Goal: Information Seeking & Learning: Check status

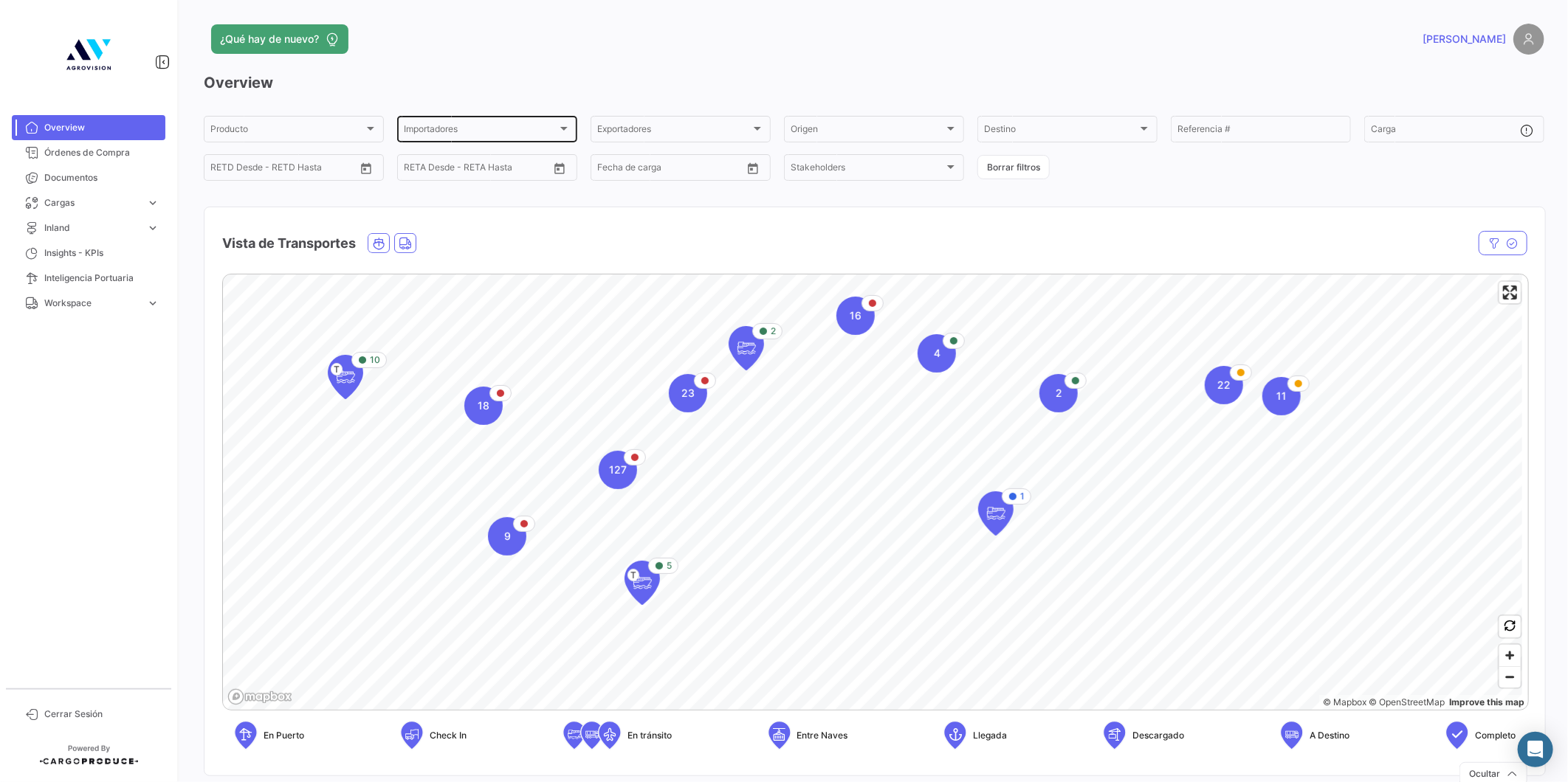
click at [493, 131] on div "Importadores" at bounding box center [480, 131] width 154 height 10
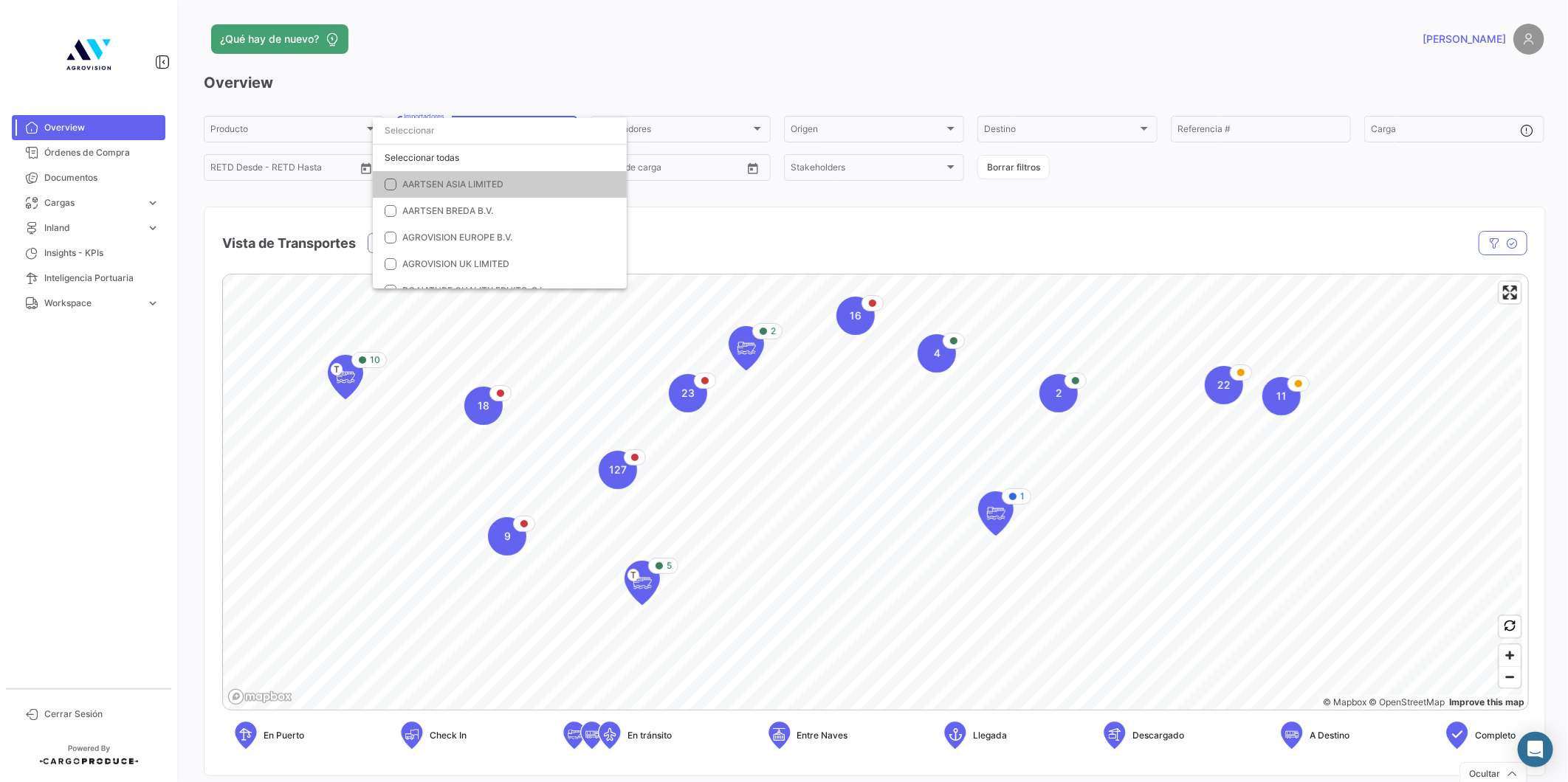
scroll to position [661, 0]
click at [427, 214] on span "THE FRUITIST COMPANY" at bounding box center [455, 213] width 107 height 11
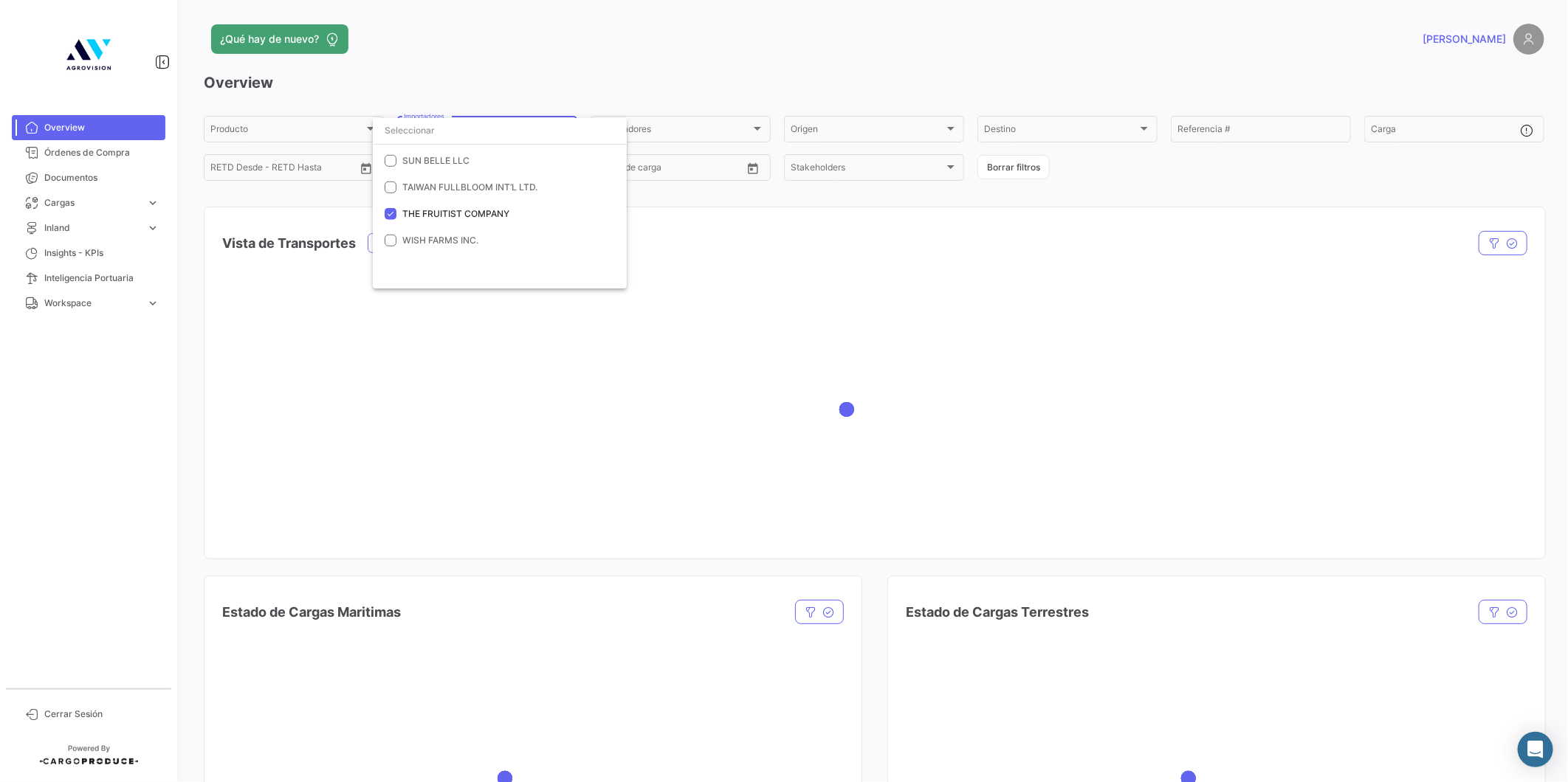
click at [706, 223] on div at bounding box center [784, 391] width 1568 height 782
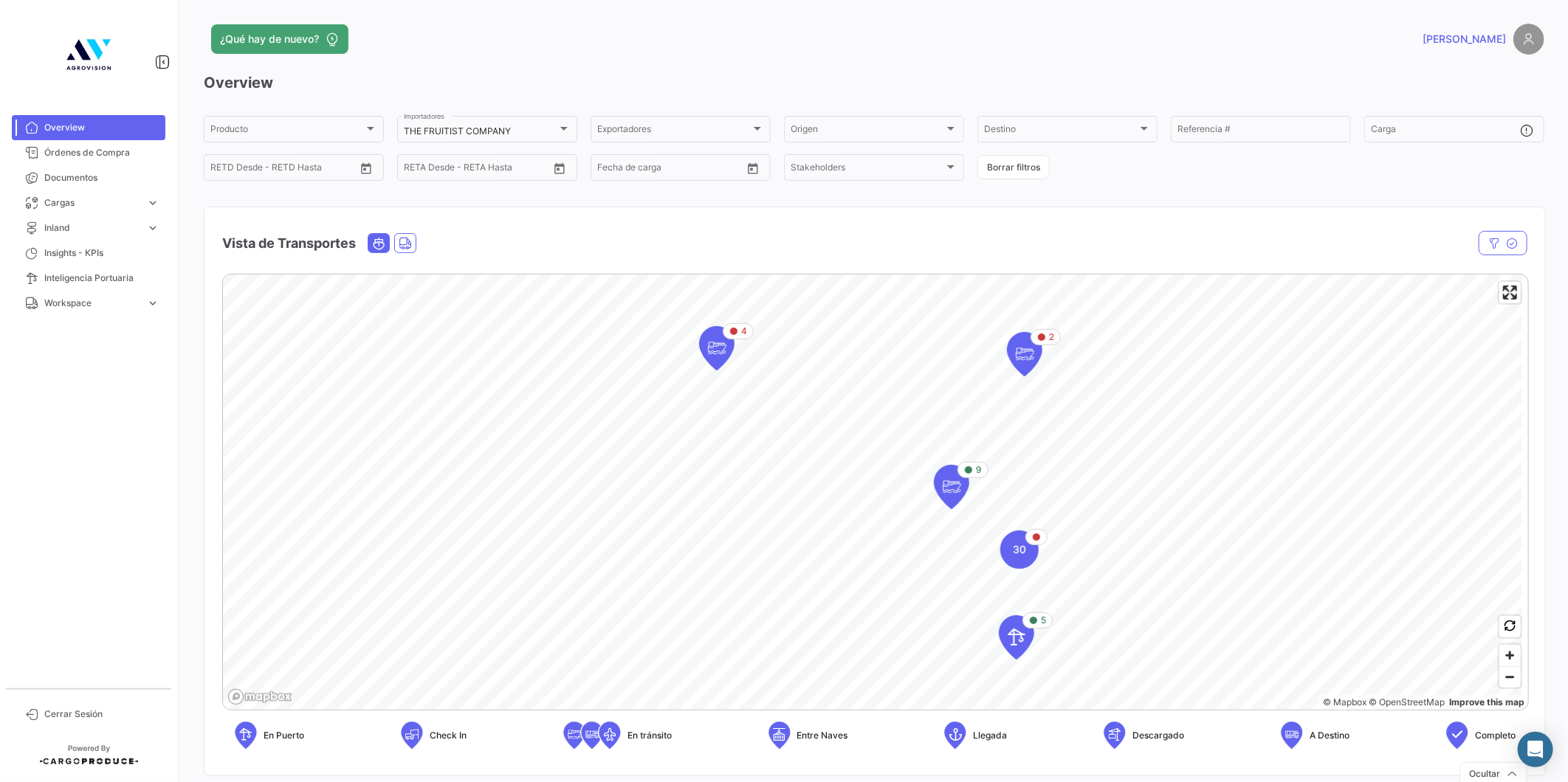
click at [378, 238] on icon "Ocean" at bounding box center [379, 243] width 13 height 13
click at [385, 247] on icon "Ocean" at bounding box center [379, 243] width 13 height 13
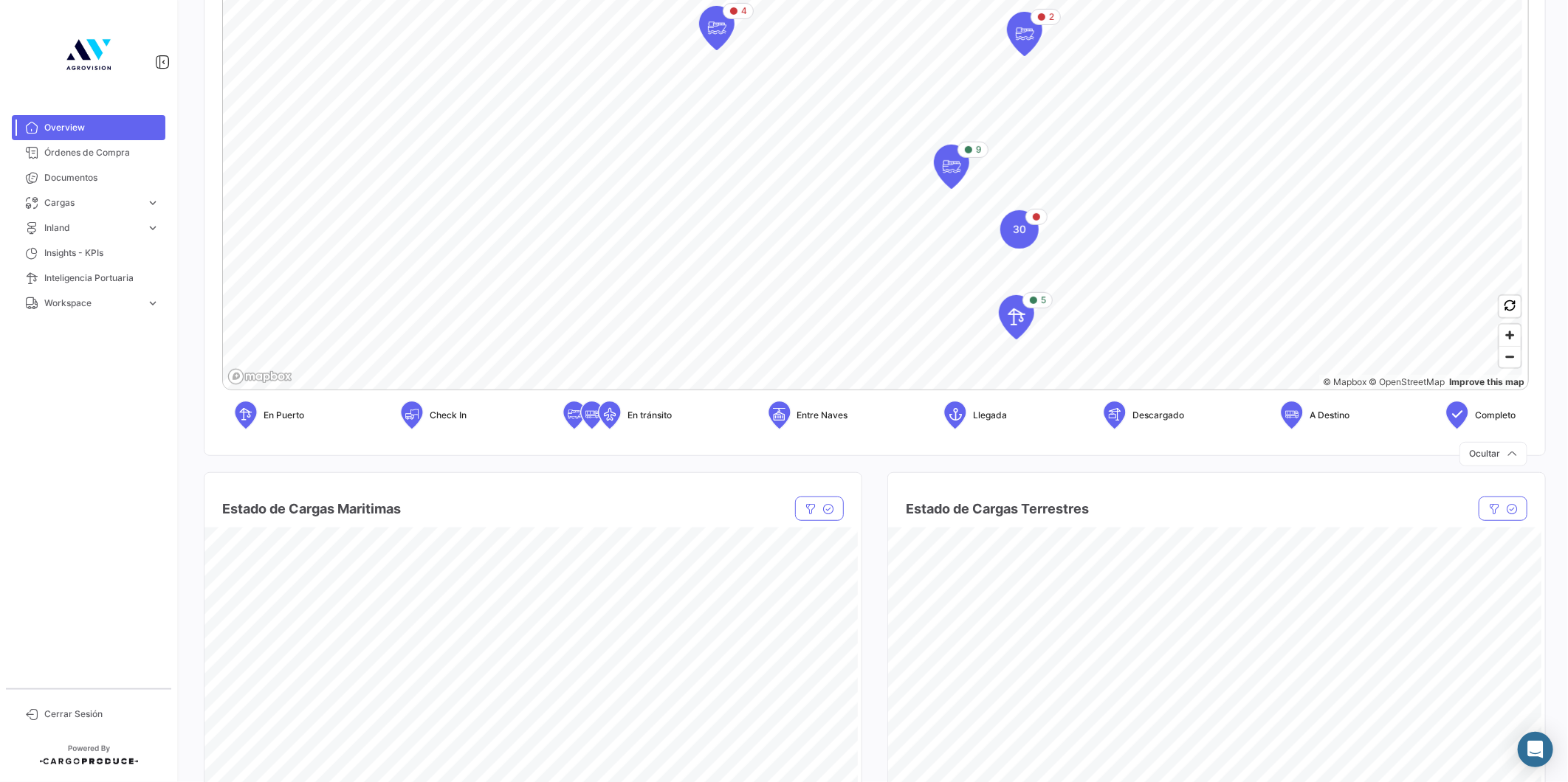
scroll to position [382, 0]
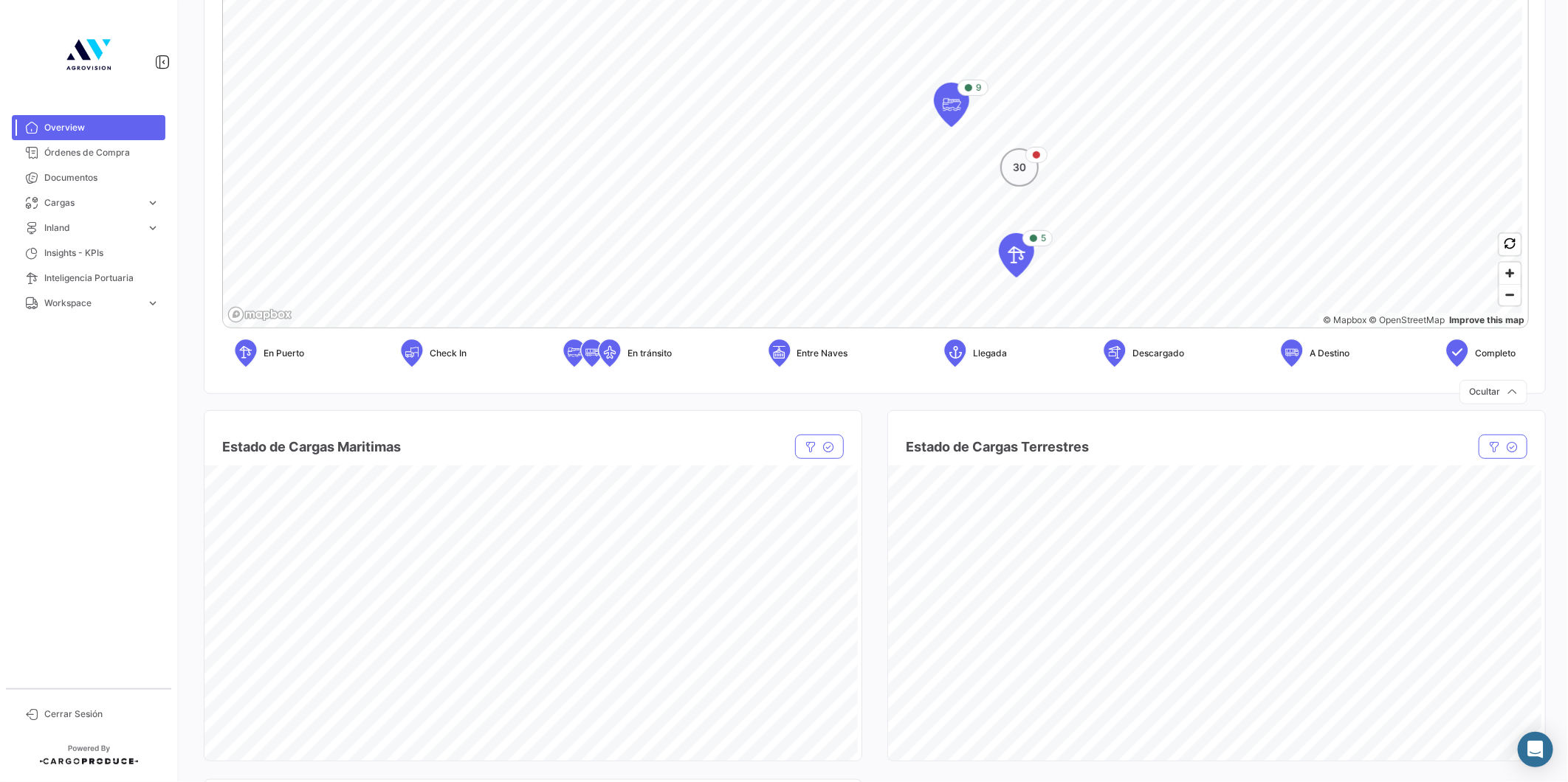
click at [1026, 165] on div "30" at bounding box center [1019, 167] width 38 height 38
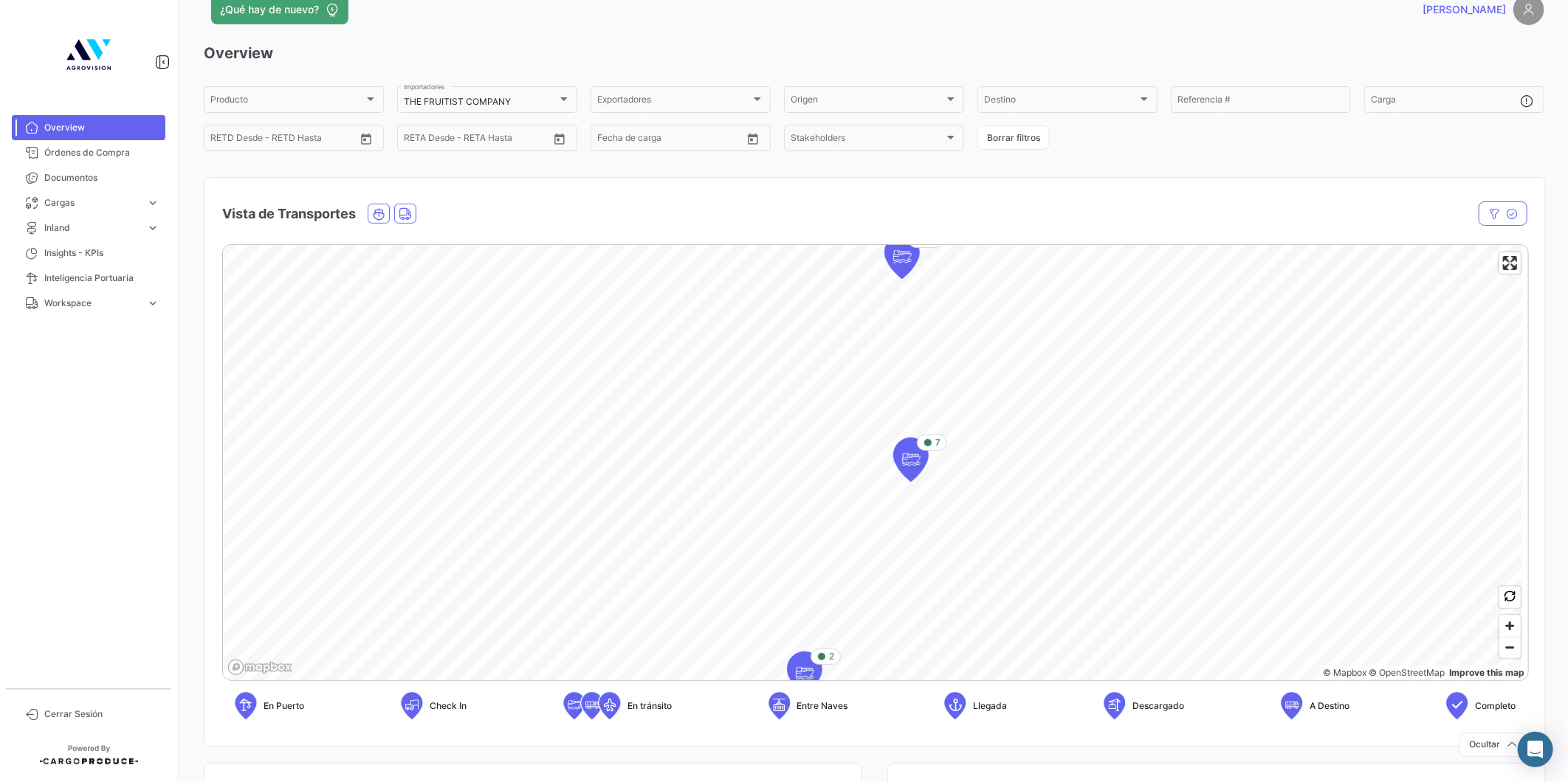
scroll to position [0, 0]
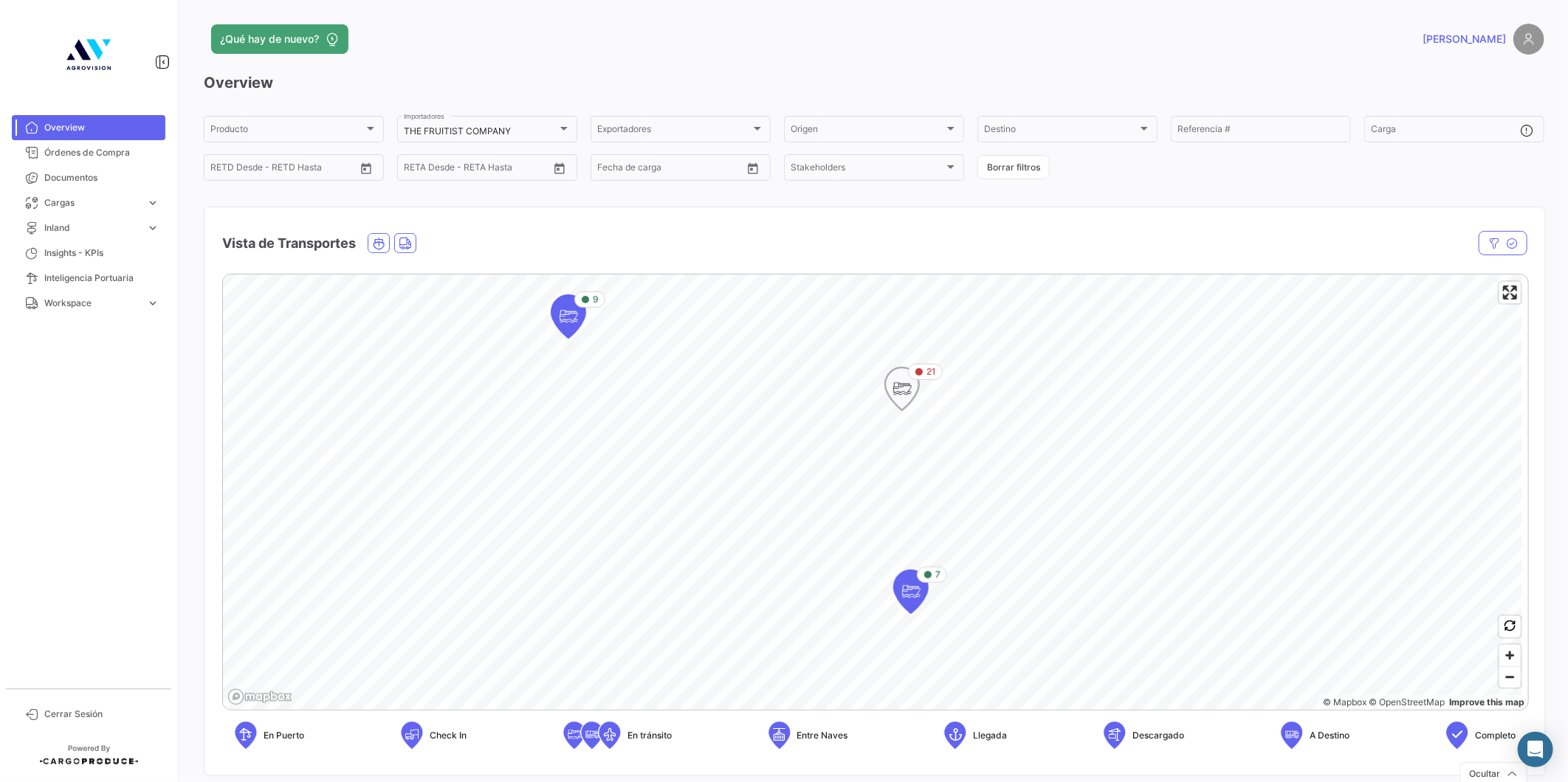
click at [896, 382] on icon "Map marker" at bounding box center [901, 389] width 21 height 31
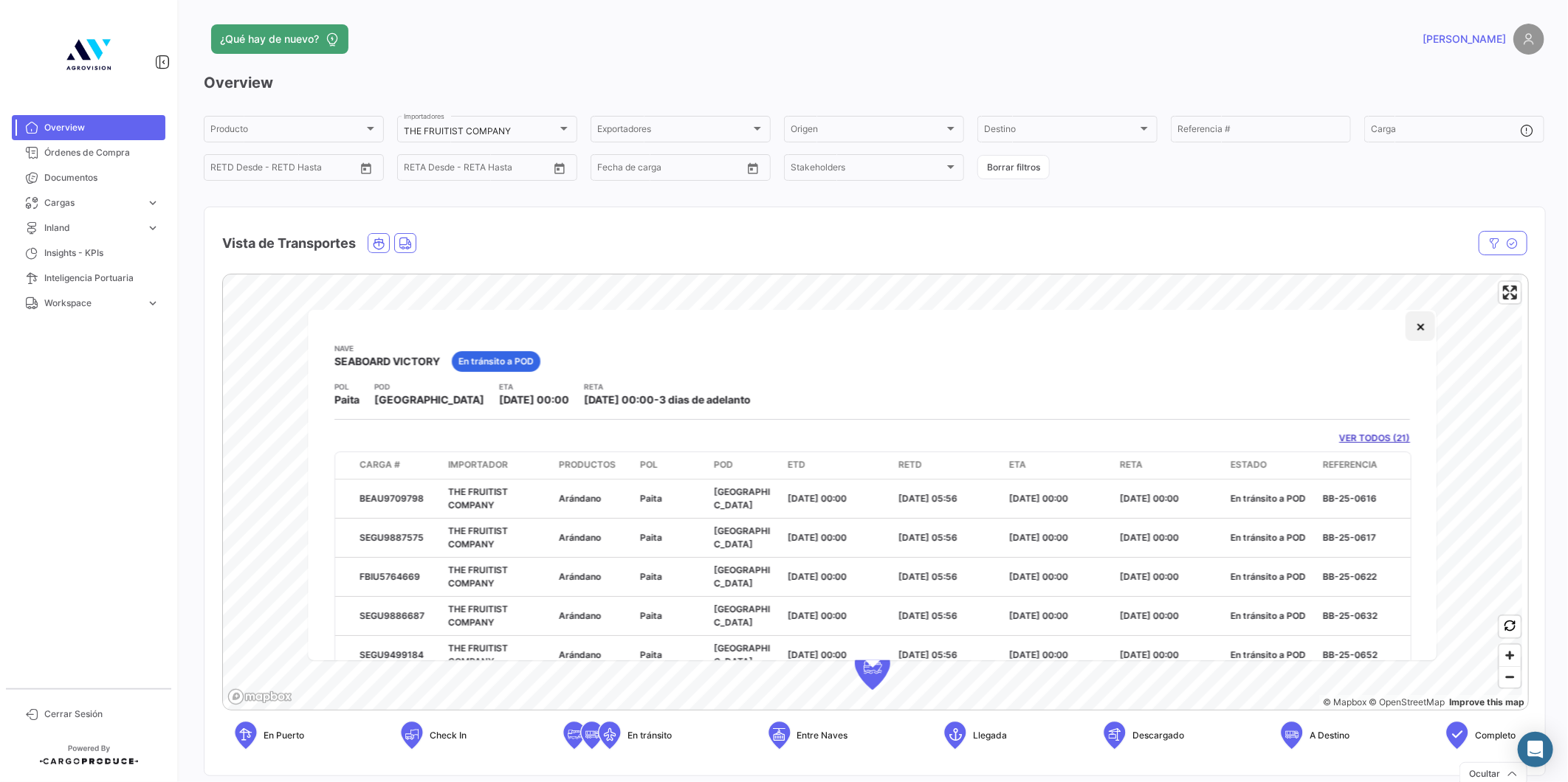
click at [1408, 326] on button "×" at bounding box center [1421, 327] width 30 height 30
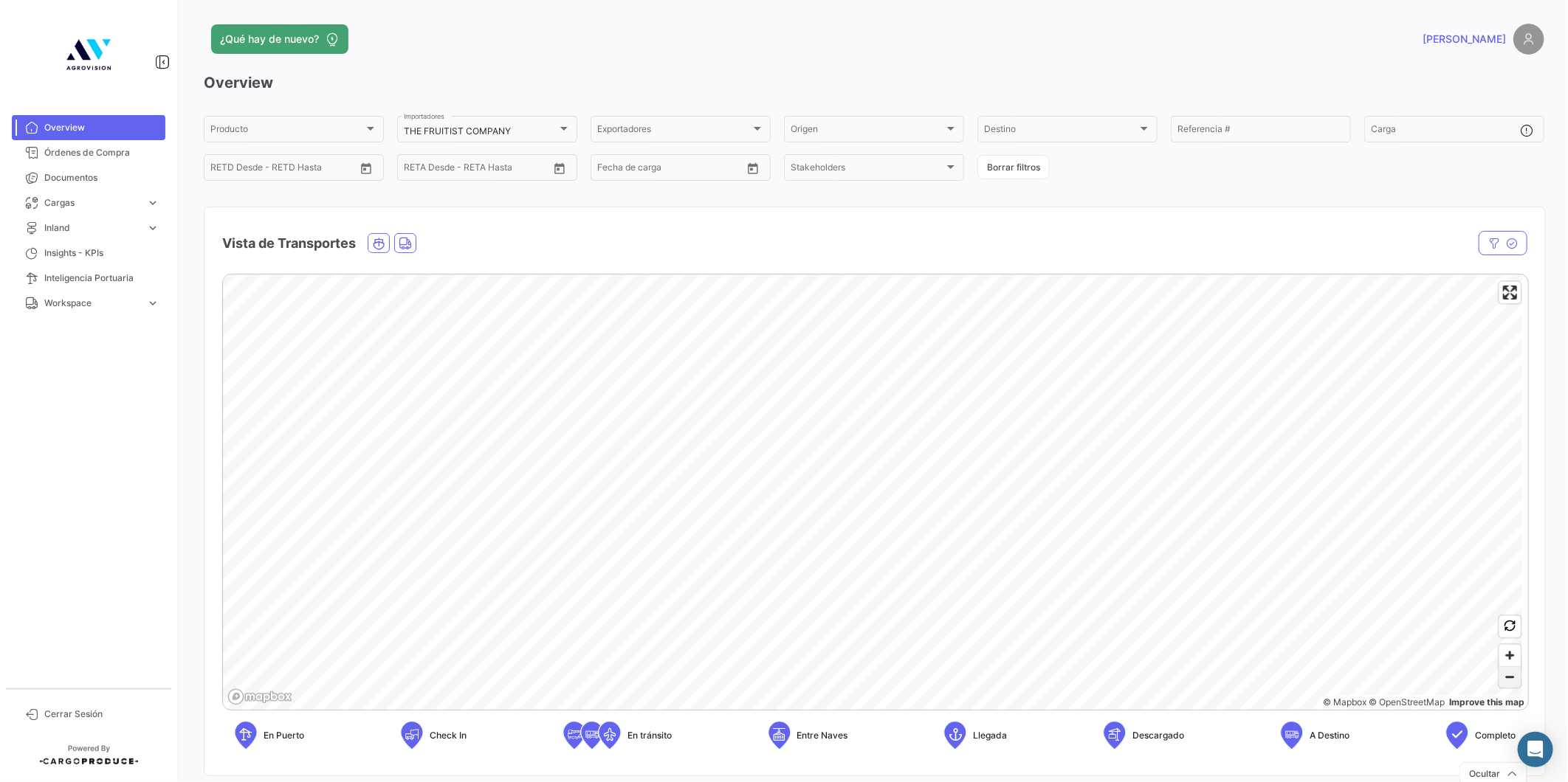
click at [1507, 680] on span "Zoom out" at bounding box center [1510, 677] width 22 height 21
click at [995, 496] on icon "Map marker" at bounding box center [990, 492] width 21 height 31
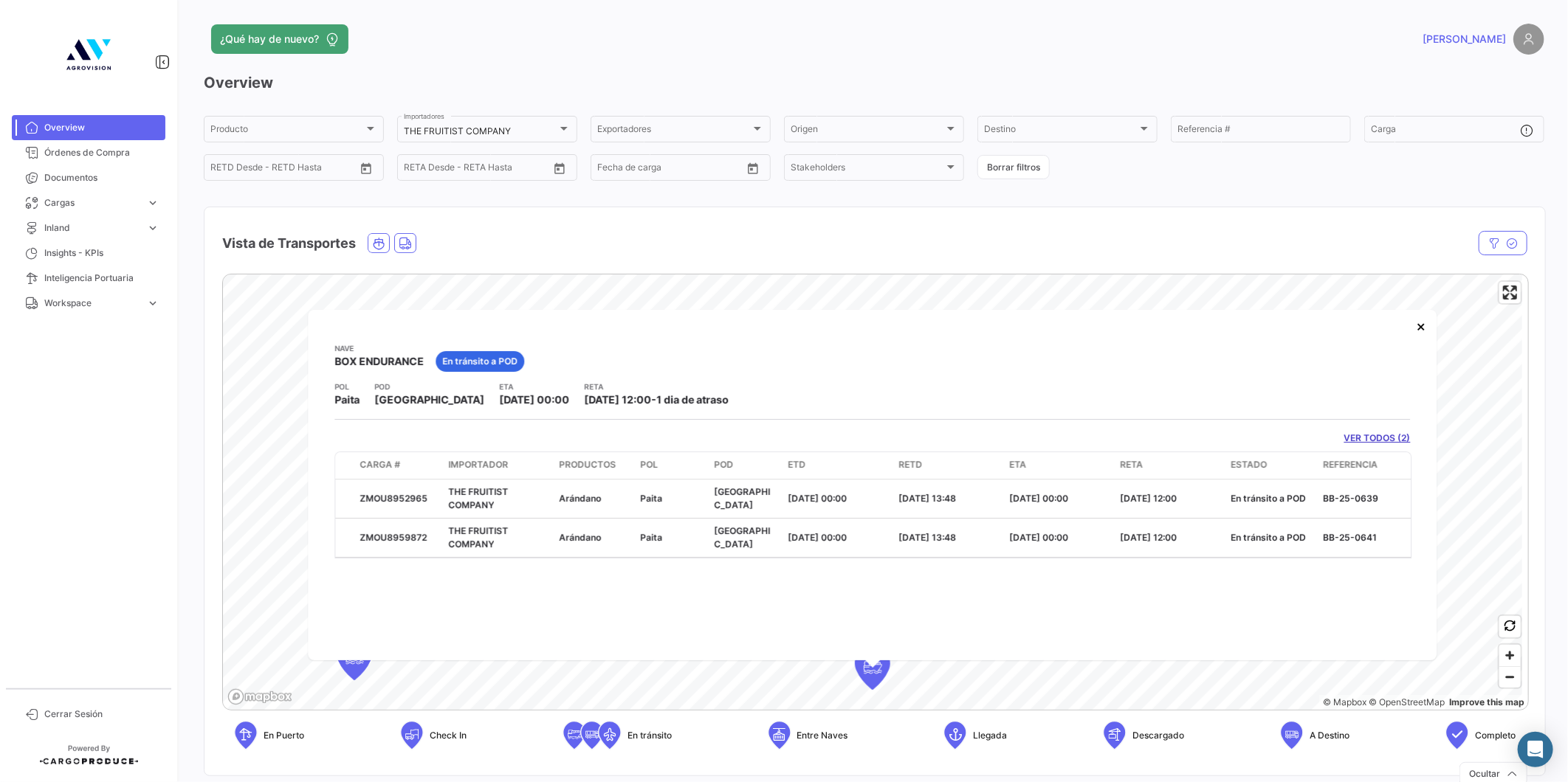
click at [1364, 432] on link "VER TODOS (2)" at bounding box center [1377, 438] width 66 height 13
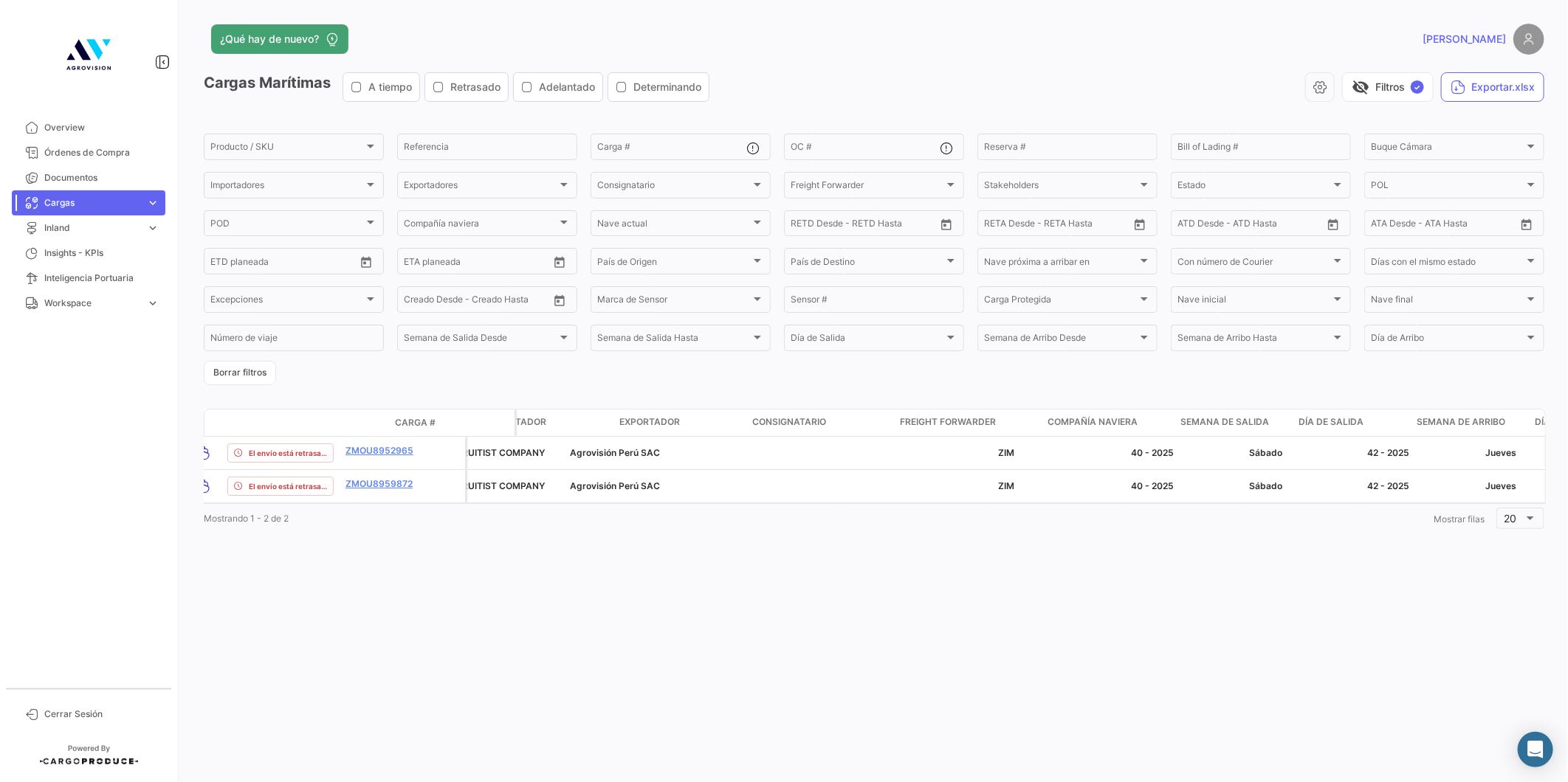
scroll to position [0, 26]
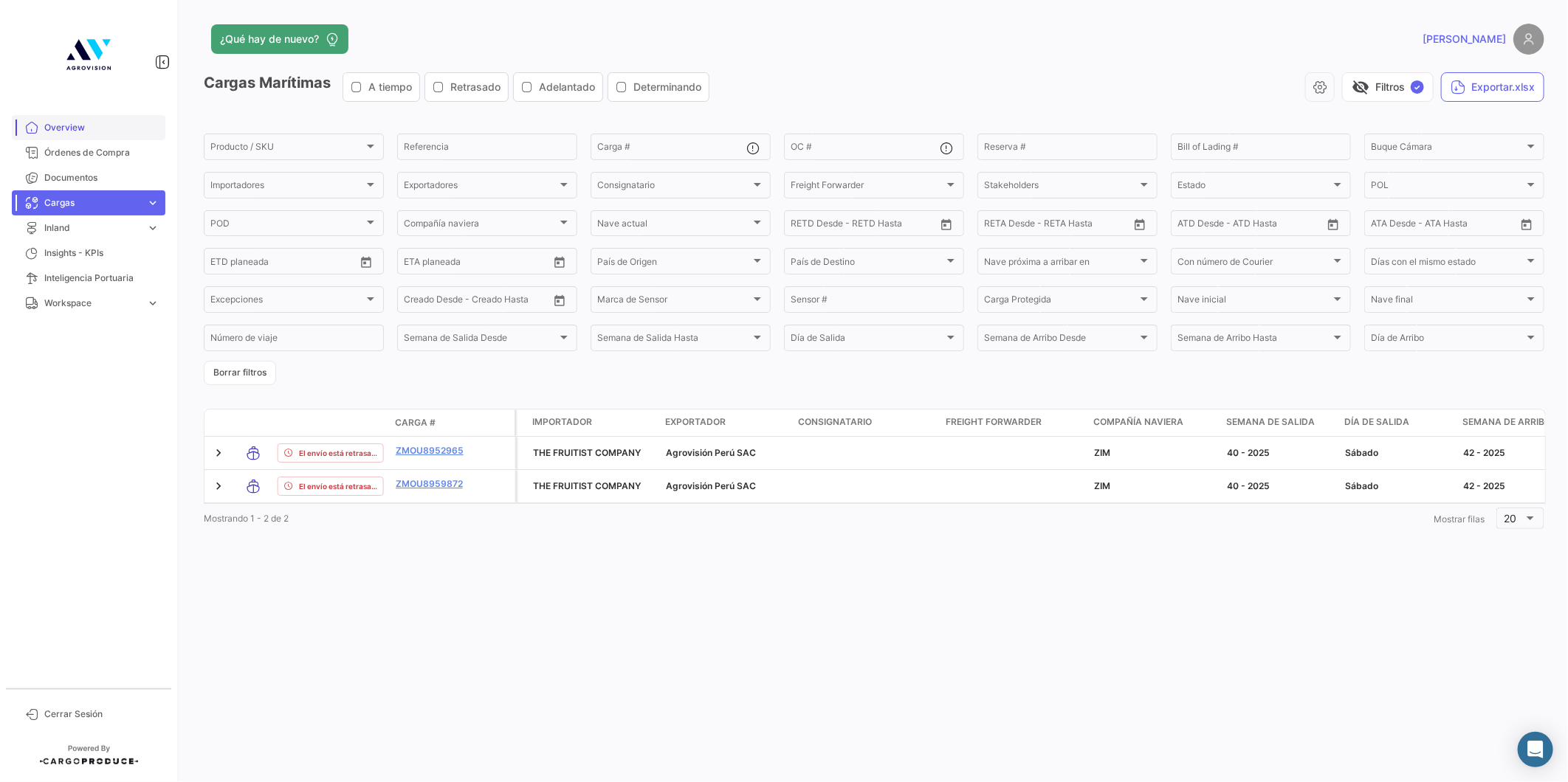
click at [56, 129] on span "Overview" at bounding box center [102, 127] width 115 height 13
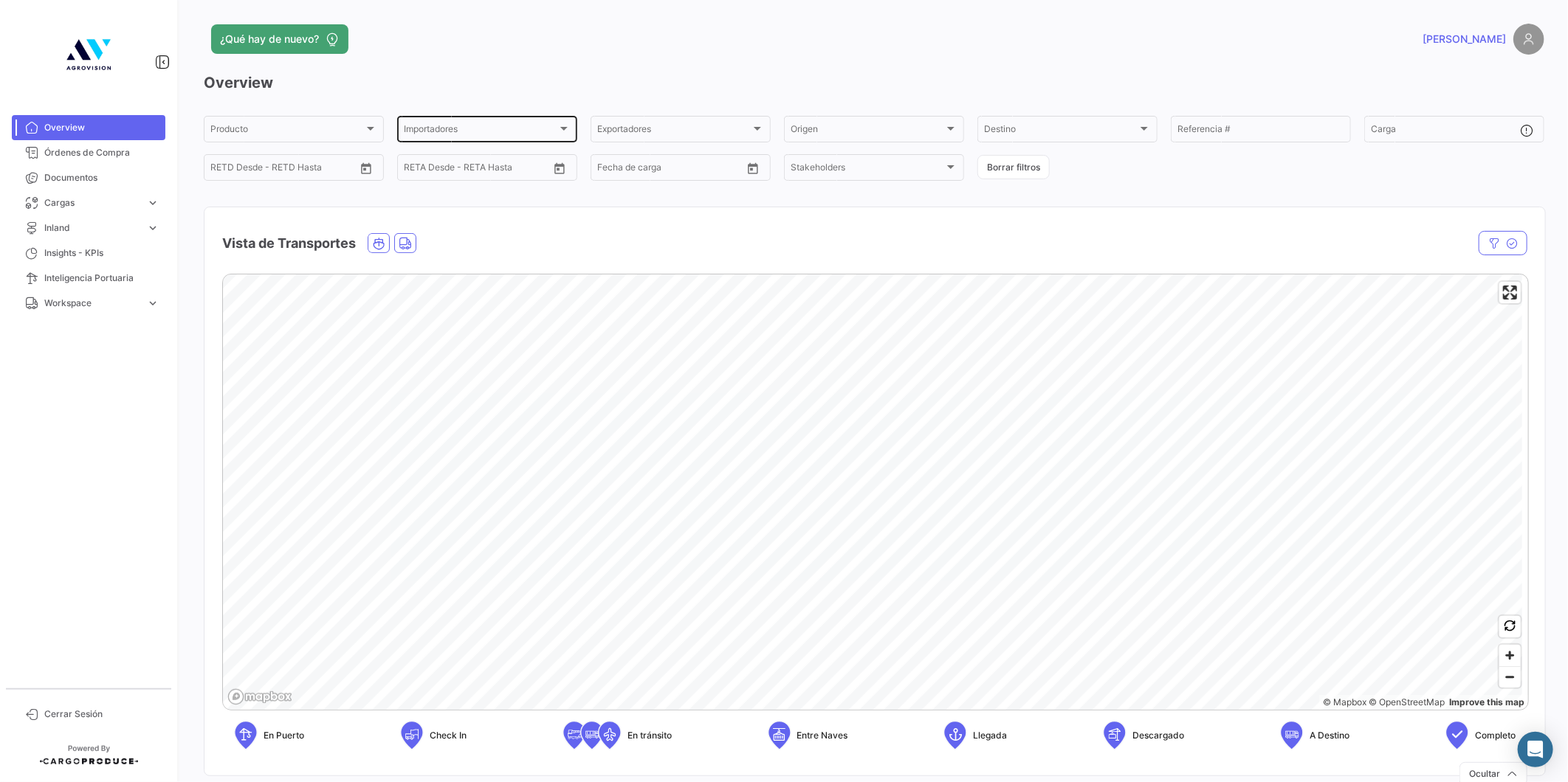
click at [472, 136] on div "Importadores" at bounding box center [480, 131] width 154 height 10
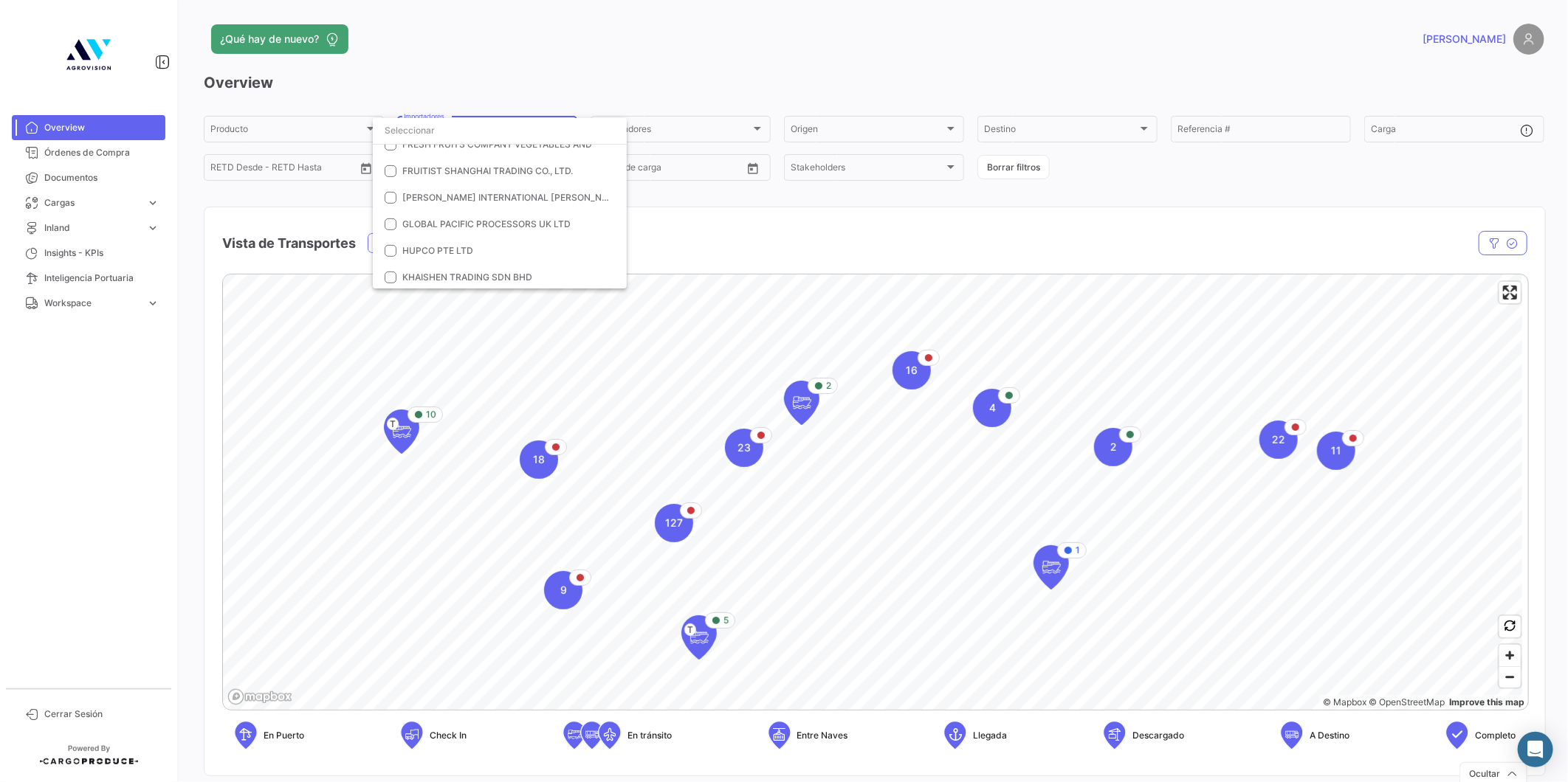
scroll to position [661, 0]
click at [451, 202] on mat-option "THE FRUITIST COMPANY" at bounding box center [500, 214] width 254 height 26
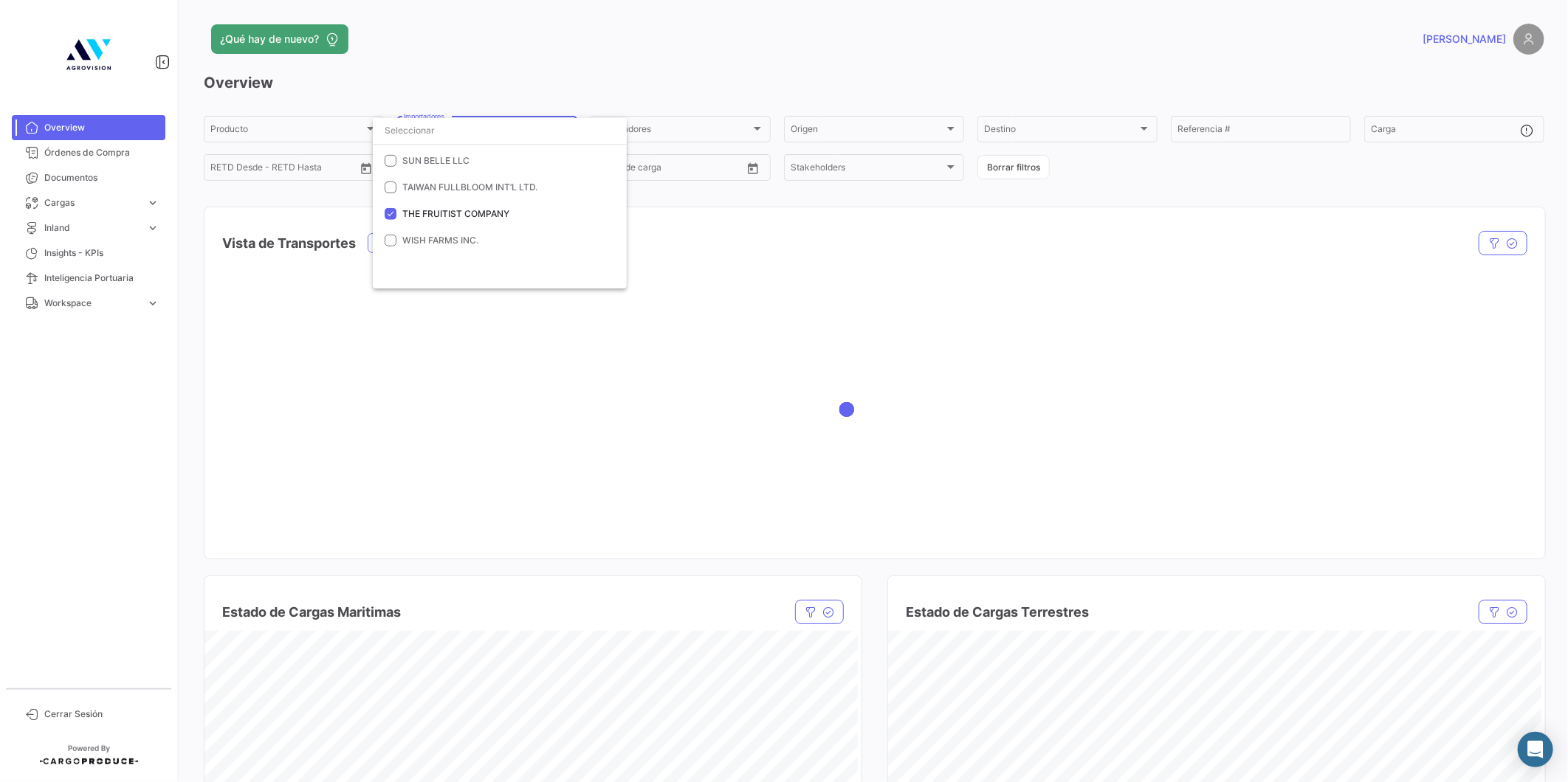
click at [741, 187] on div at bounding box center [784, 391] width 1568 height 782
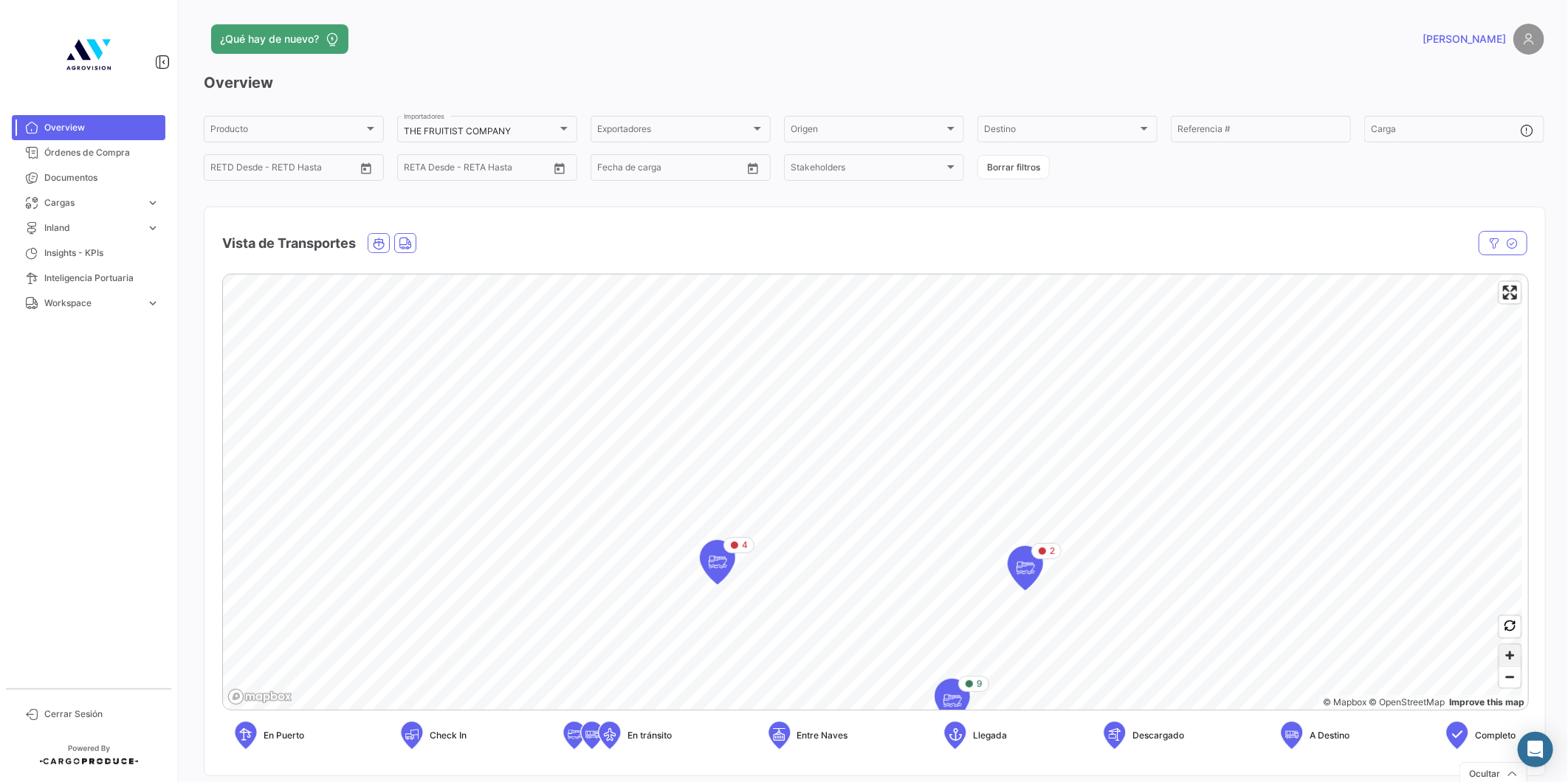
click at [1503, 654] on span "Zoom in" at bounding box center [1510, 656] width 22 height 21
click at [566, 644] on icon "Map marker" at bounding box center [562, 631] width 21 height 31
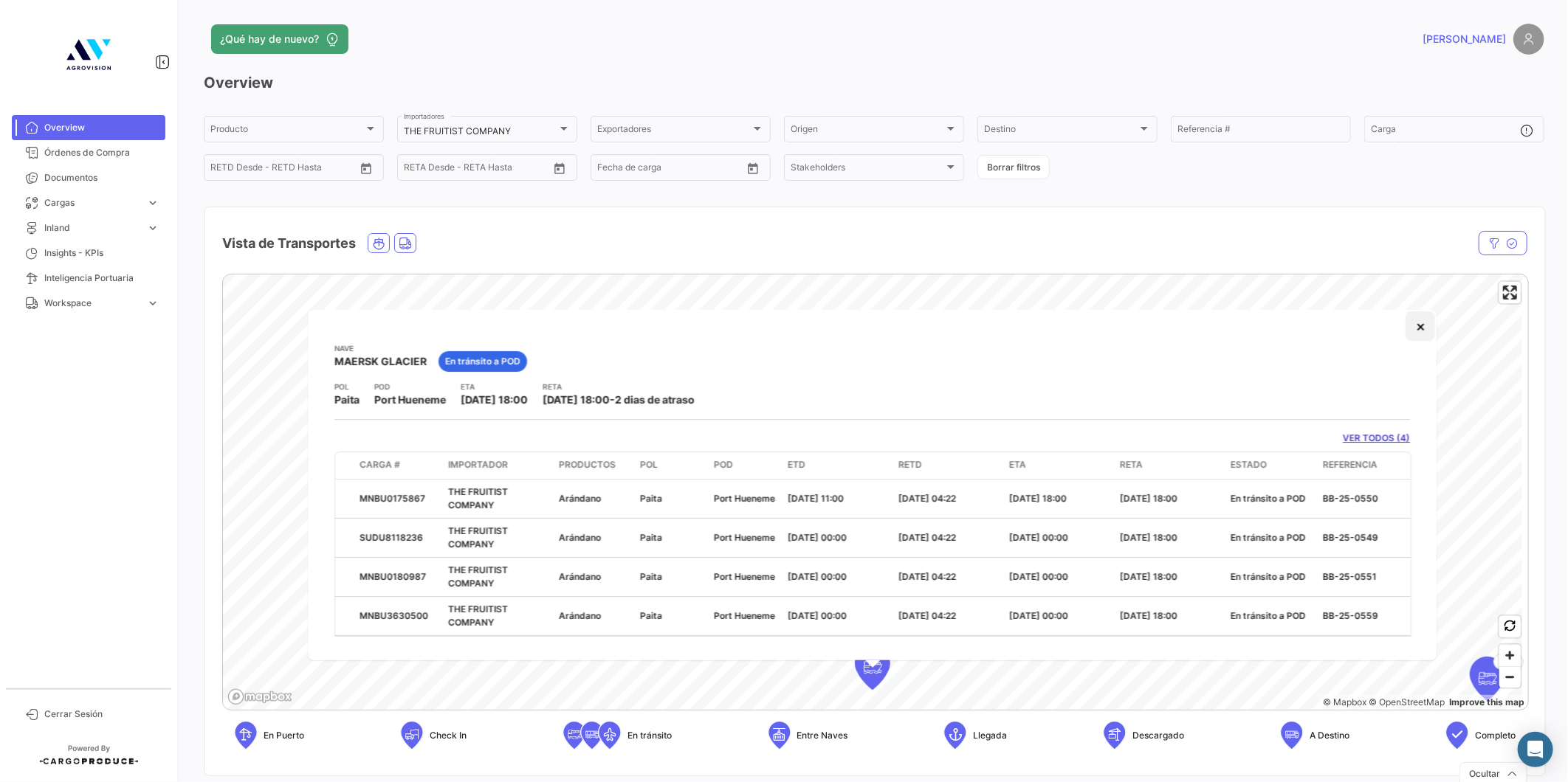
click at [1416, 330] on button "×" at bounding box center [1421, 327] width 30 height 30
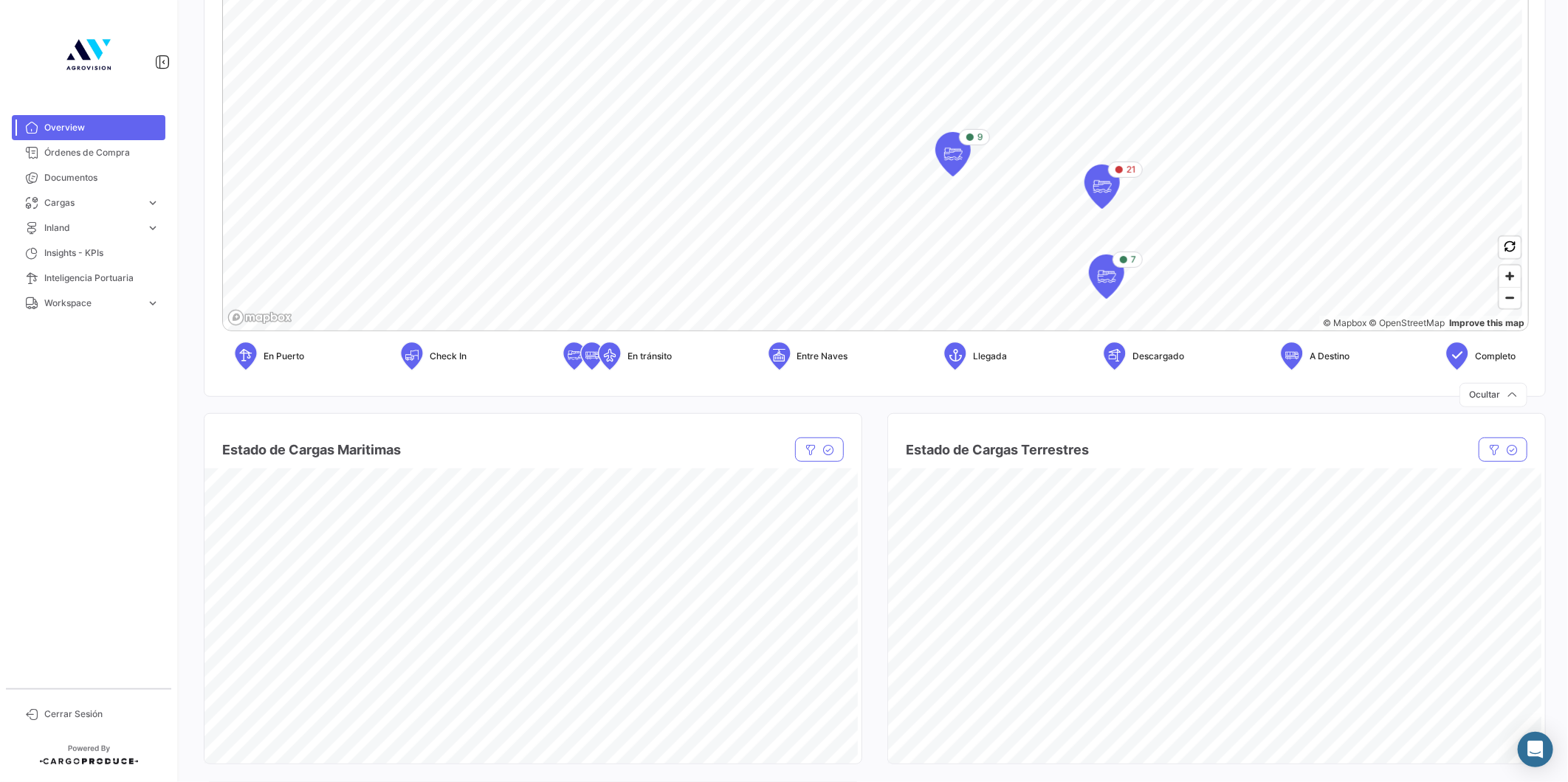
scroll to position [382, 0]
click at [94, 227] on span "Inland" at bounding box center [93, 228] width 96 height 13
click at [100, 227] on span "Inland" at bounding box center [93, 228] width 96 height 13
click at [108, 200] on span "Cargas" at bounding box center [93, 203] width 96 height 13
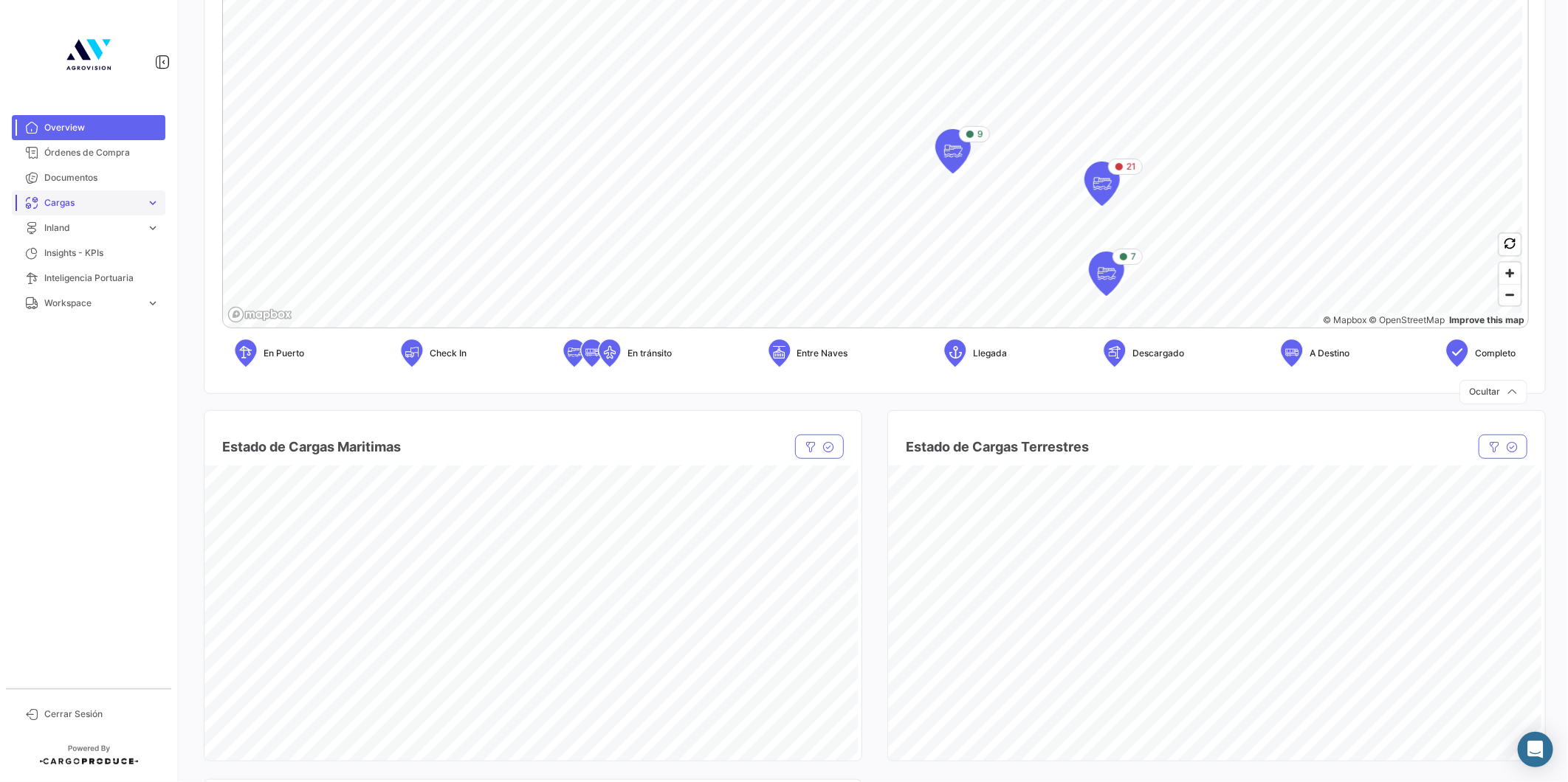
click at [93, 199] on span "Cargas" at bounding box center [93, 203] width 96 height 13
click at [94, 227] on span "Cargas Marítimas" at bounding box center [75, 234] width 74 height 13
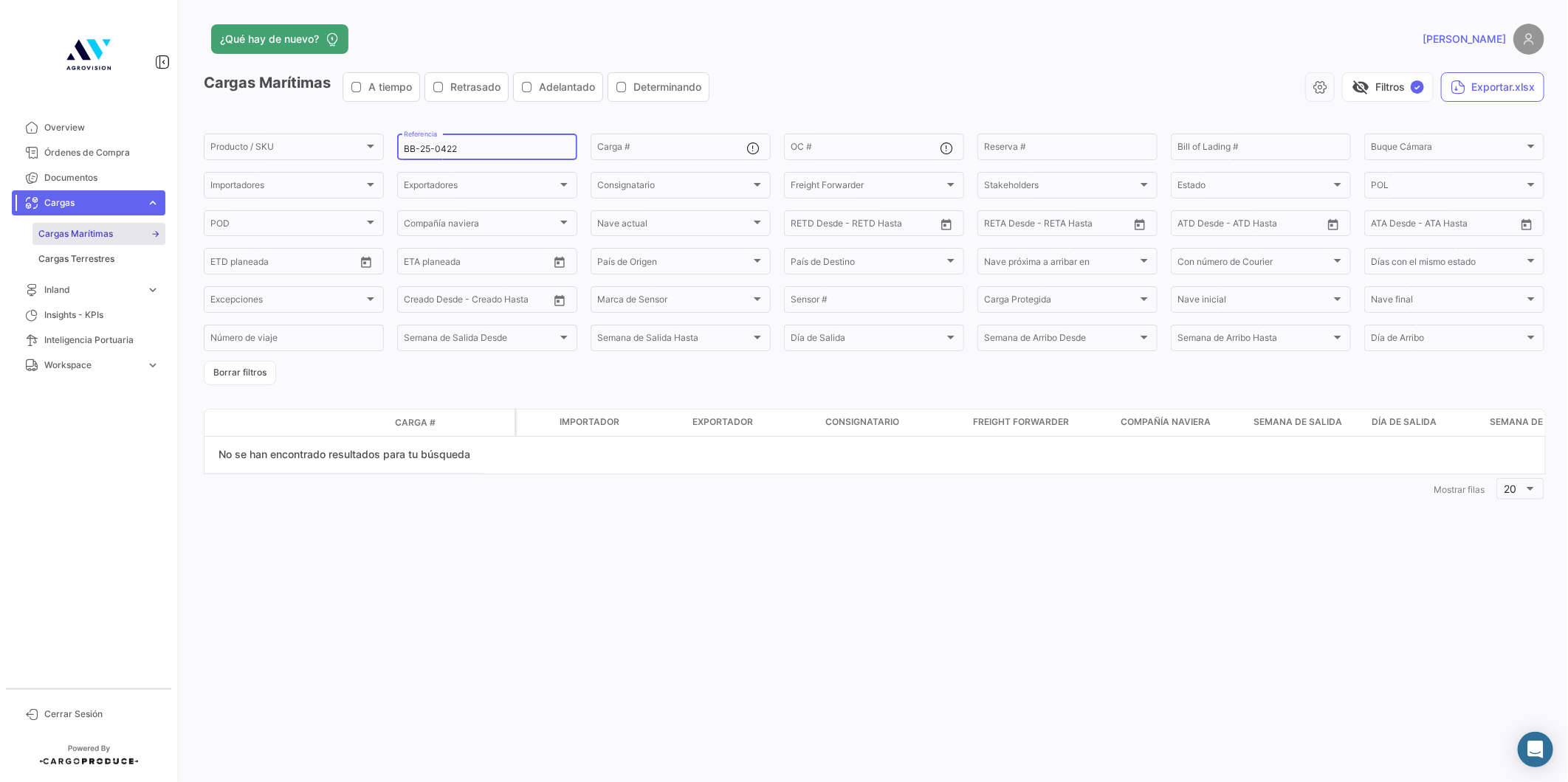
click at [484, 136] on div "BB-25-0422 Referencia" at bounding box center [487, 145] width 167 height 29
click at [478, 155] on div "BB-25-0422 Referencia" at bounding box center [487, 145] width 167 height 29
click at [477, 151] on input "BB-25-0422" at bounding box center [487, 149] width 167 height 10
type input "BB-25-0545"
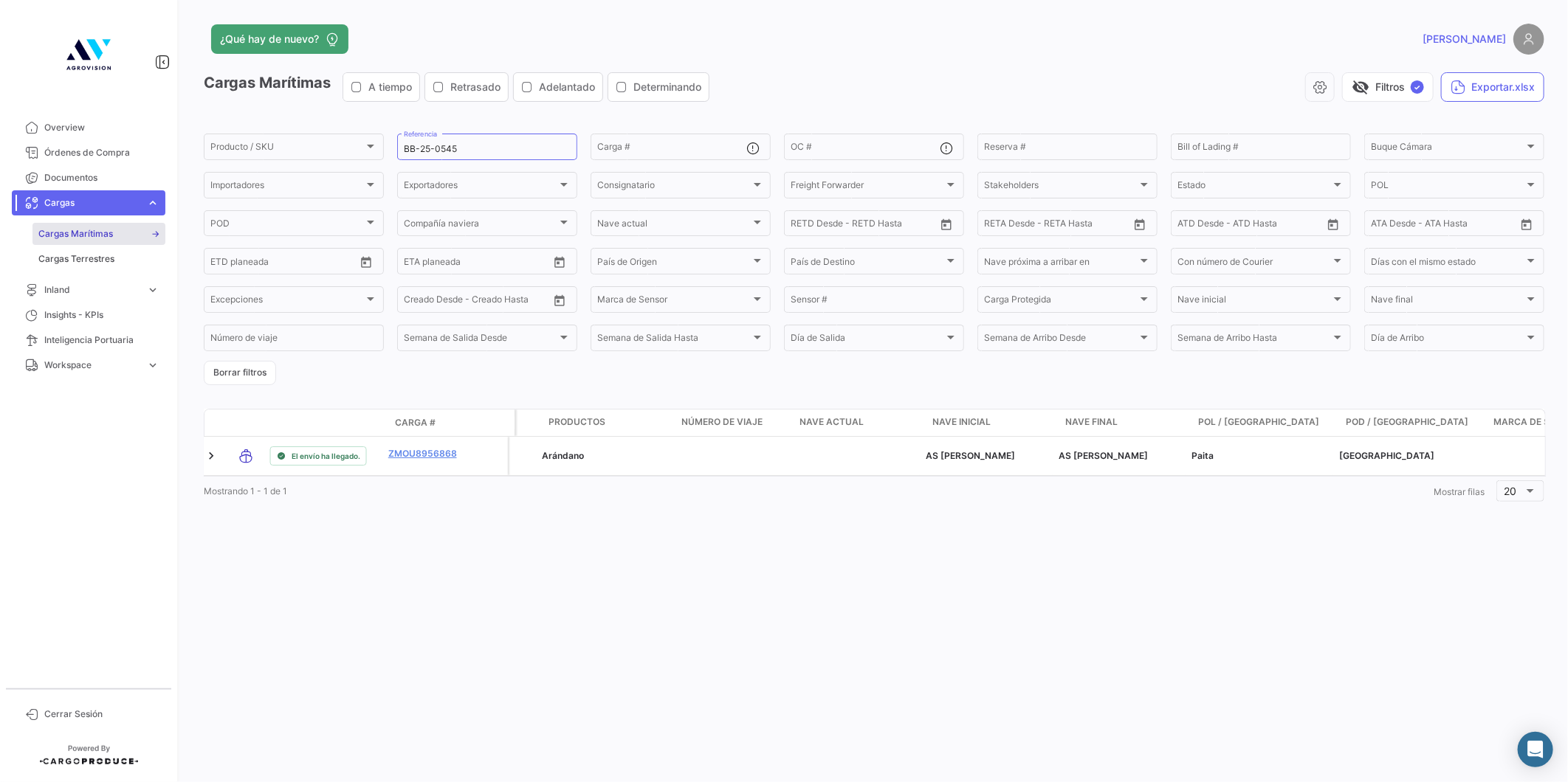
scroll to position [0, 3117]
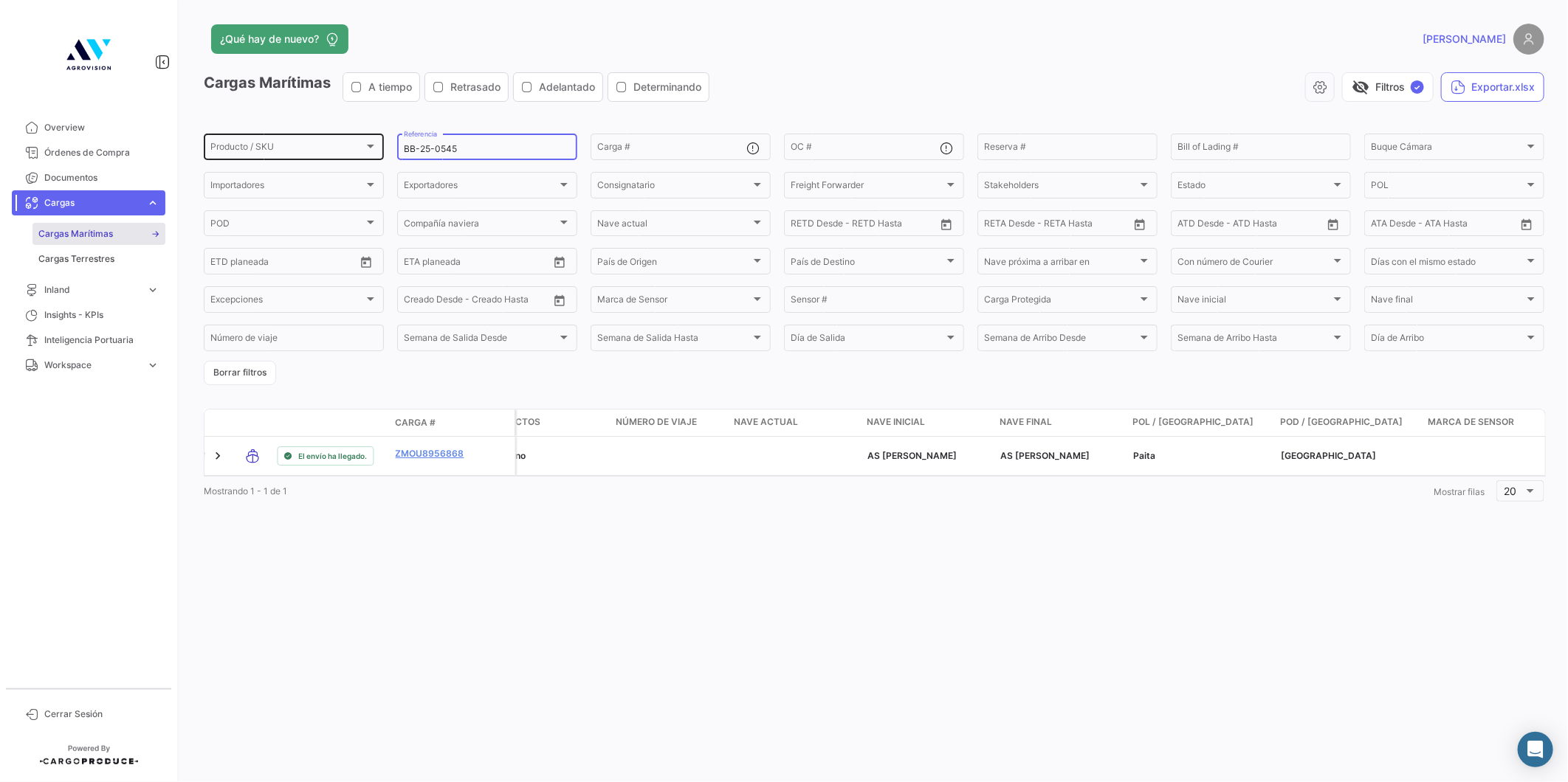
drag, startPoint x: 462, startPoint y: 145, endPoint x: 355, endPoint y: 150, distance: 107.1
click at [0, 0] on div "Producto / SKU Producto / SKU BB-25-0545 Referencia Carga # OC # Reserva # Bill…" at bounding box center [0, 0] width 0 height 0
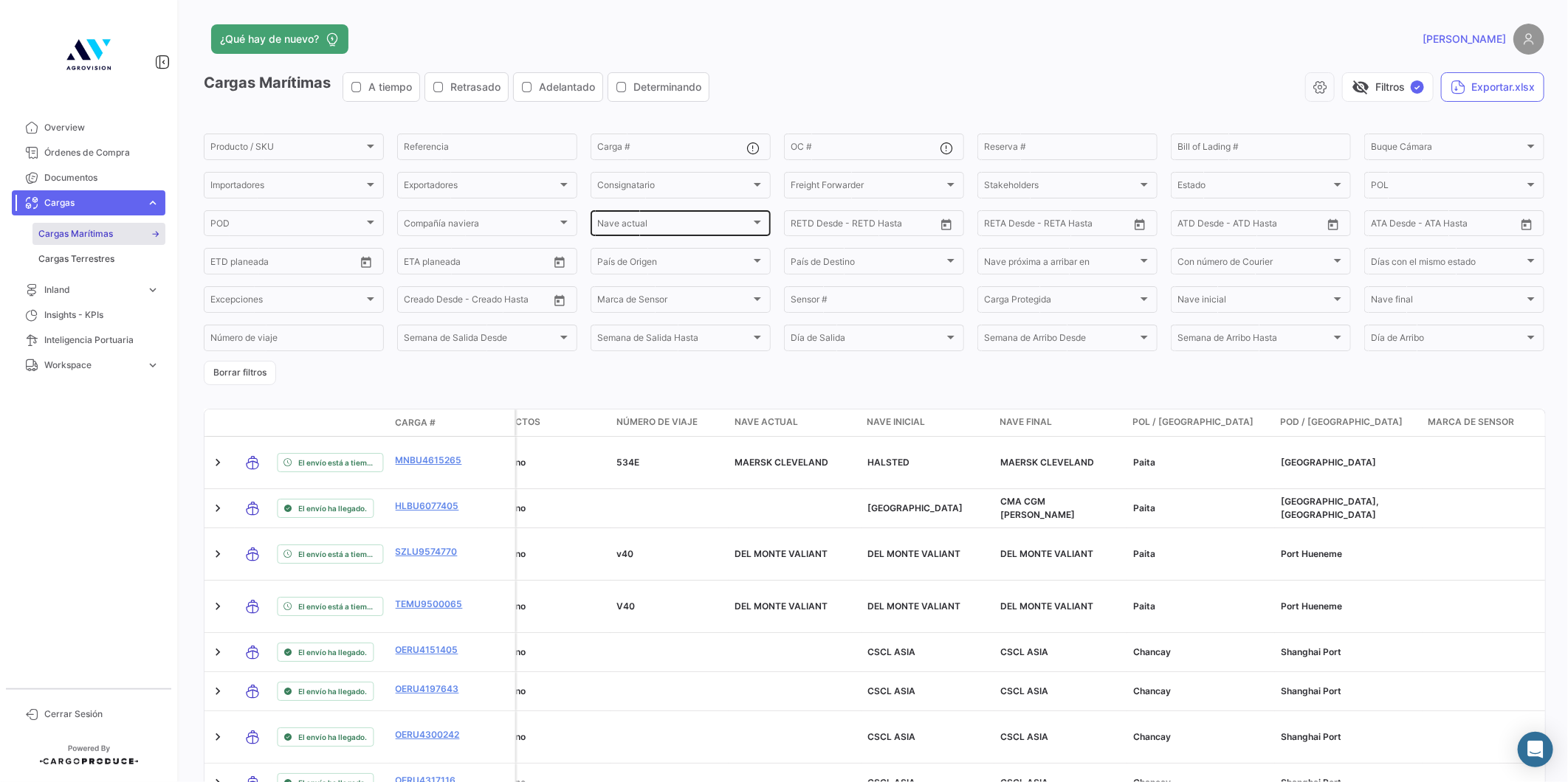
click at [629, 226] on span "Nave actual" at bounding box center [674, 226] width 154 height 10
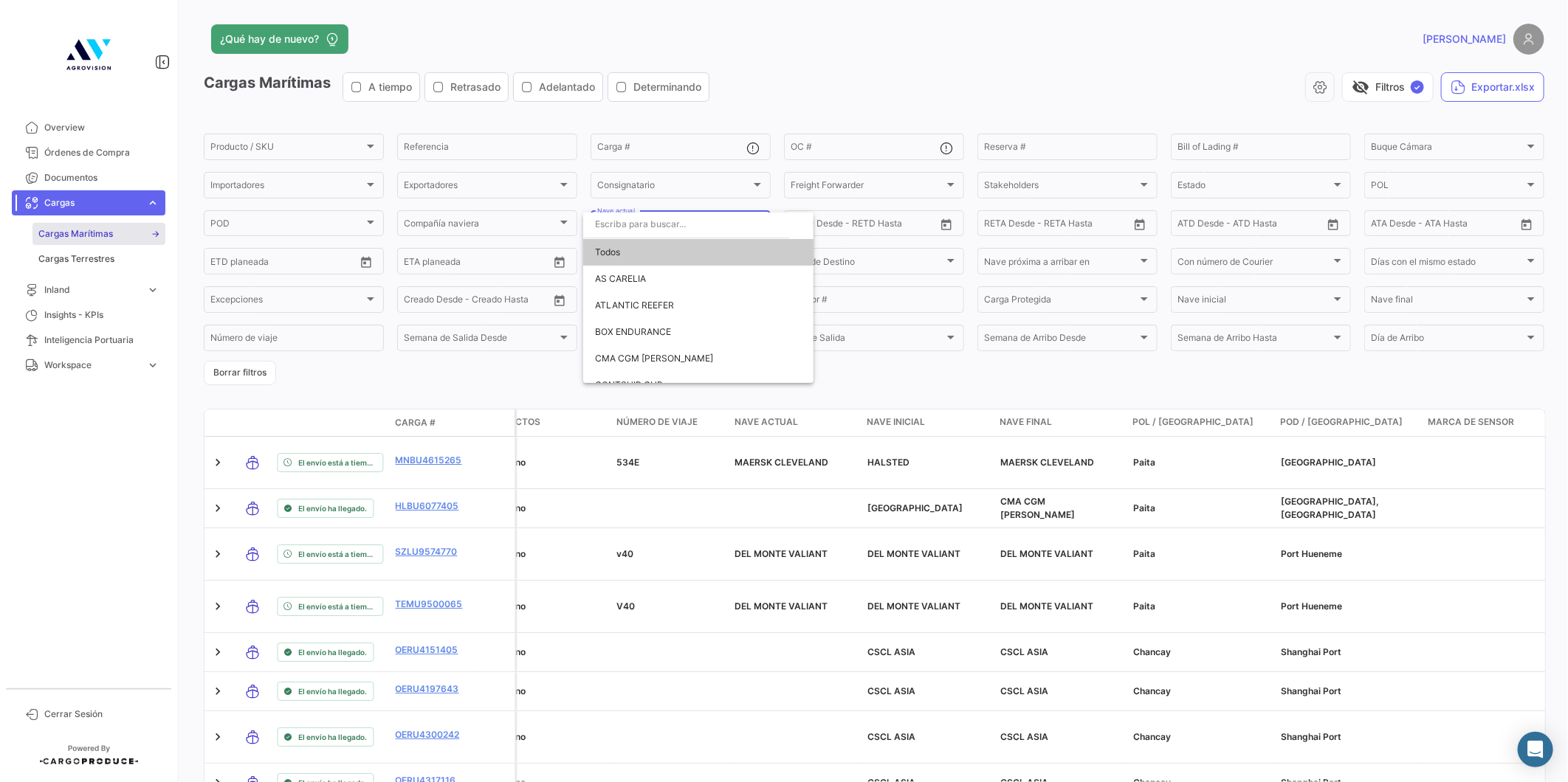
click at [670, 223] on input "dropdown search" at bounding box center [686, 224] width 207 height 26
drag, startPoint x: 628, startPoint y: 226, endPoint x: 572, endPoint y: 226, distance: 56.0
click at [572, 226] on div "feli close Todos" at bounding box center [784, 391] width 1568 height 782
type input "as"
click at [763, 225] on mat-icon "close" at bounding box center [772, 229] width 17 height 17
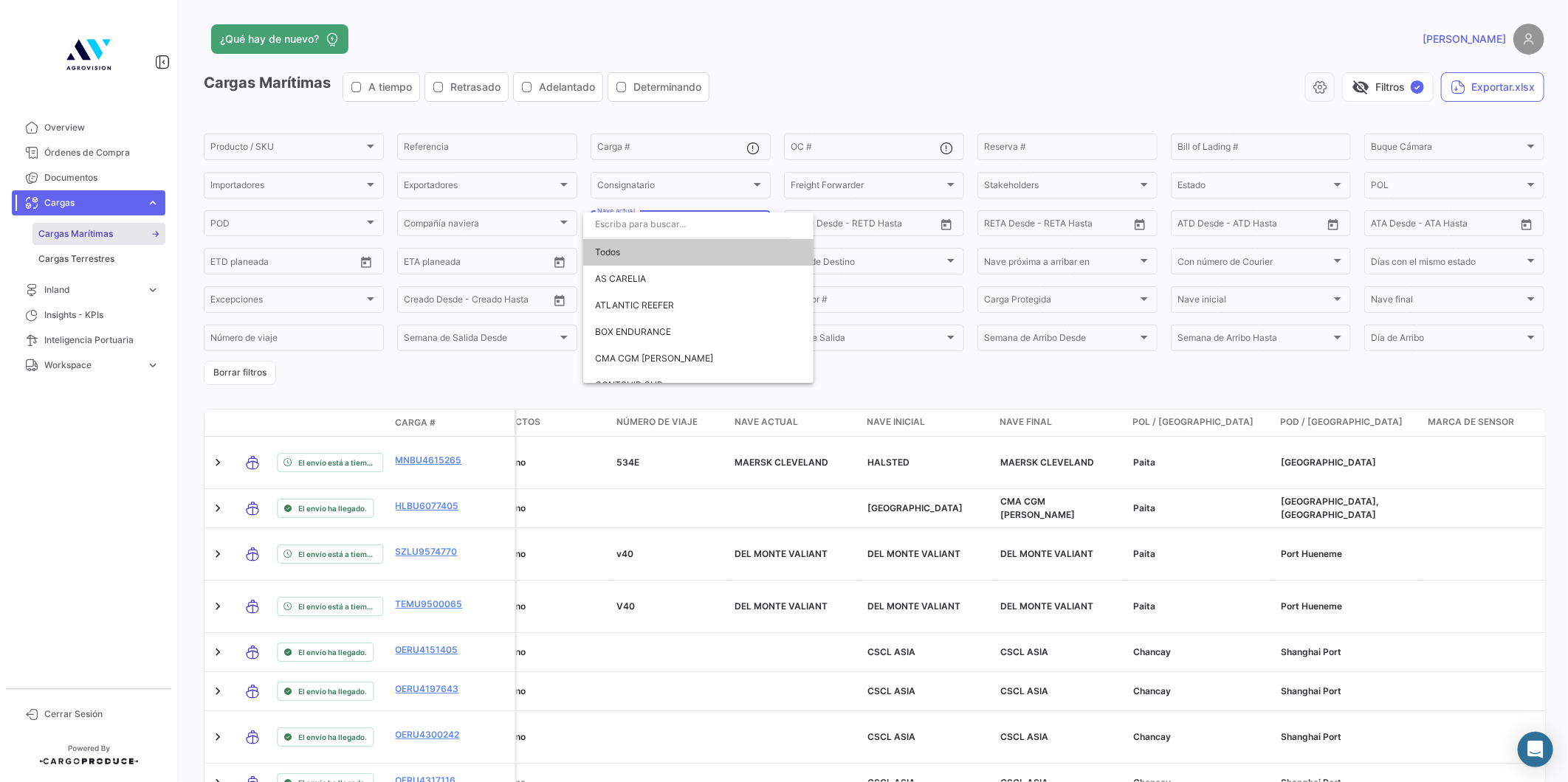
click at [815, 107] on div at bounding box center [784, 391] width 1568 height 782
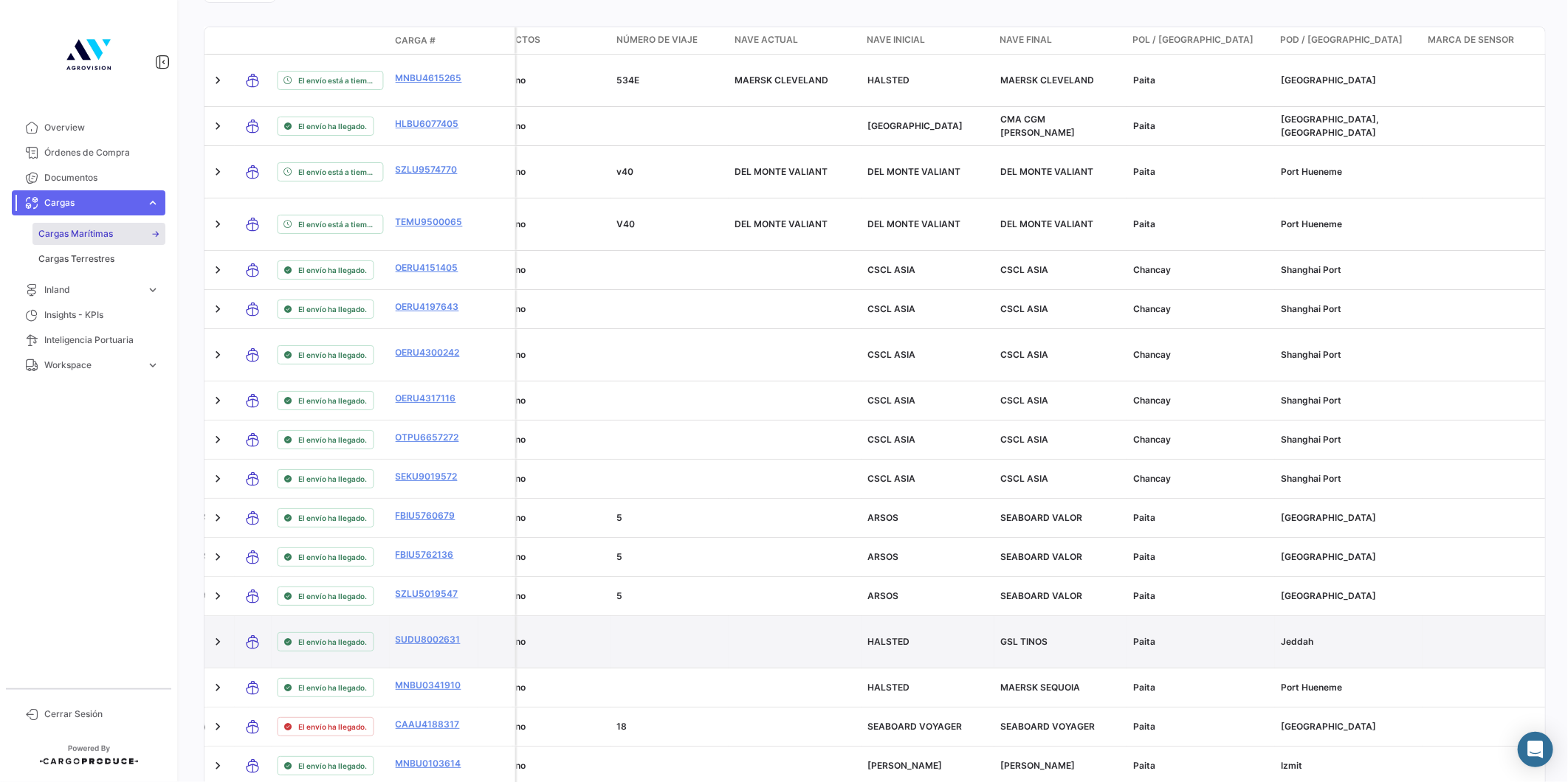
scroll to position [0, 0]
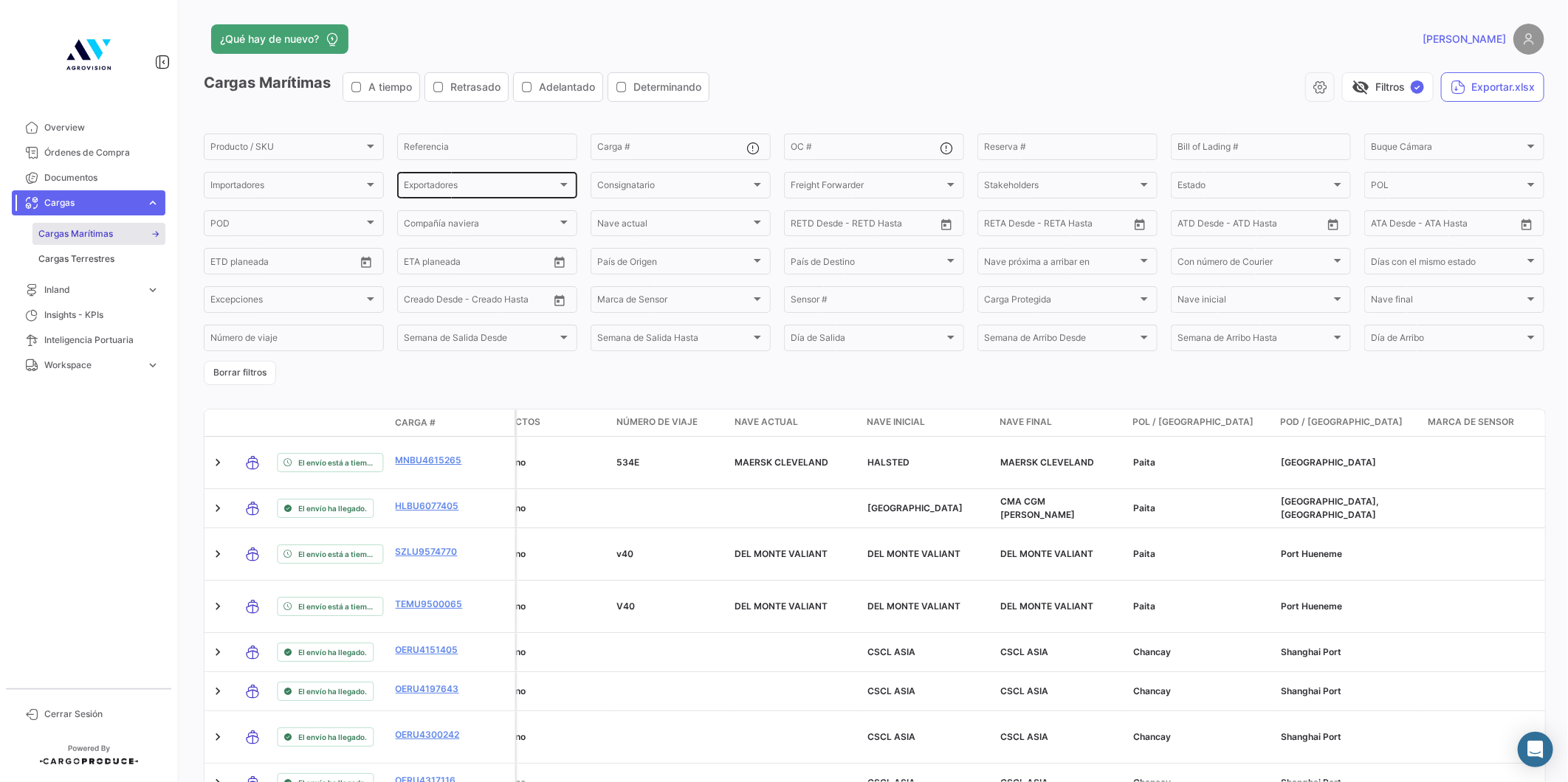
click at [404, 193] on div "Exportadores Exportadores" at bounding box center [487, 184] width 167 height 29
click at [356, 185] on div at bounding box center [784, 391] width 1568 height 782
click at [345, 184] on div "Importadores" at bounding box center [287, 187] width 154 height 10
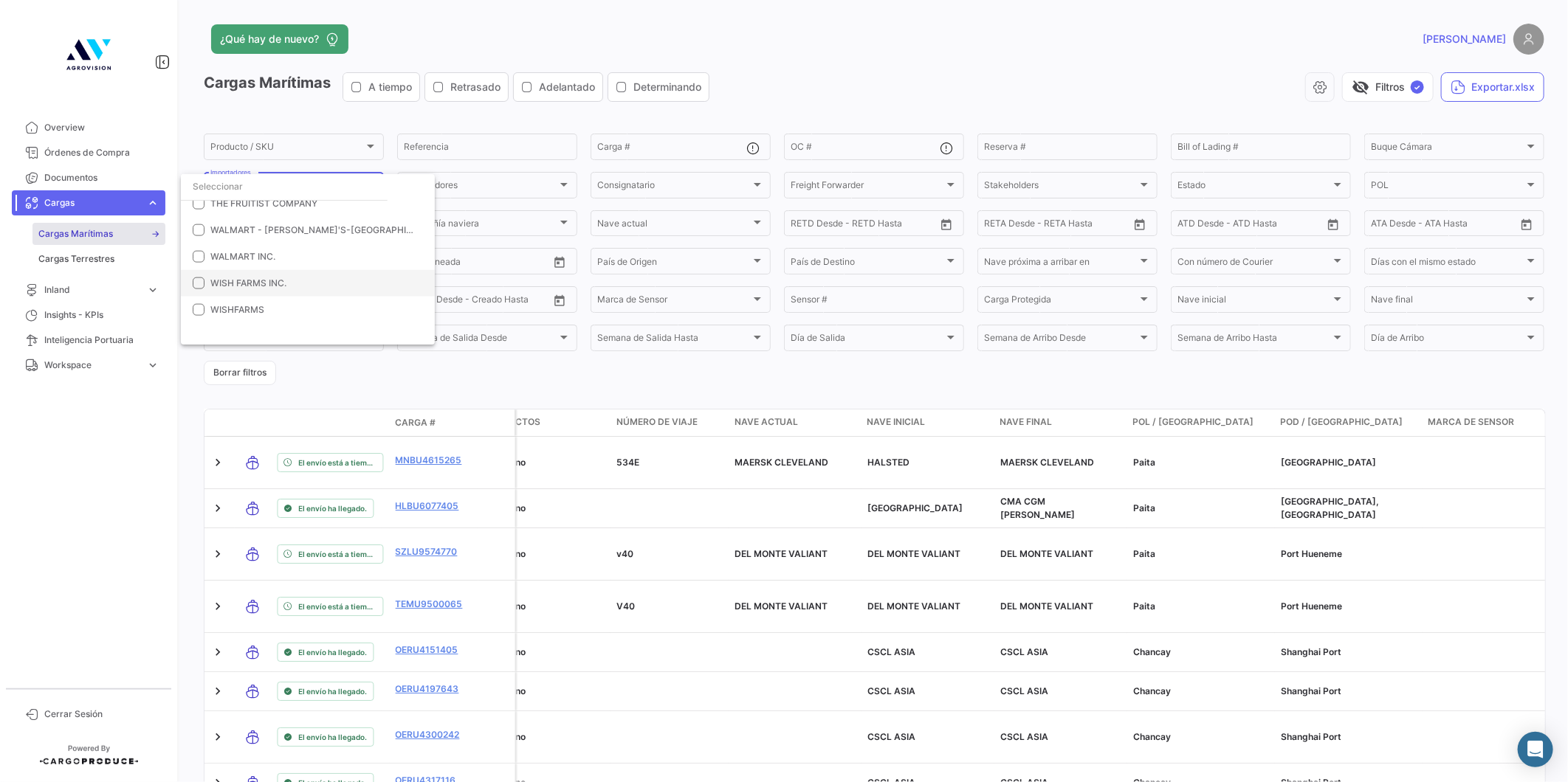
scroll to position [1149, 0]
click at [274, 308] on mat-option "THE FRUITIST CO" at bounding box center [308, 322] width 254 height 26
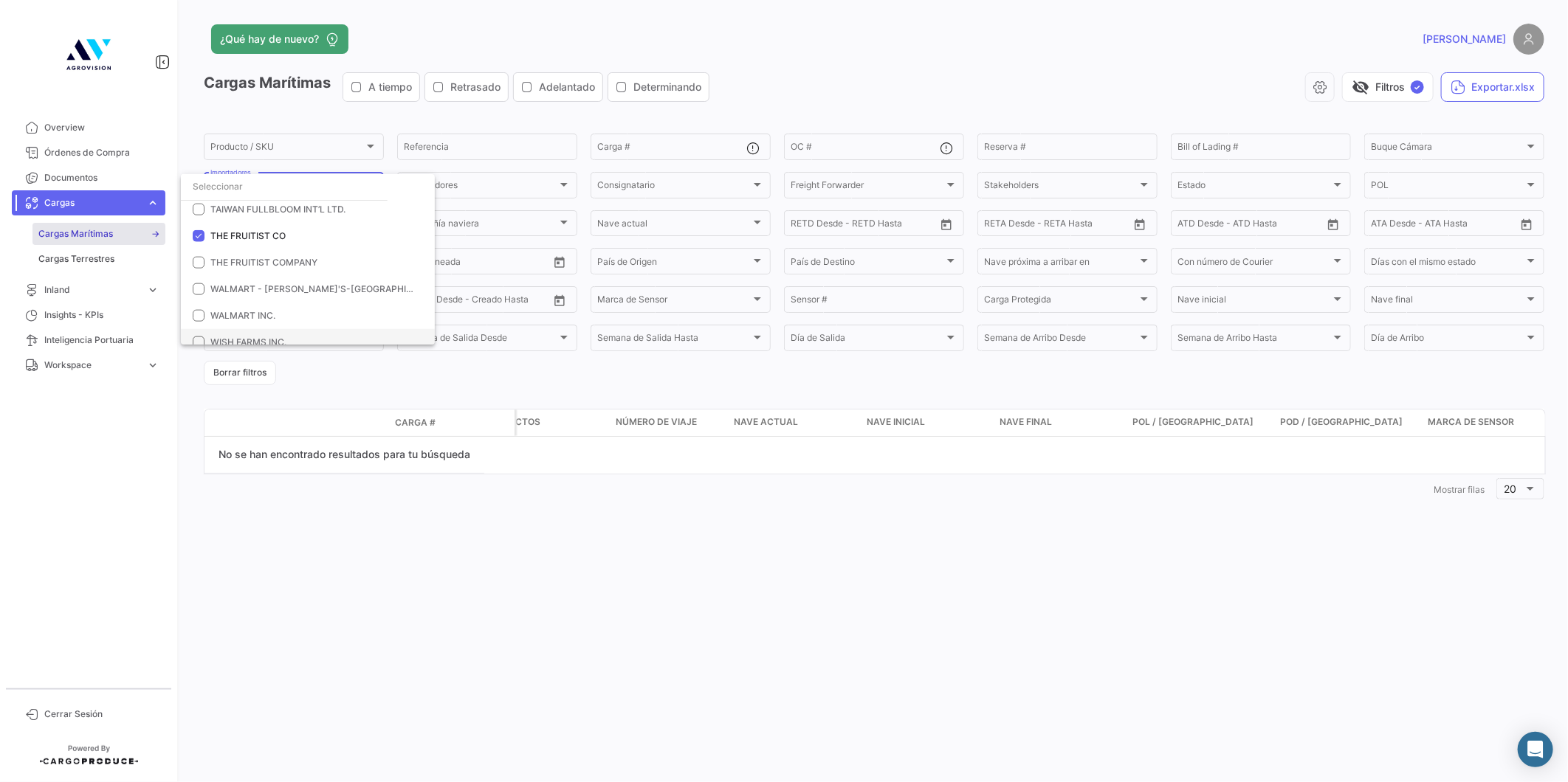
scroll to position [0, 0]
click at [284, 209] on span "THE FRUITIST COMPANY" at bounding box center [313, 203] width 207 height 13
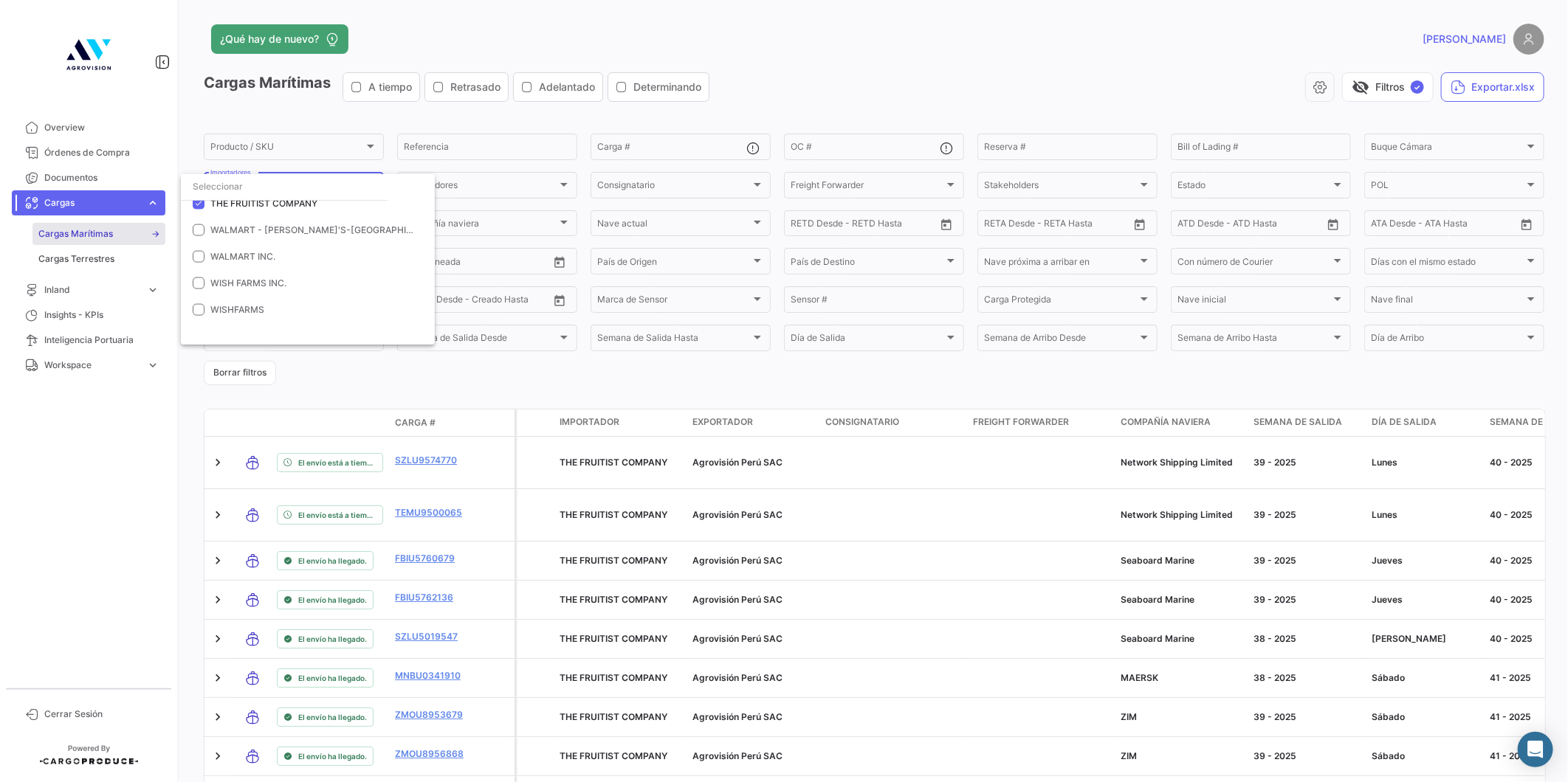
click at [121, 503] on div at bounding box center [784, 391] width 1568 height 782
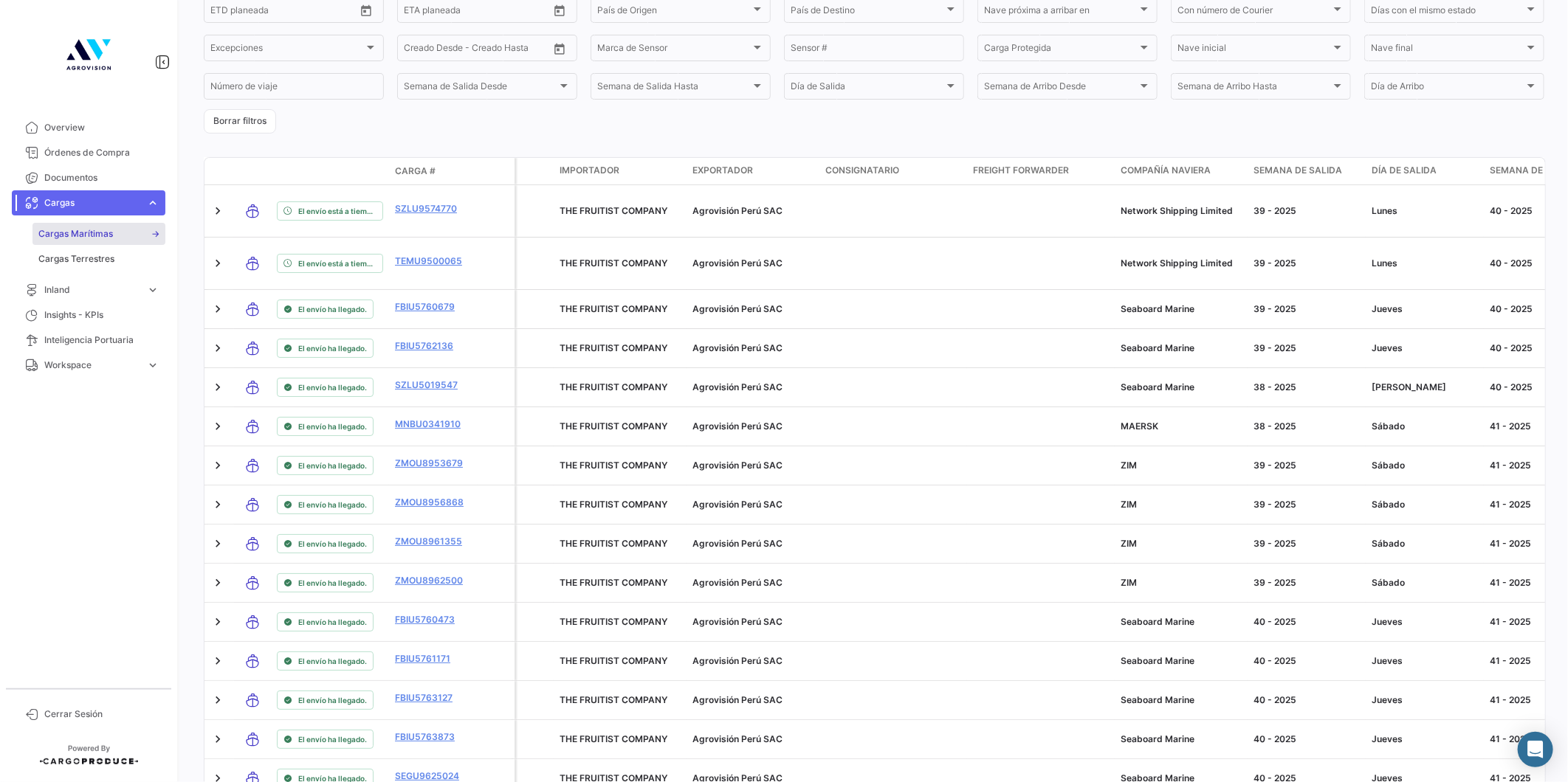
scroll to position [190, 0]
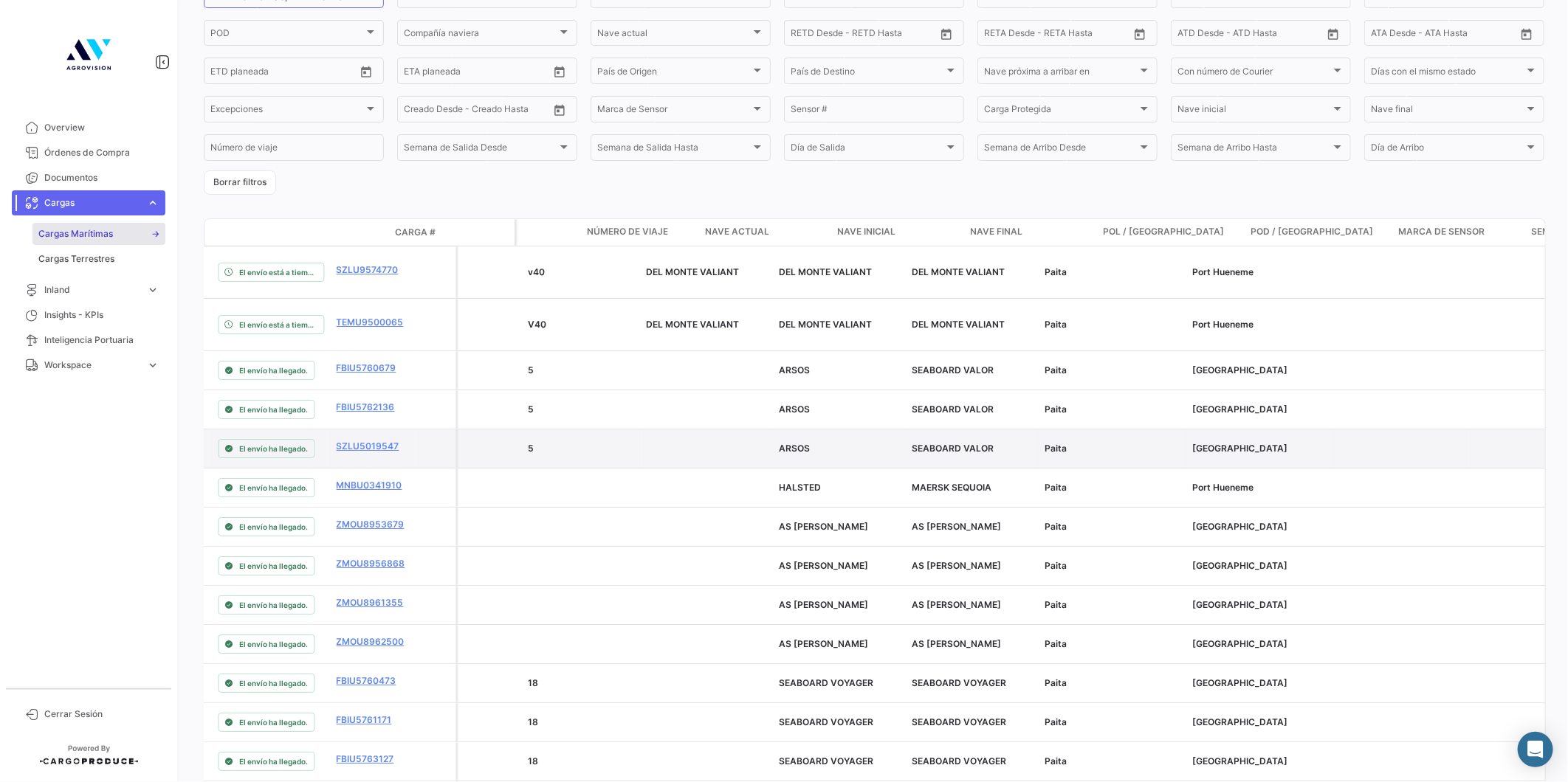
drag, startPoint x: 1027, startPoint y: 576, endPoint x: 1048, endPoint y: 437, distance: 140.6
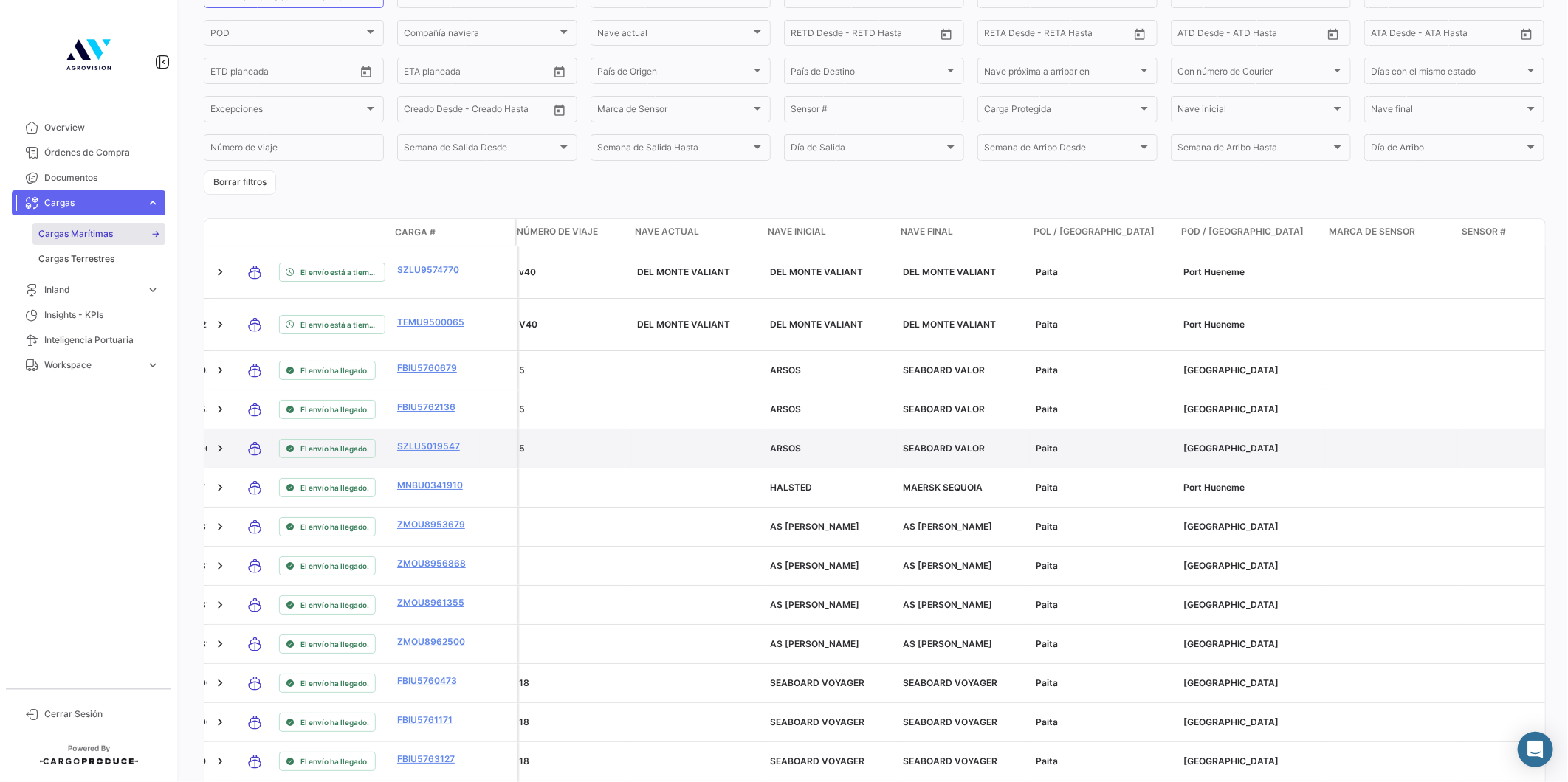
scroll to position [0, 3215]
click at [933, 229] on span "Nave final" at bounding box center [926, 231] width 52 height 13
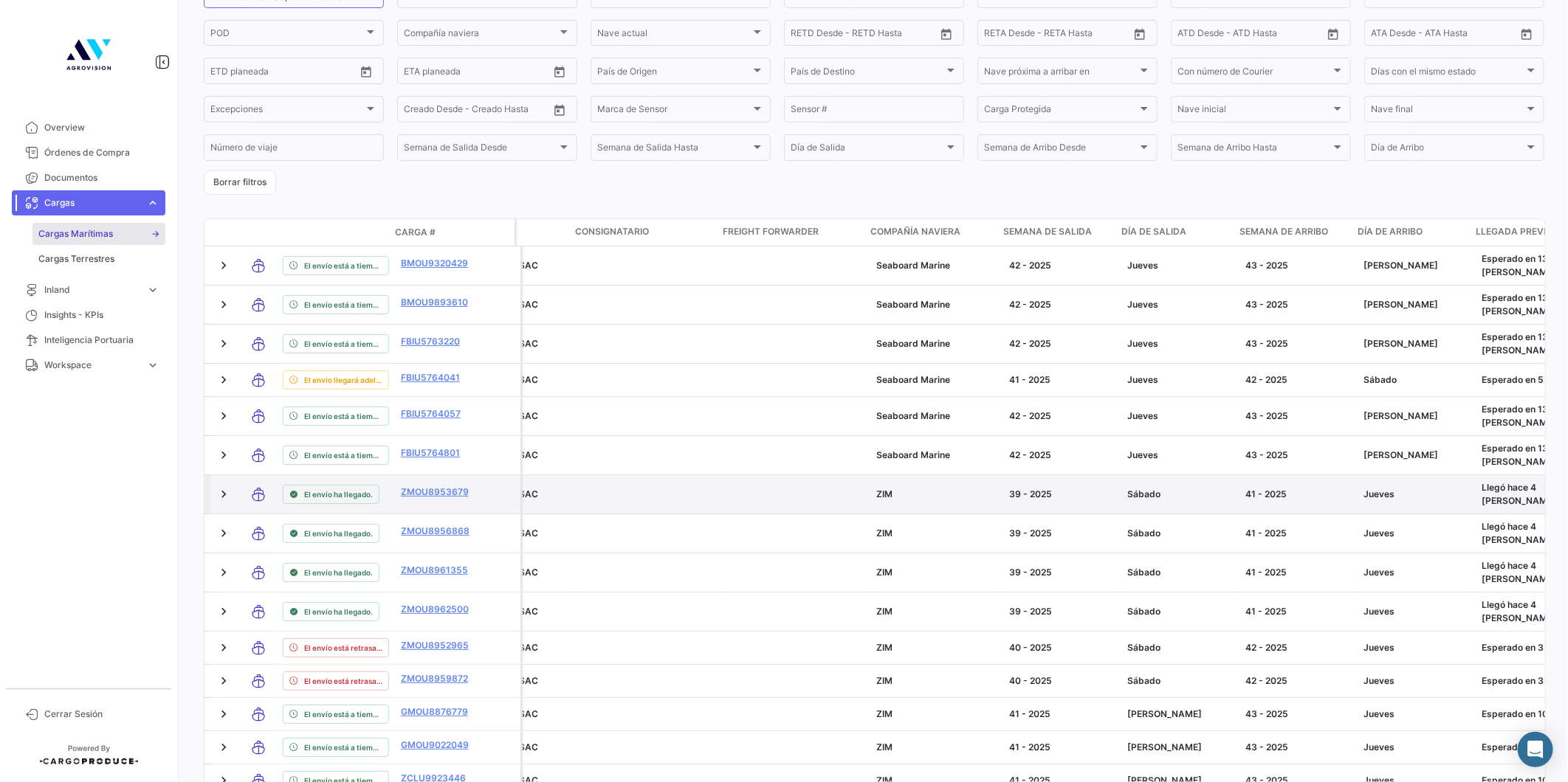
scroll to position [0, 254]
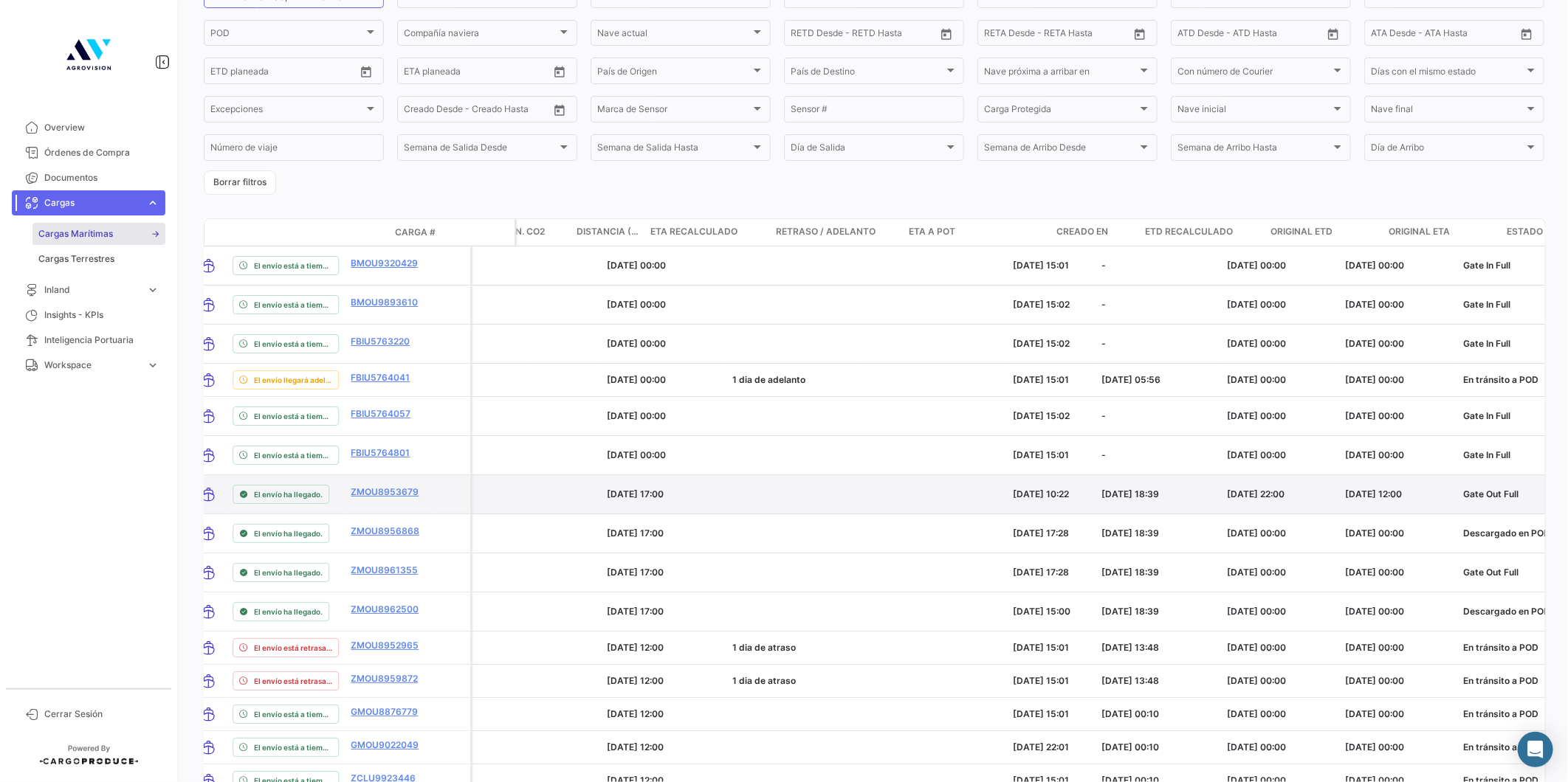
drag, startPoint x: 992, startPoint y: 490, endPoint x: 1041, endPoint y: 480, distance: 50.0
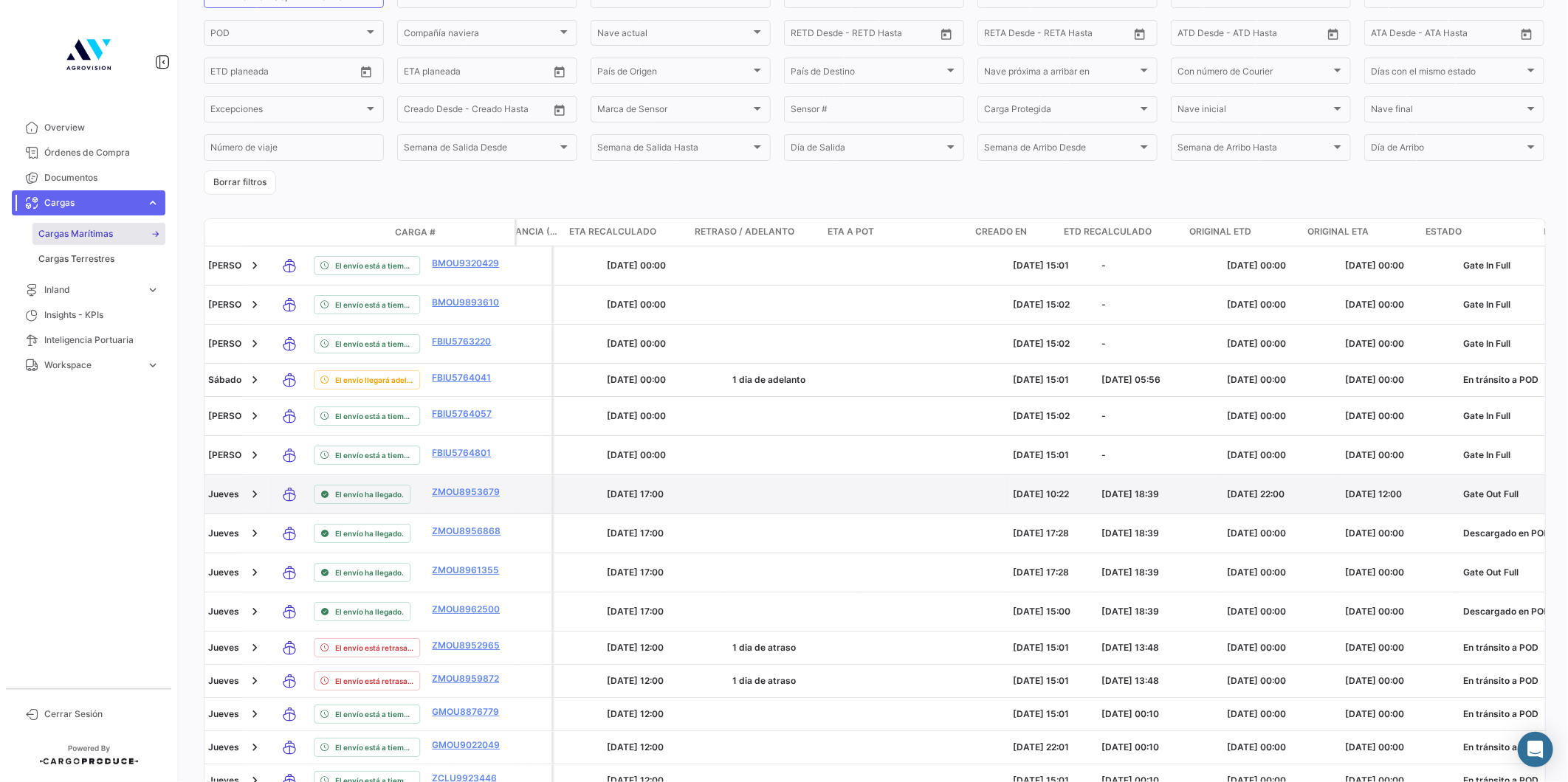
scroll to position [0, 1437]
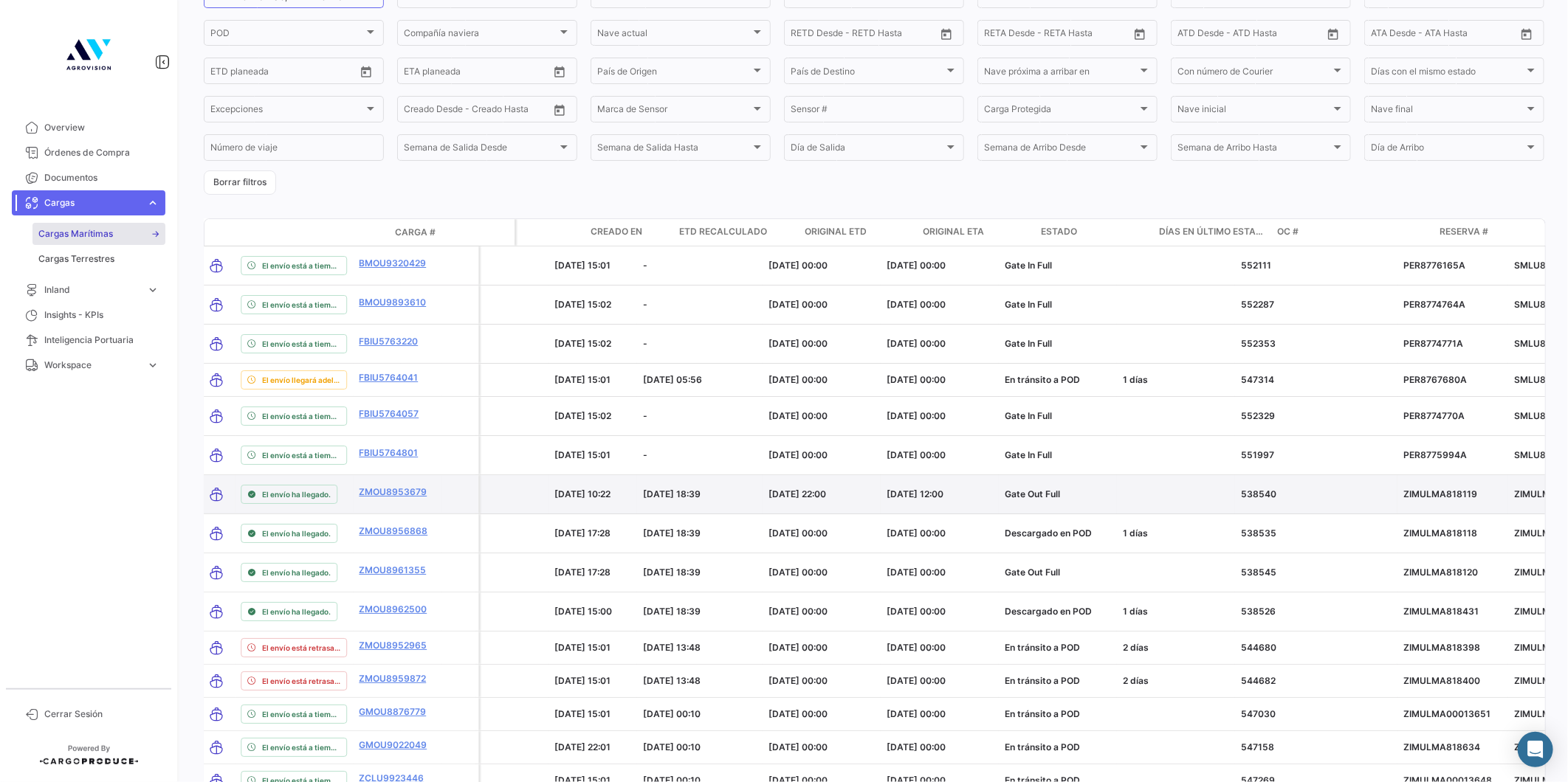
drag, startPoint x: 875, startPoint y: 485, endPoint x: 919, endPoint y: 490, distance: 44.3
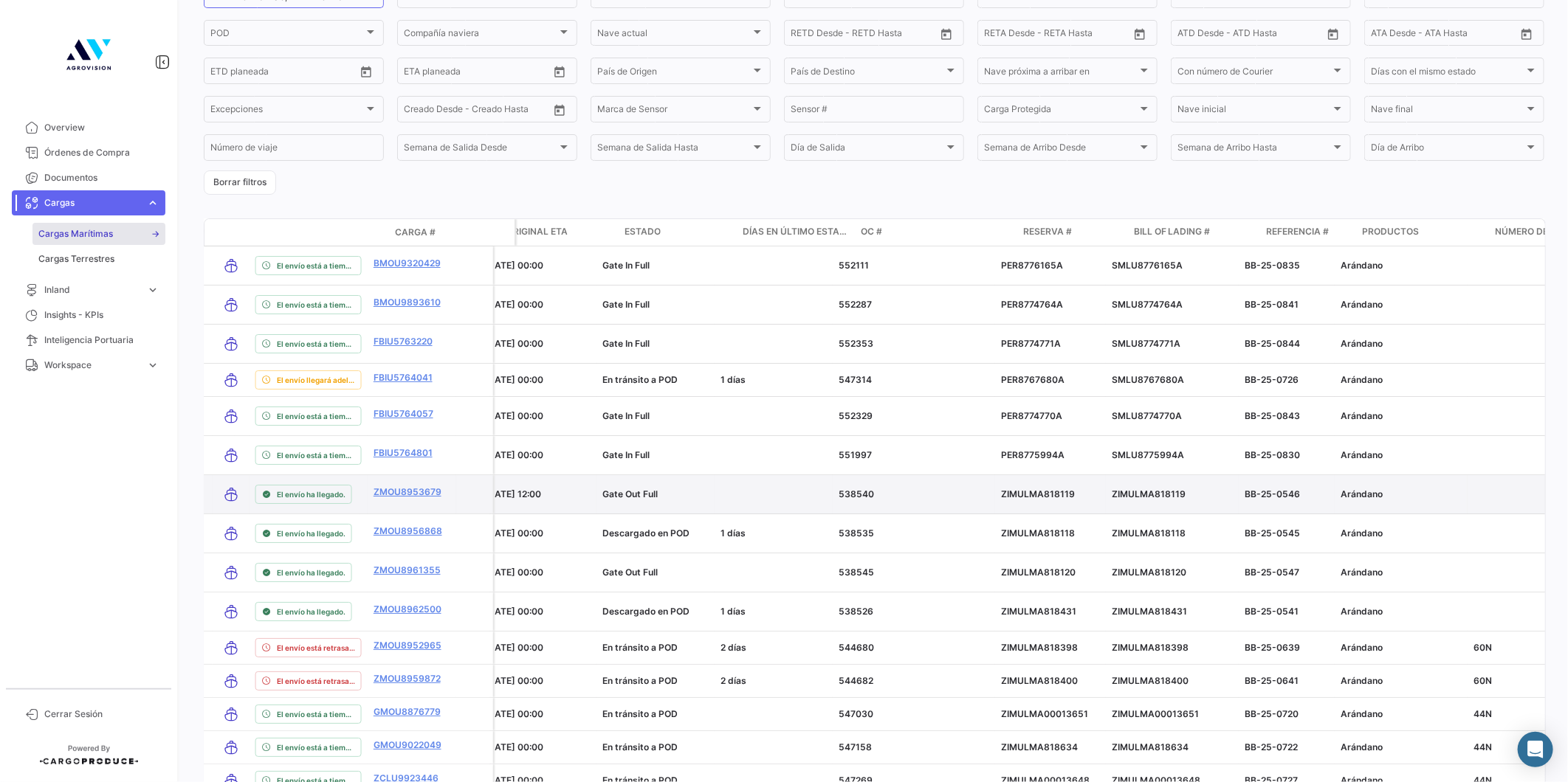
drag, startPoint x: 1026, startPoint y: 477, endPoint x: 1045, endPoint y: 477, distance: 19.0
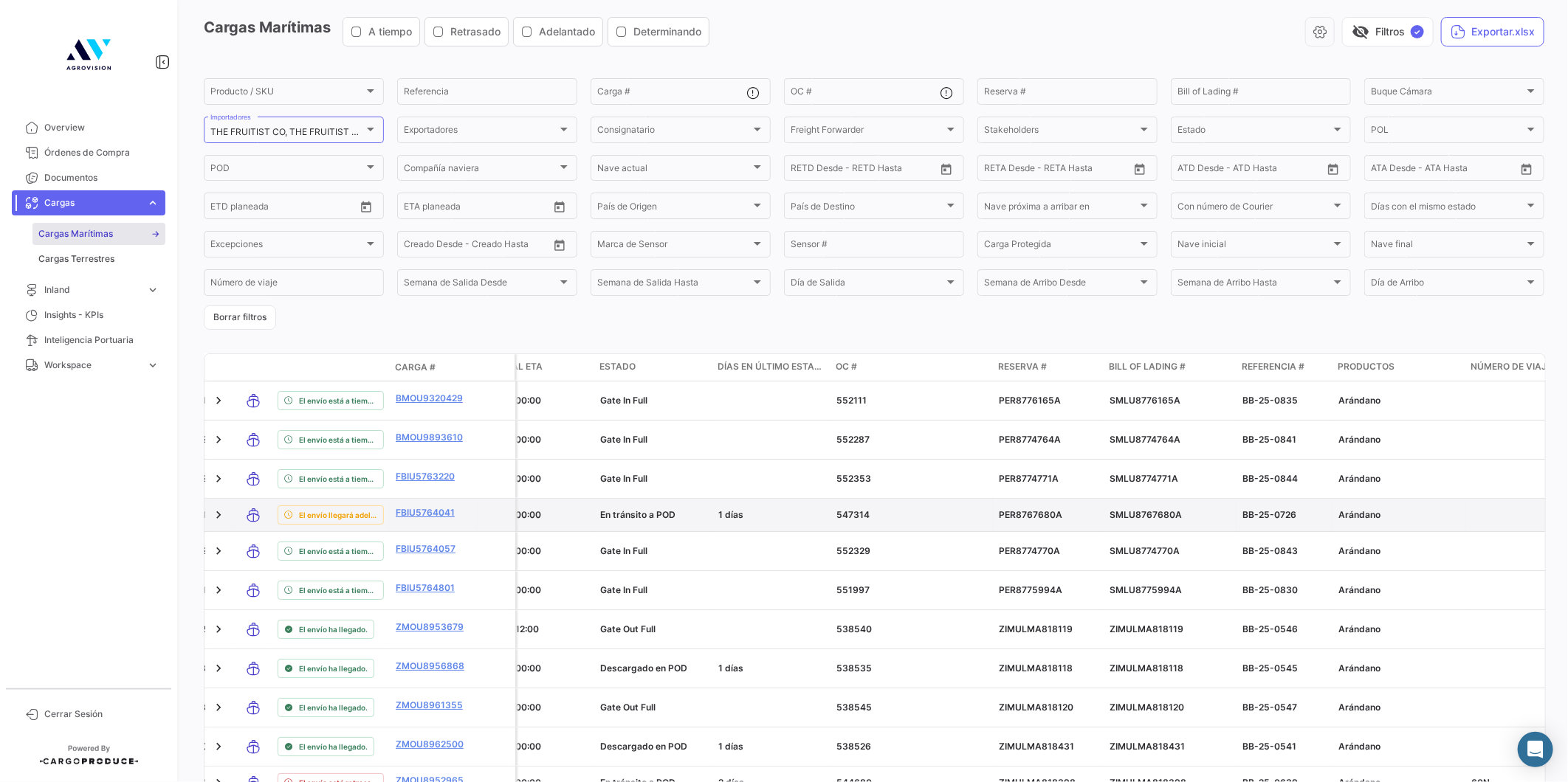
scroll to position [0, 0]
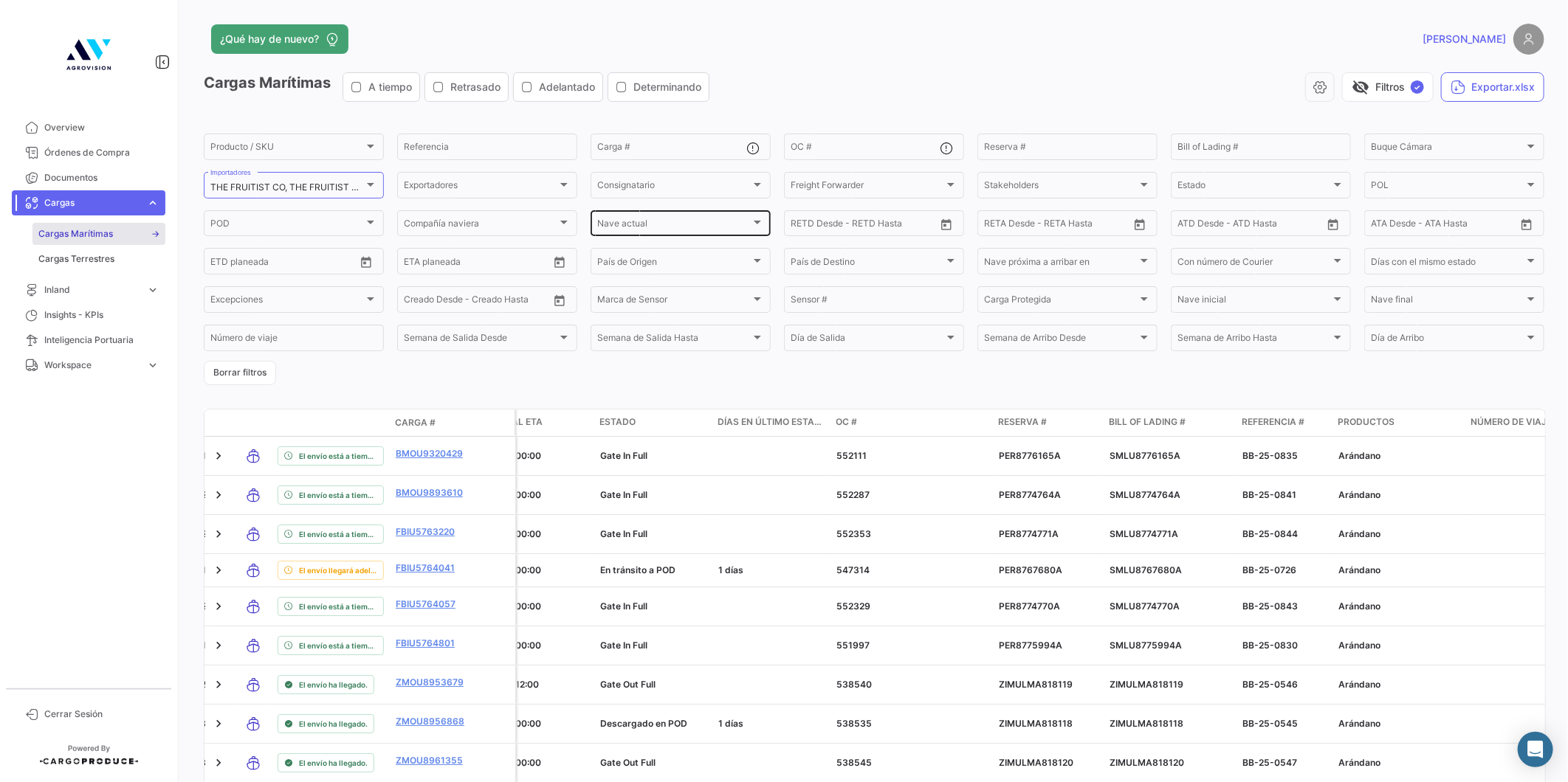
click at [660, 221] on div "Nave actual" at bounding box center [674, 226] width 154 height 10
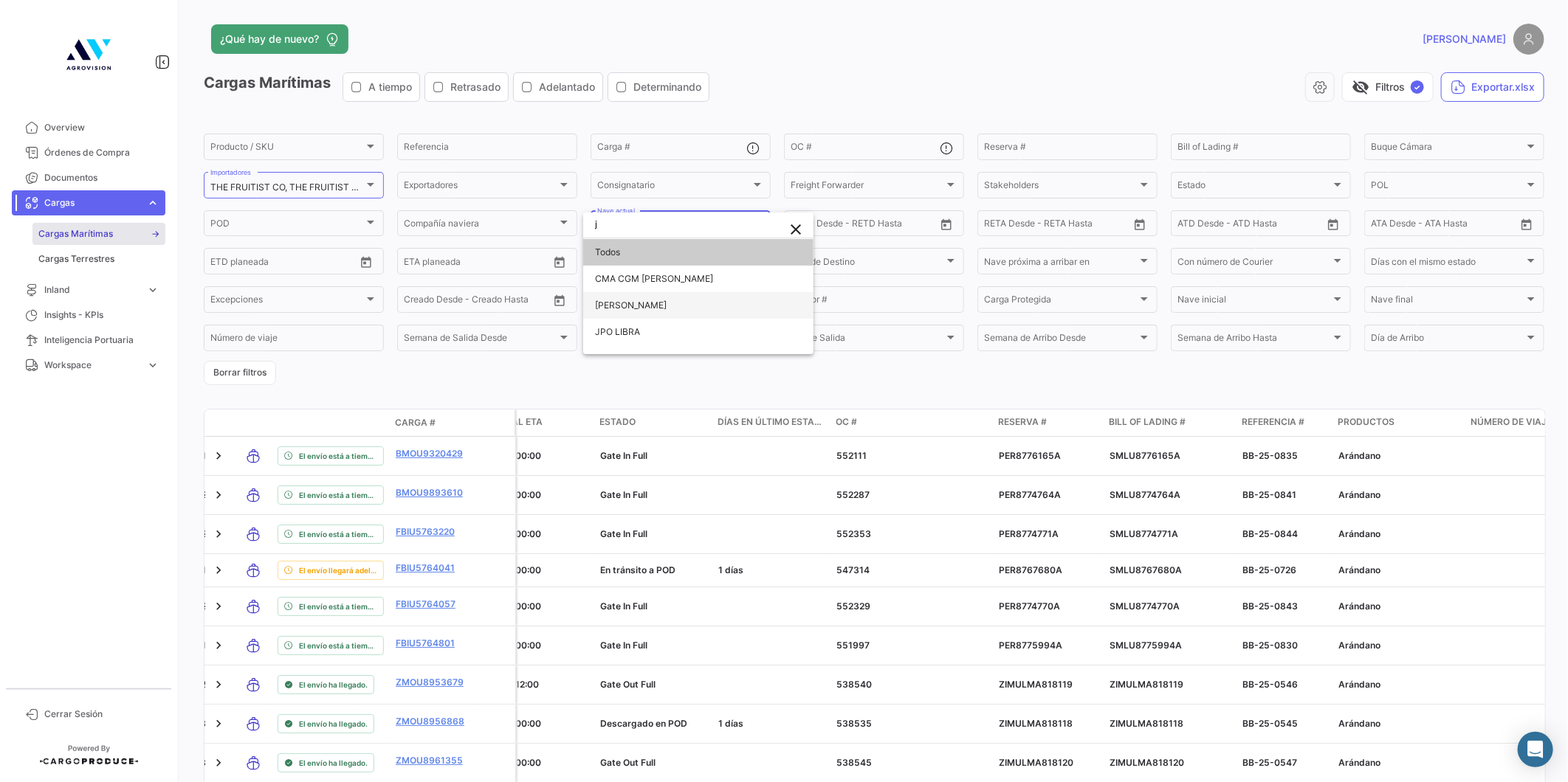
type input "j"
click at [639, 304] on span "[PERSON_NAME]" at bounding box center [630, 304] width 72 height 11
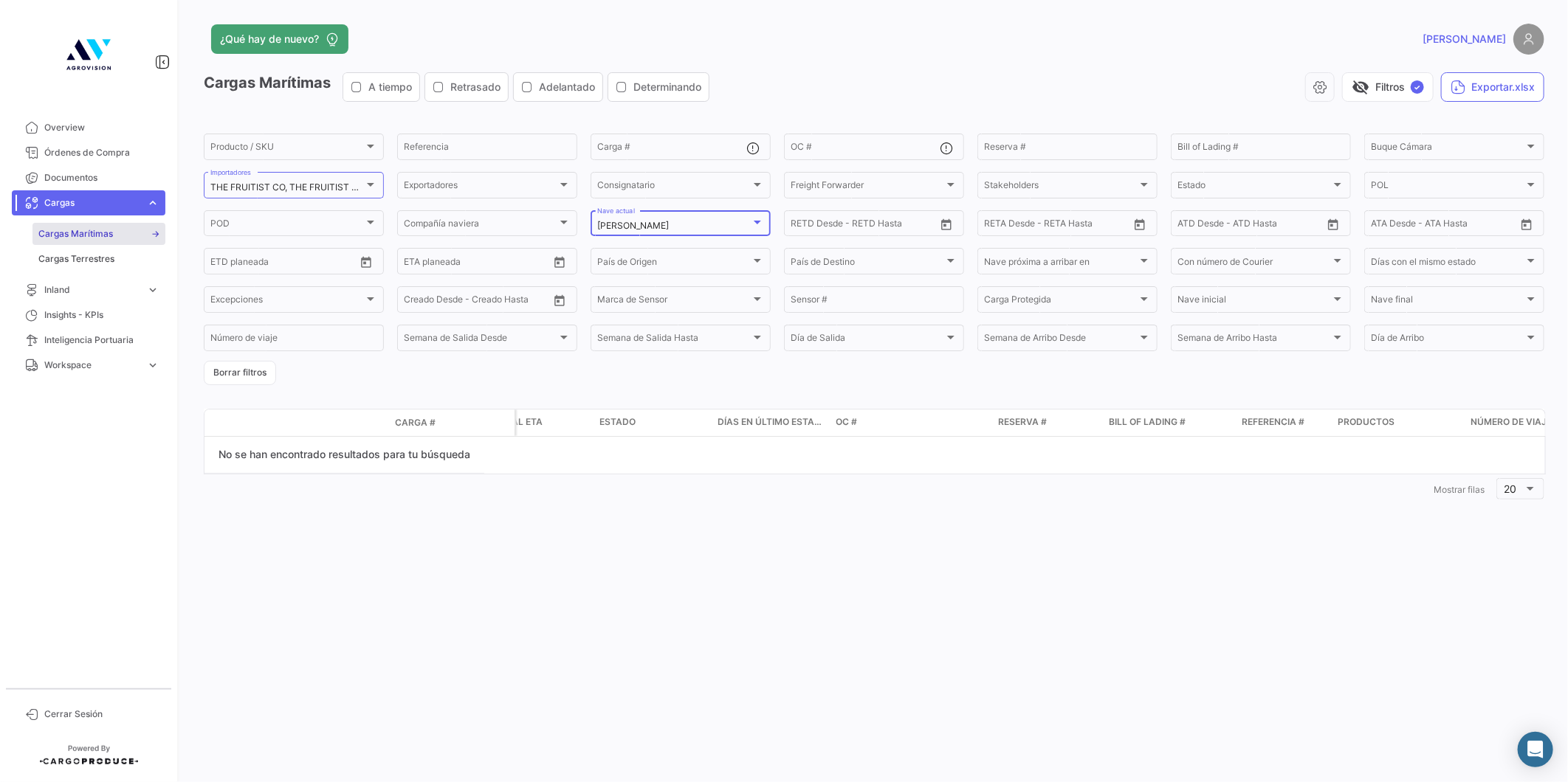
click at [753, 223] on div at bounding box center [757, 222] width 7 height 3
click at [641, 172] on span "Todos" at bounding box center [700, 171] width 207 height 26
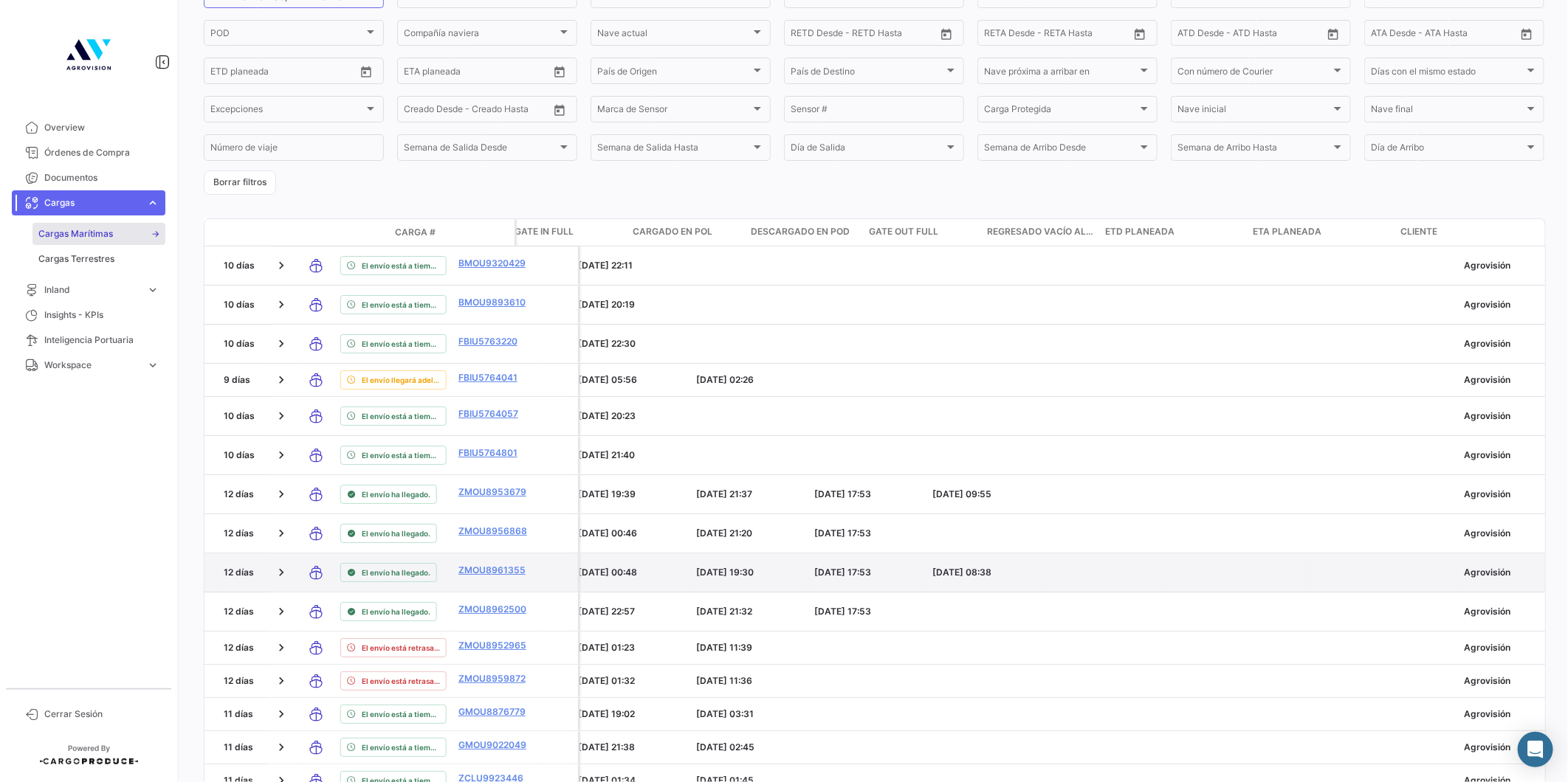
scroll to position [0, 4773]
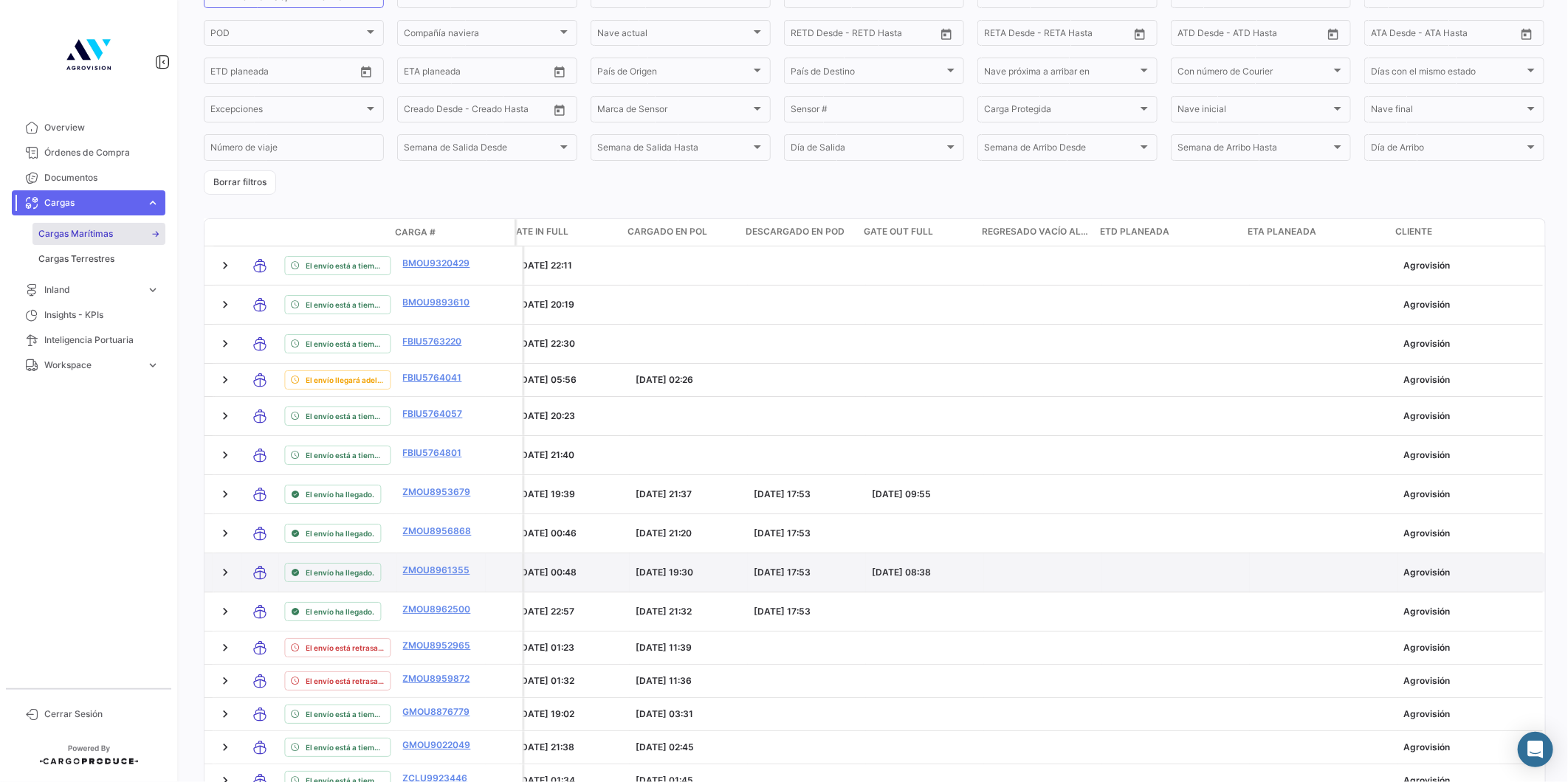
drag, startPoint x: 881, startPoint y: 573, endPoint x: 995, endPoint y: 552, distance: 115.9
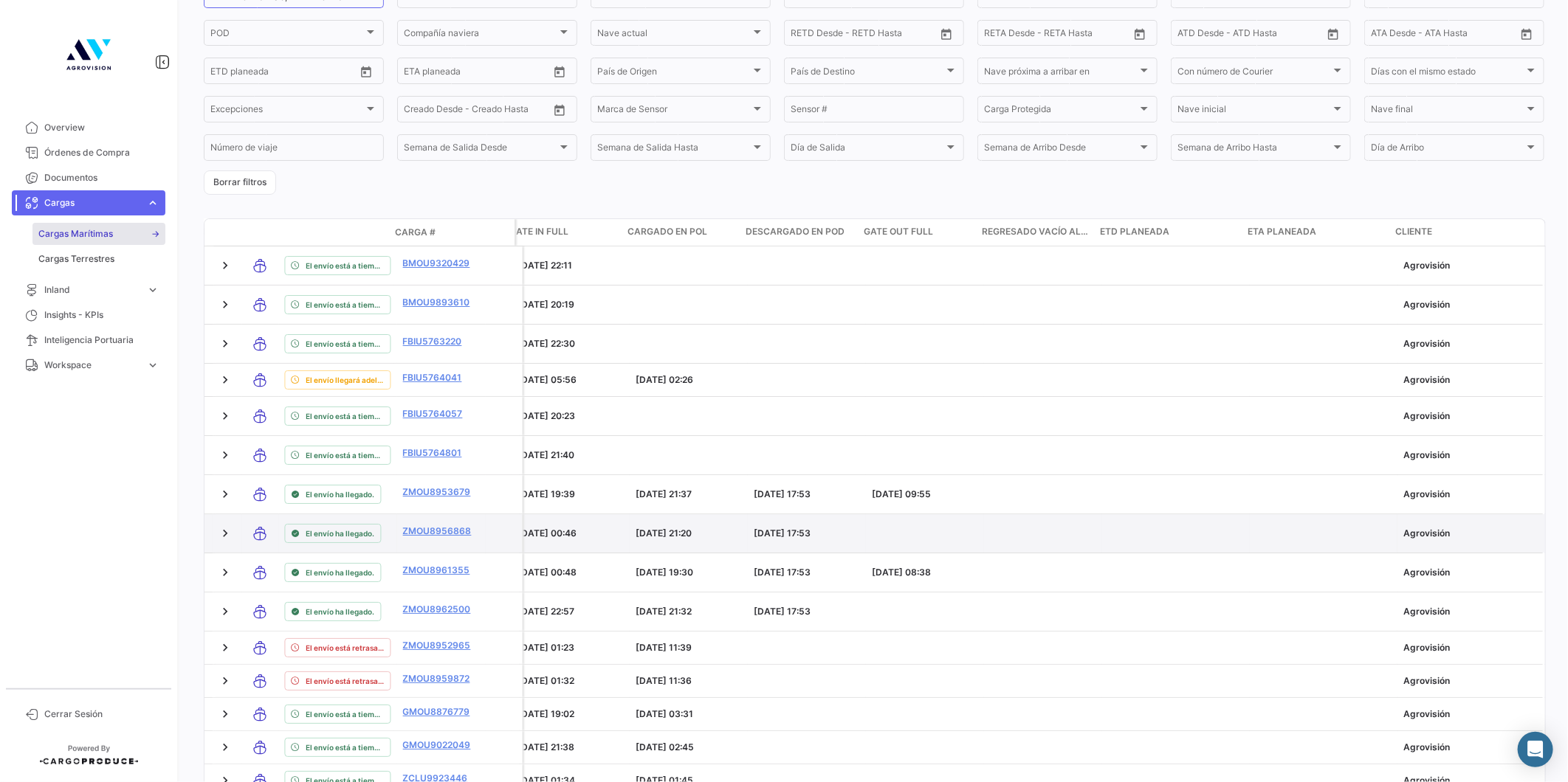
drag, startPoint x: 1030, startPoint y: 551, endPoint x: 1109, endPoint y: 532, distance: 81.3
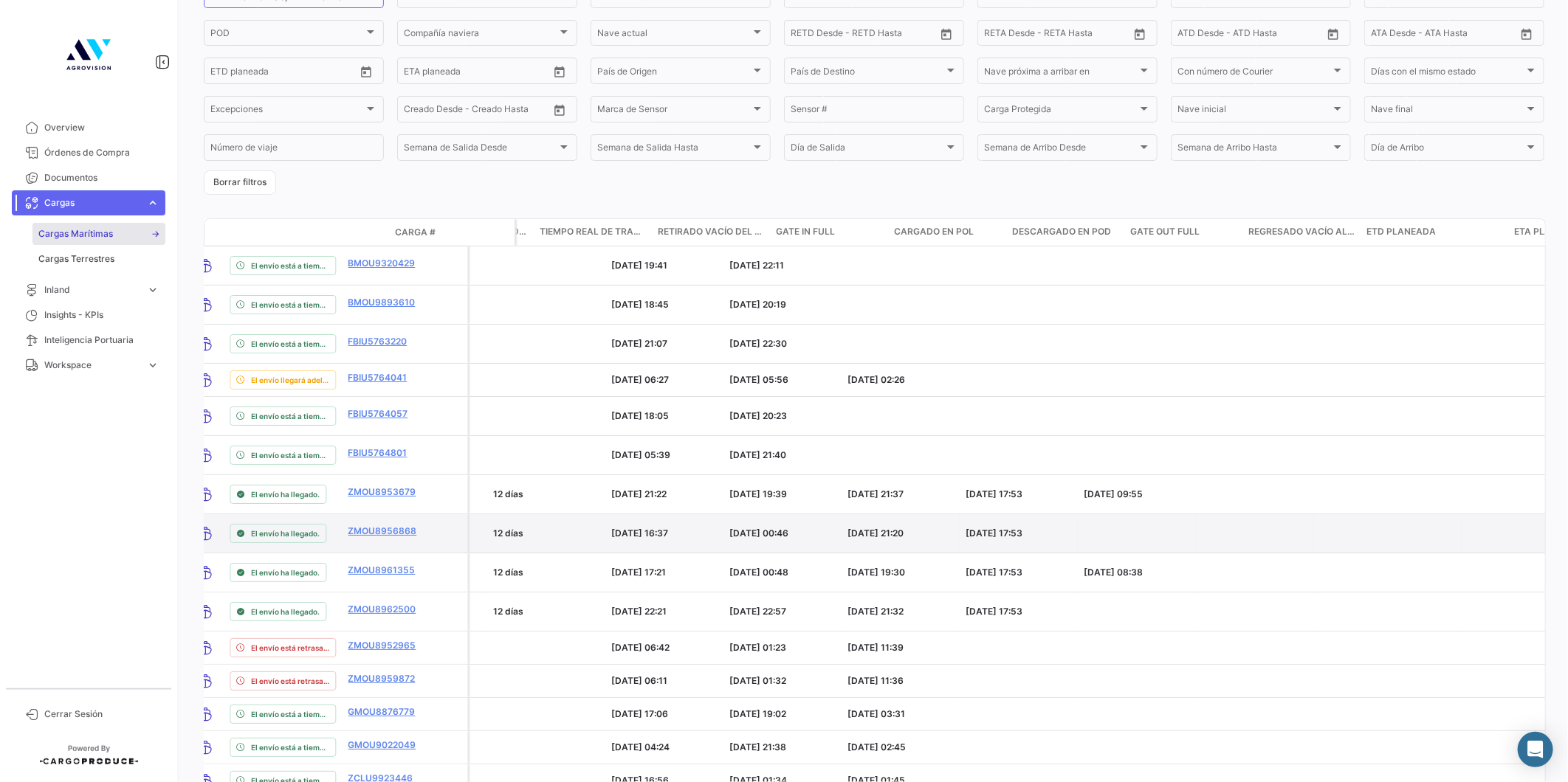
drag, startPoint x: 1081, startPoint y: 518, endPoint x: 1006, endPoint y: 512, distance: 75.2
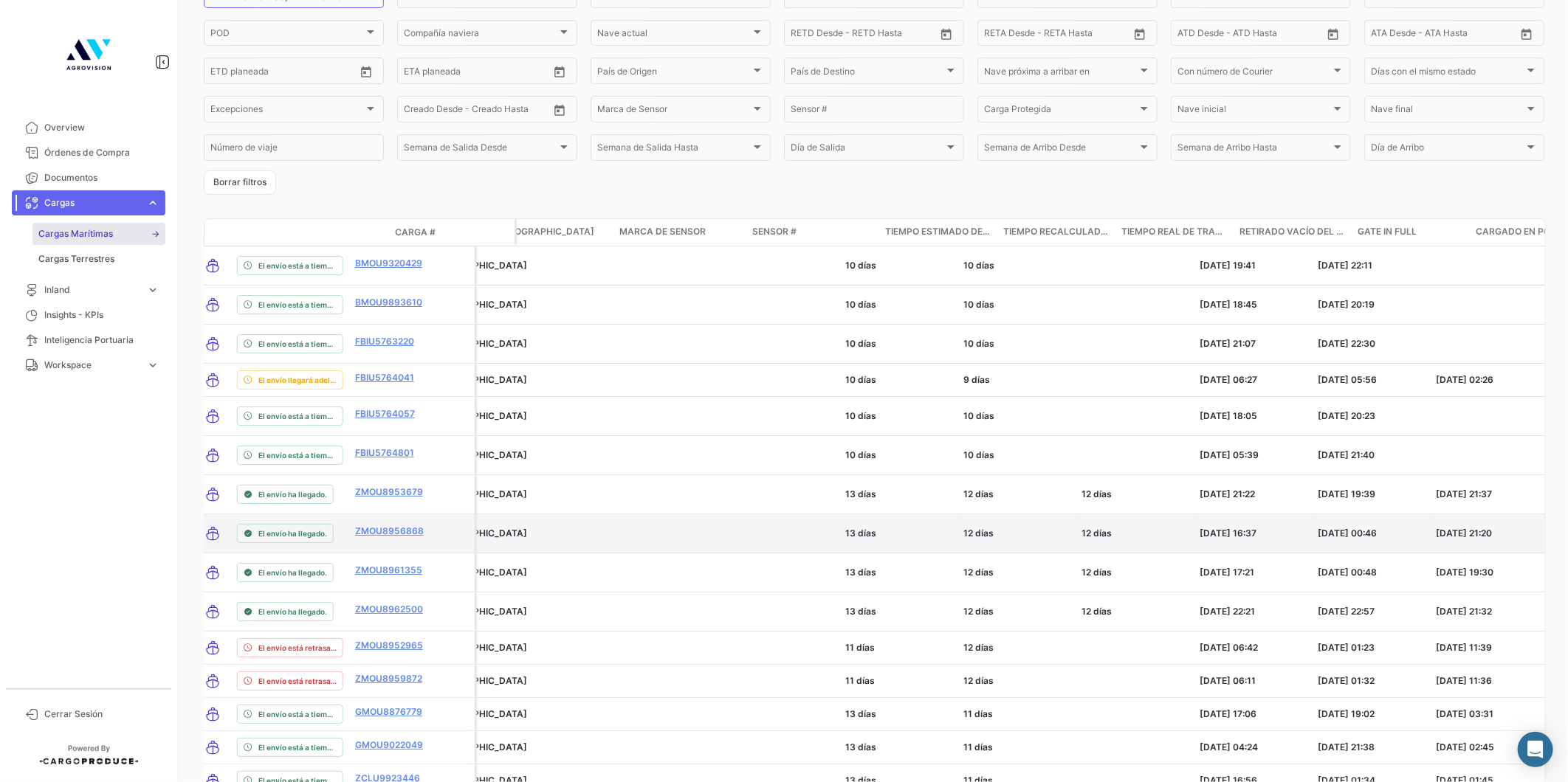
drag, startPoint x: 1016, startPoint y: 512, endPoint x: 984, endPoint y: 512, distance: 32.0
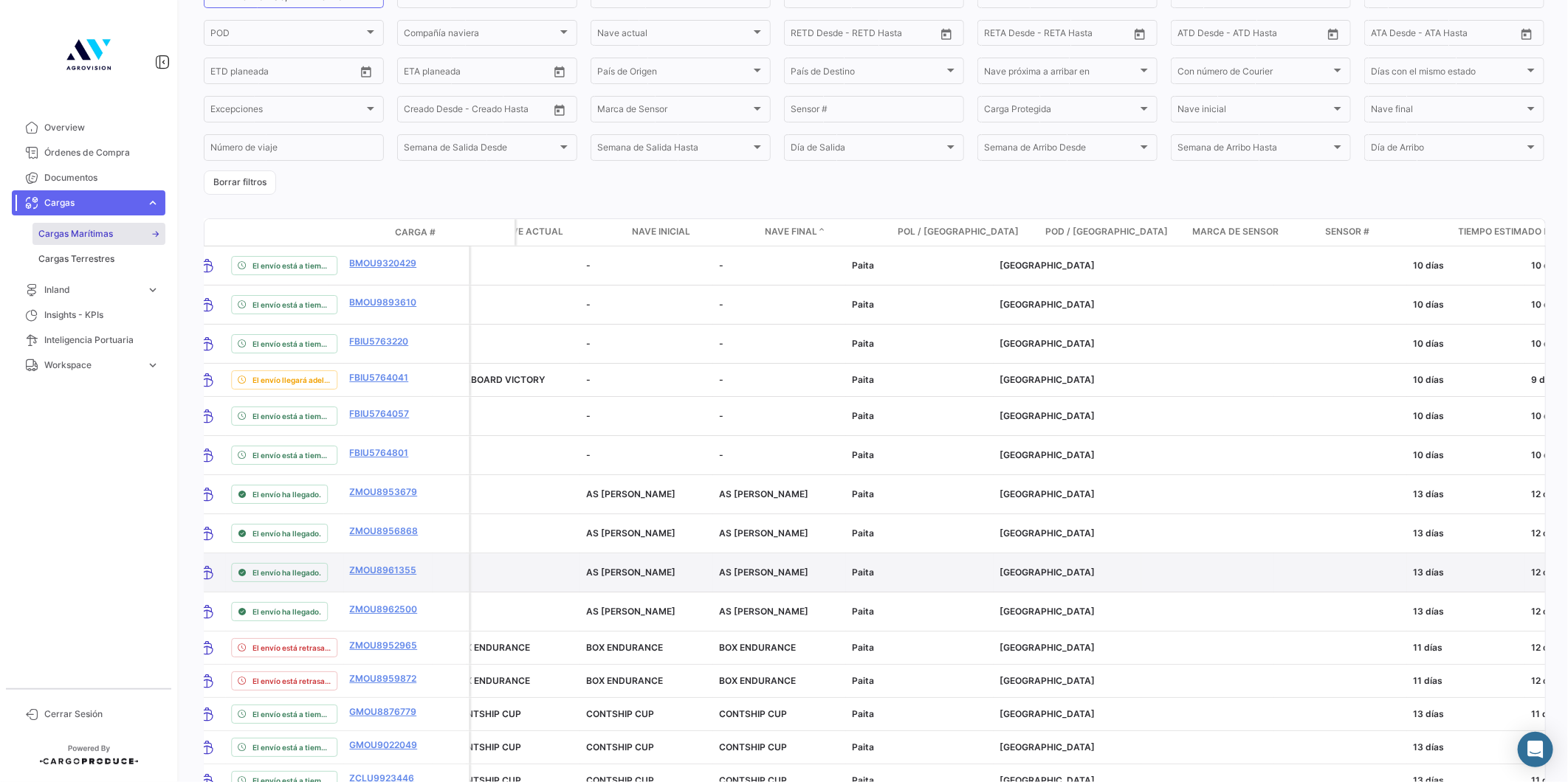
drag, startPoint x: 939, startPoint y: 544, endPoint x: 882, endPoint y: 545, distance: 57.0
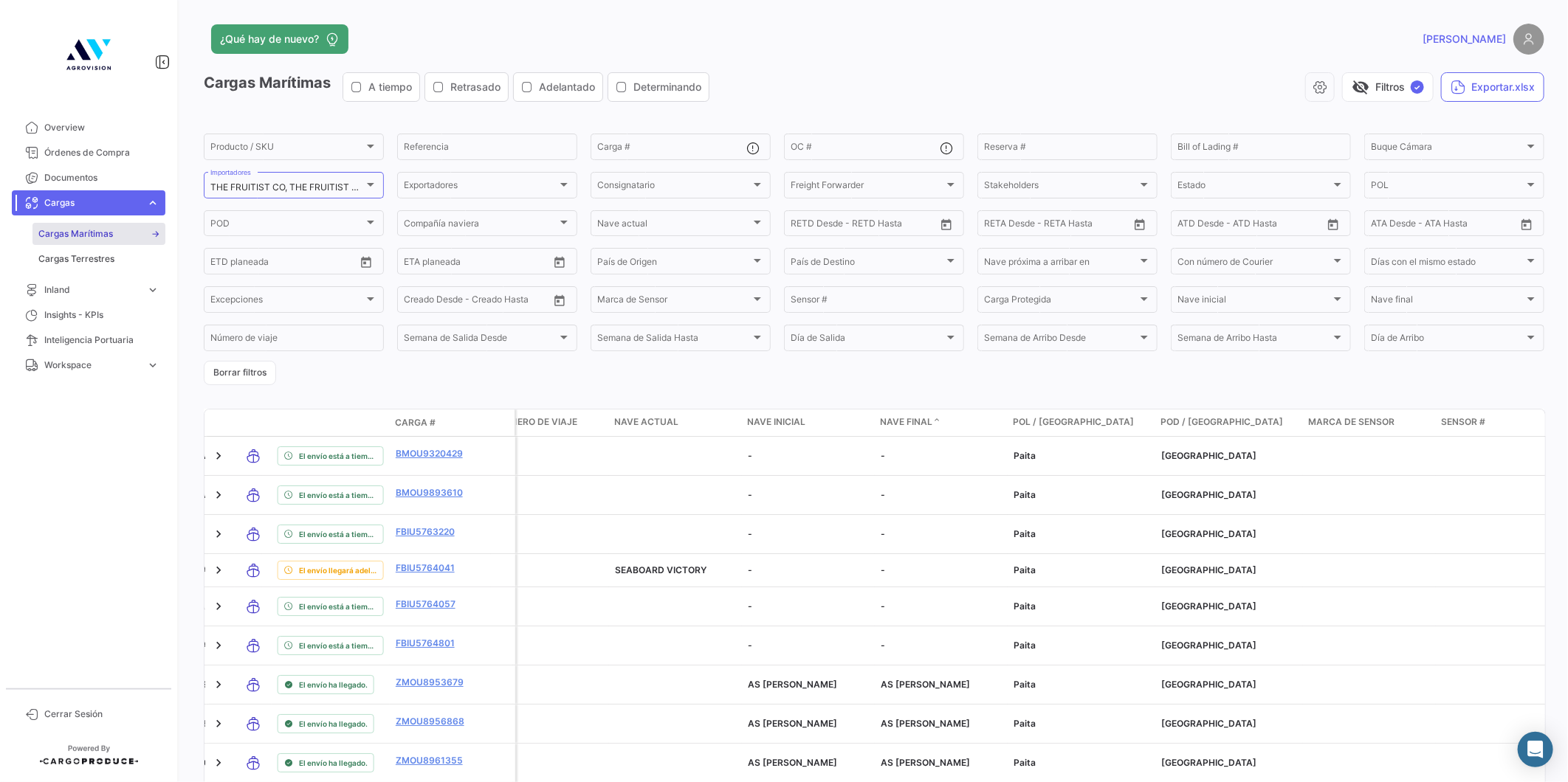
scroll to position [445, 0]
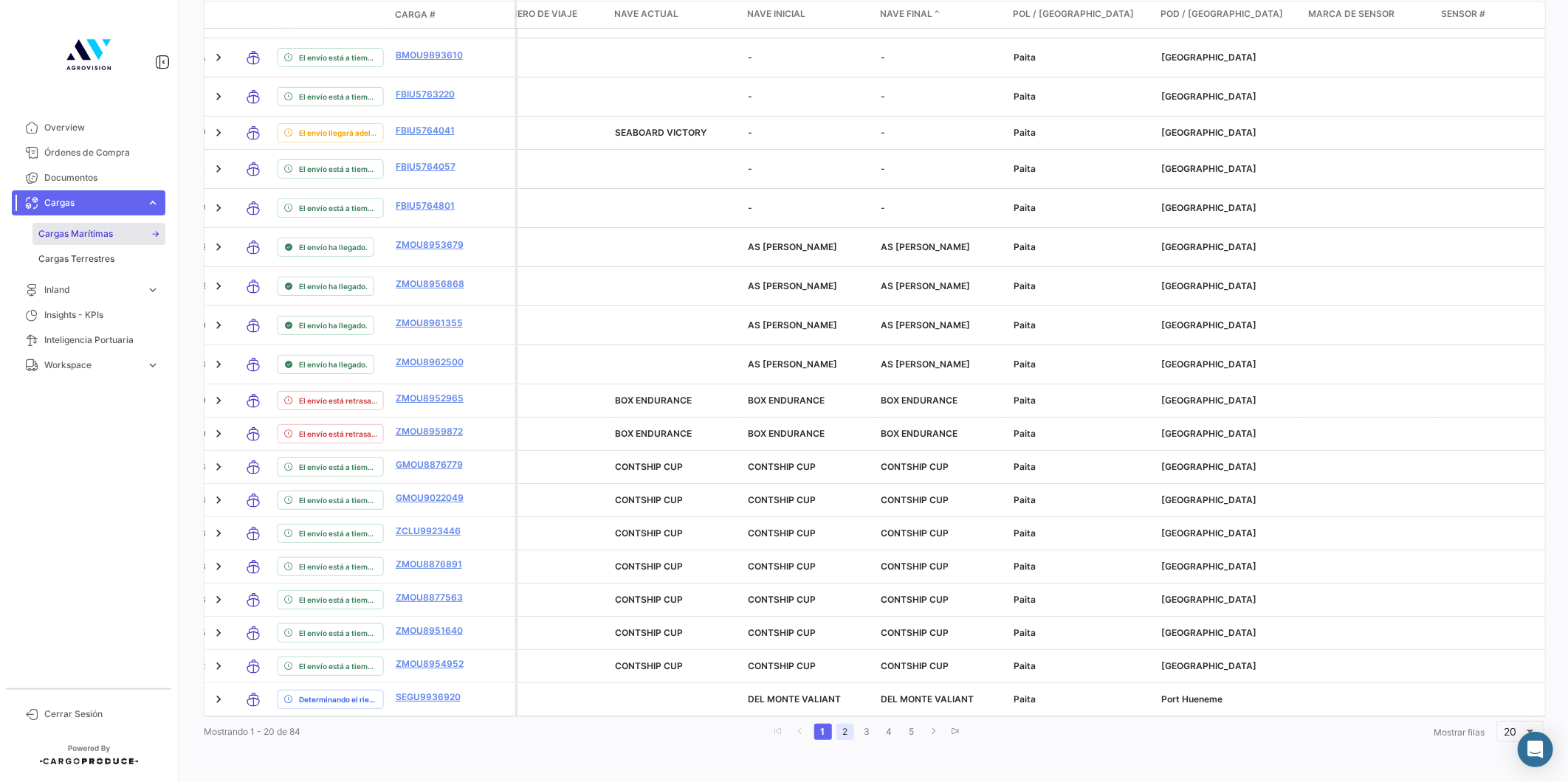
click at [839, 733] on link "2" at bounding box center [844, 732] width 17 height 17
click at [862, 737] on link "3" at bounding box center [870, 732] width 17 height 17
click at [883, 737] on link "4" at bounding box center [892, 732] width 17 height 17
click at [909, 731] on link "5" at bounding box center [913, 732] width 17 height 17
click at [927, 731] on link "go to next page" at bounding box center [935, 732] width 17 height 17
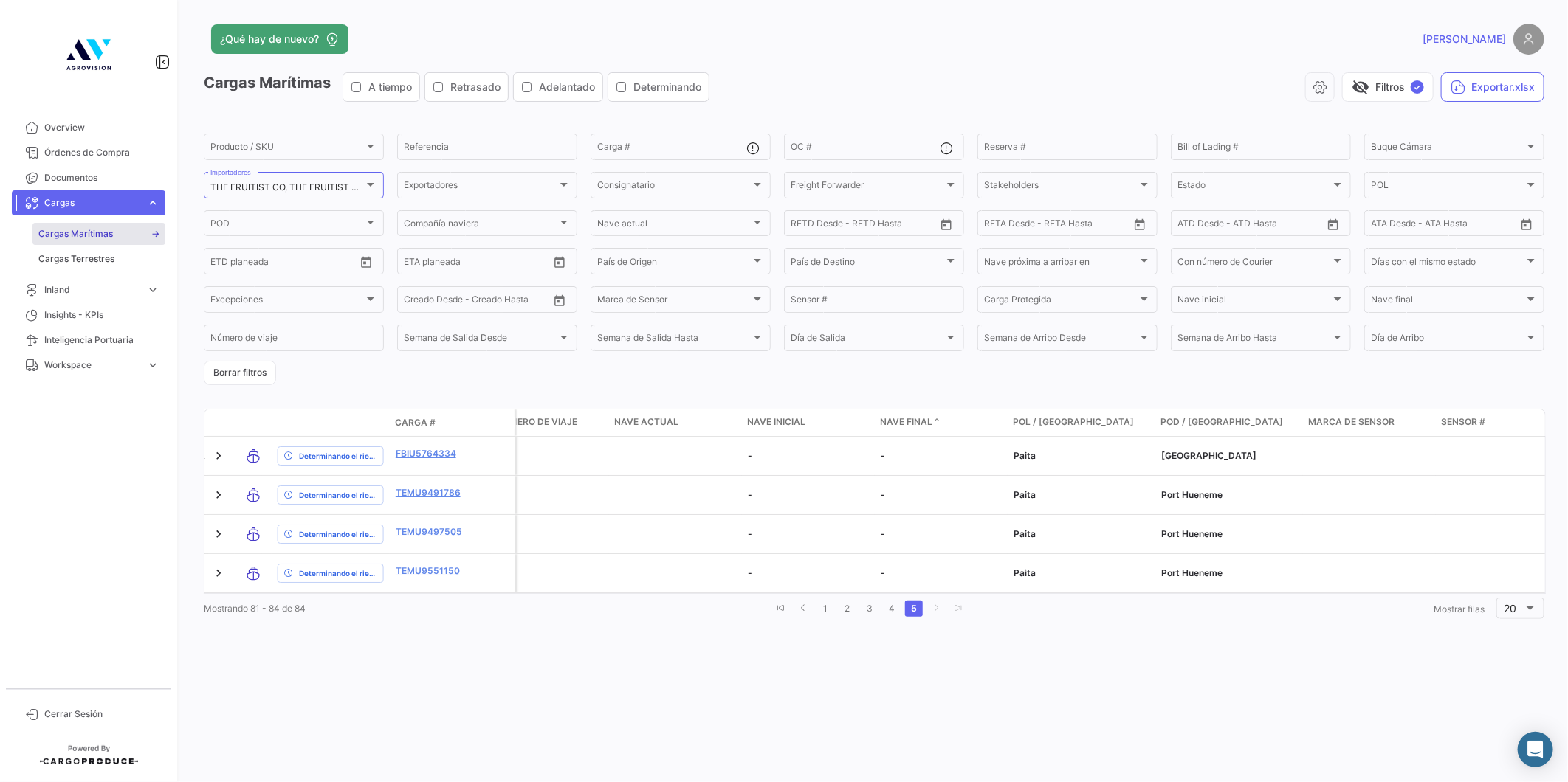
scroll to position [0, 0]
click at [892, 600] on link "4" at bounding box center [891, 608] width 17 height 17
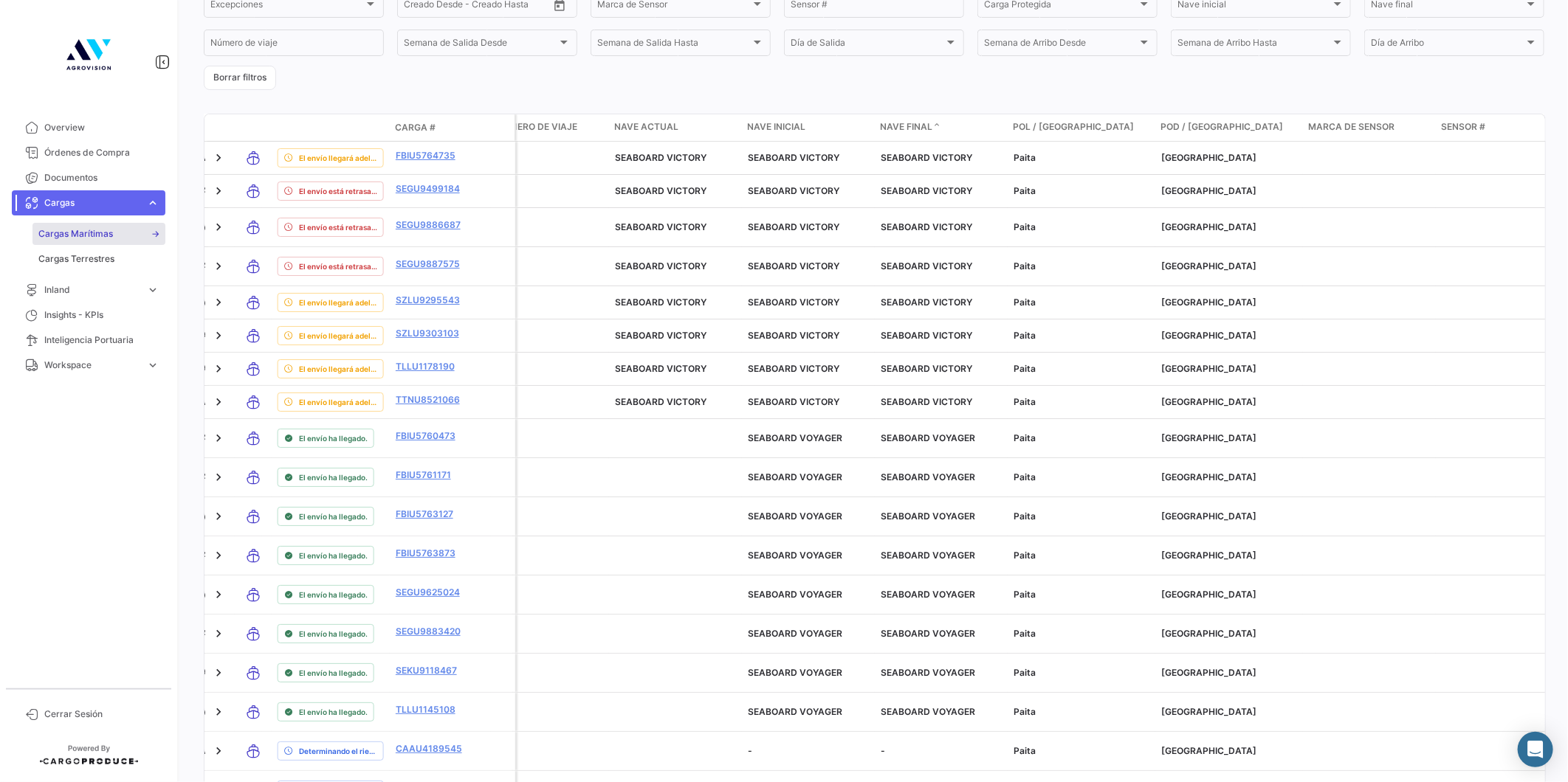
scroll to position [463, 0]
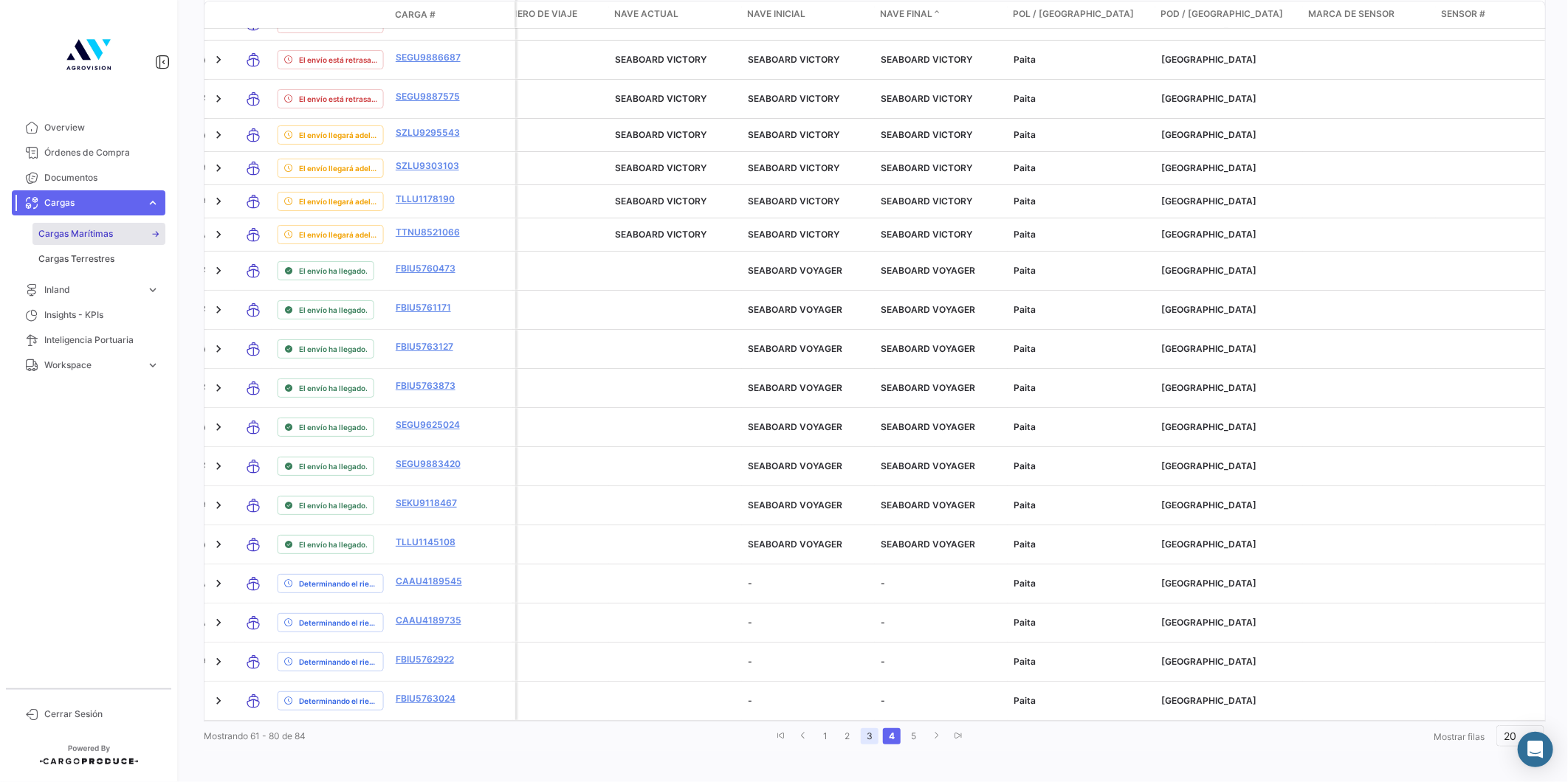
click at [866, 731] on link "3" at bounding box center [869, 737] width 17 height 17
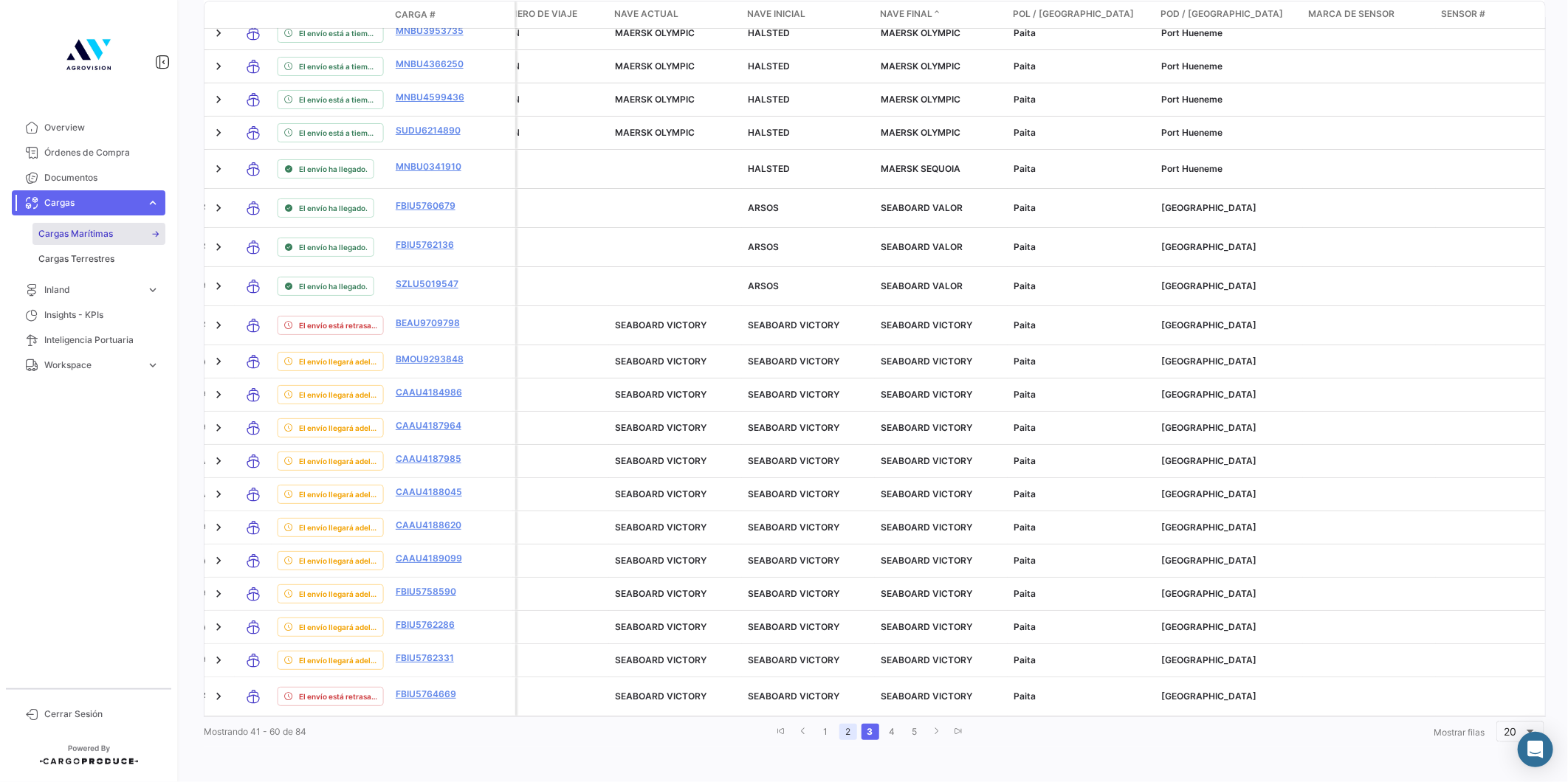
click at [839, 740] on link "2" at bounding box center [848, 732] width 17 height 17
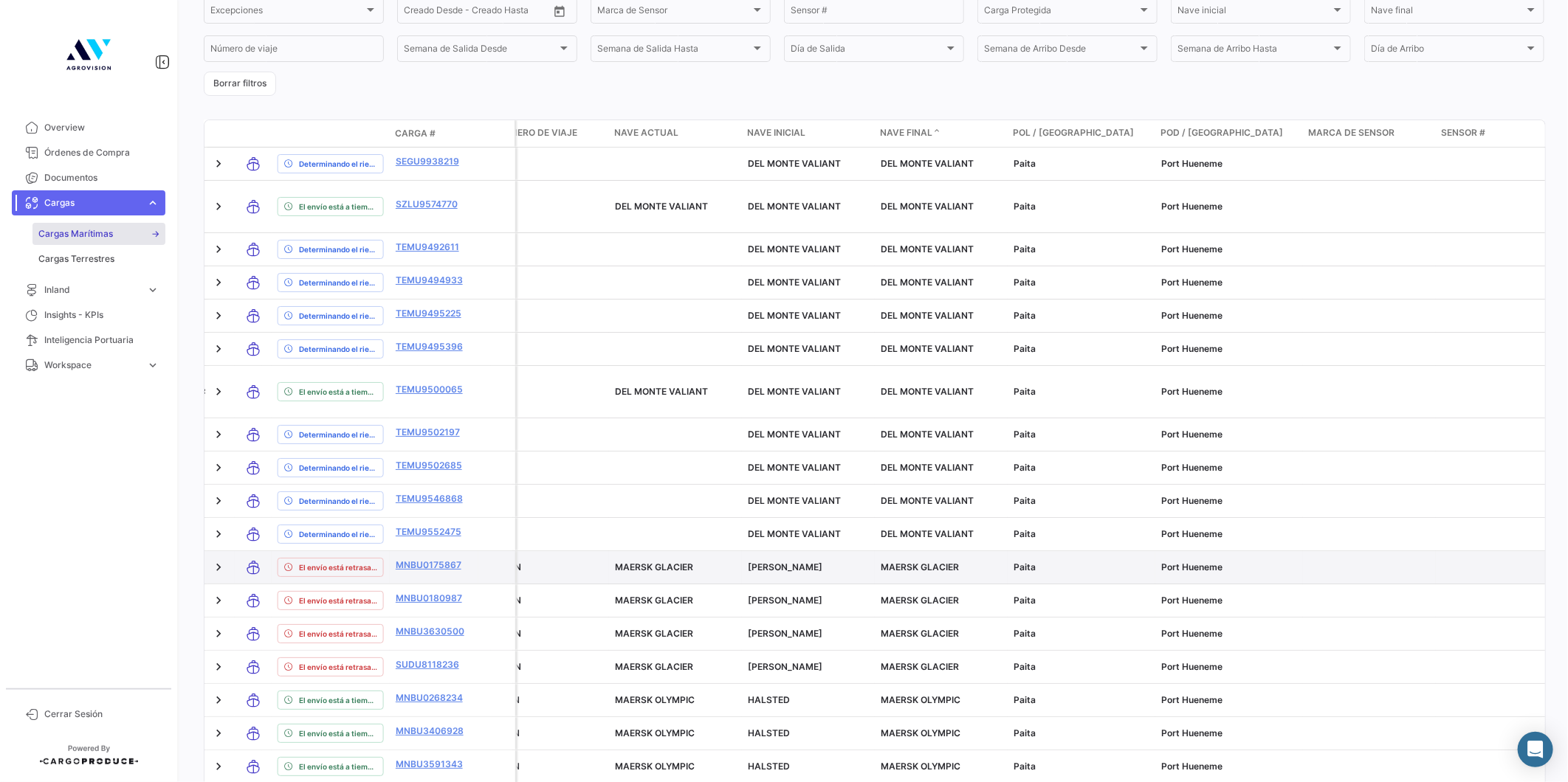
scroll to position [480, 0]
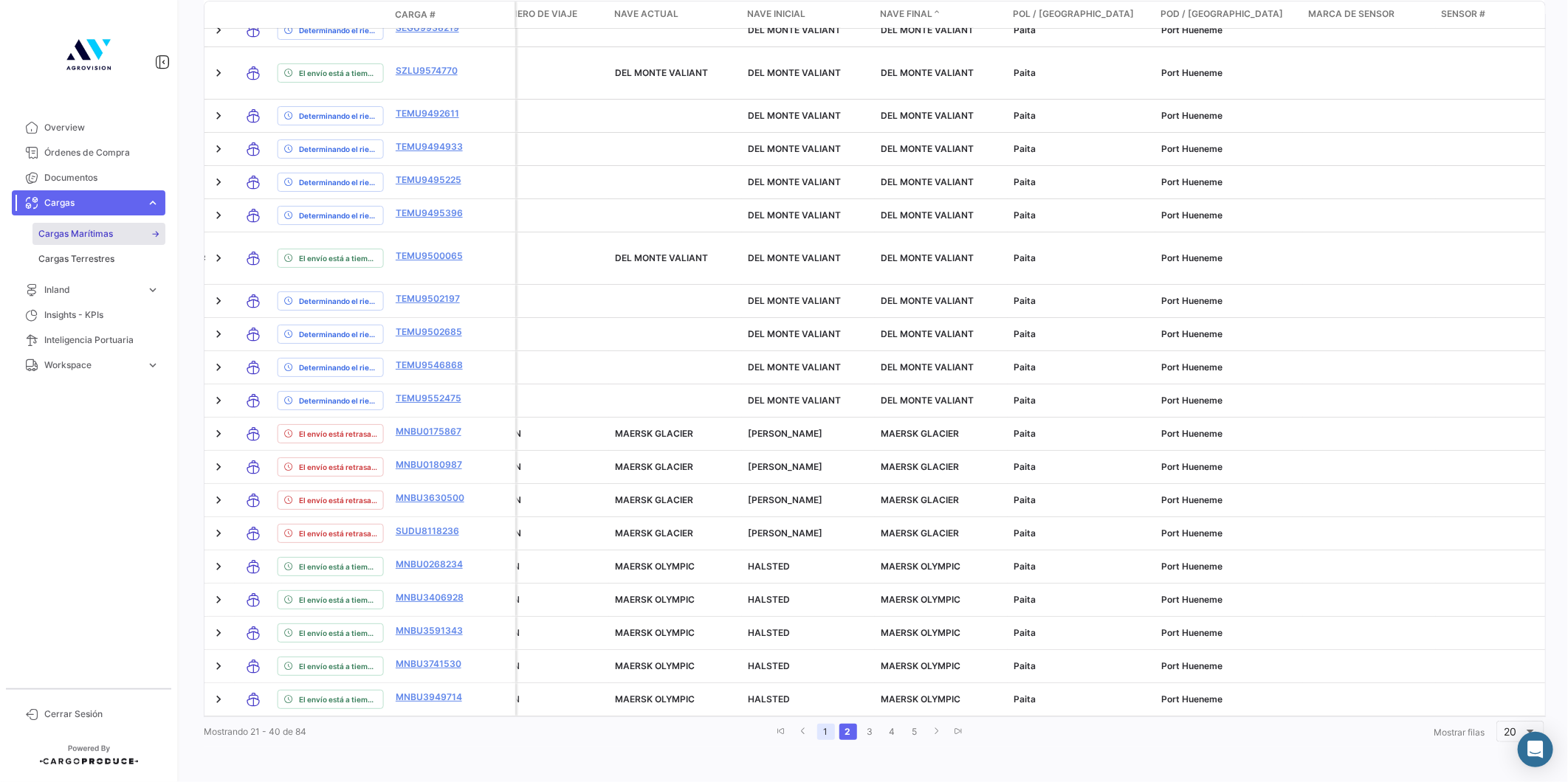
click at [828, 737] on link "1" at bounding box center [825, 732] width 17 height 17
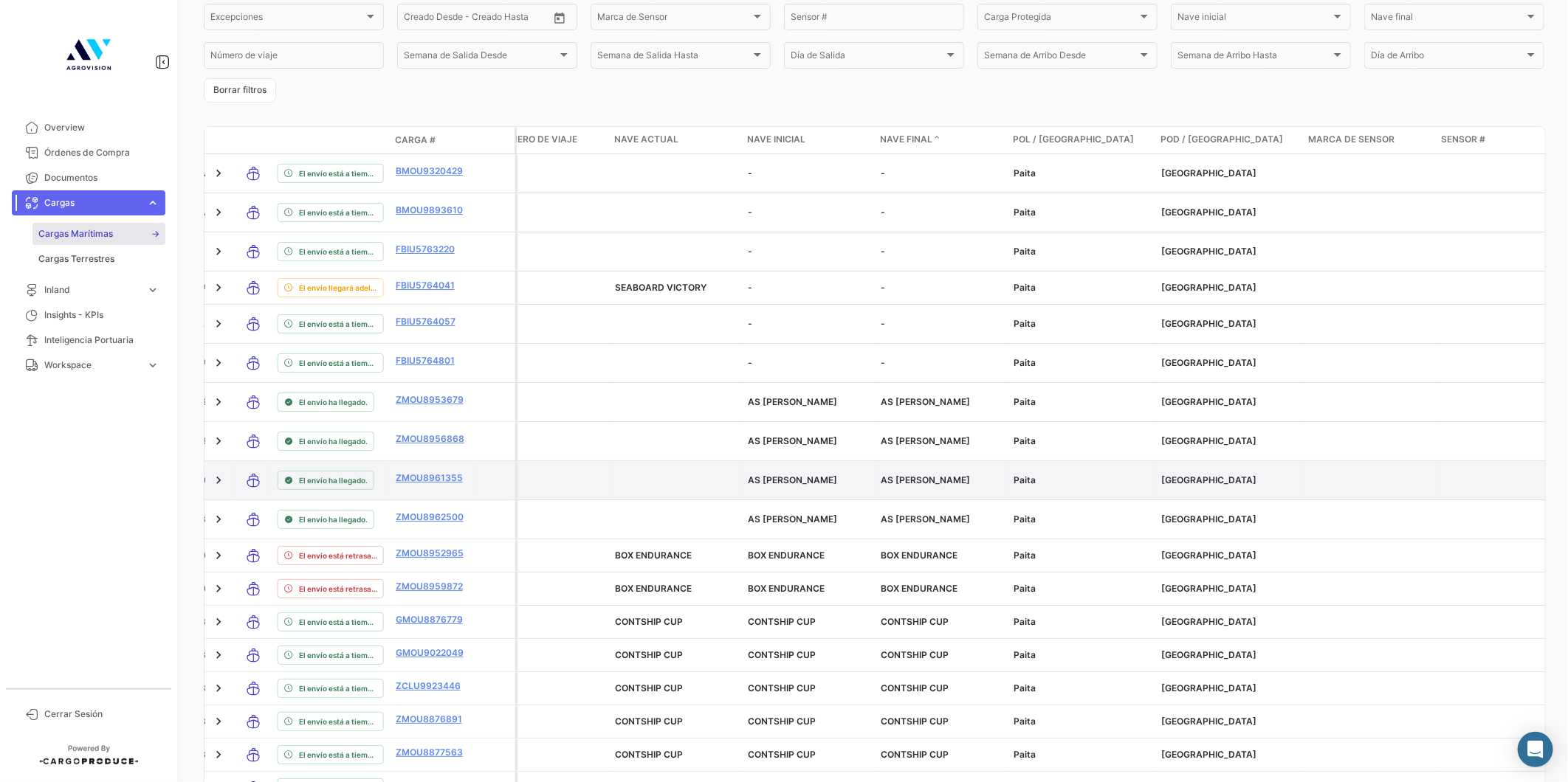
scroll to position [445, 0]
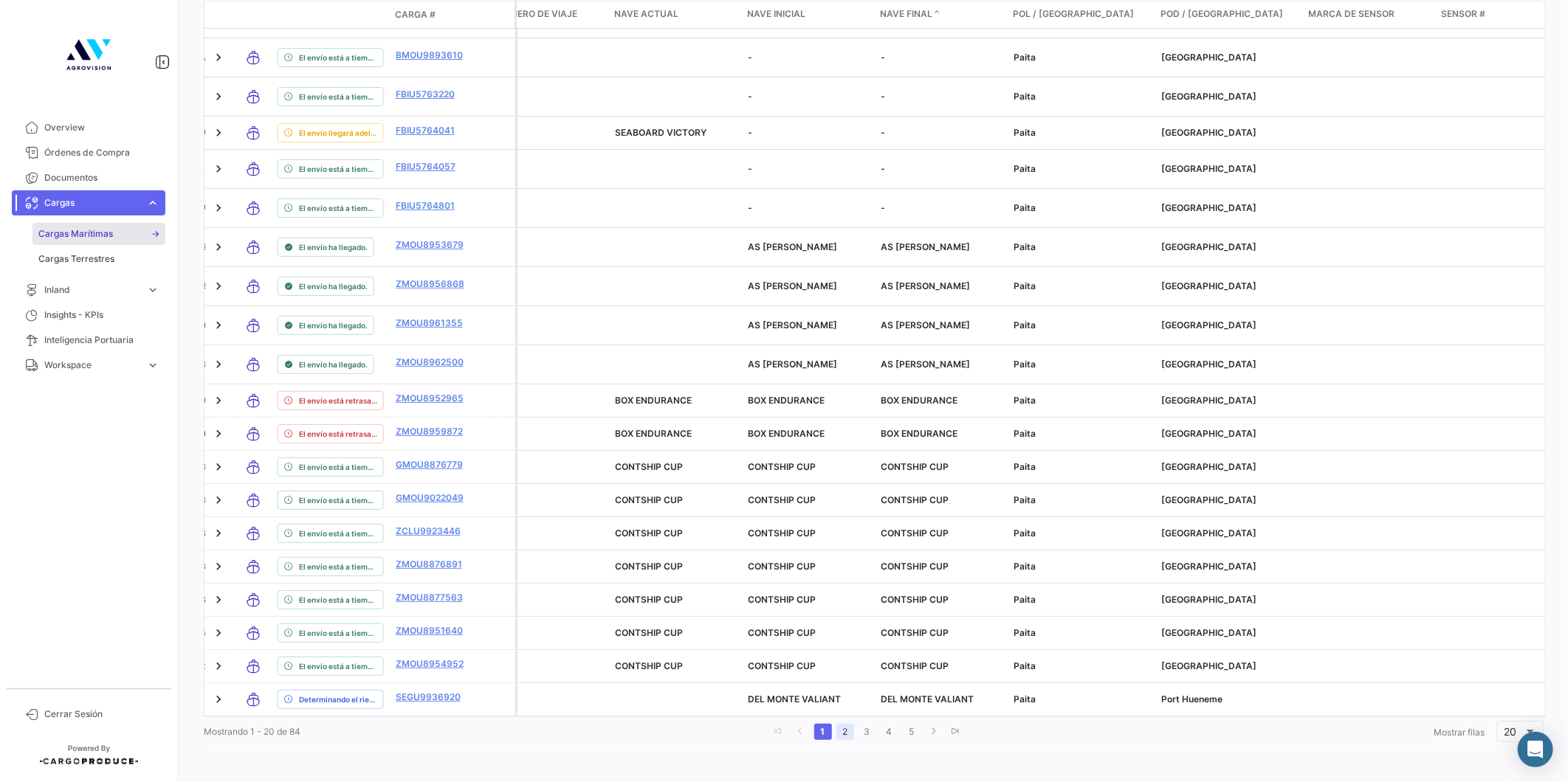
click at [842, 728] on link "2" at bounding box center [844, 732] width 17 height 17
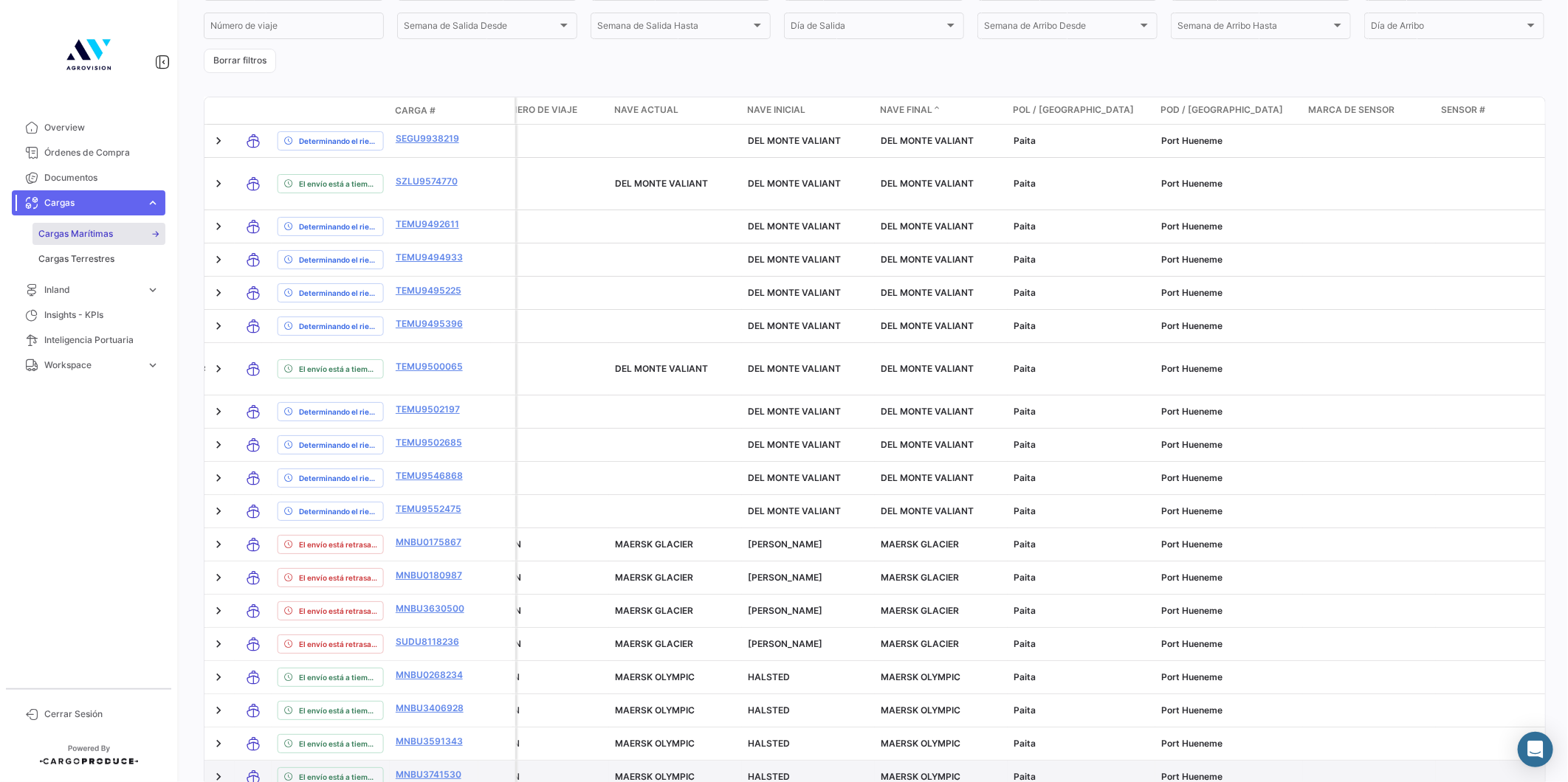
scroll to position [480, 0]
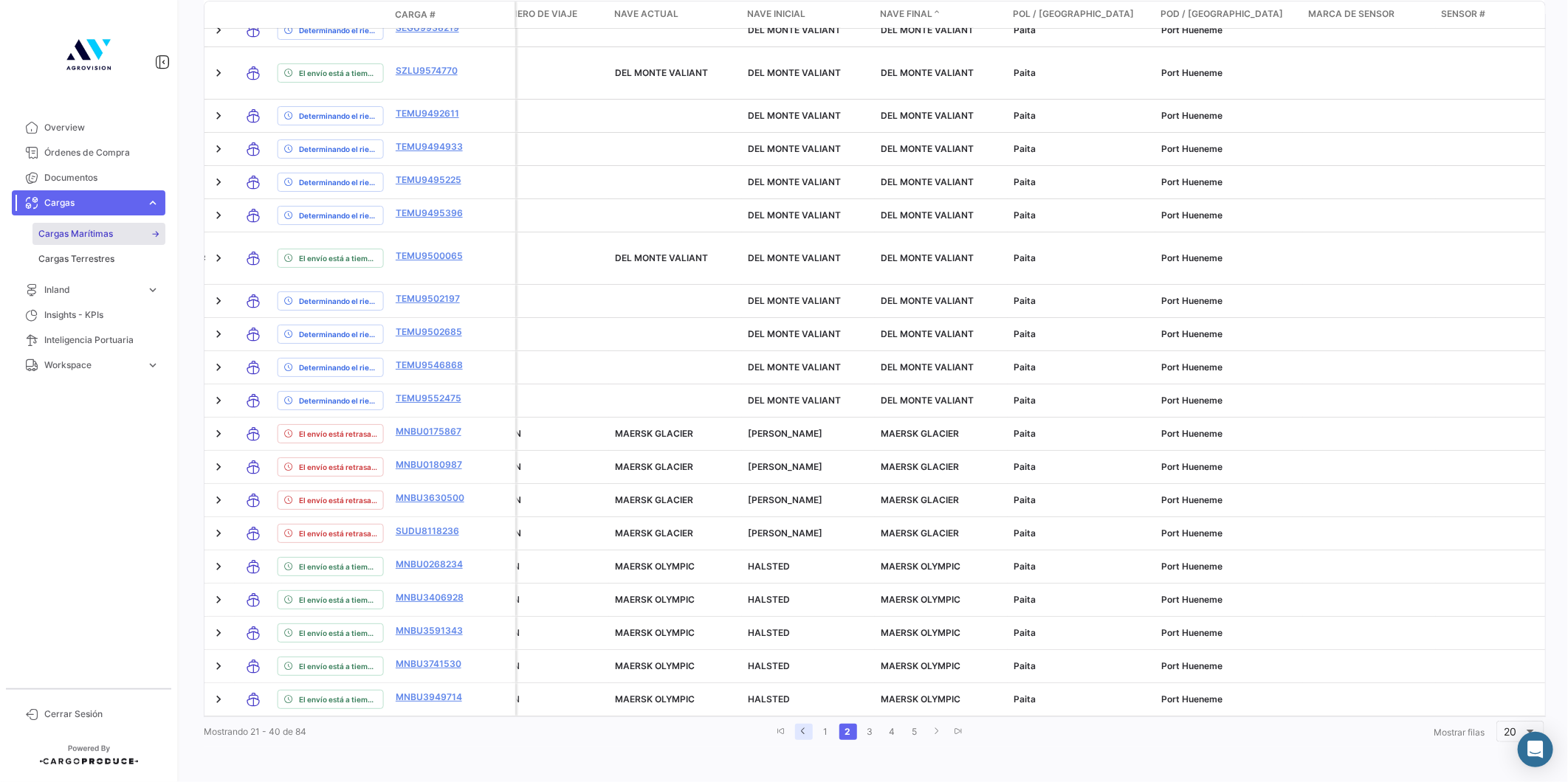
click at [800, 736] on link "go to previous page" at bounding box center [803, 732] width 17 height 17
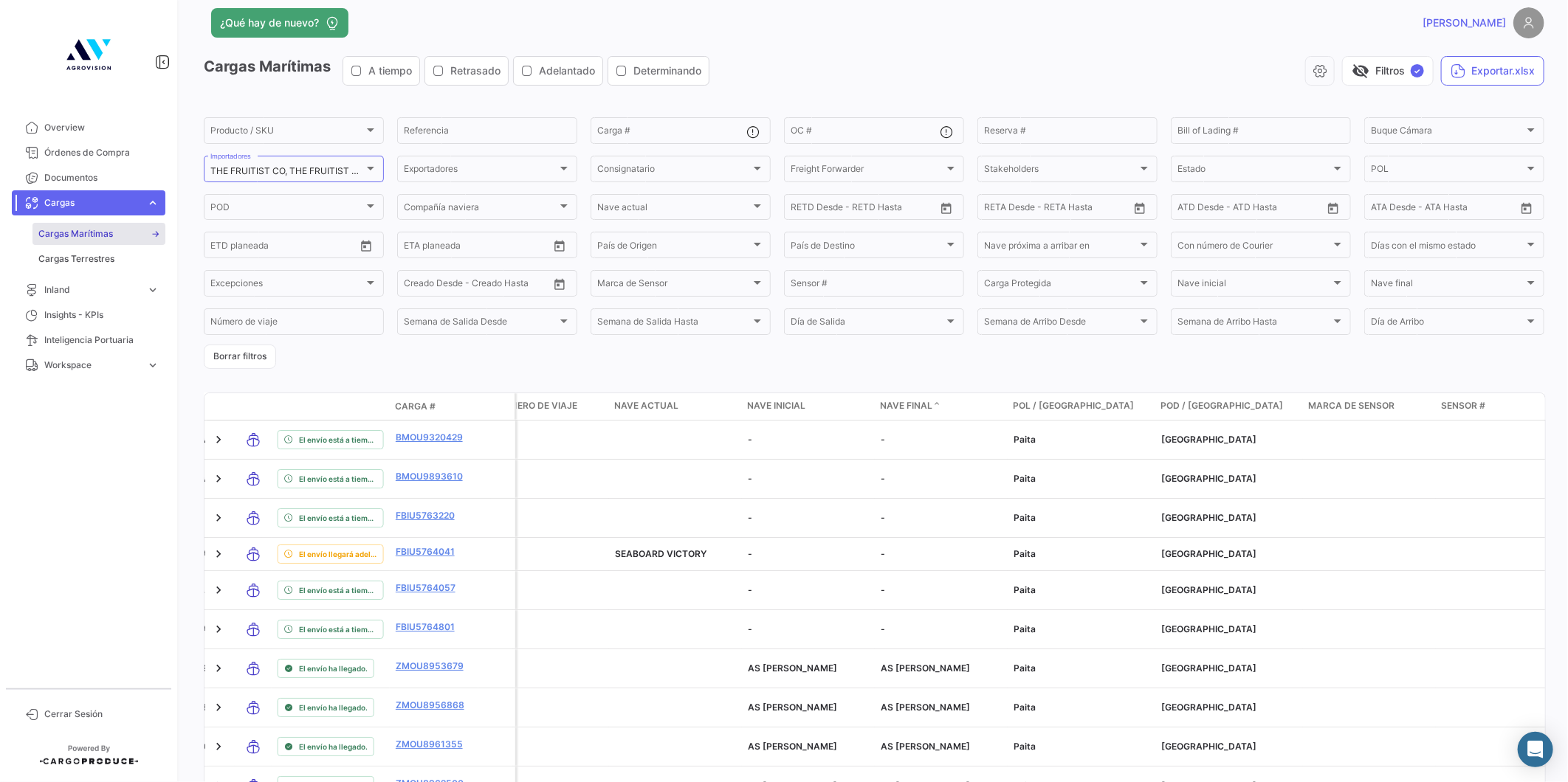
scroll to position [0, 0]
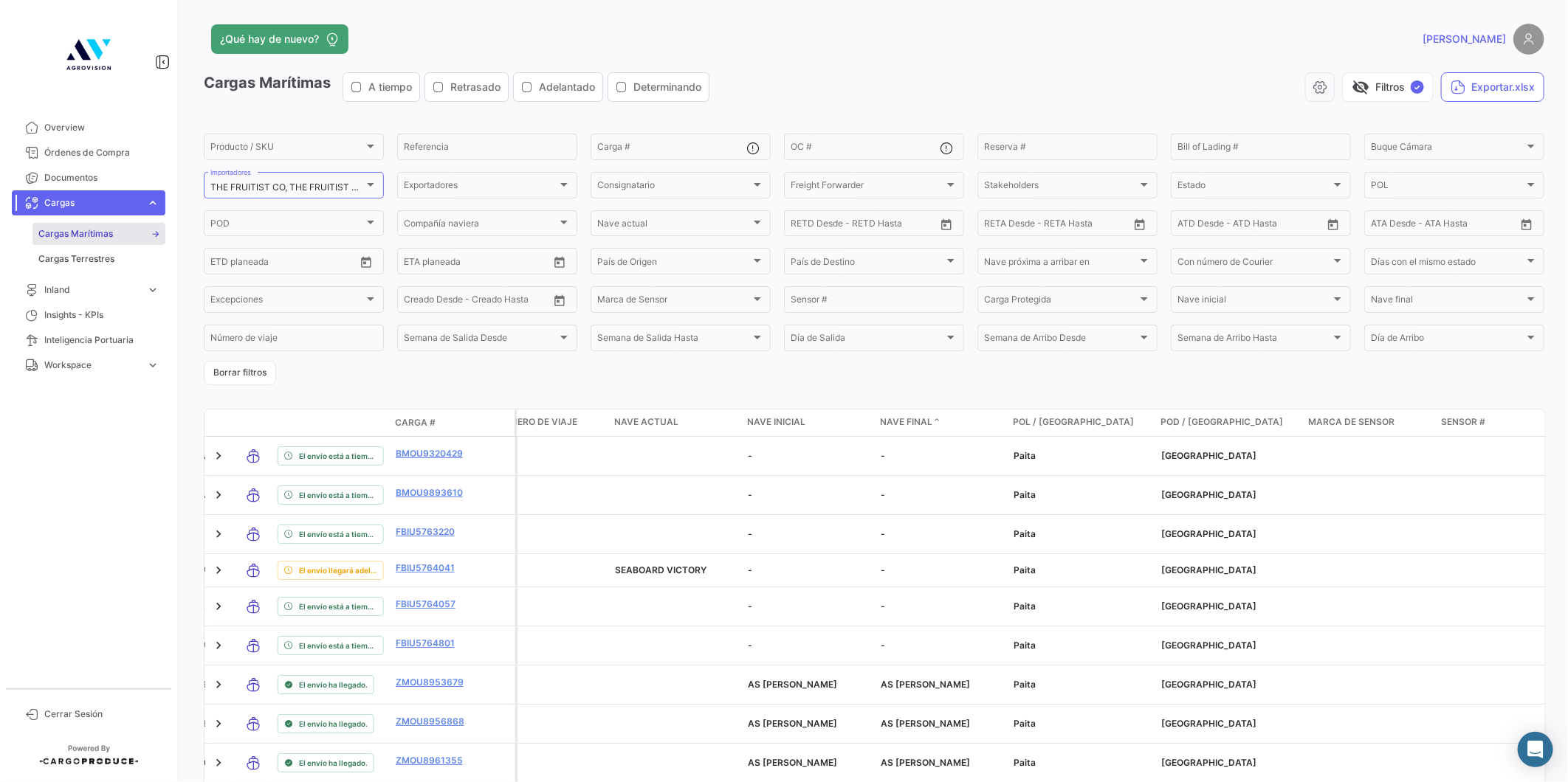
click at [199, 422] on div "¿Qué hay de nuevo? [PERSON_NAME] Marítimas A tiempo Retrasado Adelantado Determ…" at bounding box center [874, 391] width 1388 height 782
click at [182, 460] on div "¿Qué hay de nuevo? [PERSON_NAME] Marítimas A tiempo Retrasado Adelantado Determ…" at bounding box center [874, 391] width 1388 height 782
click at [193, 449] on div "¿Qué hay de nuevo? [PERSON_NAME] Marítimas A tiempo Retrasado Adelantado Determ…" at bounding box center [874, 391] width 1388 height 782
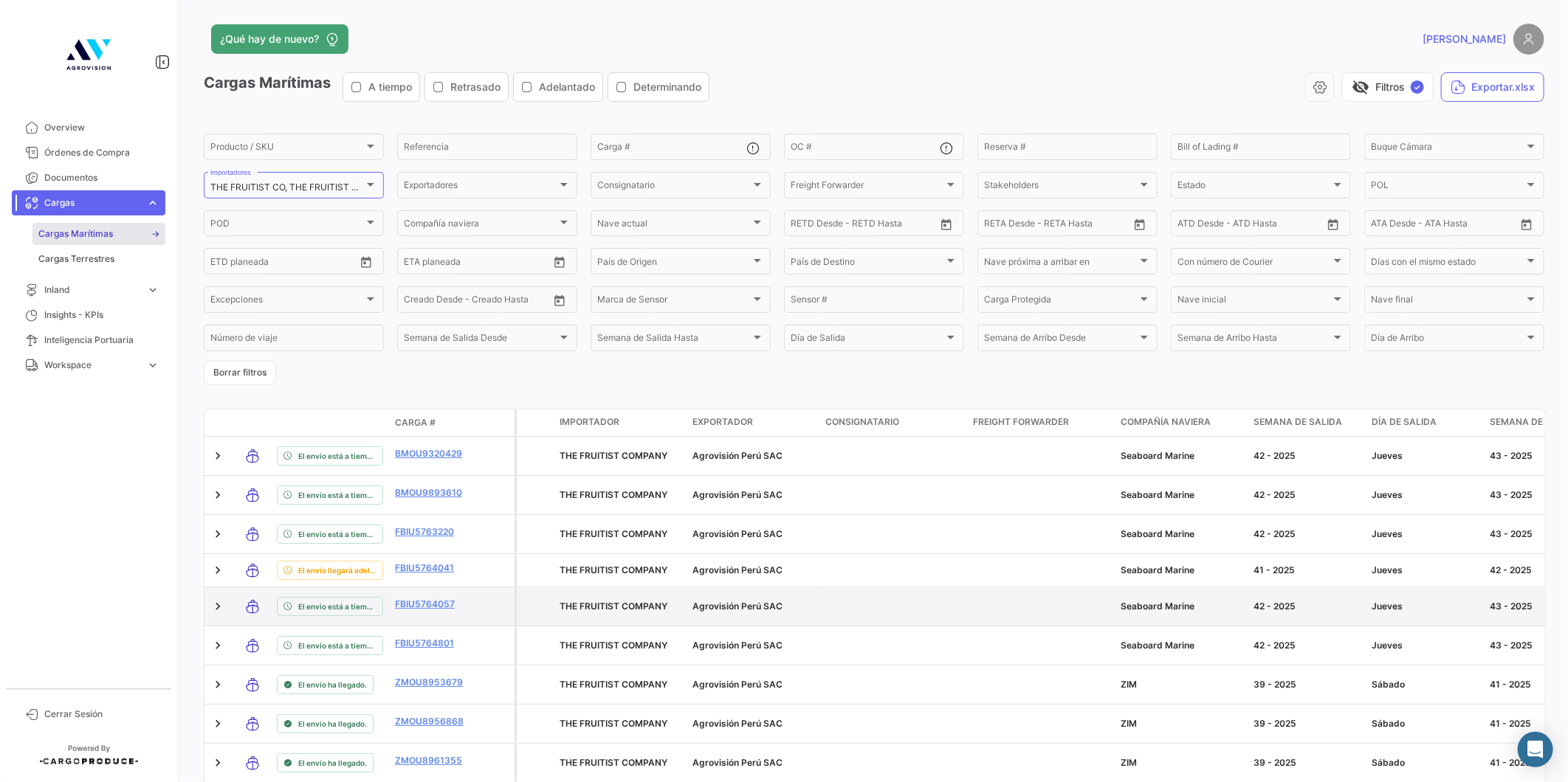
drag, startPoint x: 1181, startPoint y: 592, endPoint x: 1096, endPoint y: 586, distance: 85.2
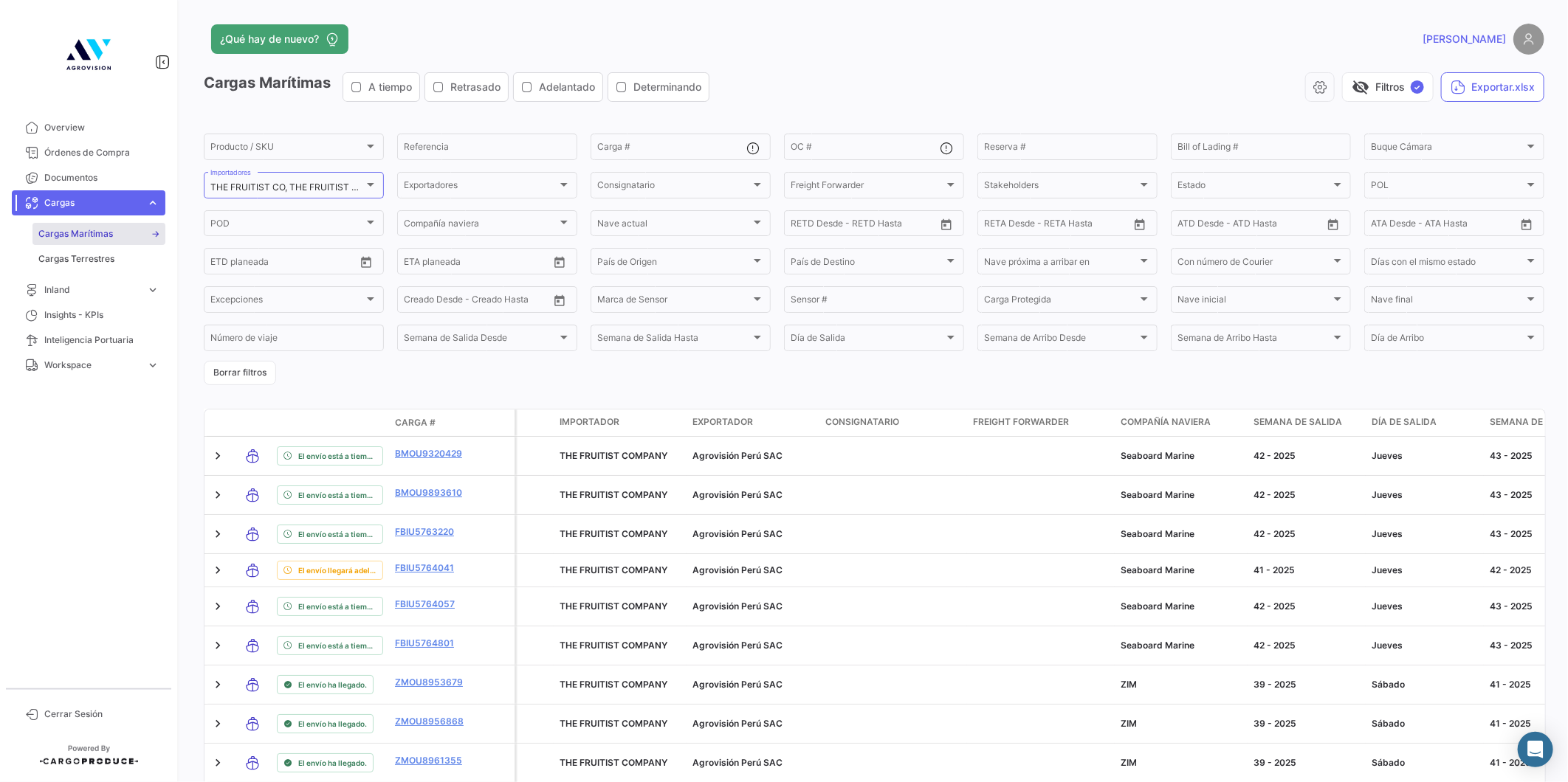
click at [1136, 426] on span "Compañía naviera" at bounding box center [1165, 422] width 90 height 13
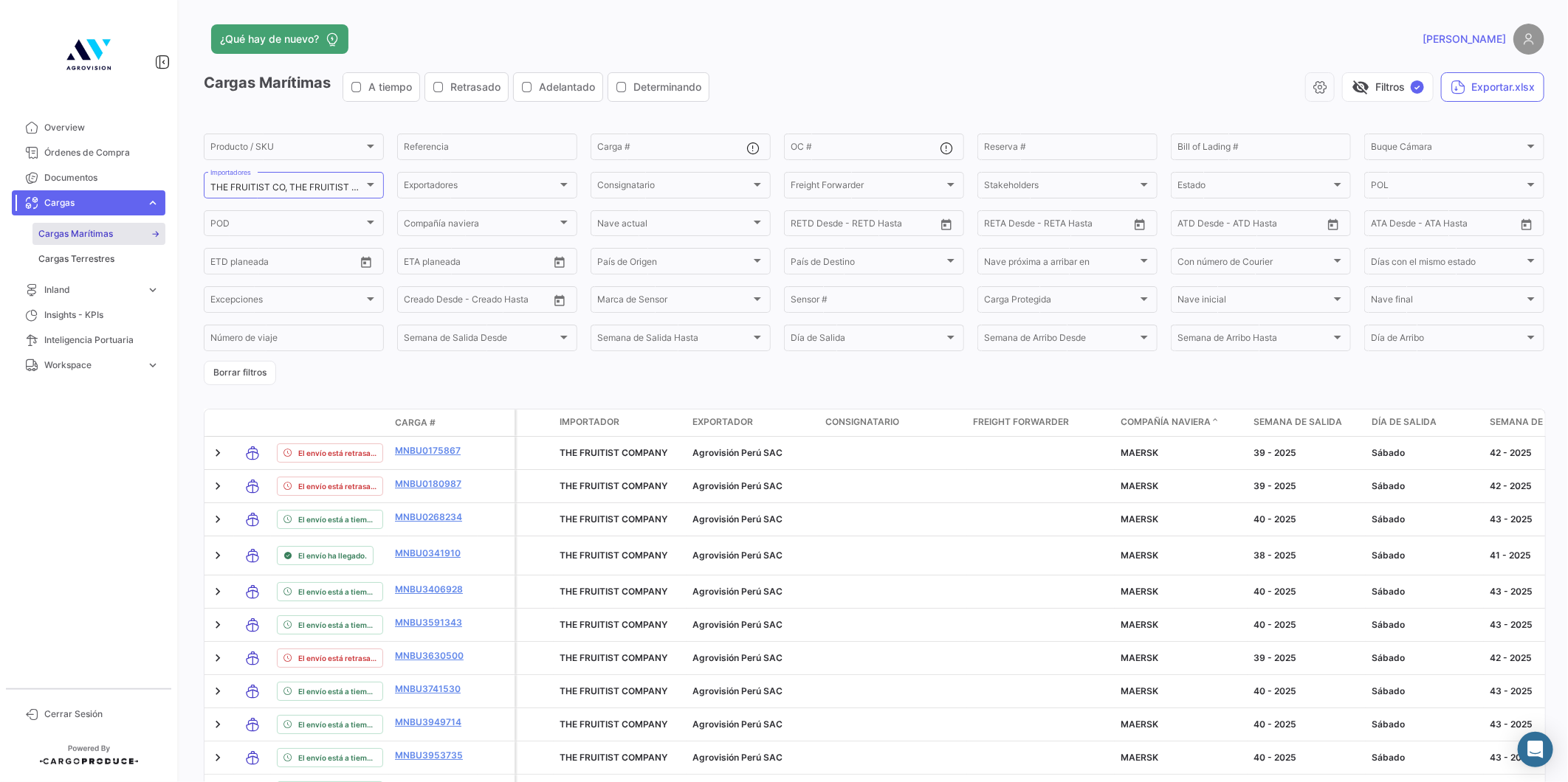
click at [1135, 423] on span "Compañía naviera" at bounding box center [1165, 422] width 90 height 13
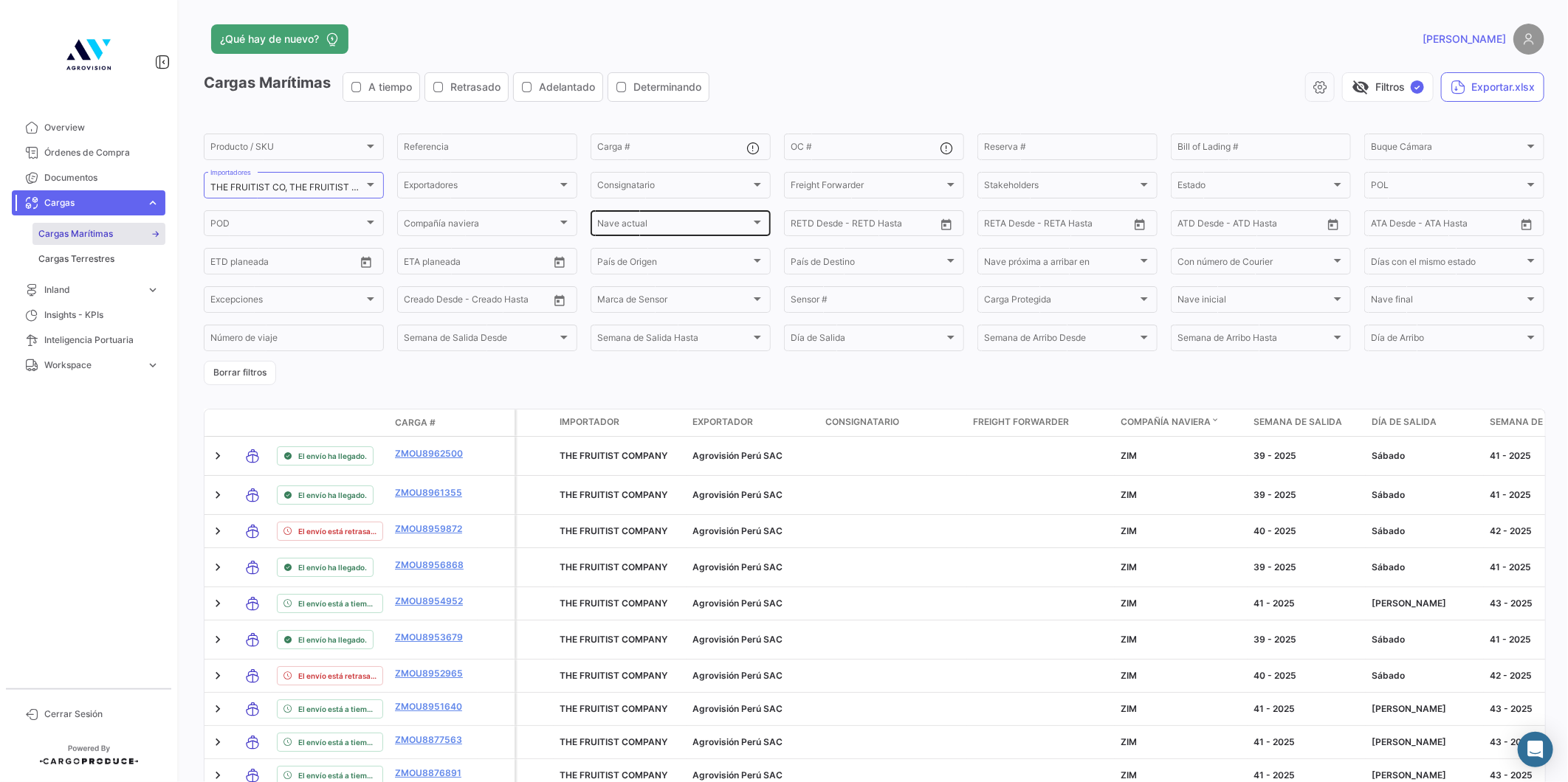
click at [641, 225] on span "Nave actual" at bounding box center [674, 226] width 154 height 10
type input "sea"
click at [797, 229] on mat-icon "close" at bounding box center [795, 229] width 17 height 17
type input "v"
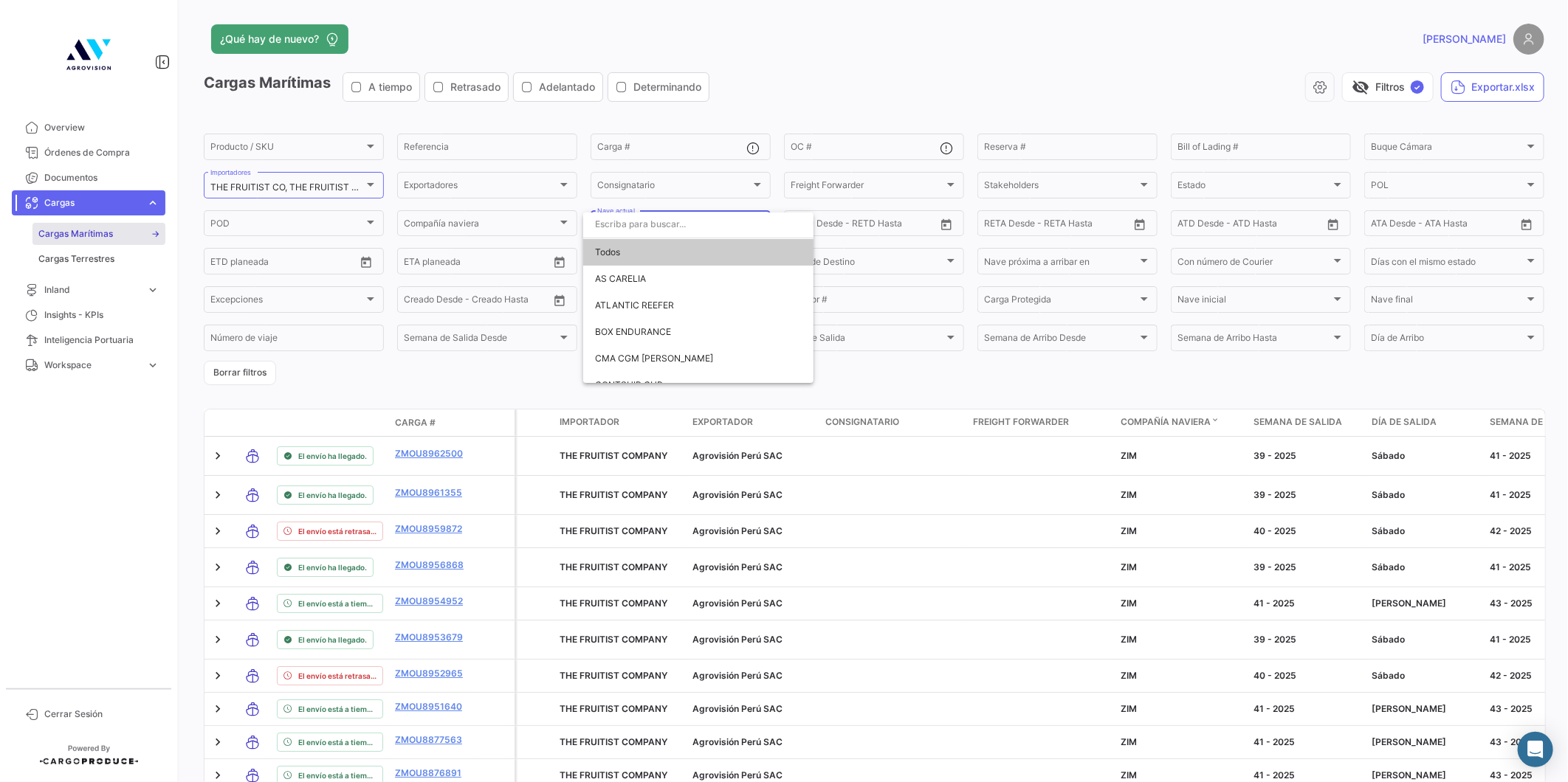
click at [823, 91] on div at bounding box center [784, 391] width 1568 height 782
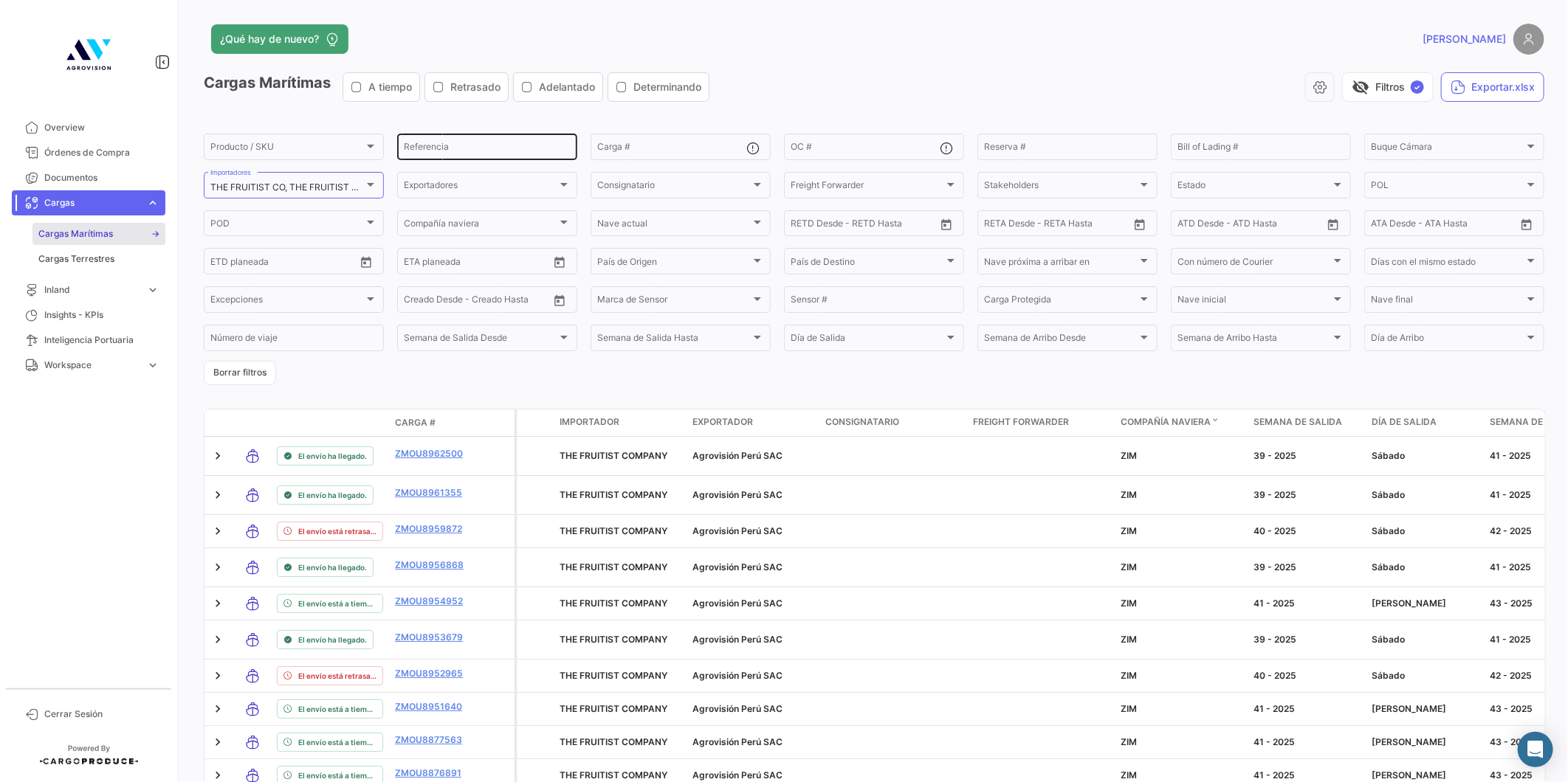
drag, startPoint x: 441, startPoint y: 138, endPoint x: 447, endPoint y: 149, distance: 12.5
click at [441, 138] on div "Referencia" at bounding box center [487, 145] width 167 height 29
paste input "BB-25-0618"
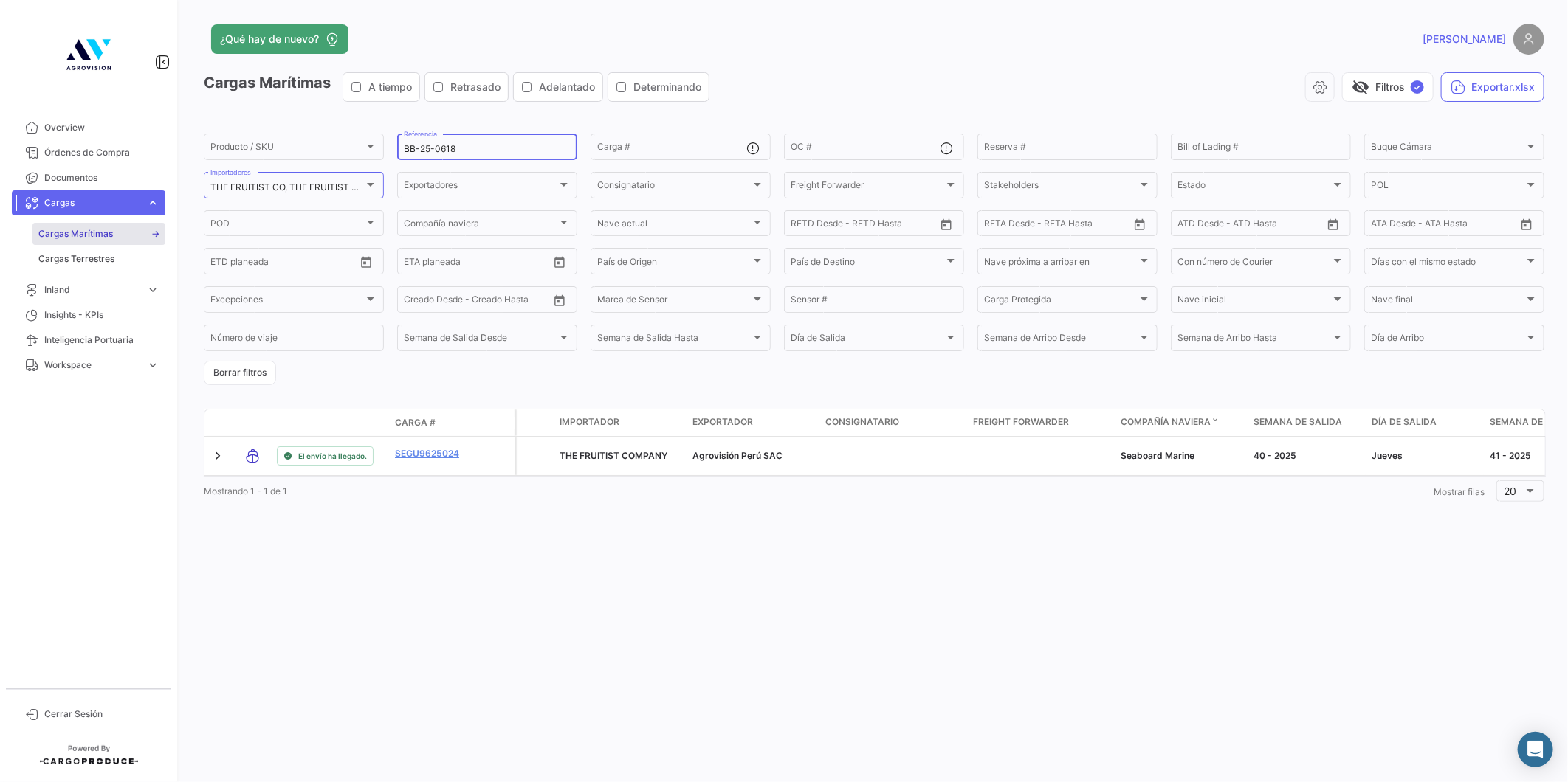
type input "BB-25-0618"
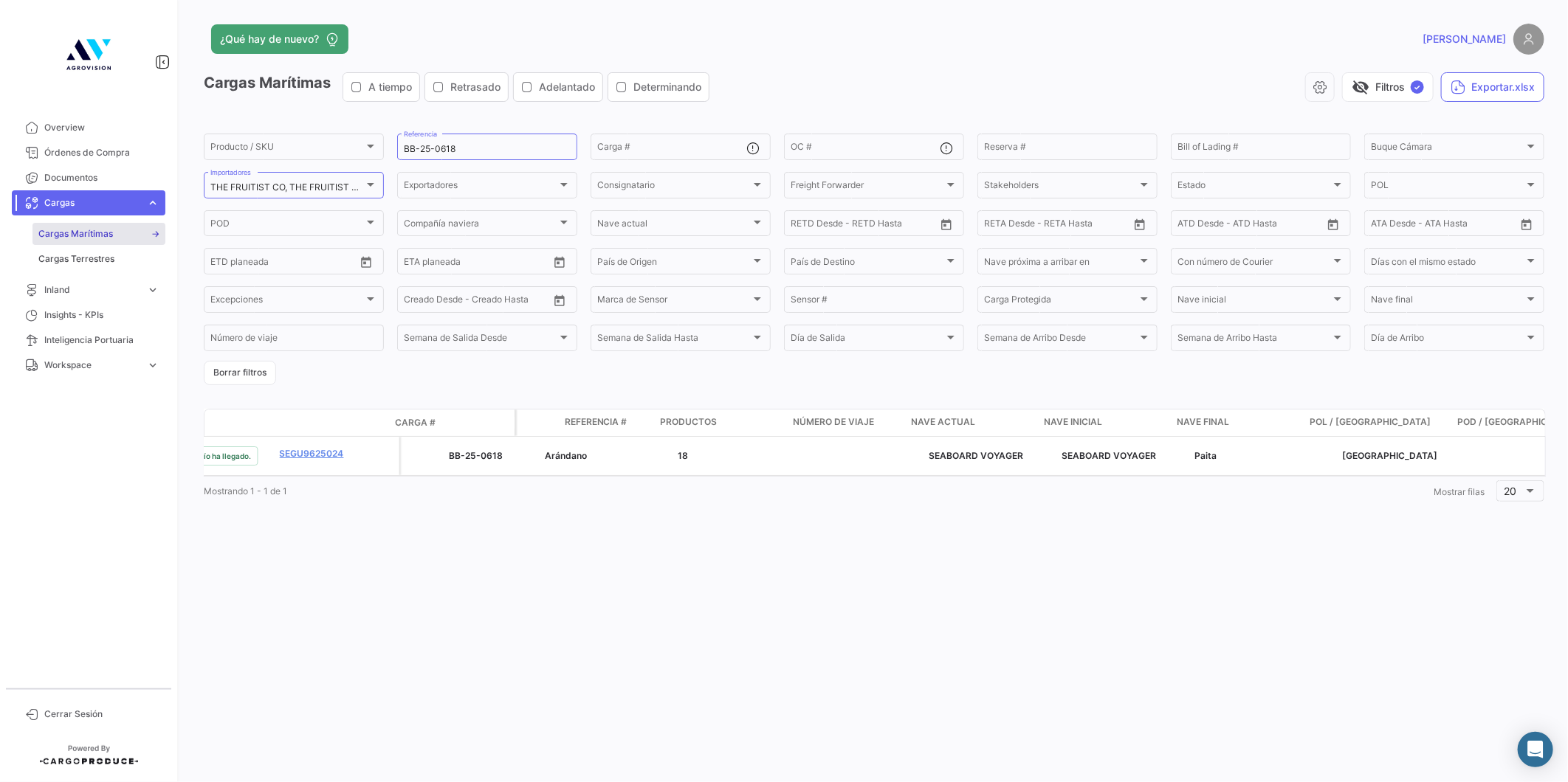
scroll to position [0, 3086]
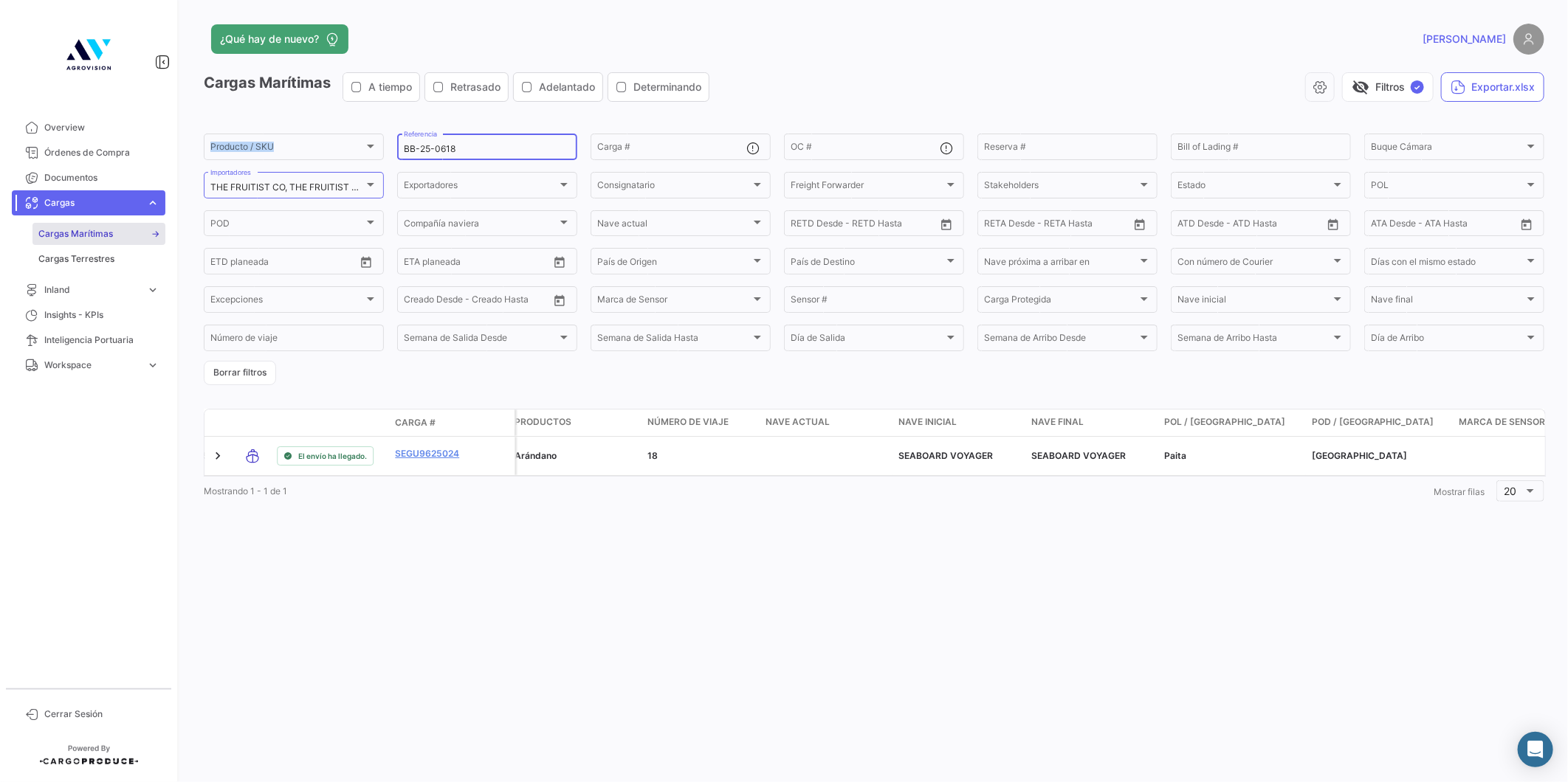
drag, startPoint x: 431, startPoint y: 145, endPoint x: 438, endPoint y: 158, distance: 14.8
click at [388, 158] on form "Producto / SKU Producto / SKU BB-25-0618 Referencia Carga # OC # Reserva # Bill…" at bounding box center [873, 258] width 1341 height 254
drag, startPoint x: 470, startPoint y: 152, endPoint x: 349, endPoint y: 156, distance: 121.1
click at [0, 0] on div "Producto / SKU Producto / SKU BB-25-0618 Referencia Carga # OC # Reserva # Bill…" at bounding box center [0, 0] width 0 height 0
click at [1419, 308] on div "[PERSON_NAME] final [PERSON_NAME] final" at bounding box center [1454, 298] width 167 height 29
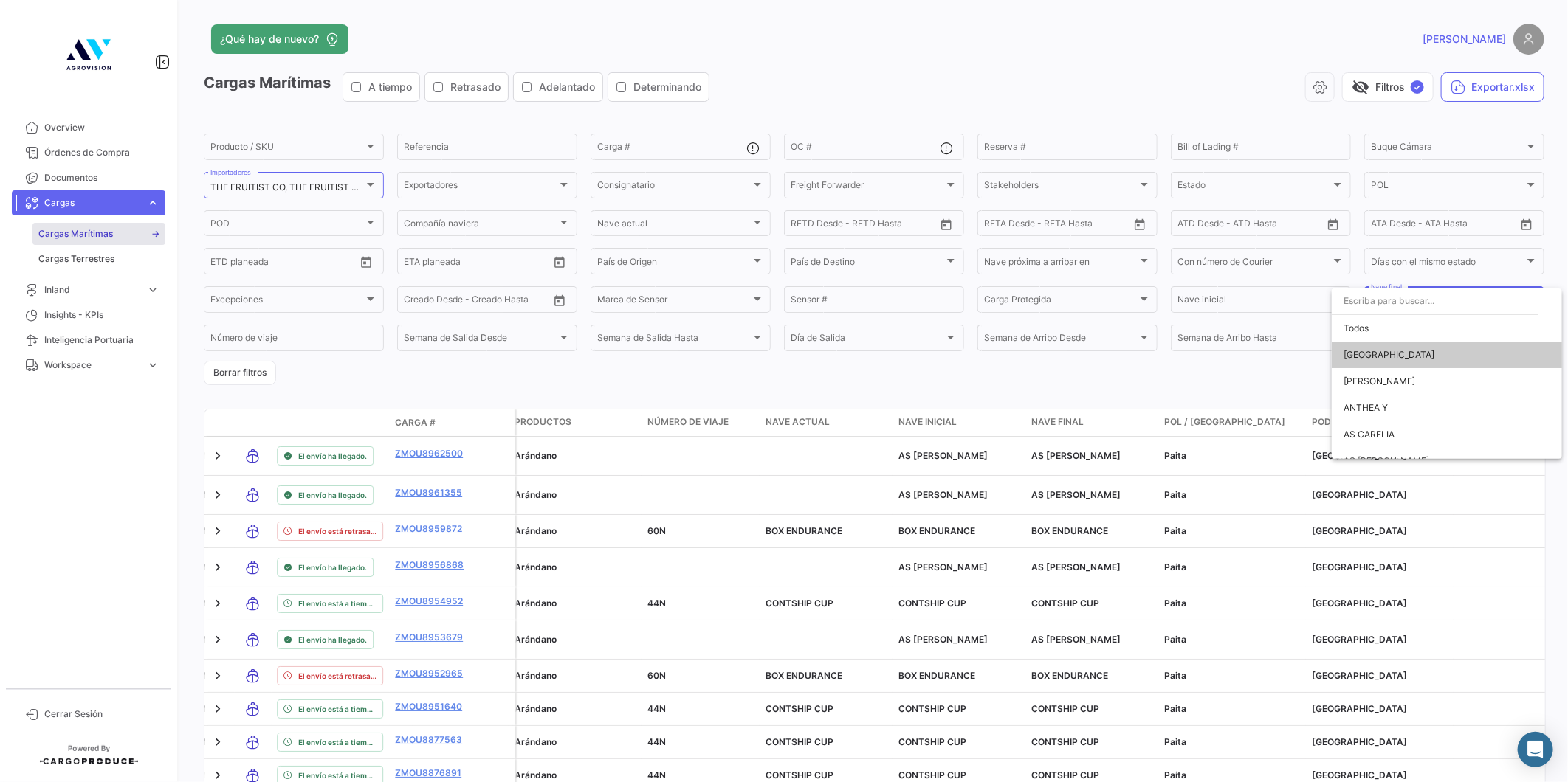
click at [1404, 303] on input "dropdown search" at bounding box center [1435, 301] width 207 height 26
type input "voya"
click at [1418, 347] on span "SEABOARD VOYAGER" at bounding box center [1446, 355] width 207 height 26
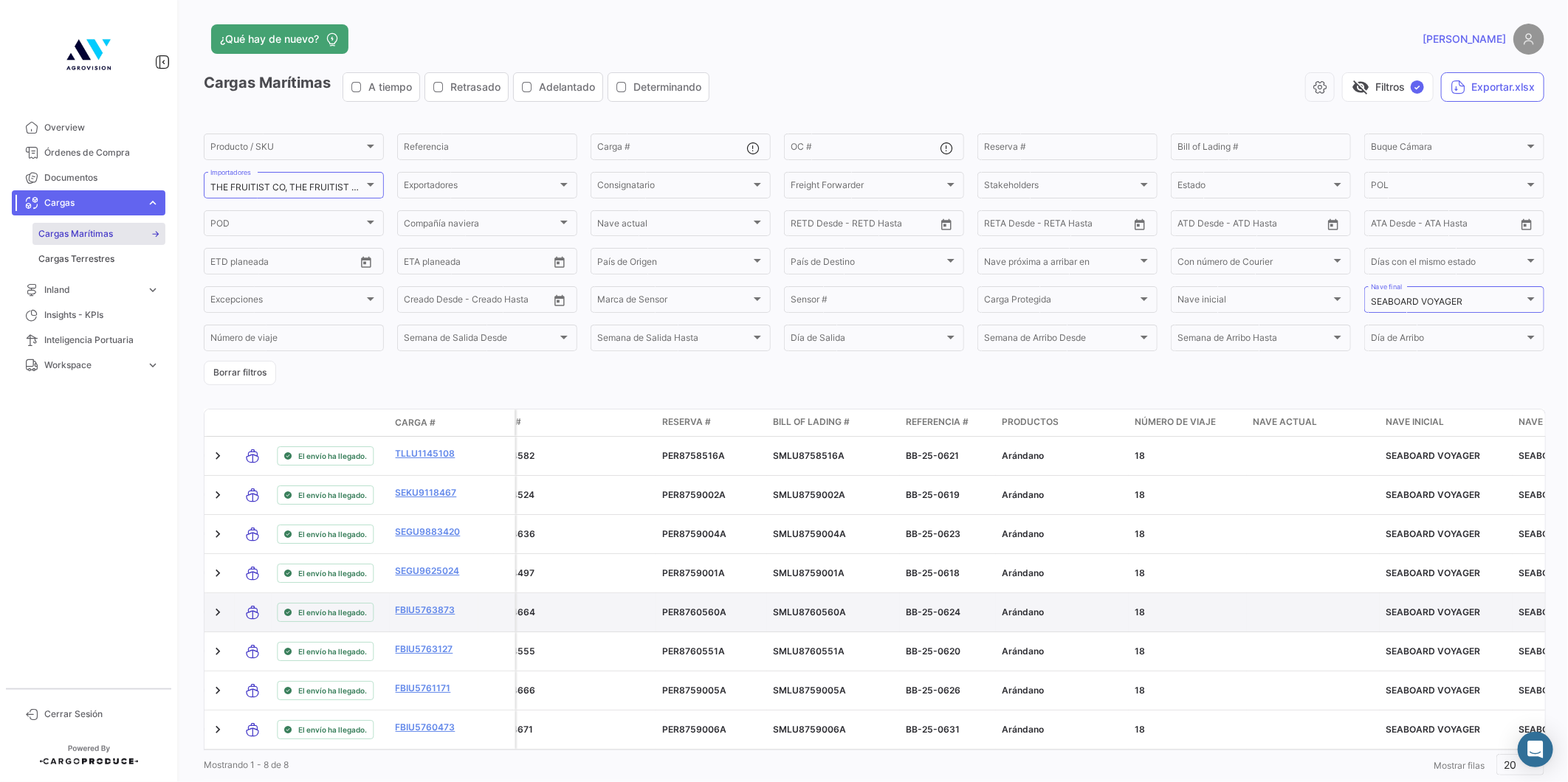
scroll to position [45, 0]
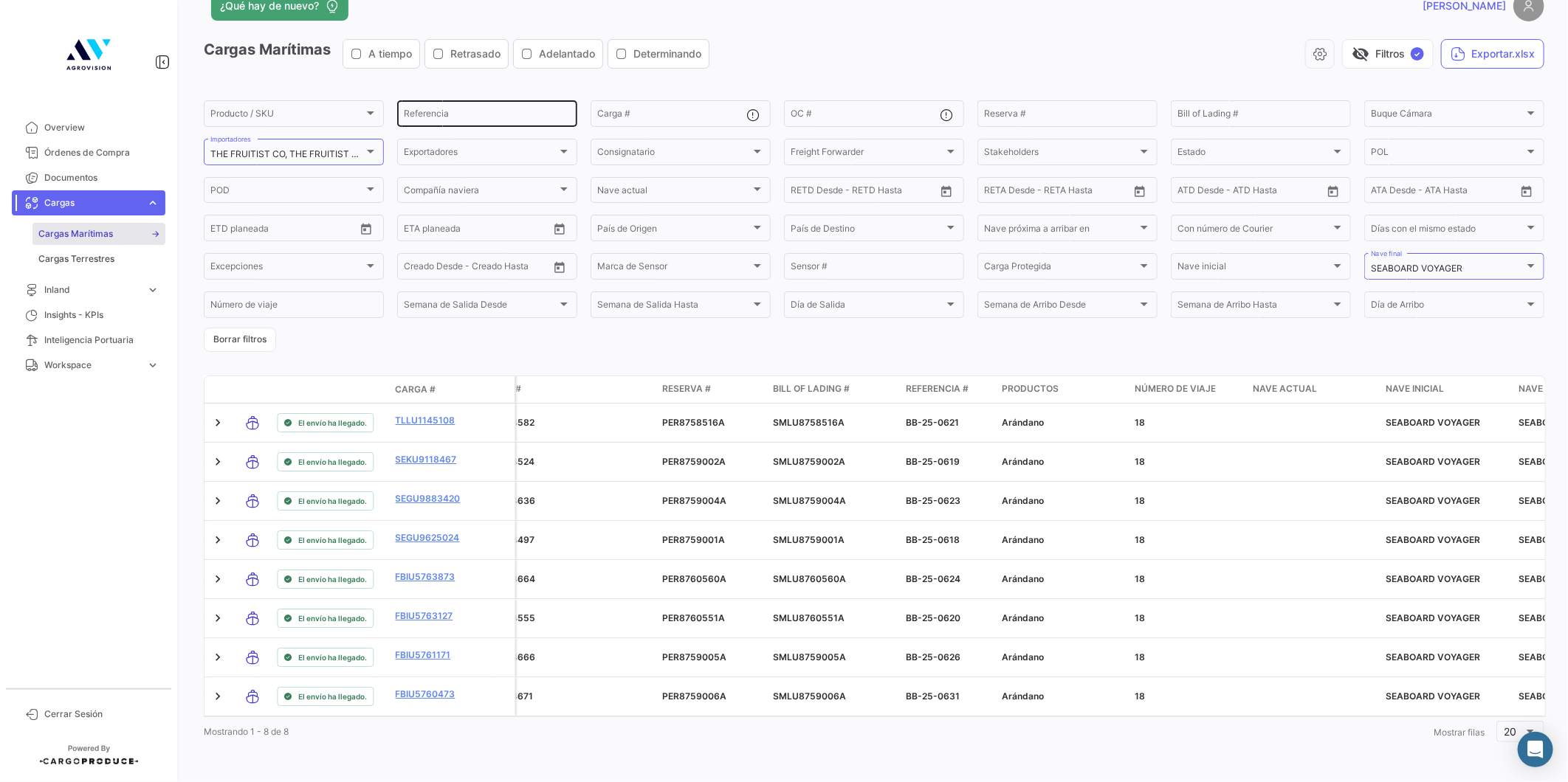
click at [455, 98] on div "Referencia" at bounding box center [487, 112] width 167 height 29
type input "5"
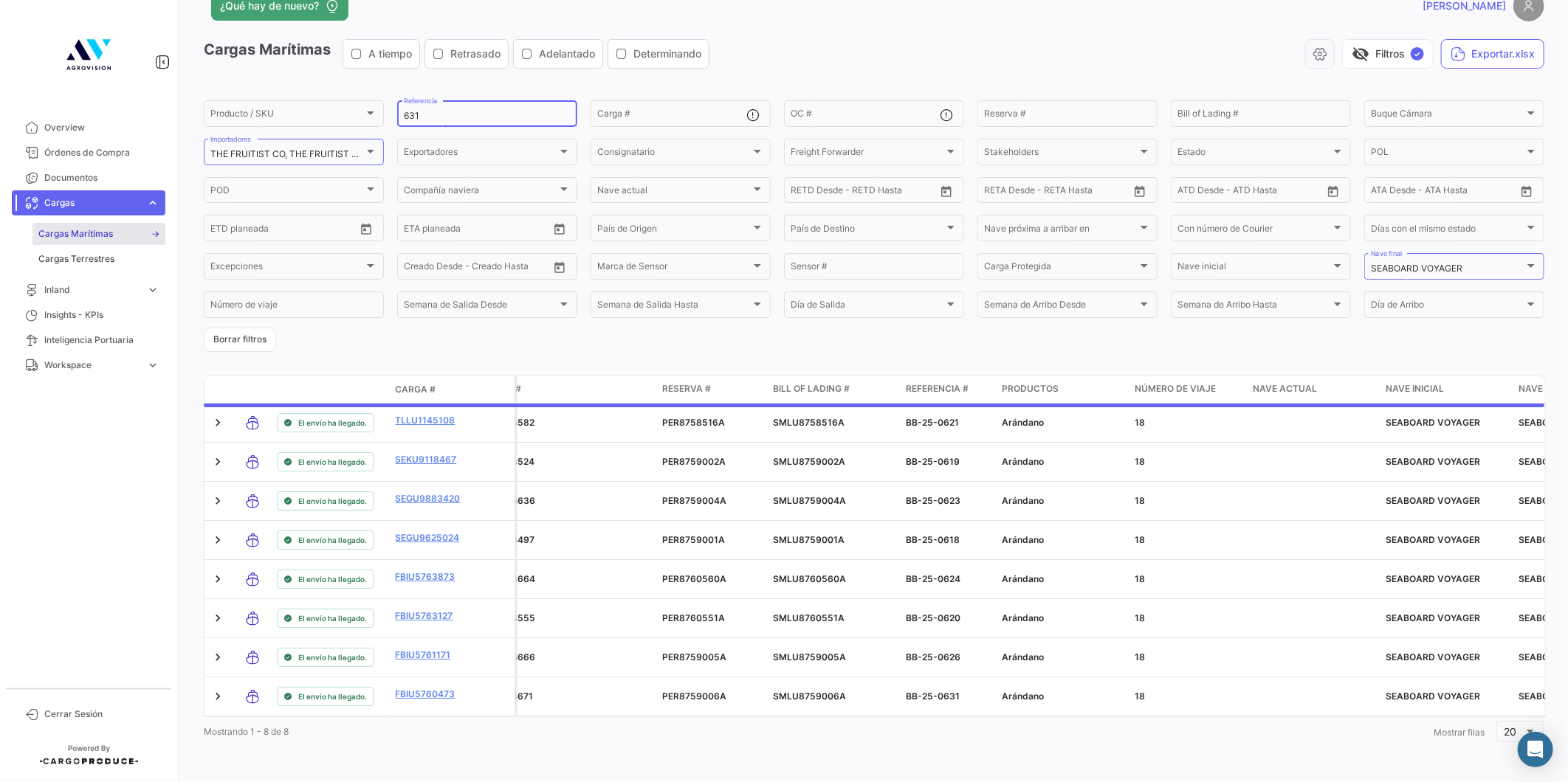
scroll to position [0, 0]
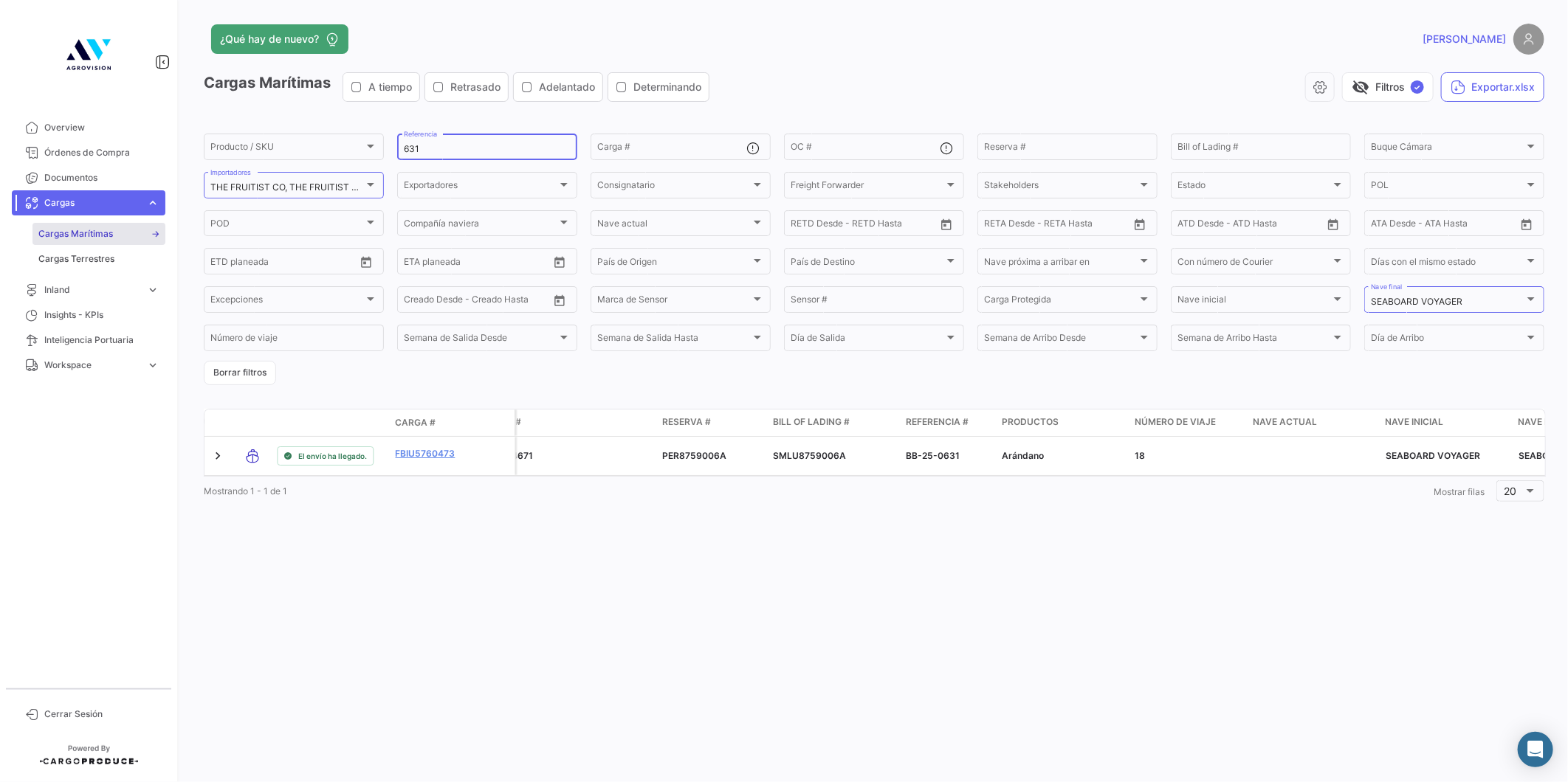
type input "631"
drag, startPoint x: 392, startPoint y: 149, endPoint x: 384, endPoint y: 155, distance: 10.0
click at [385, 152] on form "Producto / SKU Producto / SKU 631 Referencia Carga # OC # Reserva # Bill of Lad…" at bounding box center [873, 258] width 1341 height 254
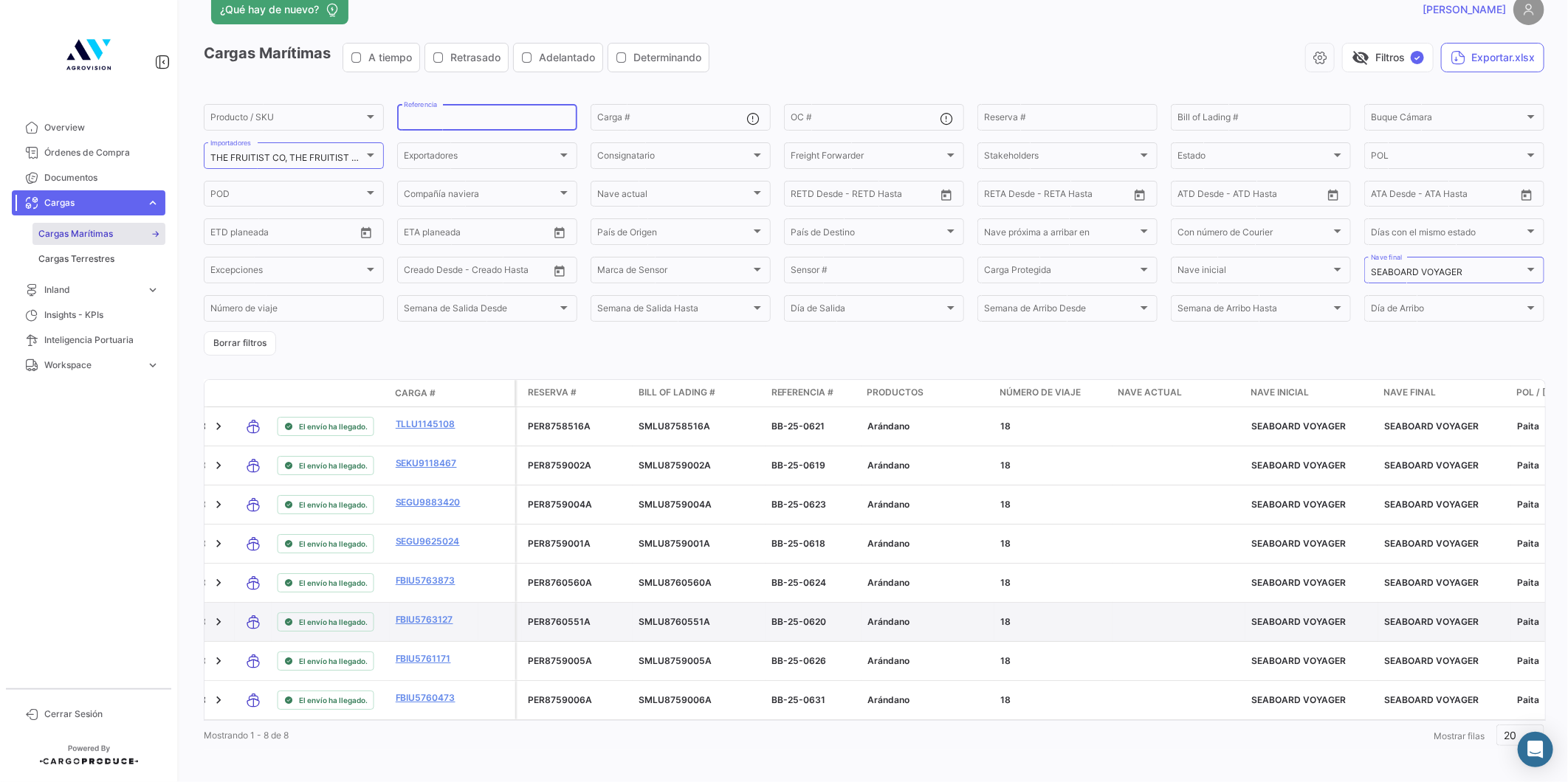
scroll to position [45, 0]
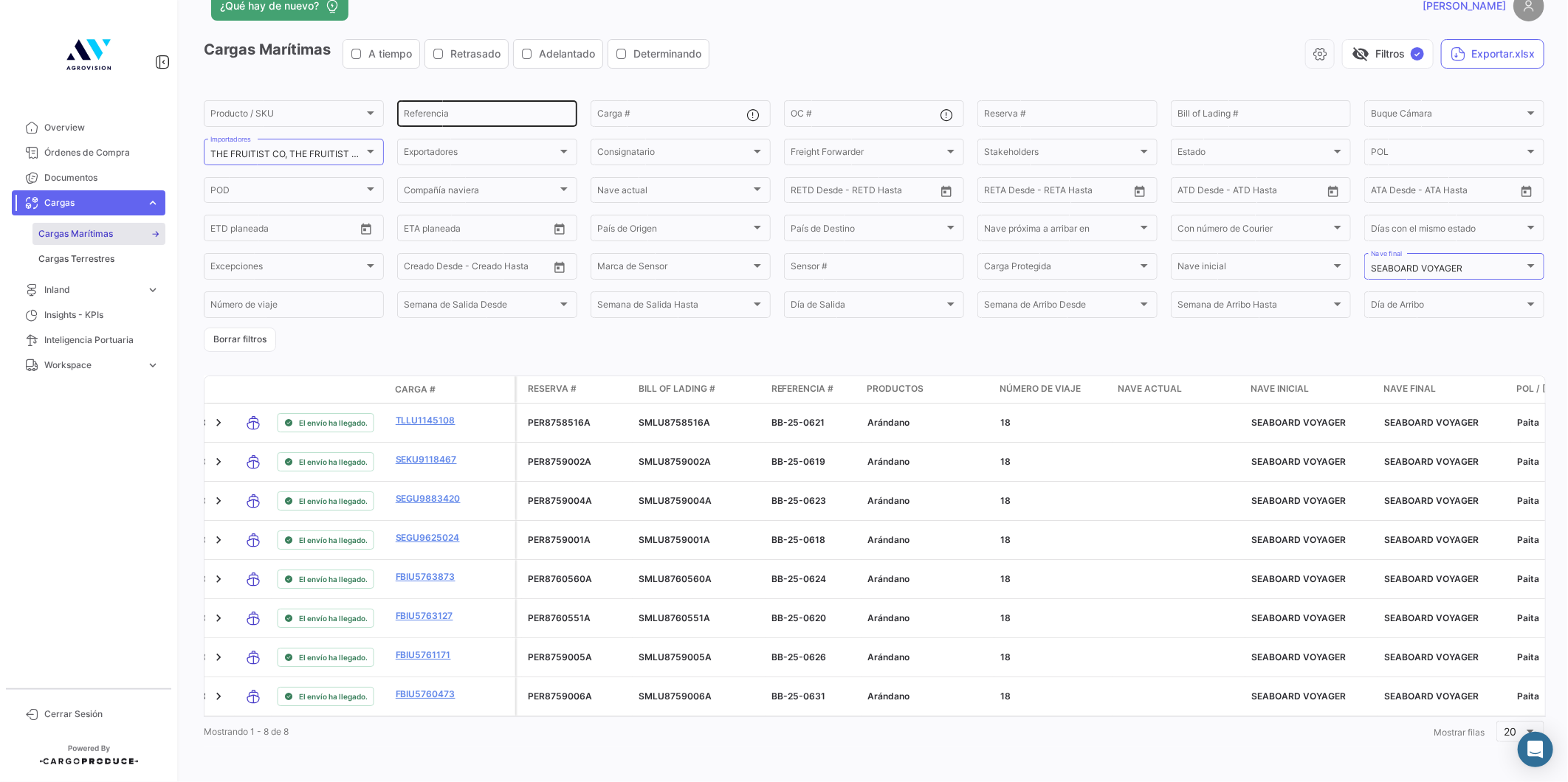
click at [441, 111] on input "Referencia" at bounding box center [487, 116] width 167 height 10
type input "627"
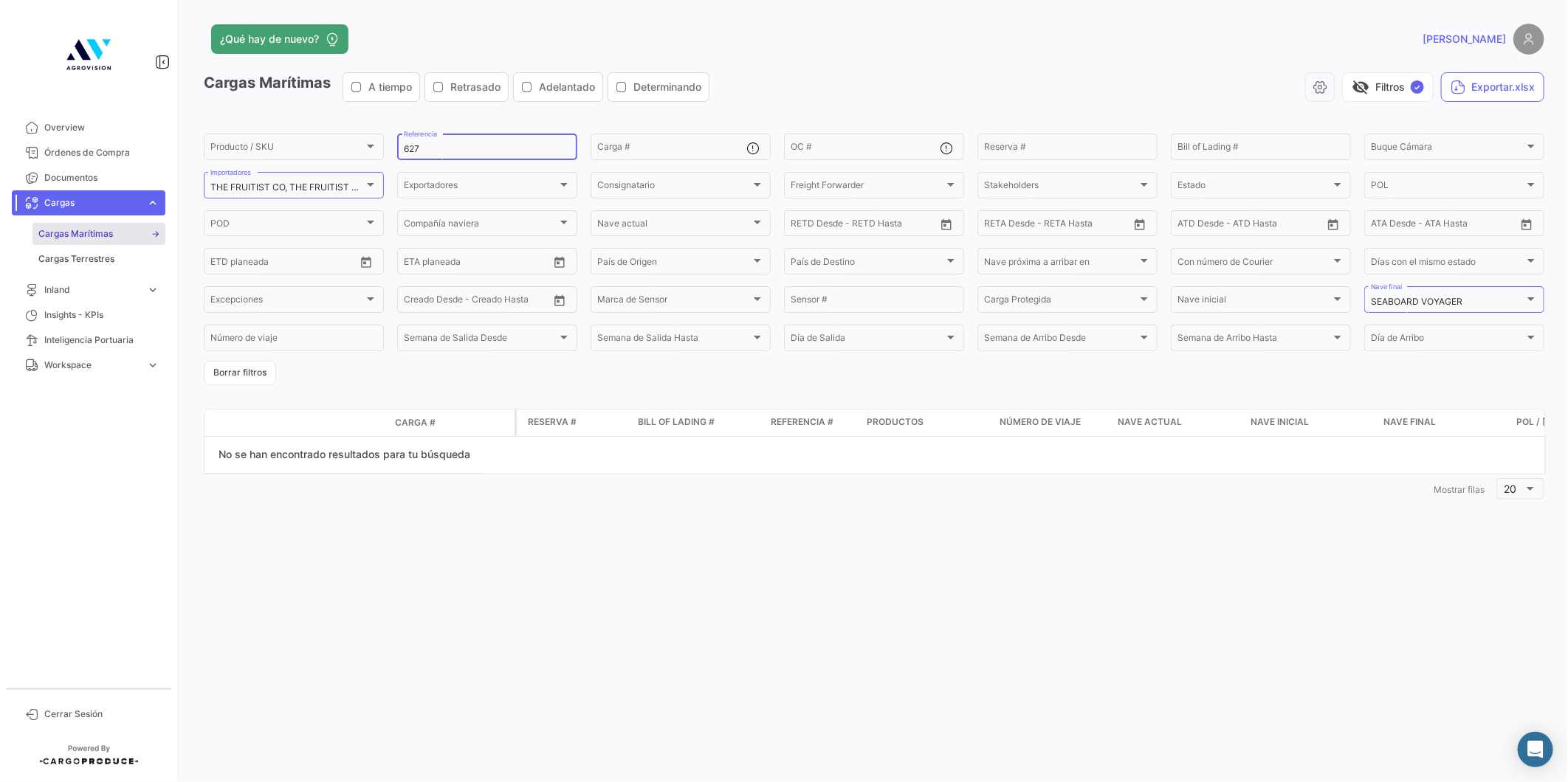
scroll to position [0, 0]
drag, startPoint x: 440, startPoint y: 147, endPoint x: 372, endPoint y: 145, distance: 68.0
click at [0, 0] on div "Producto / SKU Producto / SKU 627 Referencia Carga # OC # Reserva # Bill of Lad…" at bounding box center [0, 0] width 0 height 0
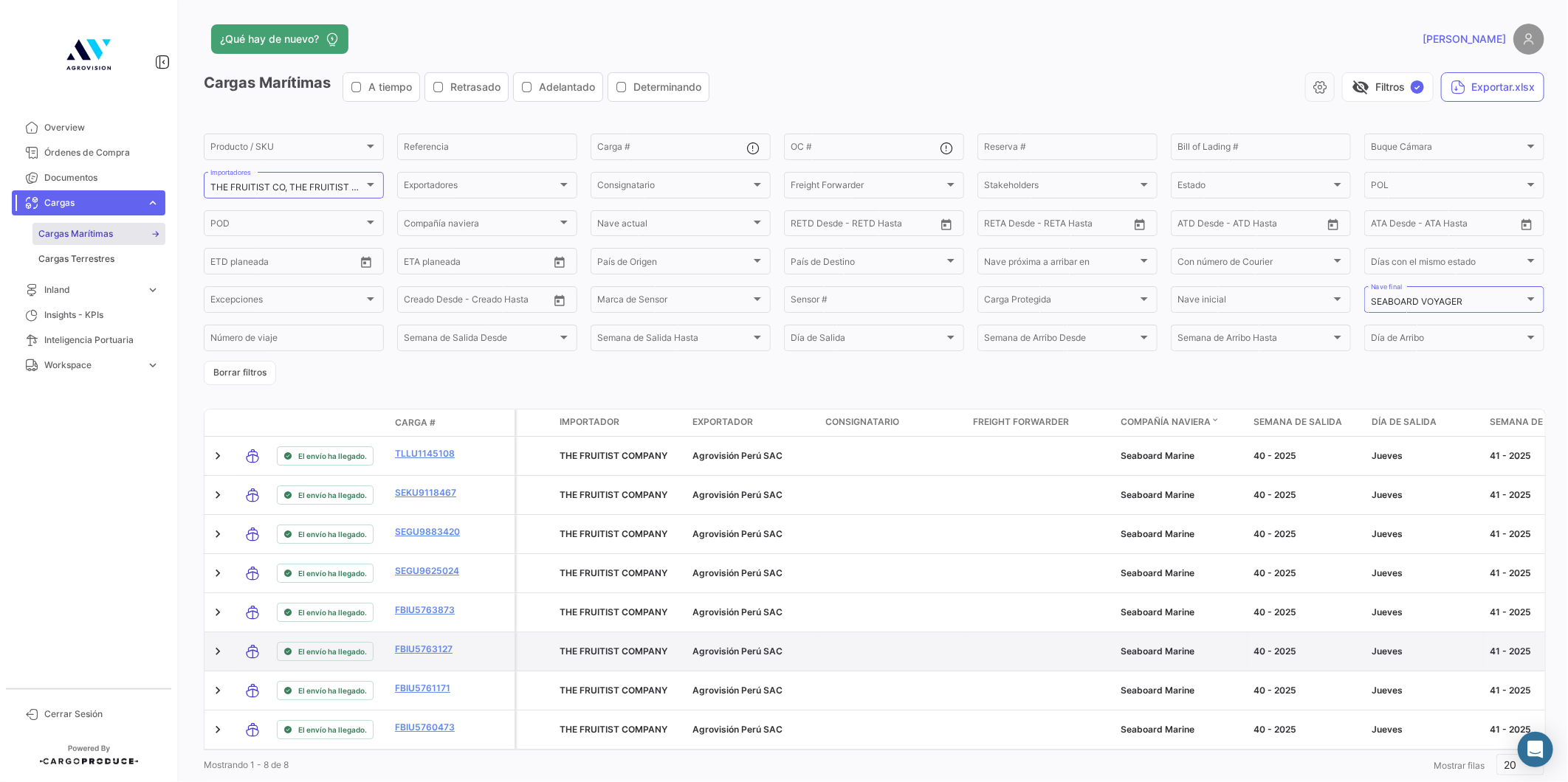
scroll to position [45, 0]
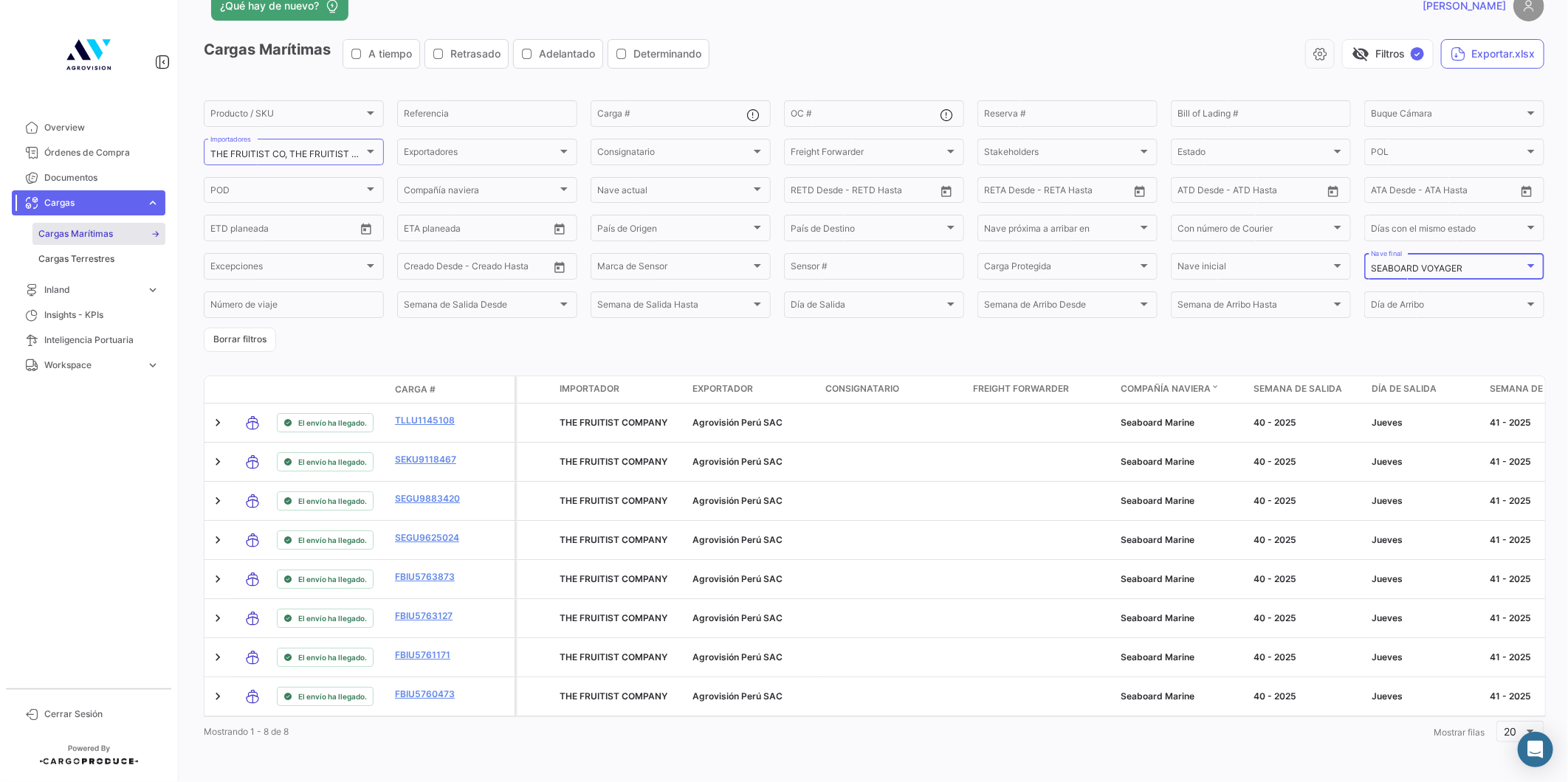
click at [1465, 264] on div "SEABOARD VOYAGER" at bounding box center [1447, 269] width 154 height 10
click at [1275, 62] on div at bounding box center [784, 391] width 1568 height 782
drag, startPoint x: 1447, startPoint y: 250, endPoint x: 1403, endPoint y: 250, distance: 44.0
click at [1403, 264] on div "SEABOARD VOYAGER" at bounding box center [1447, 269] width 154 height 10
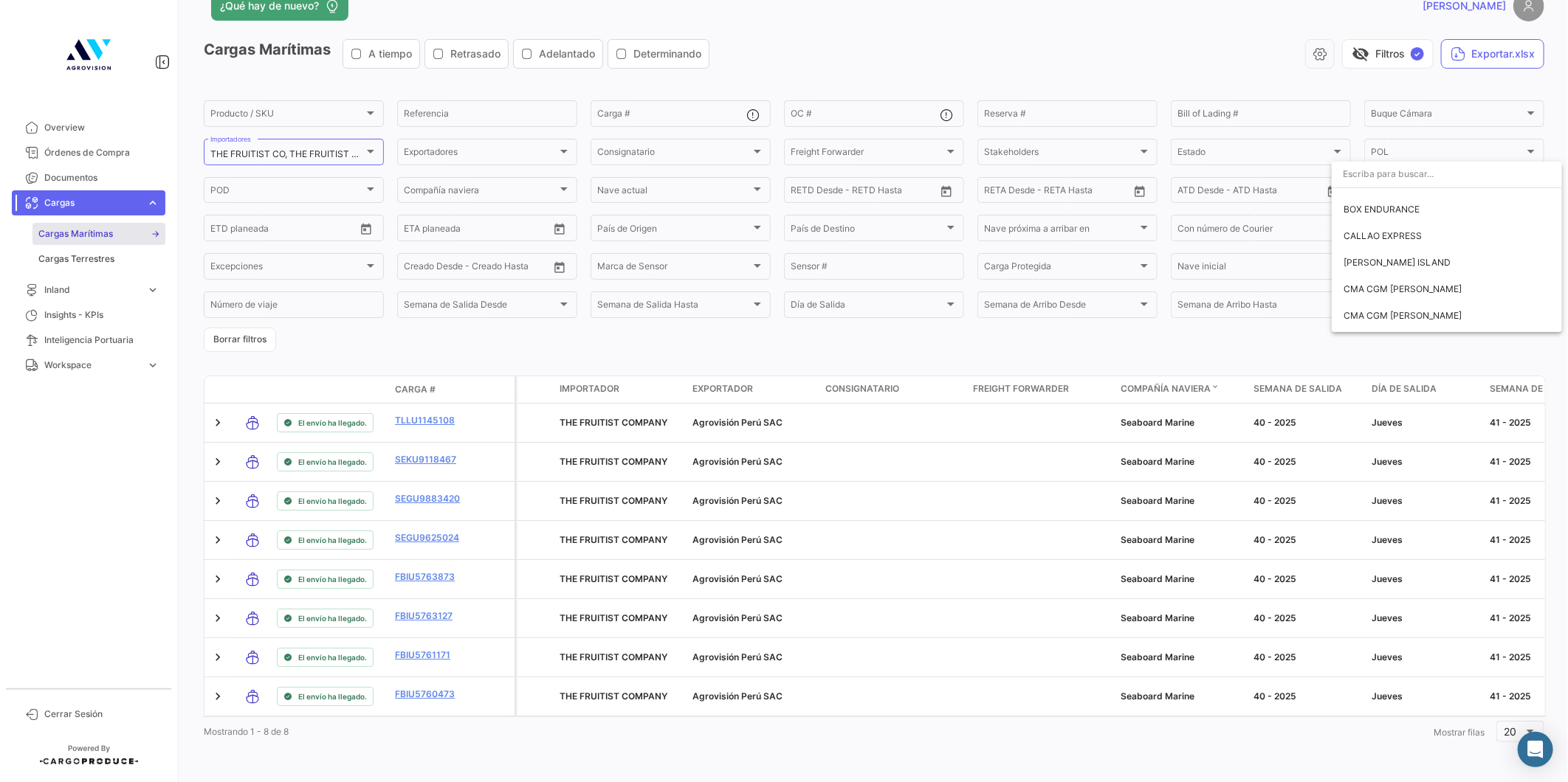
scroll to position [0, 0]
click at [1369, 207] on span "Todos" at bounding box center [1446, 202] width 207 height 26
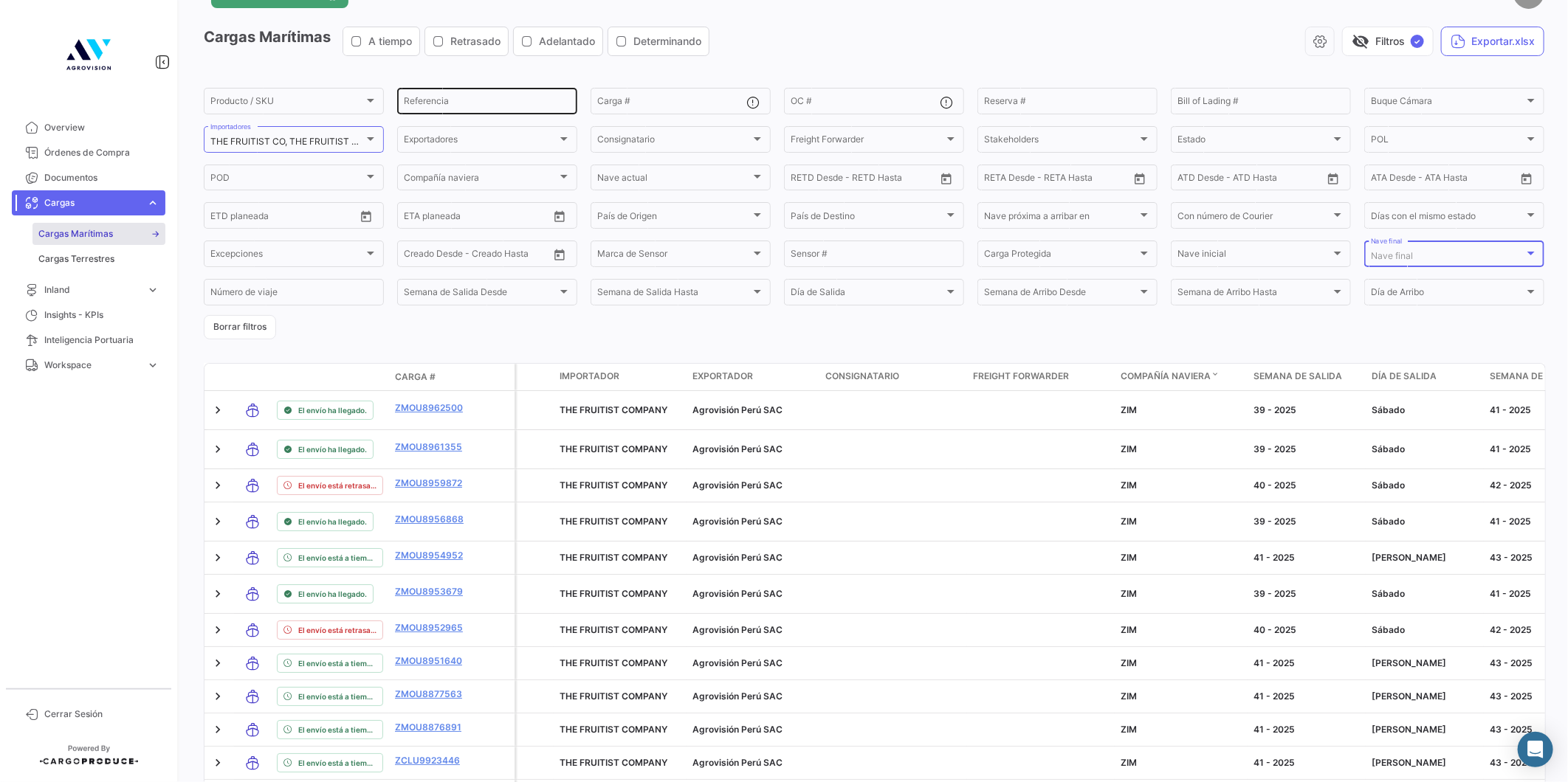
click at [469, 103] on input "Referencia" at bounding box center [487, 103] width 167 height 10
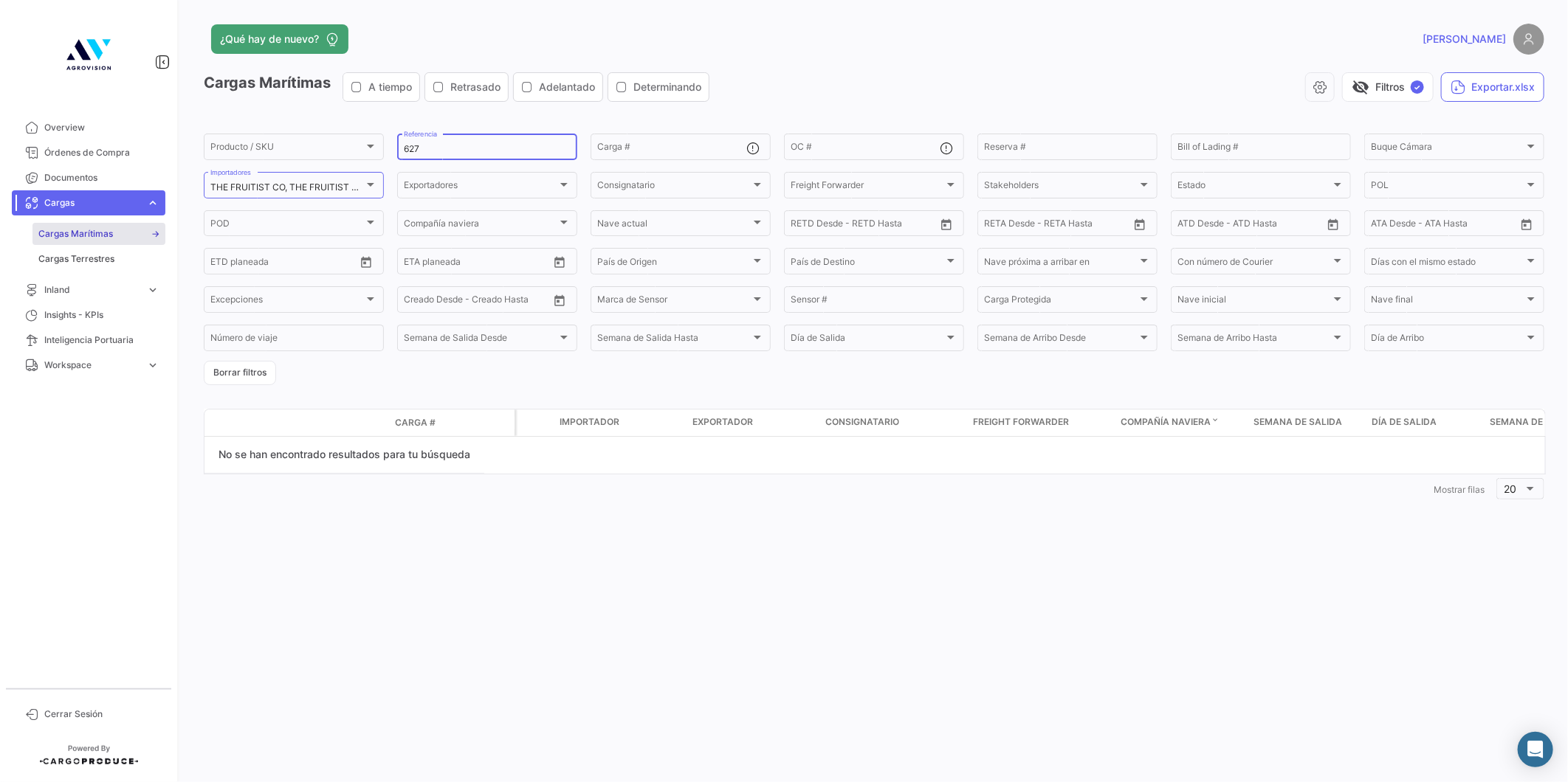
click at [451, 154] on input "627" at bounding box center [487, 149] width 167 height 10
type input "633"
drag, startPoint x: 390, startPoint y: 147, endPoint x: 373, endPoint y: 151, distance: 17.5
click at [0, 0] on div "Producto / SKU Producto / SKU 633 Referencia Carga # OC # Reserva # Bill of Lad…" at bounding box center [0, 0] width 0 height 0
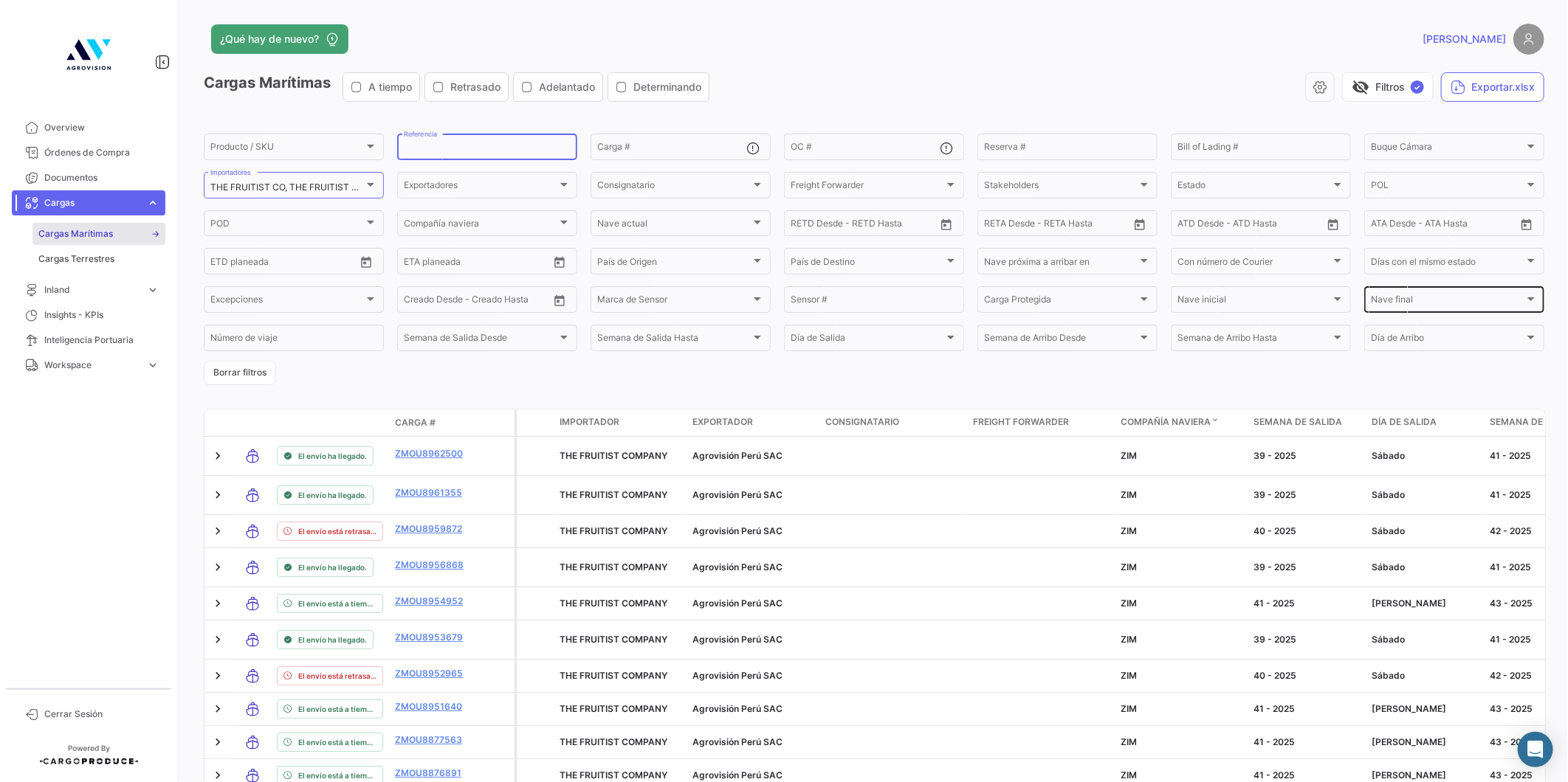
click at [1410, 300] on div "Nave final" at bounding box center [1447, 302] width 154 height 10
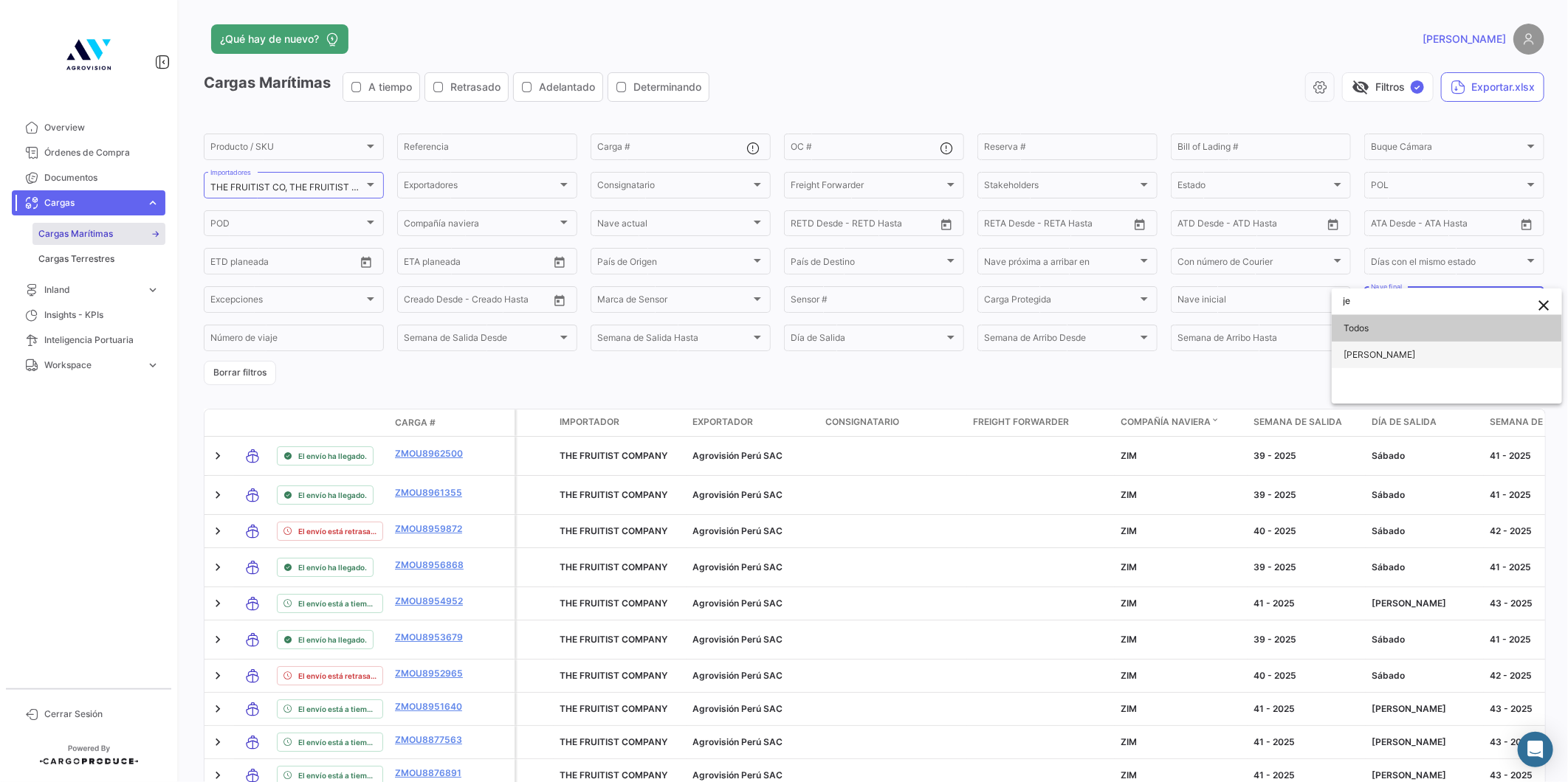
type input "je"
click at [1403, 352] on span "[PERSON_NAME]" at bounding box center [1379, 354] width 72 height 11
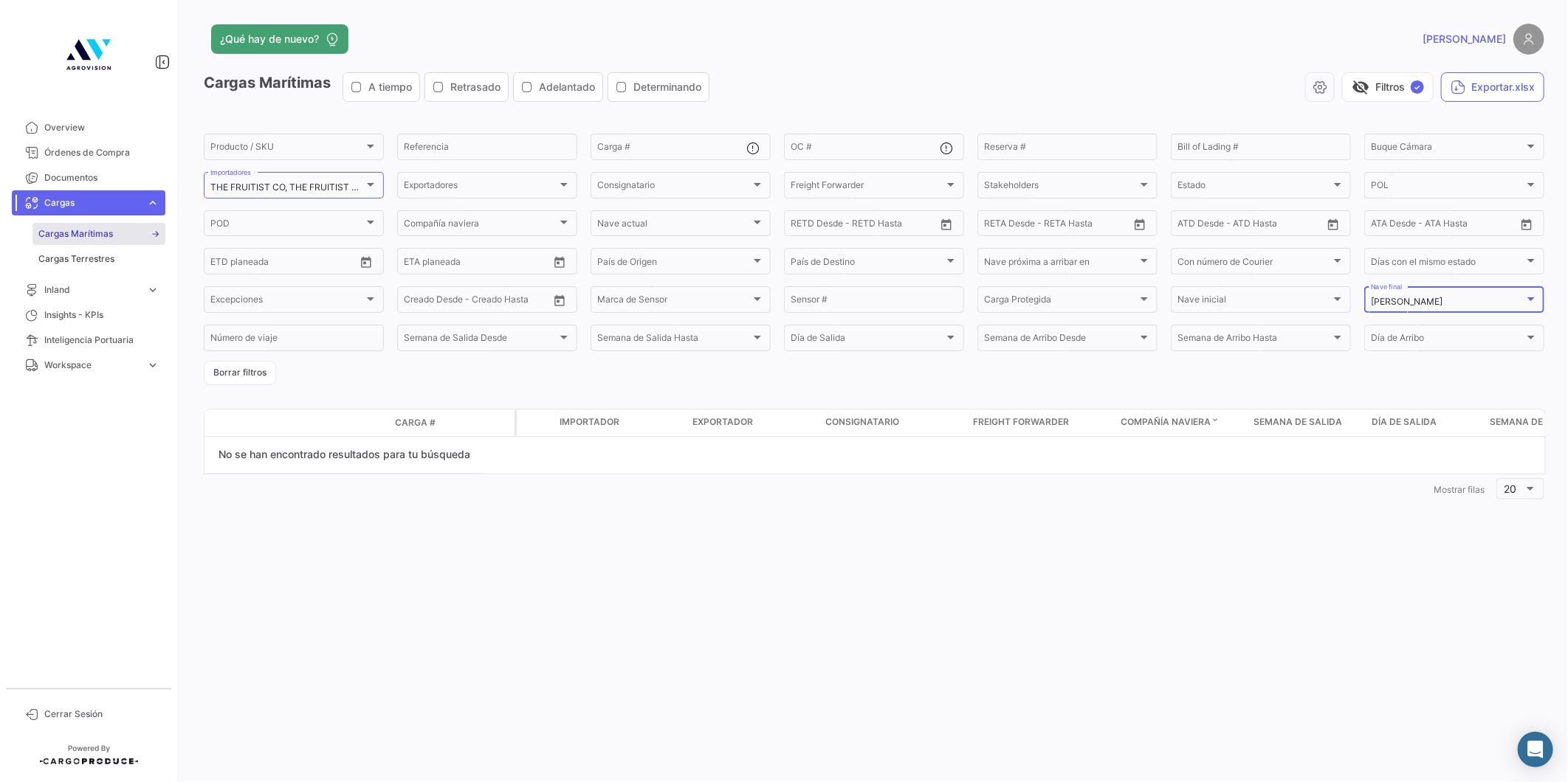
click at [1422, 298] on mat-select-trigger "[PERSON_NAME]" at bounding box center [1406, 301] width 72 height 11
click at [1274, 304] on div at bounding box center [784, 391] width 1568 height 782
click at [1307, 303] on div "Nave inicial" at bounding box center [1254, 302] width 154 height 10
click at [1240, 297] on input "dropdown search" at bounding box center [1269, 301] width 207 height 26
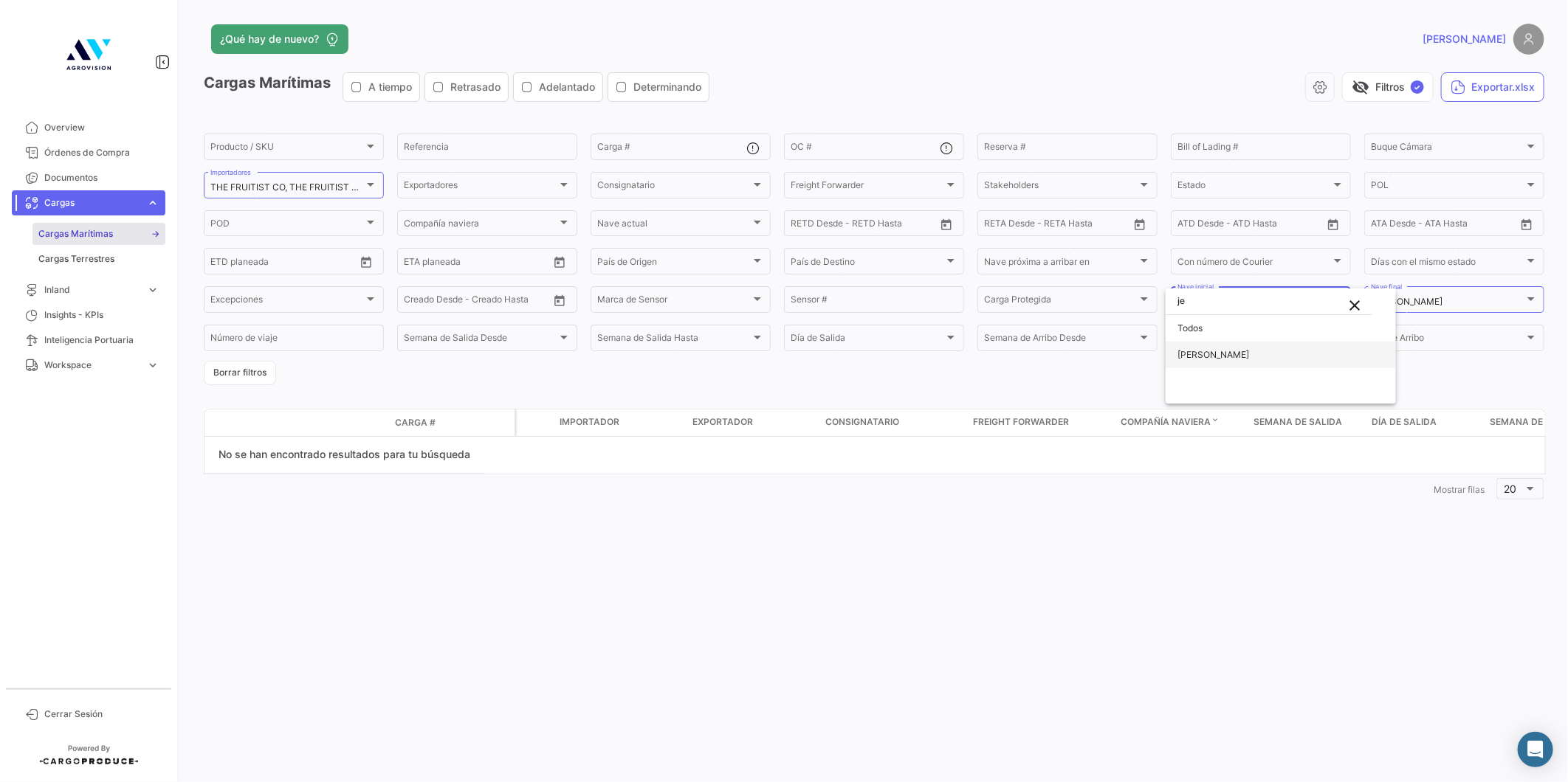
type input "je"
click at [1245, 346] on span "[PERSON_NAME]" at bounding box center [1280, 355] width 207 height 26
click at [1499, 298] on div "[PERSON_NAME]" at bounding box center [1447, 302] width 154 height 10
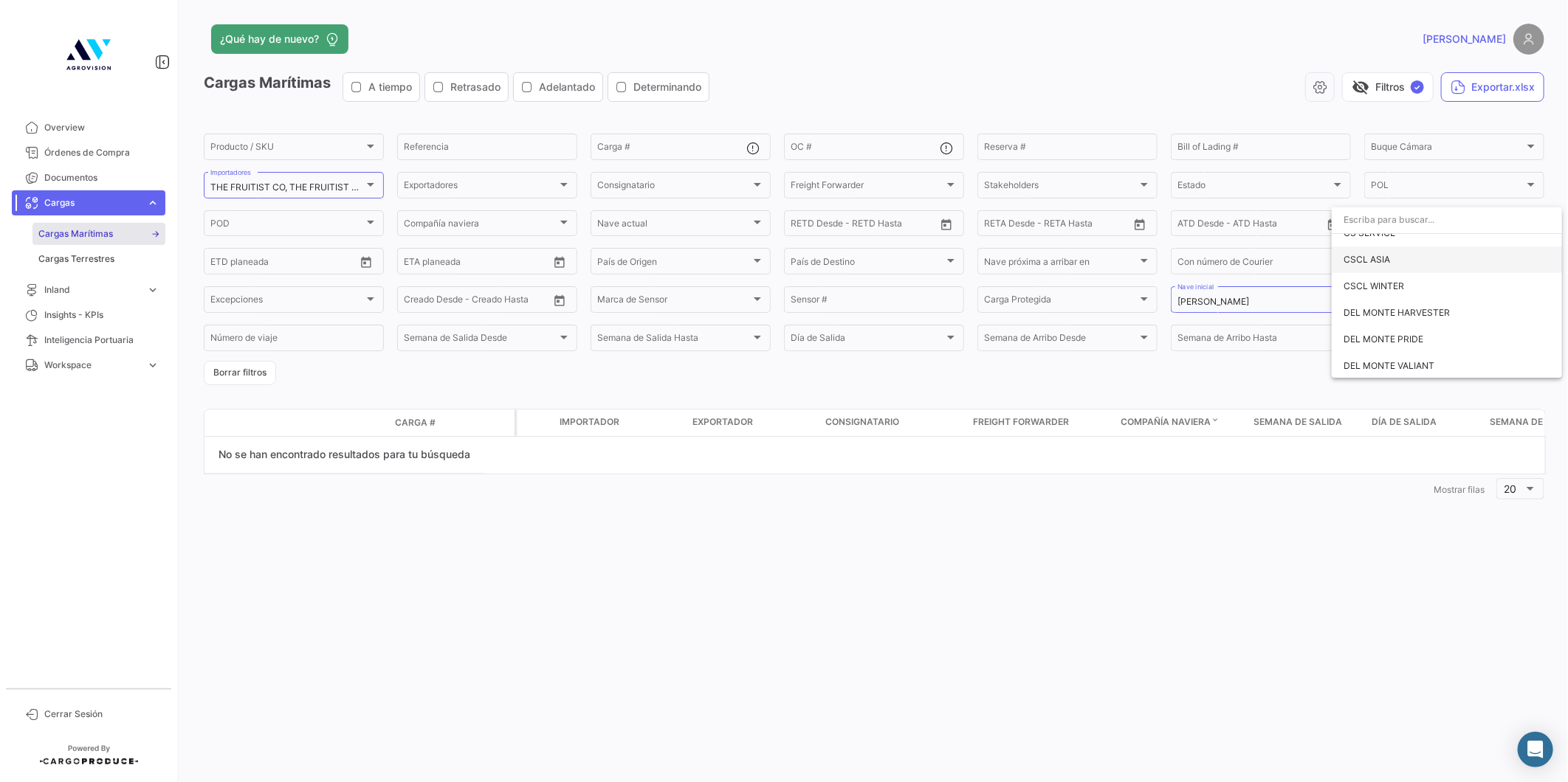
scroll to position [0, 0]
click at [1379, 247] on span "Todos" at bounding box center [1446, 247] width 207 height 26
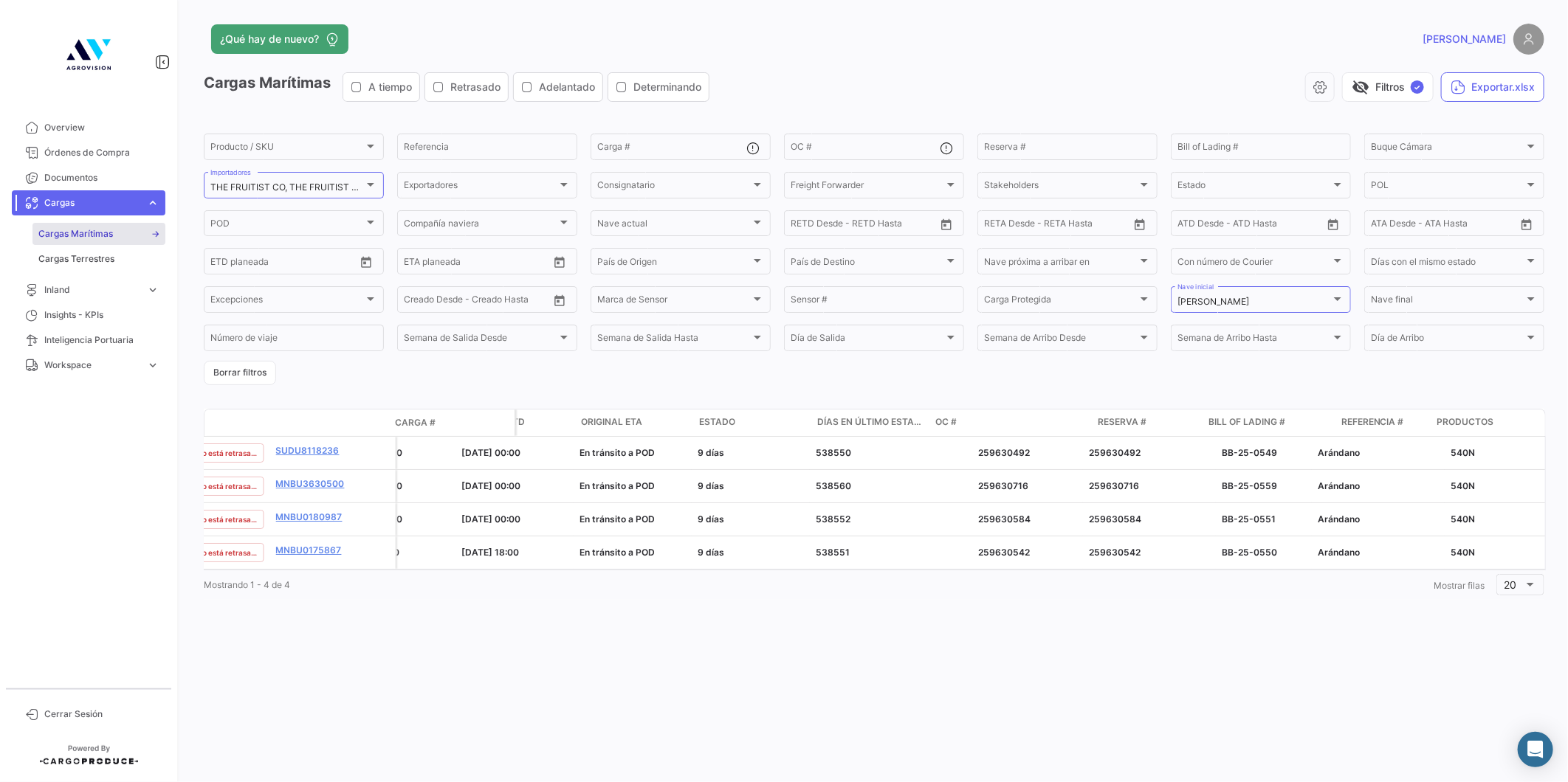
scroll to position [0, 2129]
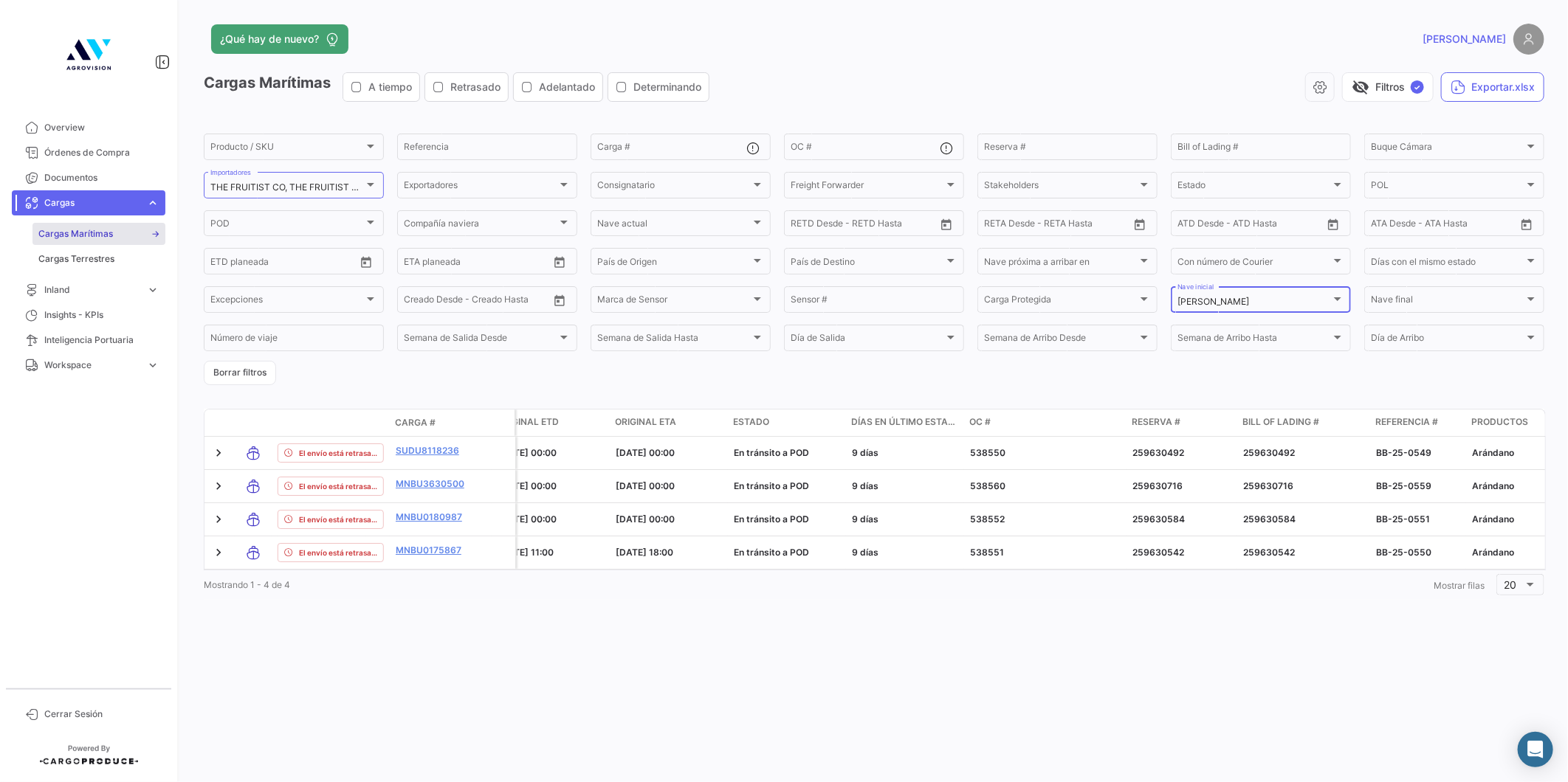
click at [1319, 311] on div "[PERSON_NAME] [PERSON_NAME] inicial" at bounding box center [1260, 298] width 167 height 29
click at [1255, 170] on span "Todos" at bounding box center [1280, 166] width 207 height 26
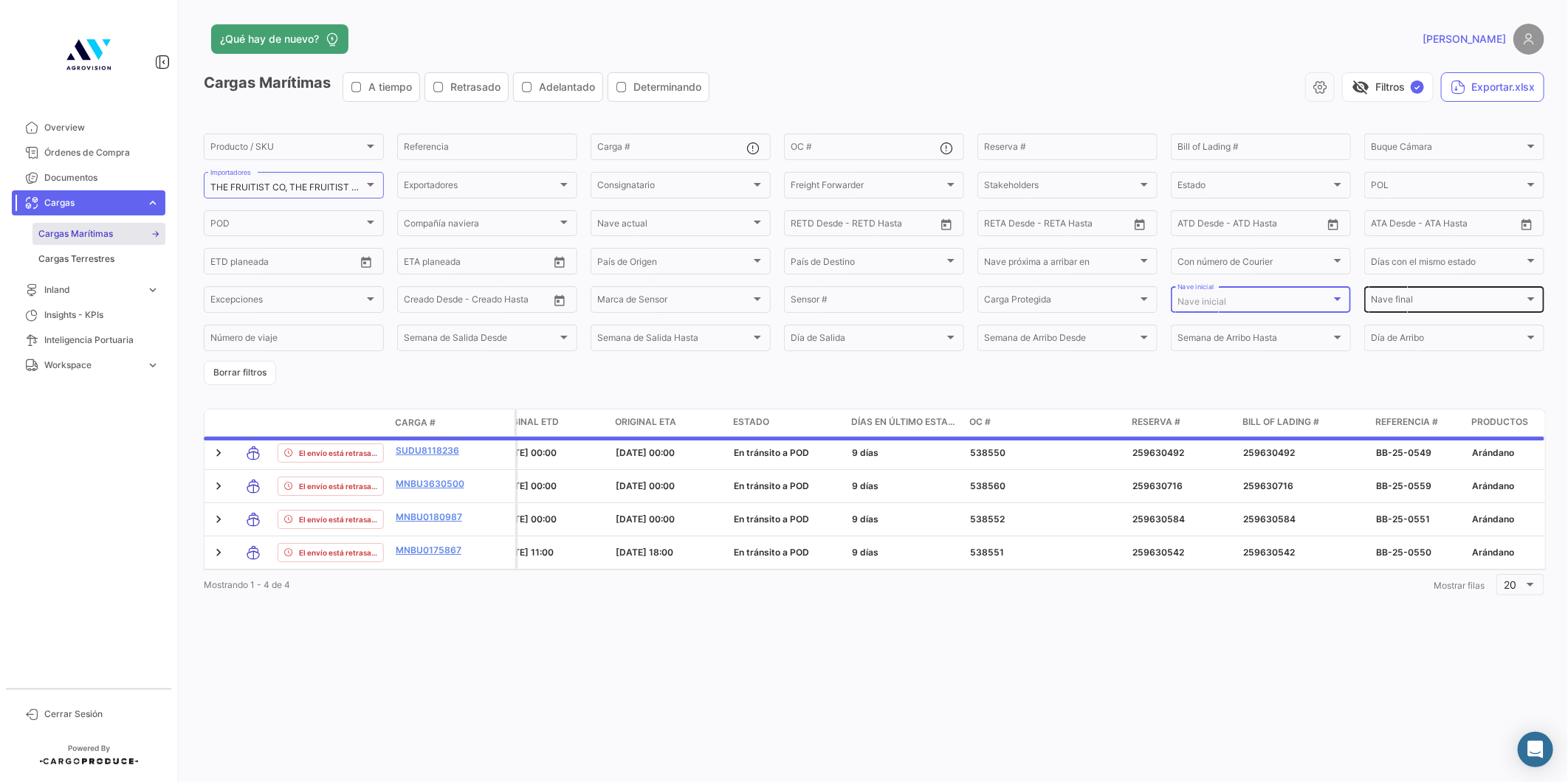
click at [1432, 303] on div "Nave final" at bounding box center [1447, 302] width 154 height 10
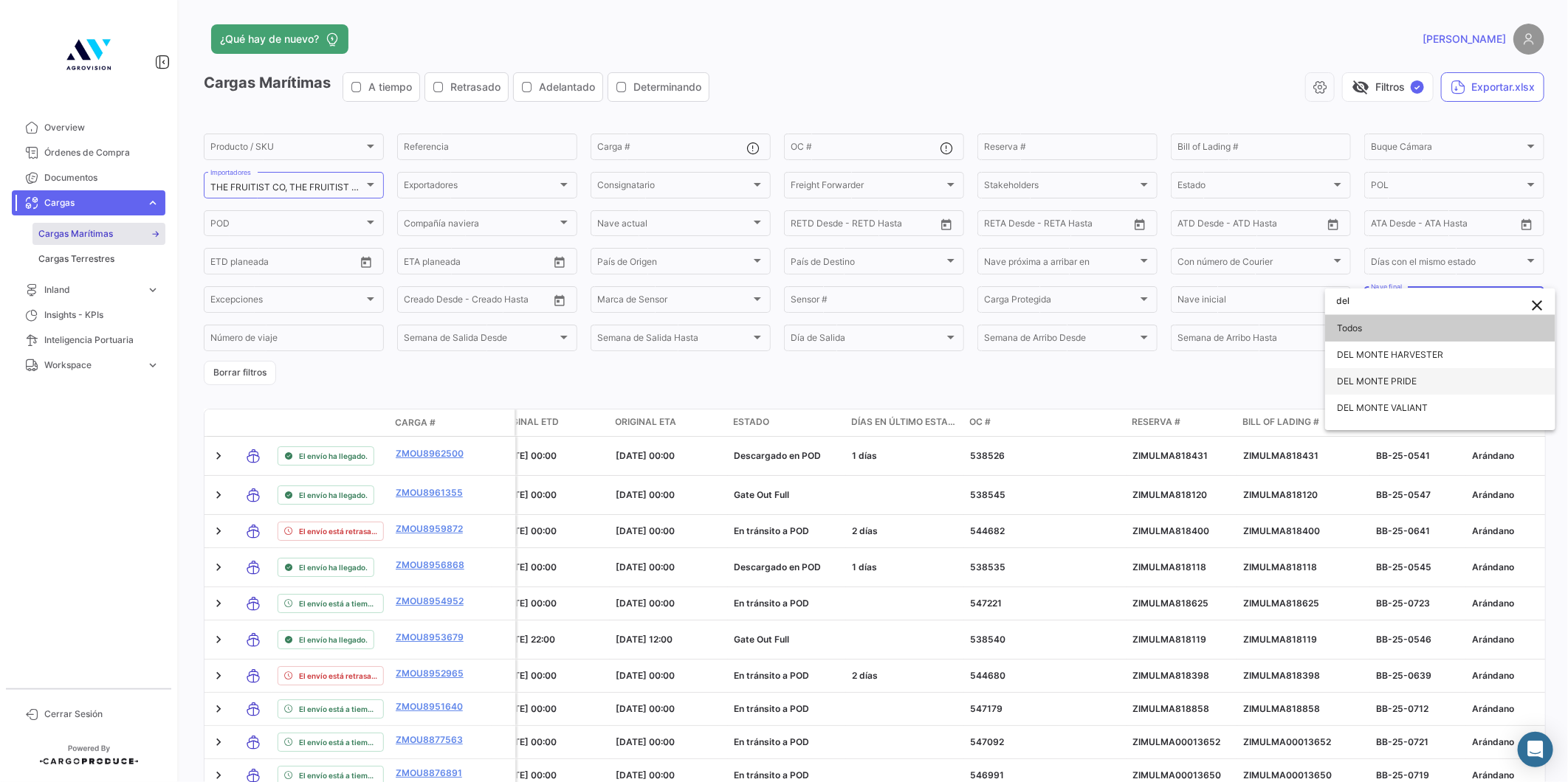
type input "del"
click at [1439, 384] on span "DEL MONTE PRIDE" at bounding box center [1440, 381] width 207 height 26
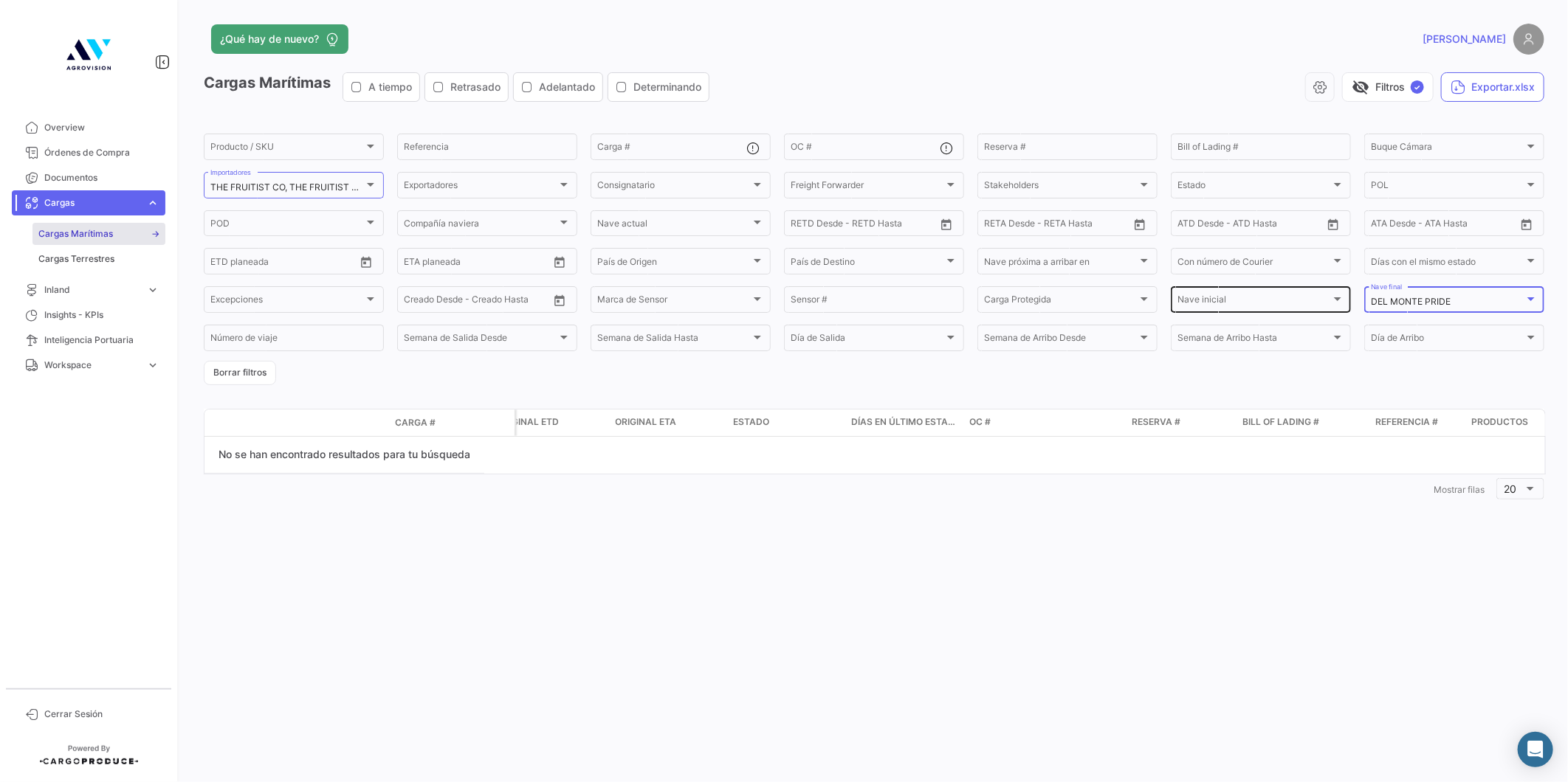
click at [1299, 305] on div "Nave inicial" at bounding box center [1254, 302] width 154 height 10
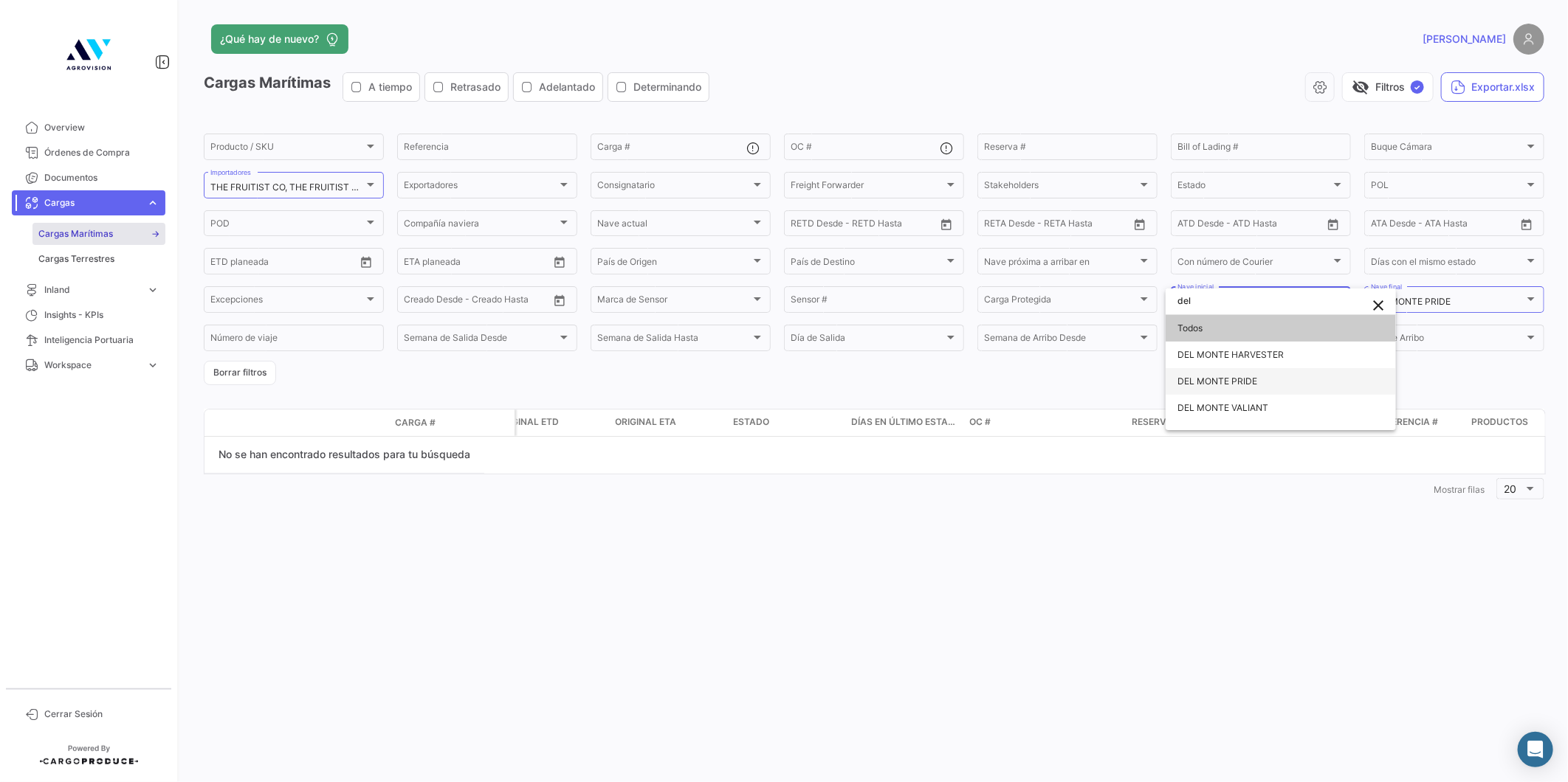
type input "del"
click at [1241, 380] on span "DEL MONTE PRIDE" at bounding box center [1217, 380] width 79 height 11
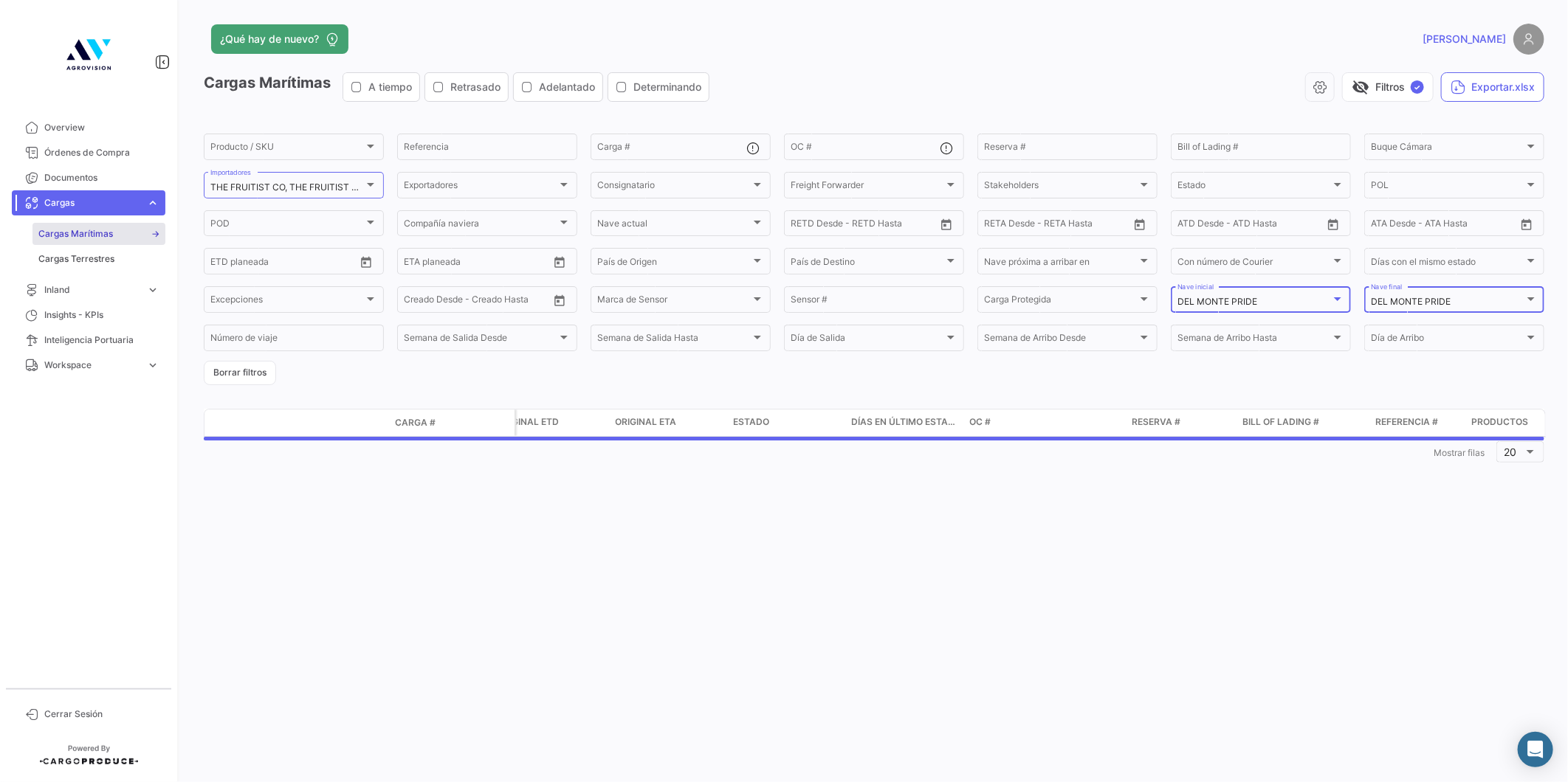
click at [1463, 303] on div "DEL MONTE PRIDE" at bounding box center [1447, 302] width 154 height 10
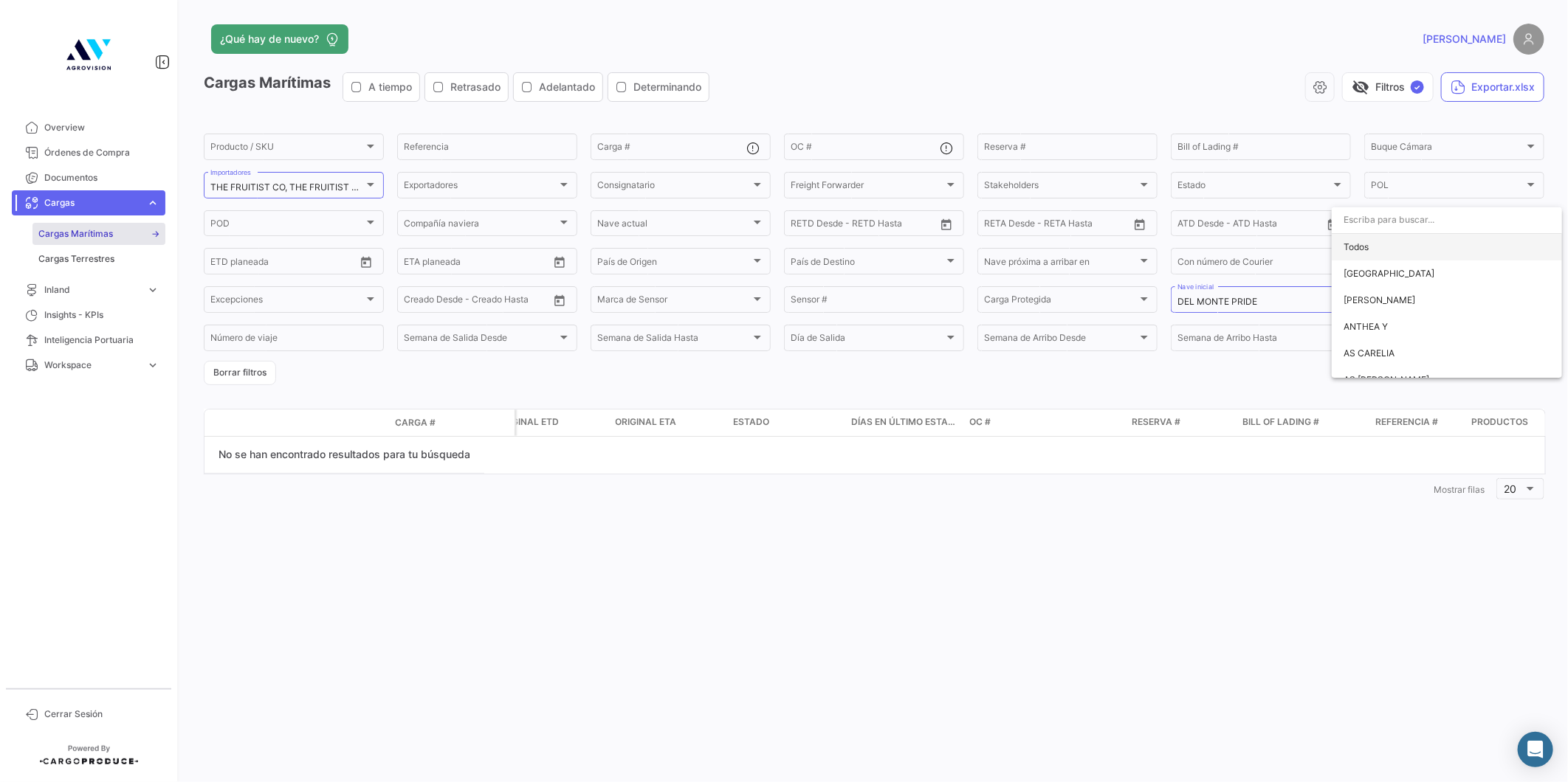
click at [1422, 255] on span "Todos" at bounding box center [1446, 247] width 207 height 26
click at [1370, 103] on div "Cargas Marítimas A tiempo Retrasado Adelantado Determinando visibility_off Filt…" at bounding box center [873, 93] width 1341 height 41
click at [1374, 88] on button "visibility_off Filtros ✓" at bounding box center [1388, 87] width 92 height 30
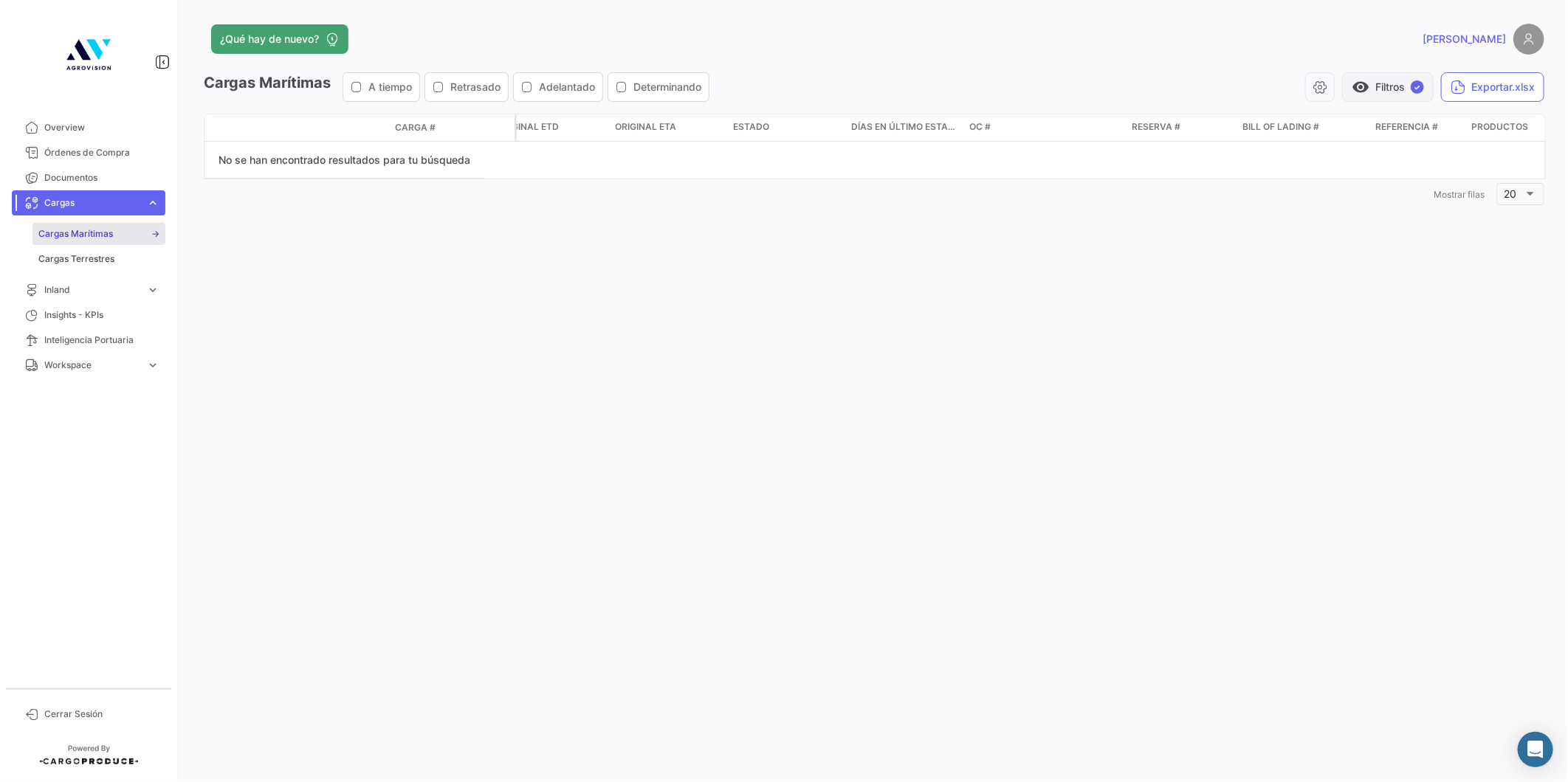
click at [1374, 88] on button "visibility Filtros ✓" at bounding box center [1388, 87] width 92 height 30
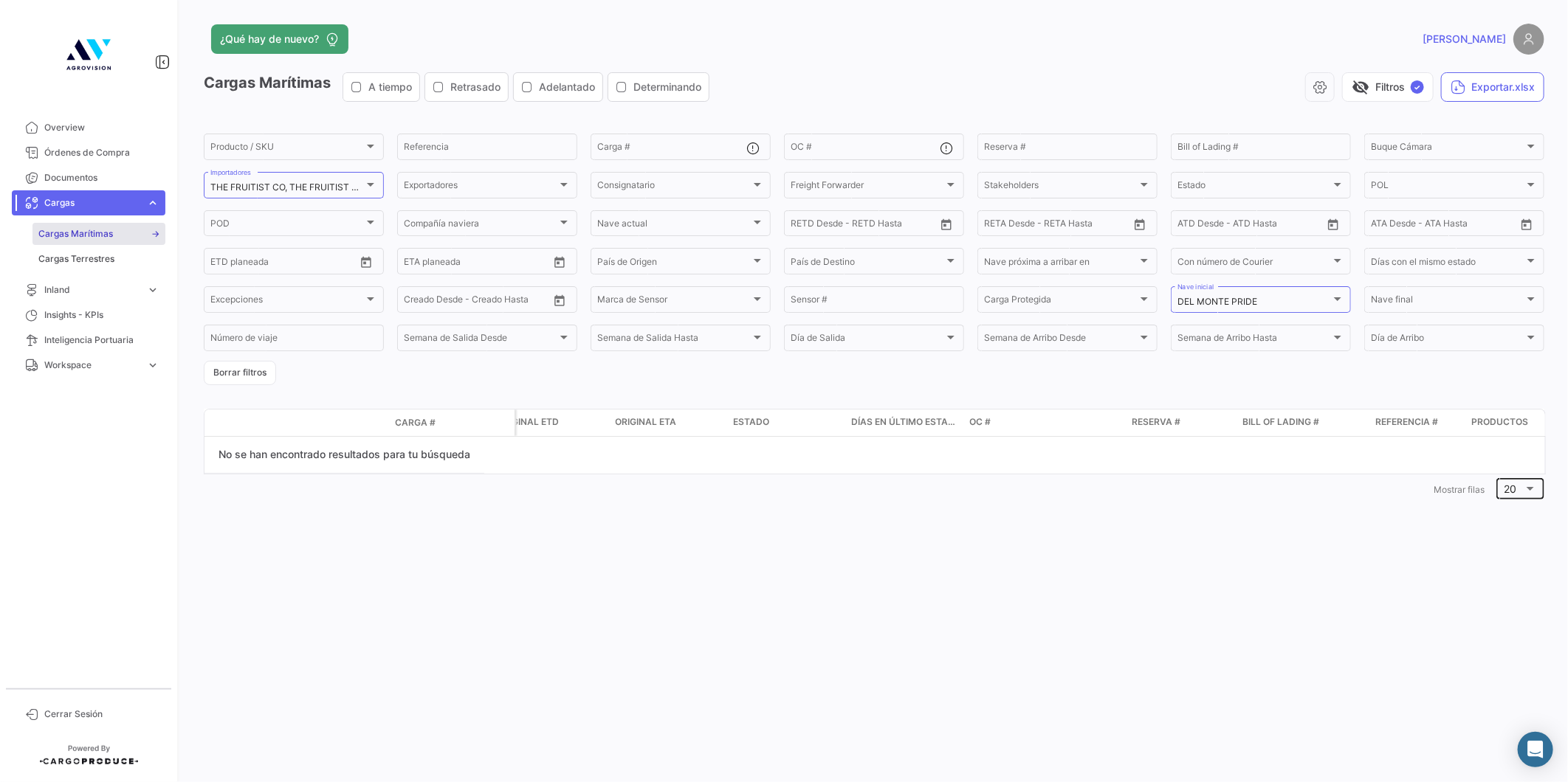
click at [1509, 489] on span "20" at bounding box center [1510, 489] width 12 height 12
click at [1513, 522] on span "50" at bounding box center [1525, 519] width 42 height 31
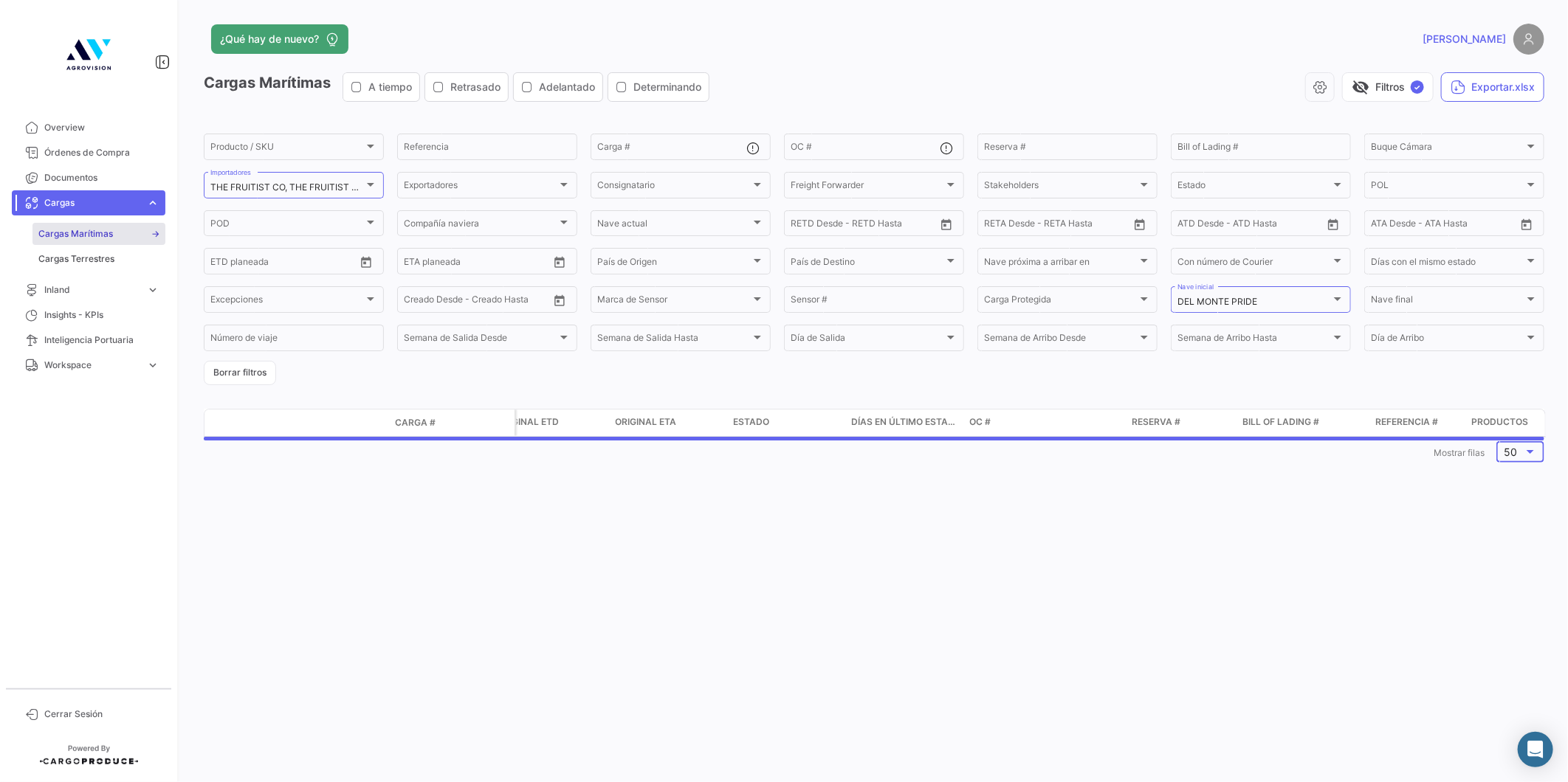
click at [1156, 574] on div "¿Qué hay de nuevo? [PERSON_NAME] Marítimas A tiempo Retrasado Adelantado Determ…" at bounding box center [874, 391] width 1388 height 782
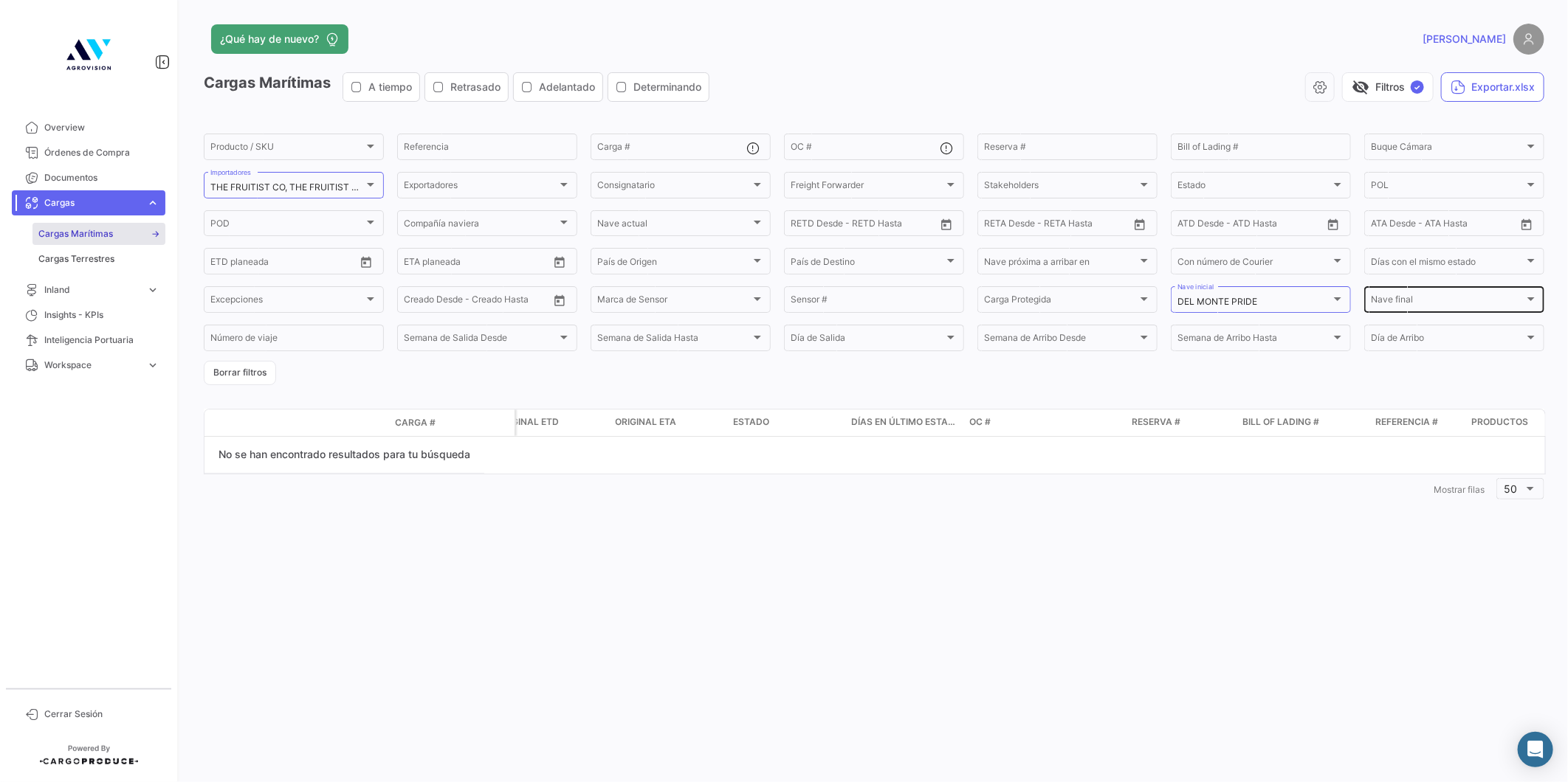
click at [1428, 303] on div "Nave final" at bounding box center [1447, 302] width 154 height 10
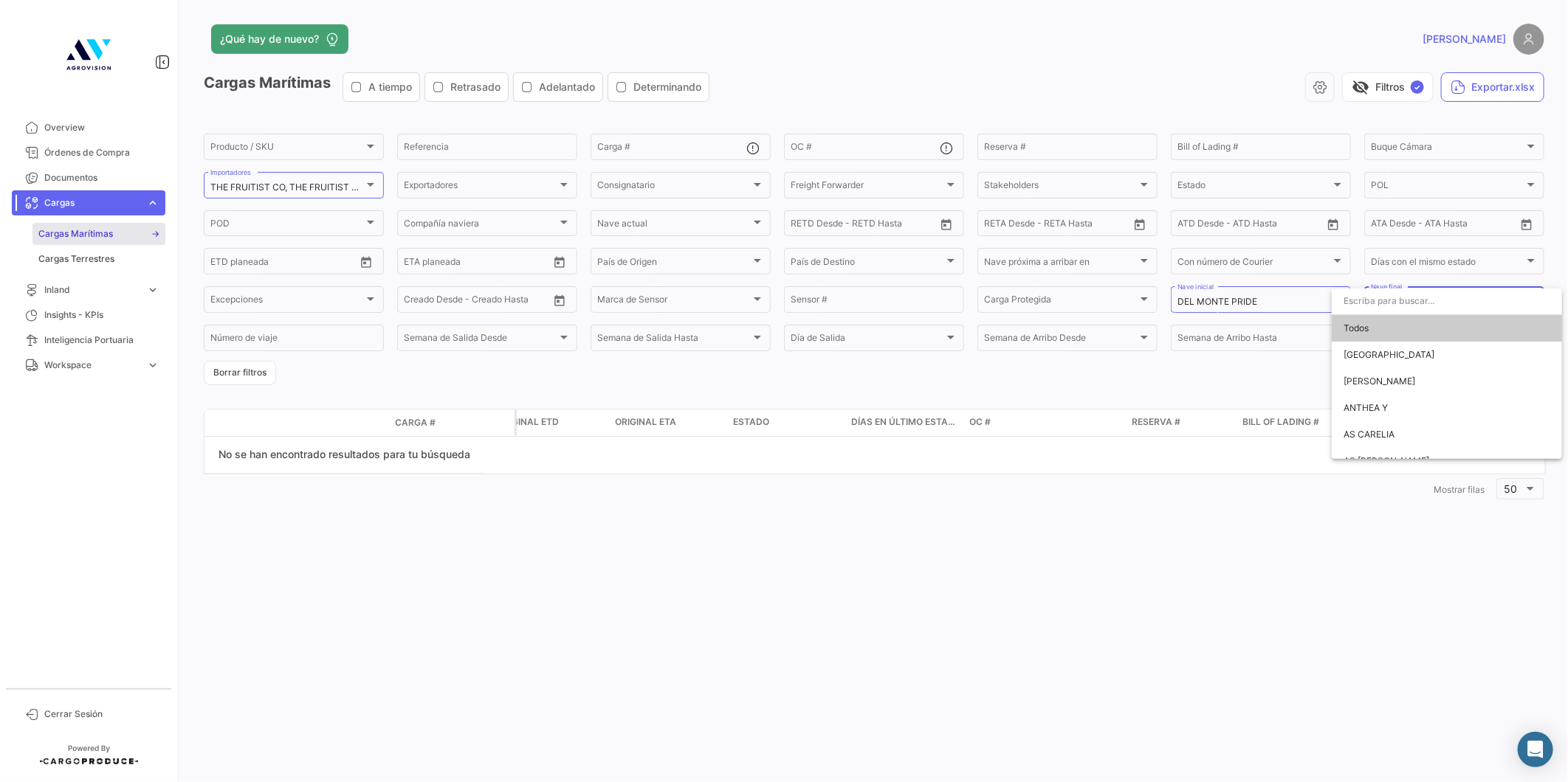
click at [1232, 299] on div at bounding box center [784, 391] width 1568 height 782
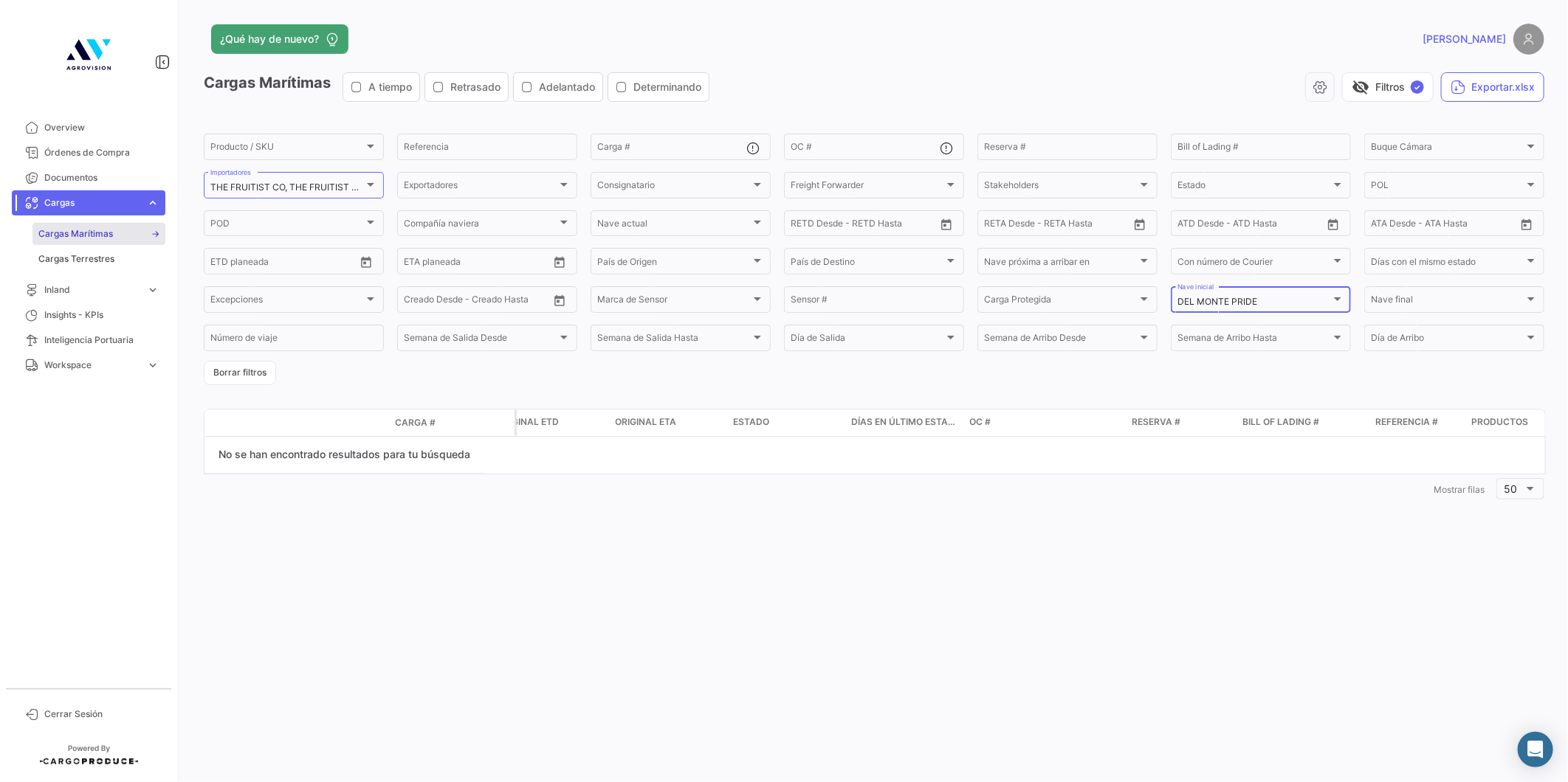
click at [1325, 290] on div "DEL MONTE PRIDE [PERSON_NAME] inicial" at bounding box center [1260, 298] width 167 height 29
click at [1279, 239] on span "Todos" at bounding box center [1280, 247] width 207 height 26
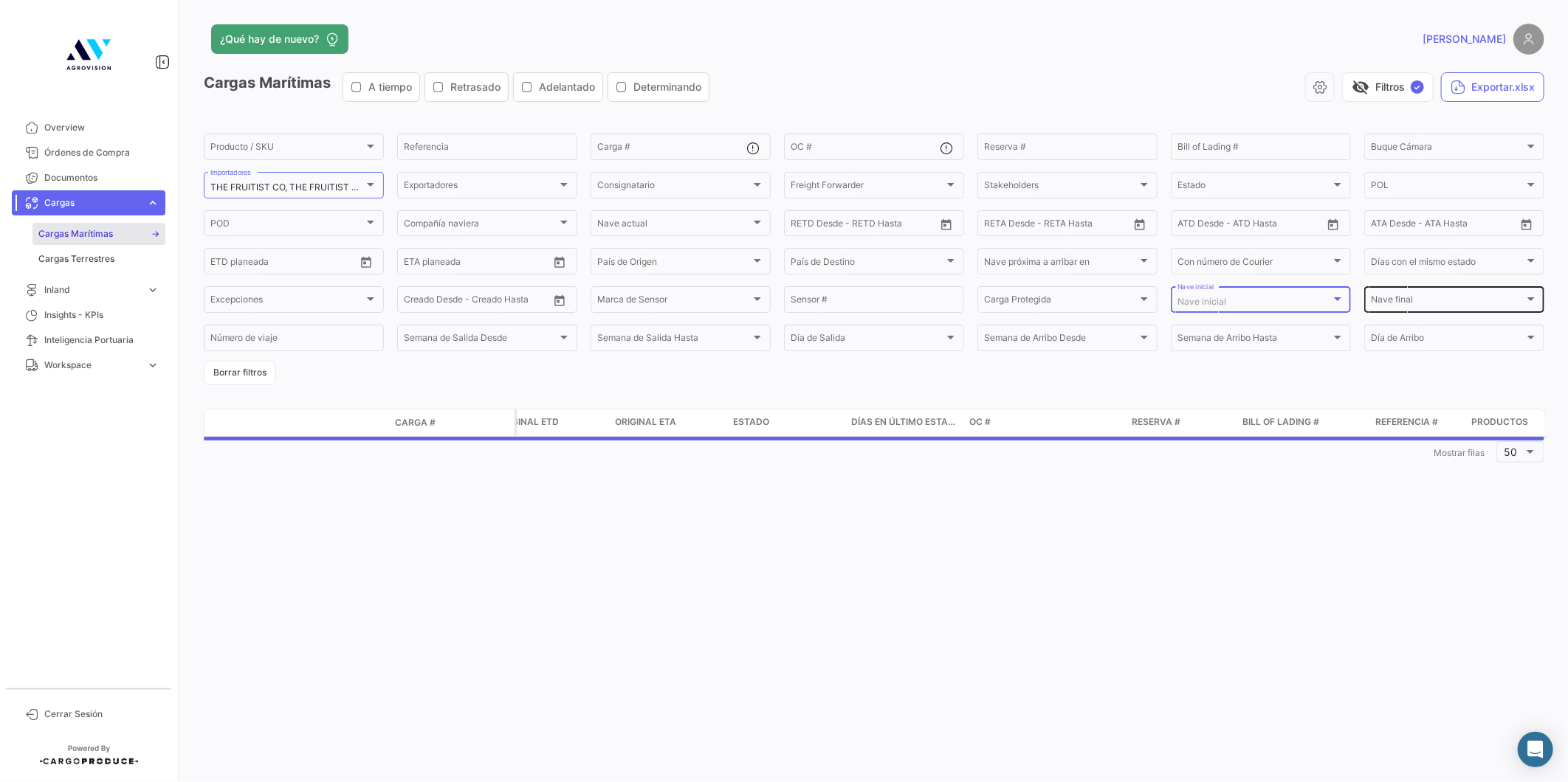
click at [1407, 303] on span "Nave final" at bounding box center [1447, 302] width 154 height 10
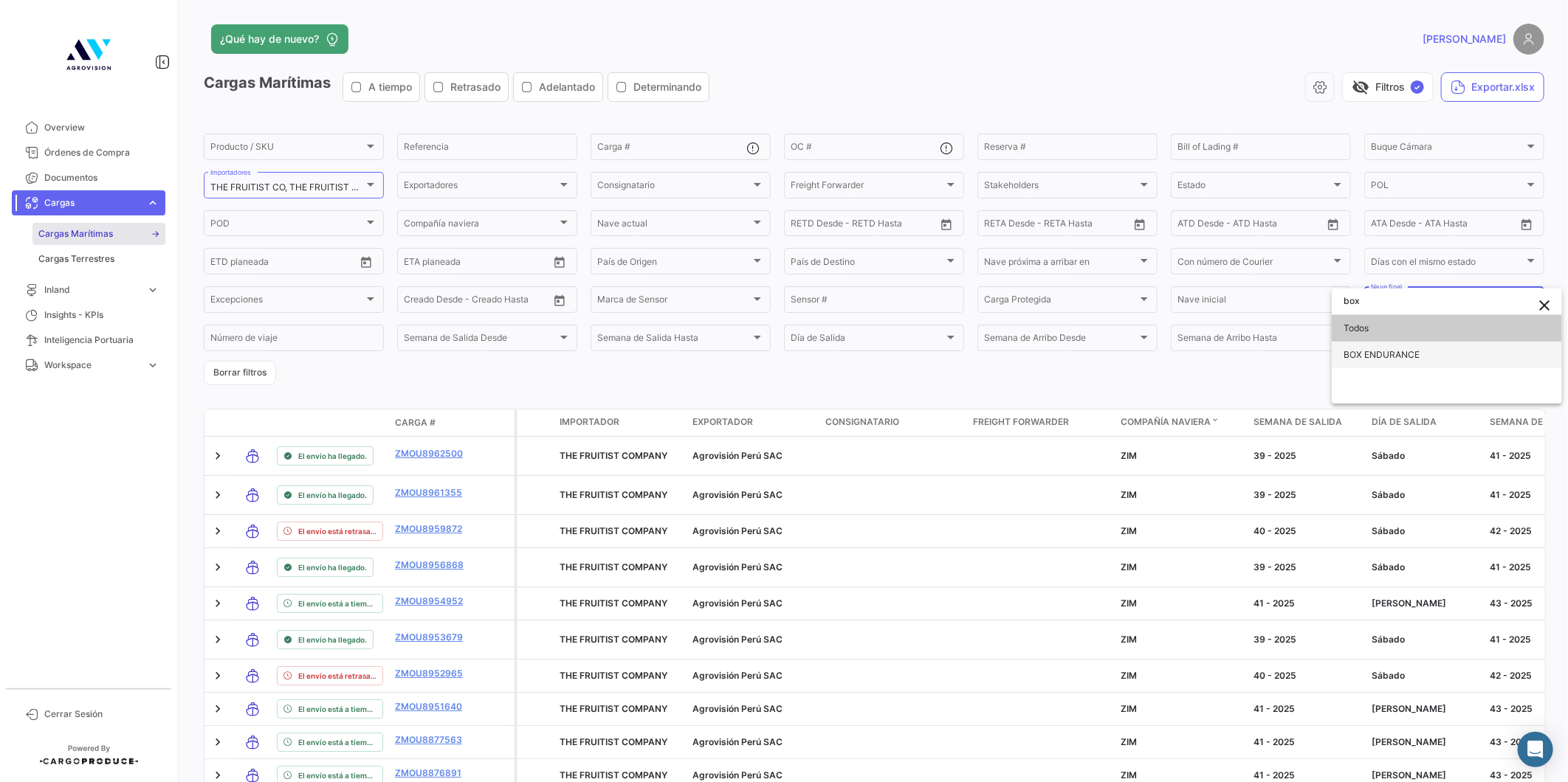
type input "box"
click at [1392, 356] on span "BOX ENDURANCE" at bounding box center [1381, 354] width 76 height 11
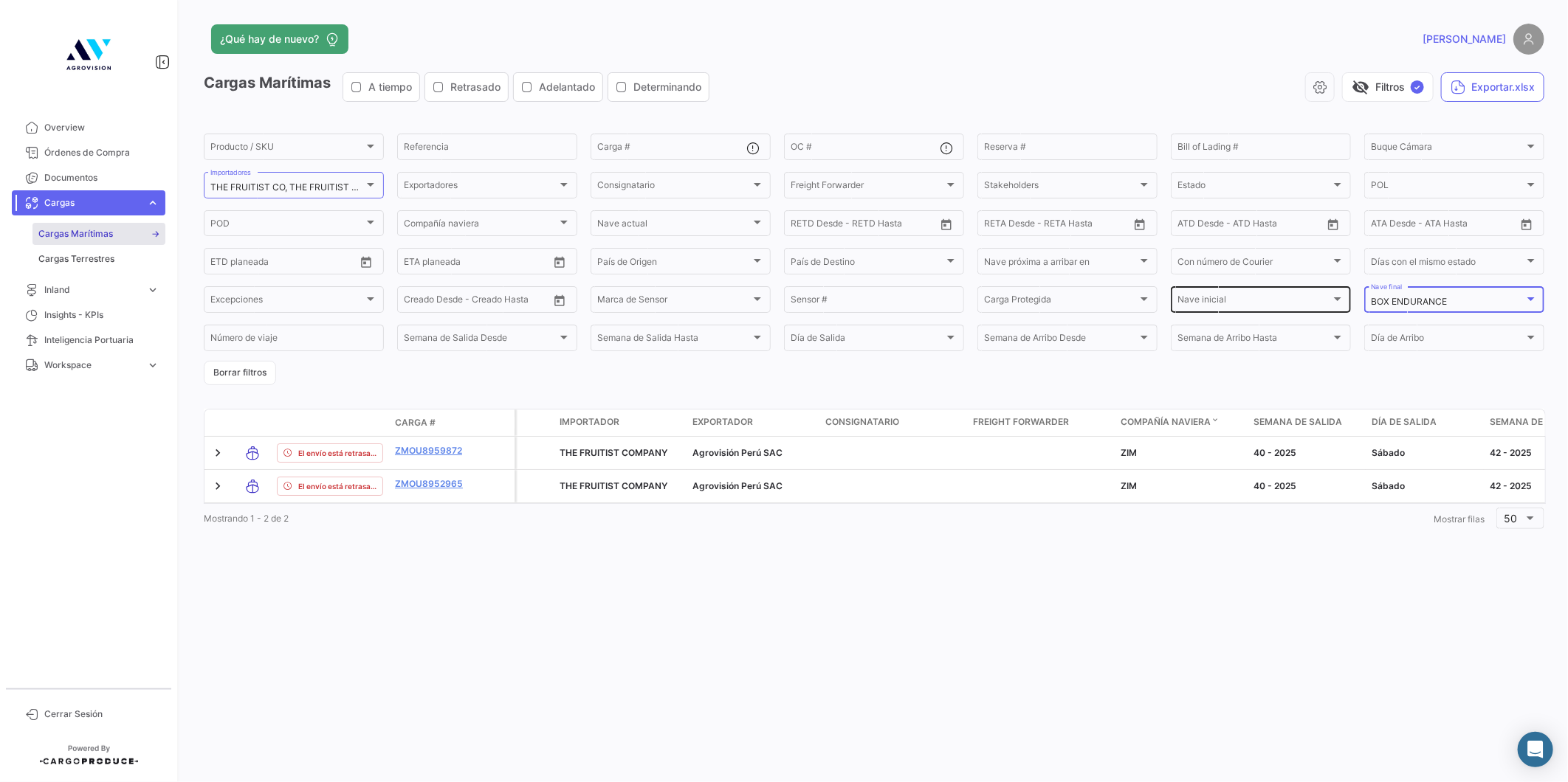
click at [1298, 297] on div "Nave inicial" at bounding box center [1254, 302] width 154 height 10
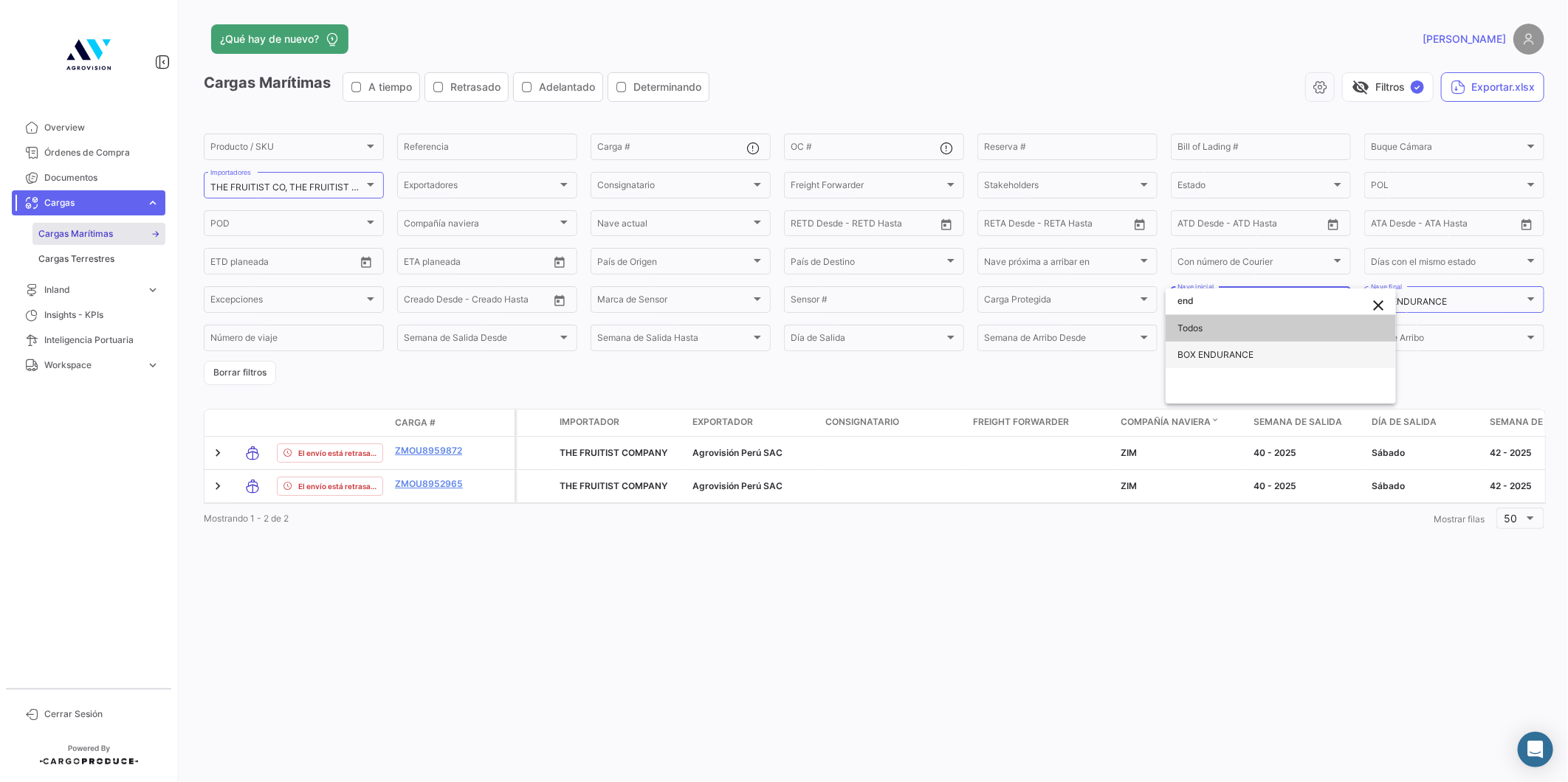
type input "end"
click at [1231, 350] on span "BOX ENDURANCE" at bounding box center [1215, 354] width 76 height 11
click at [1445, 303] on mat-select-trigger "BOX ENDURANCE" at bounding box center [1408, 301] width 76 height 11
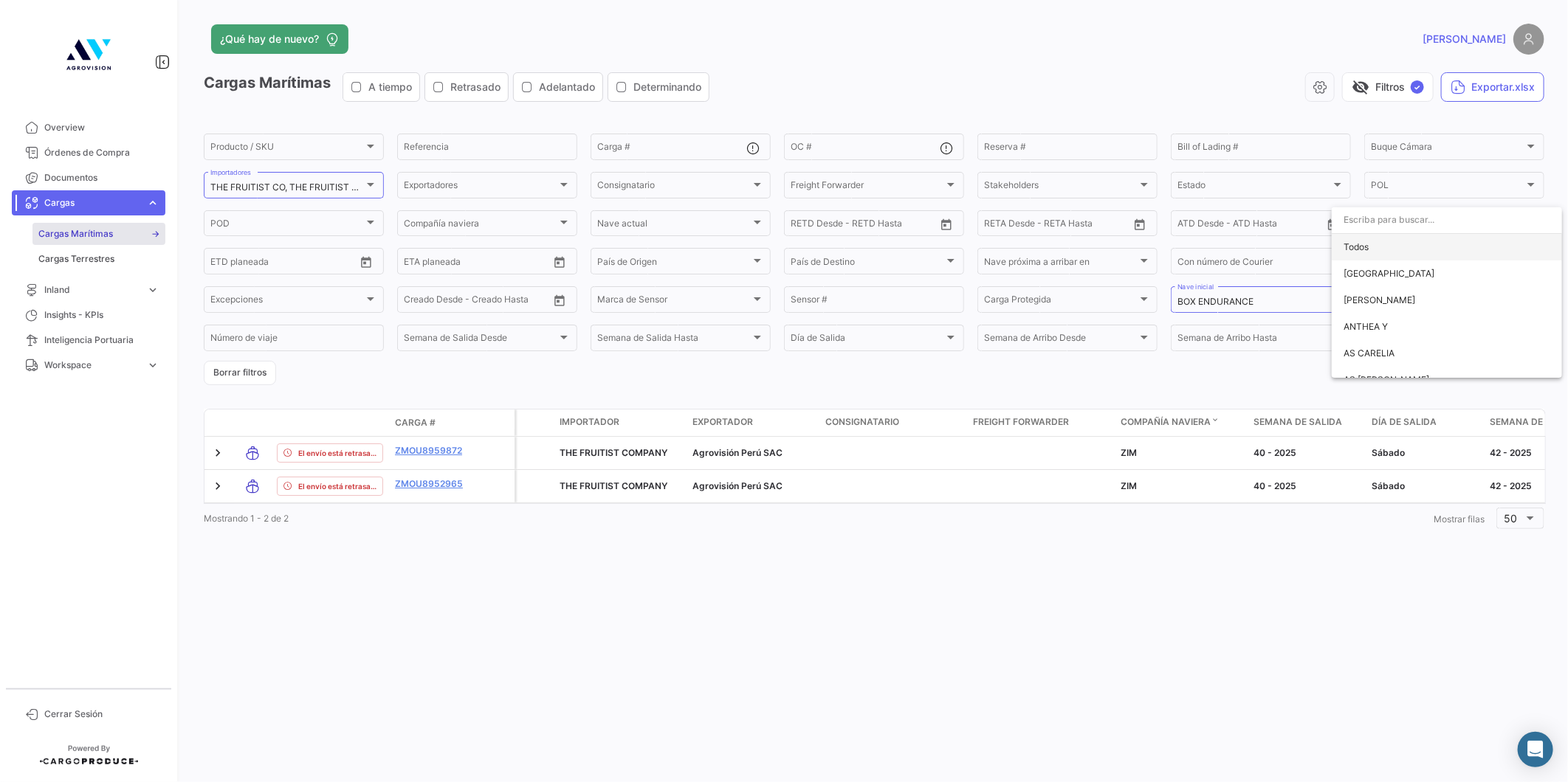
click at [1411, 248] on span "Todos" at bounding box center [1446, 247] width 207 height 26
click at [48, 134] on link "Overview" at bounding box center [88, 127] width 154 height 25
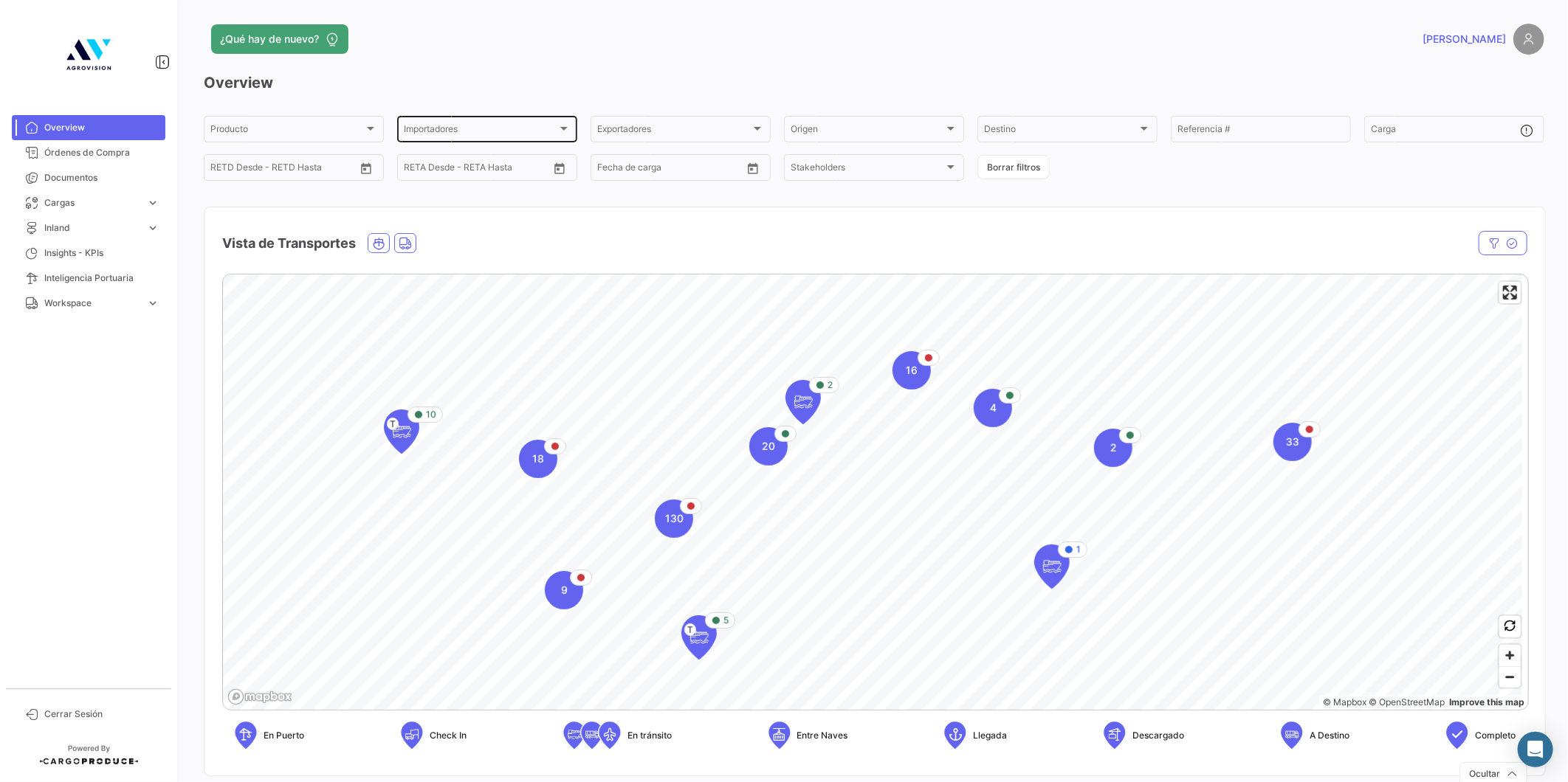
click at [466, 123] on div "Importadores Importadores" at bounding box center [487, 127] width 167 height 29
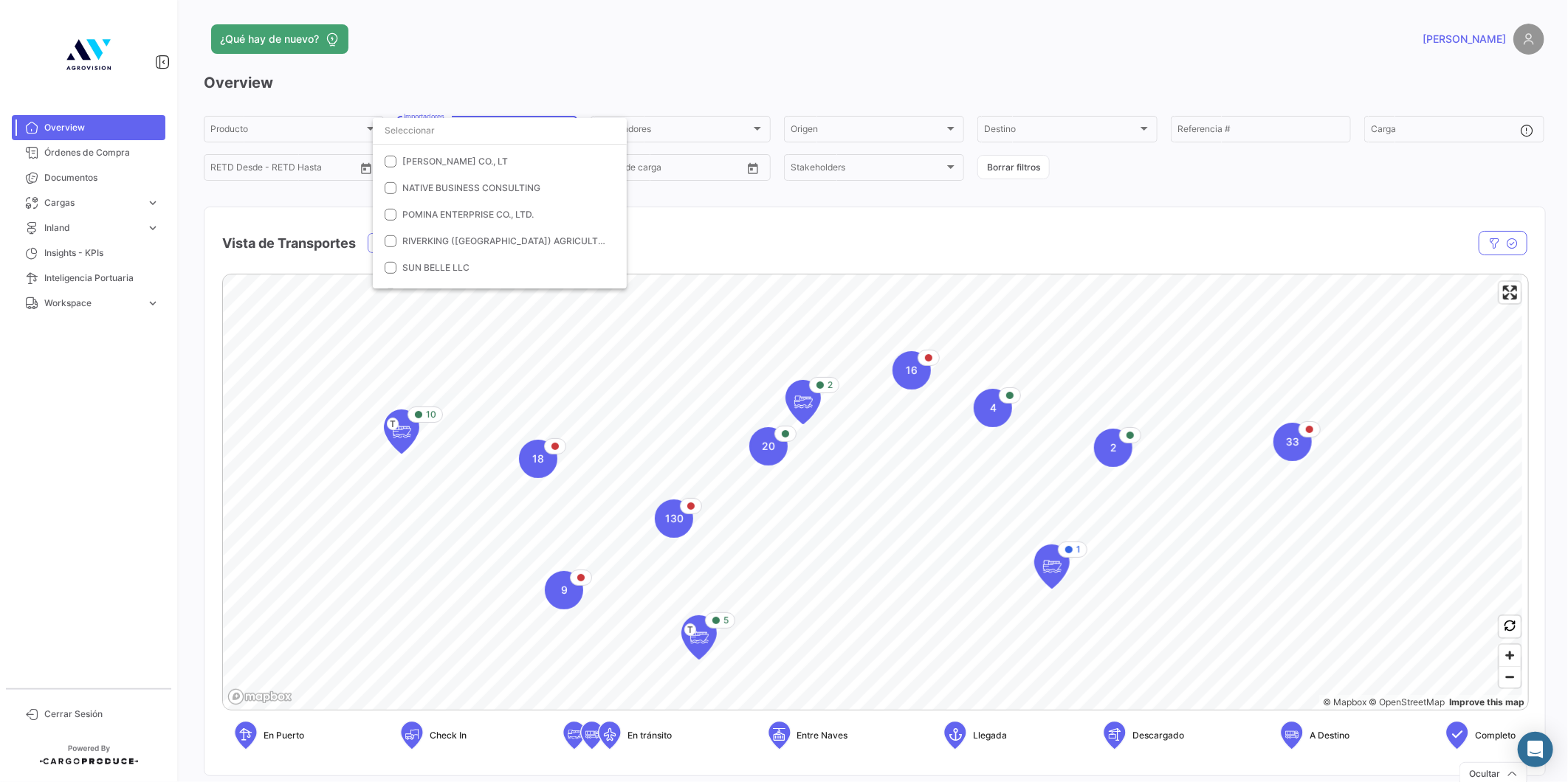
scroll to position [661, 0]
click at [457, 216] on span "THE FRUITIST COMPANY" at bounding box center [455, 213] width 107 height 11
click at [729, 233] on div at bounding box center [784, 391] width 1568 height 782
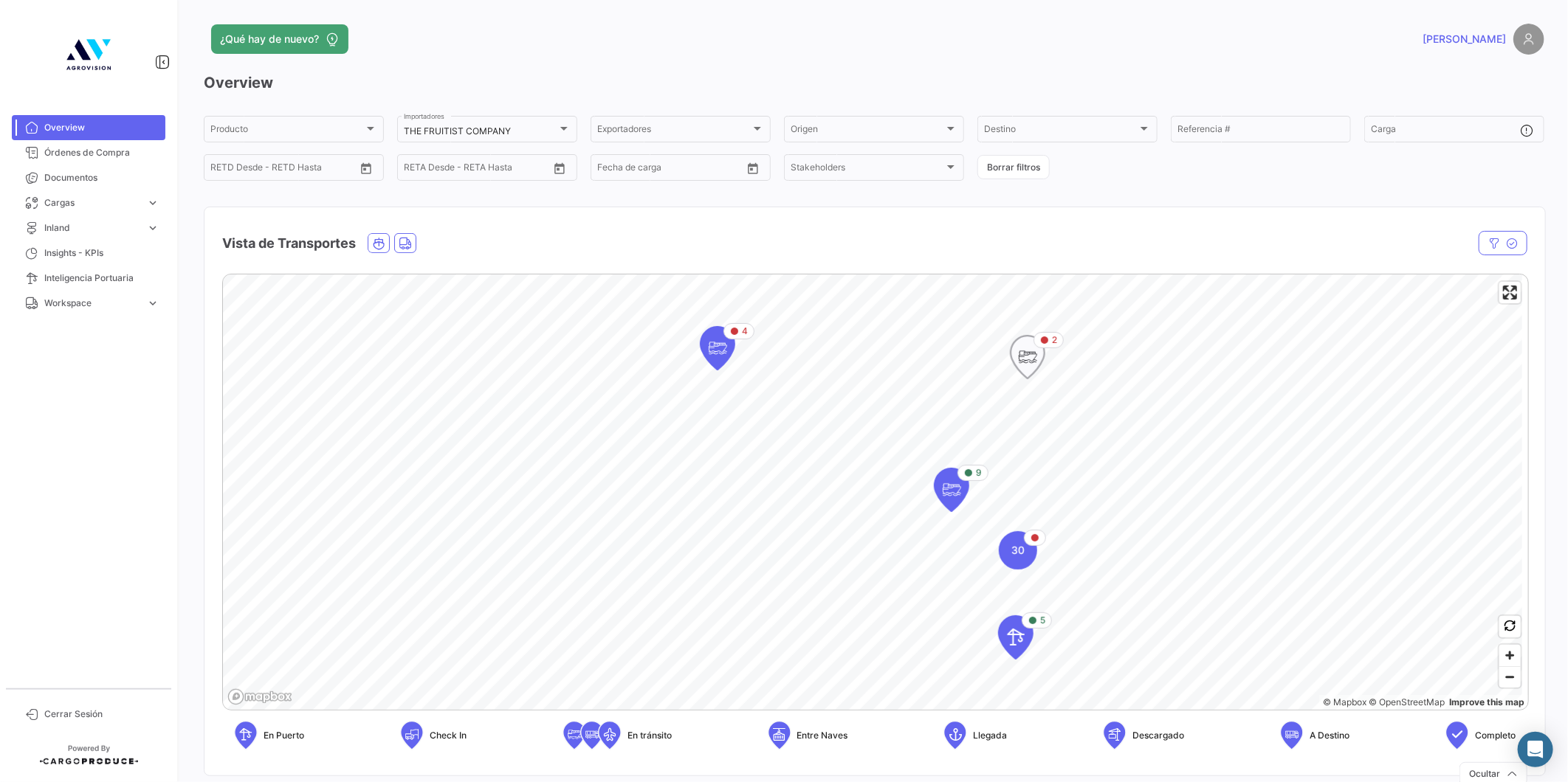
click at [1010, 342] on icon "Map marker" at bounding box center [1027, 357] width 36 height 45
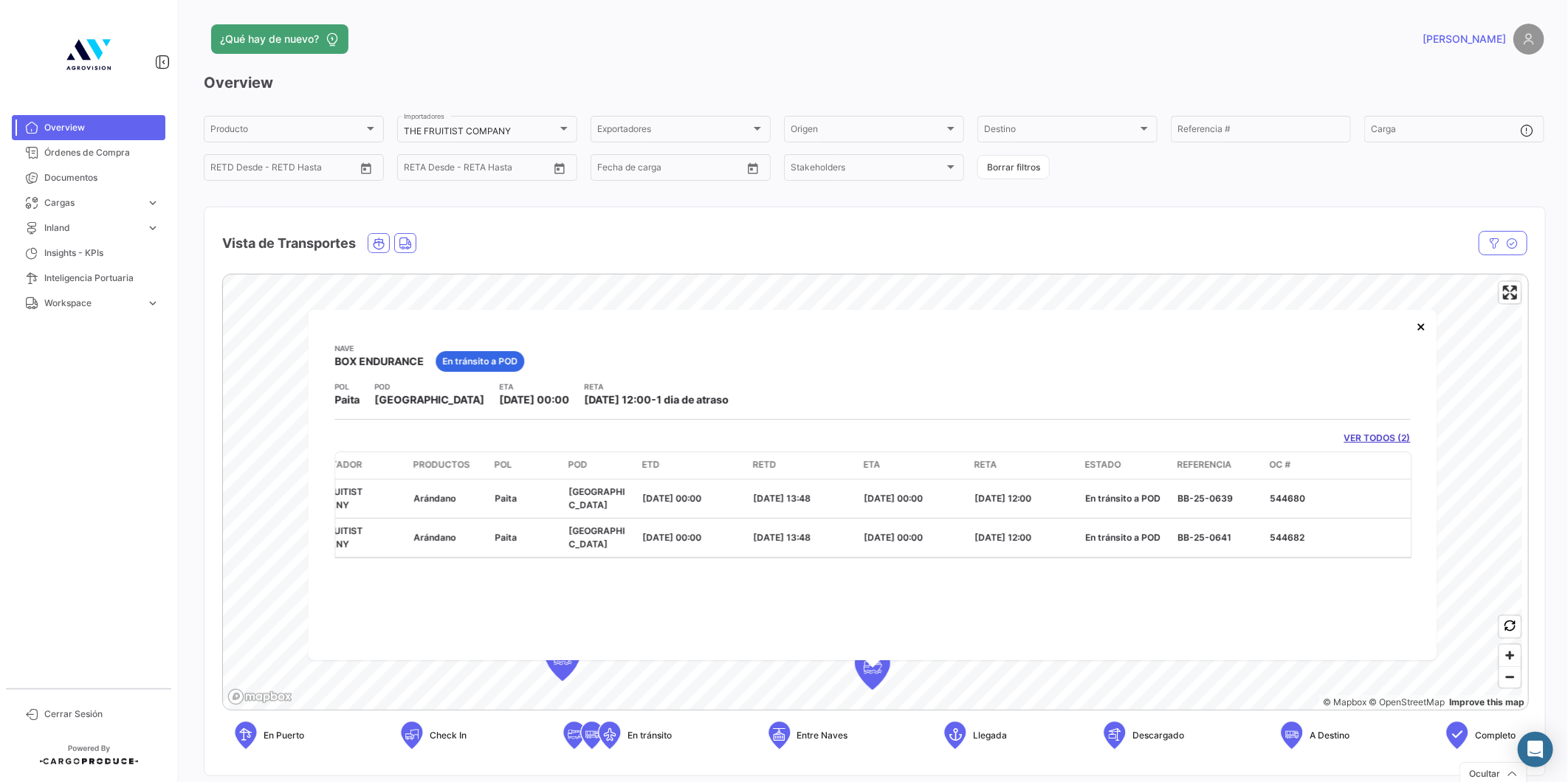
scroll to position [0, 0]
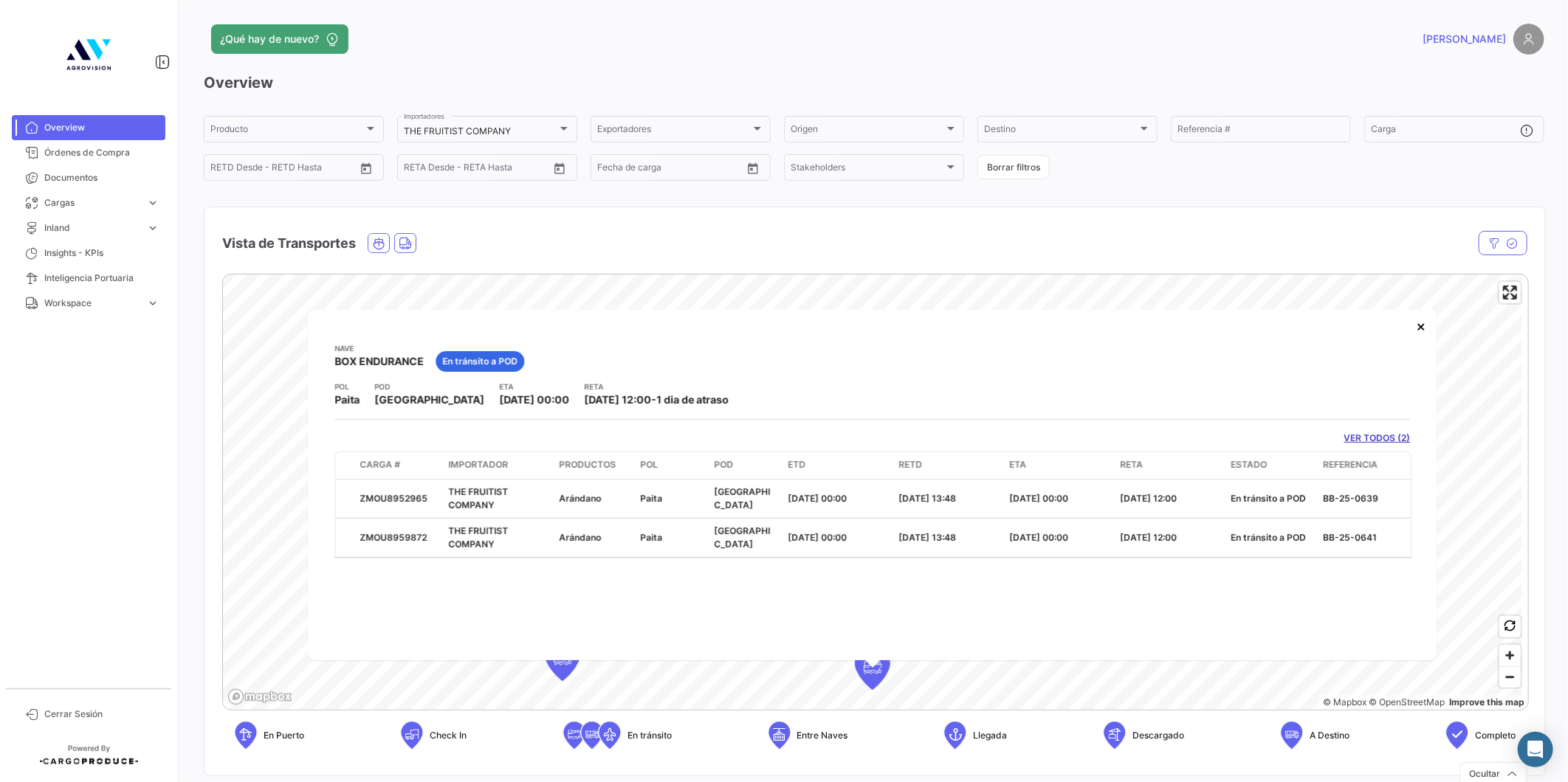
click at [168, 500] on mat-nav-list "Overview Órdenes de Compra Documentos Cargas expand_more Cargas Marítimas Carga…" at bounding box center [88, 395] width 177 height 573
click at [131, 458] on mat-nav-list "Overview Órdenes de Compra Documentos Cargas expand_more Cargas Marítimas Carga…" at bounding box center [88, 395] width 177 height 573
click at [209, 422] on div "4 2 © Mapbox © OpenStreetMap Improve this map [PERSON_NAME] BOX ENDURANCE En [P…" at bounding box center [874, 517] width 1341 height 512
click at [1488, 241] on icon "button" at bounding box center [1494, 243] width 12 height 12
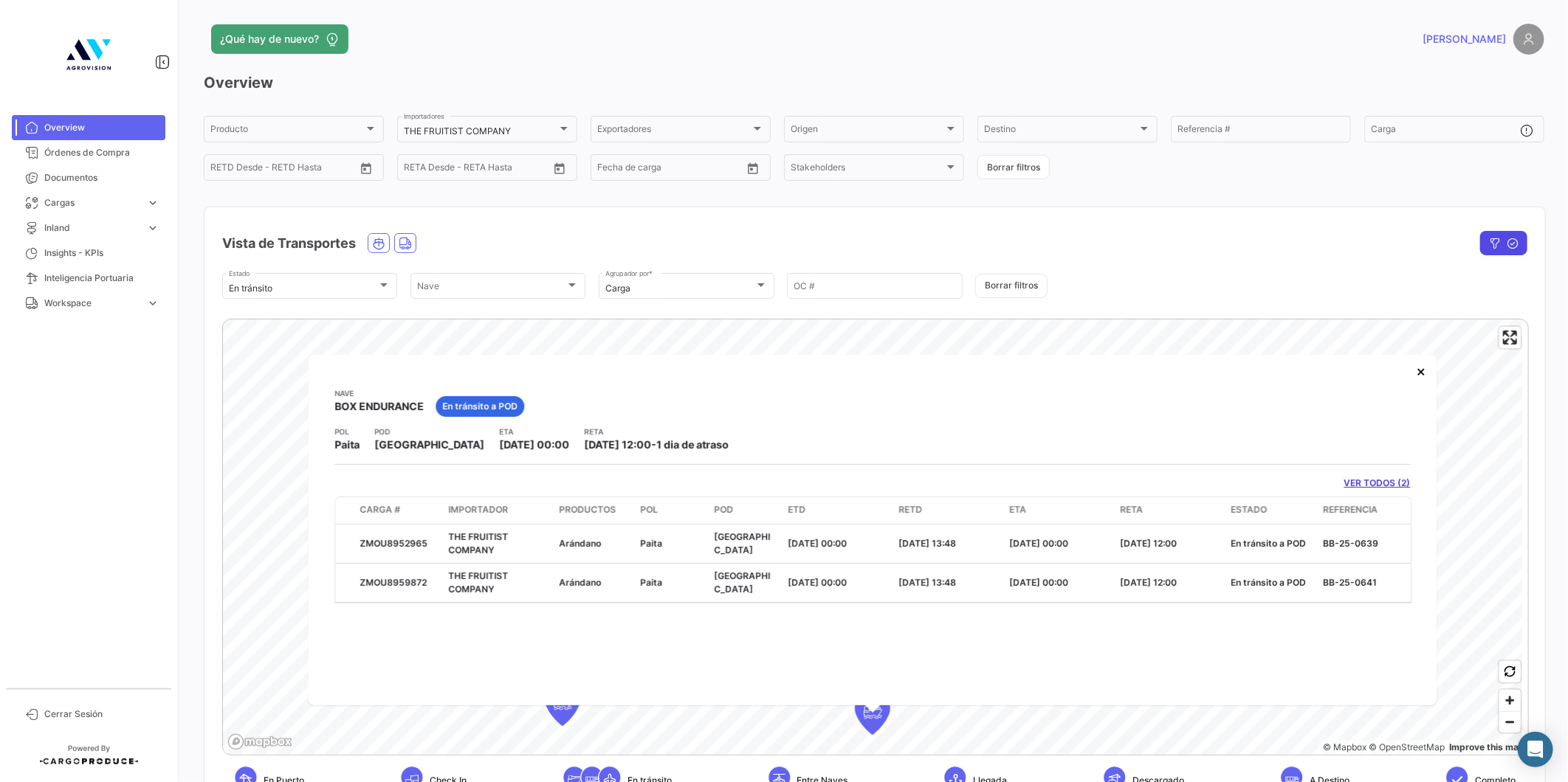
click at [1489, 241] on icon "button" at bounding box center [1494, 243] width 12 height 12
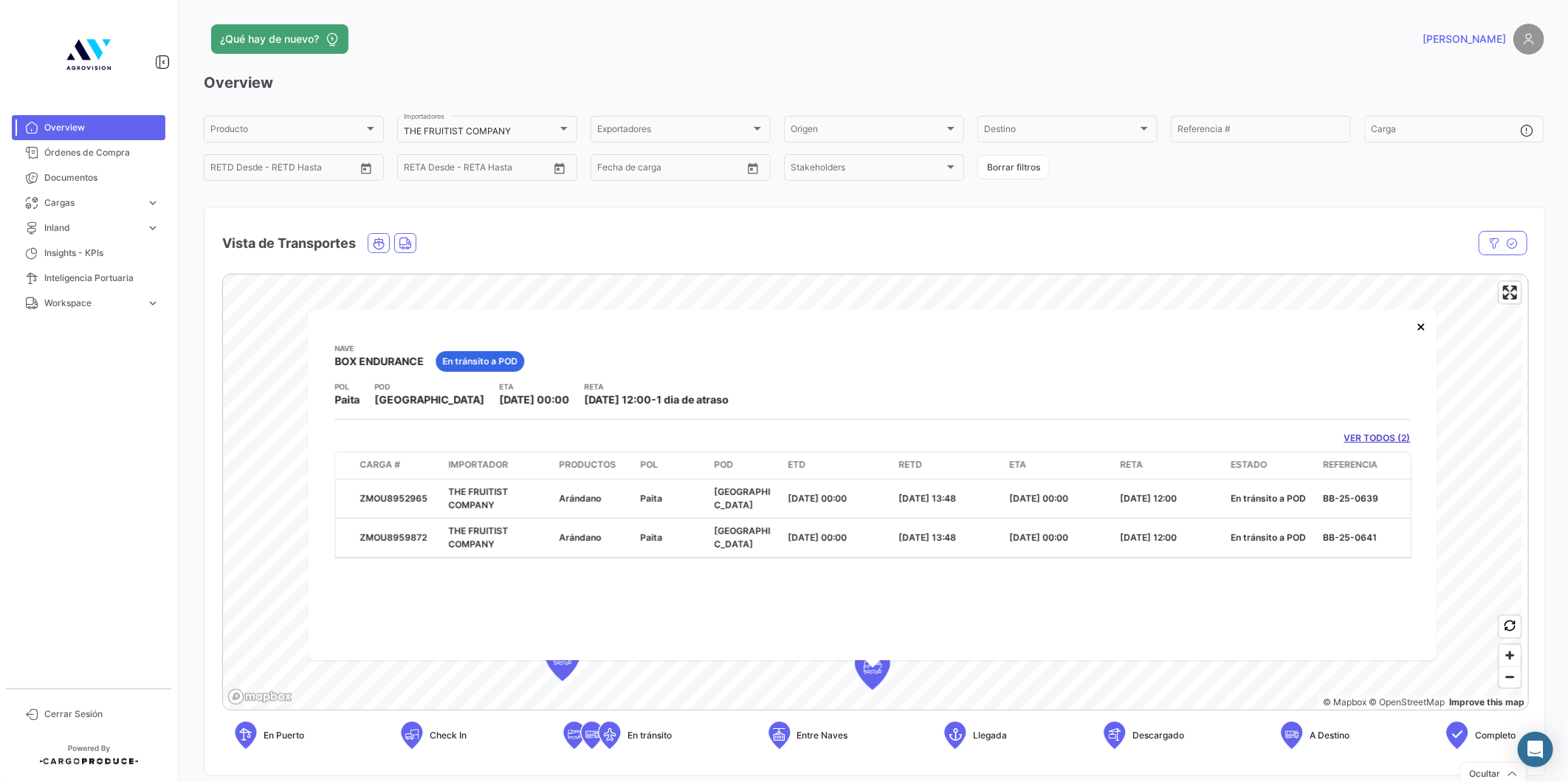
click at [1212, 239] on div at bounding box center [1331, 242] width 391 height 24
click at [1488, 241] on icon "button" at bounding box center [1494, 243] width 12 height 12
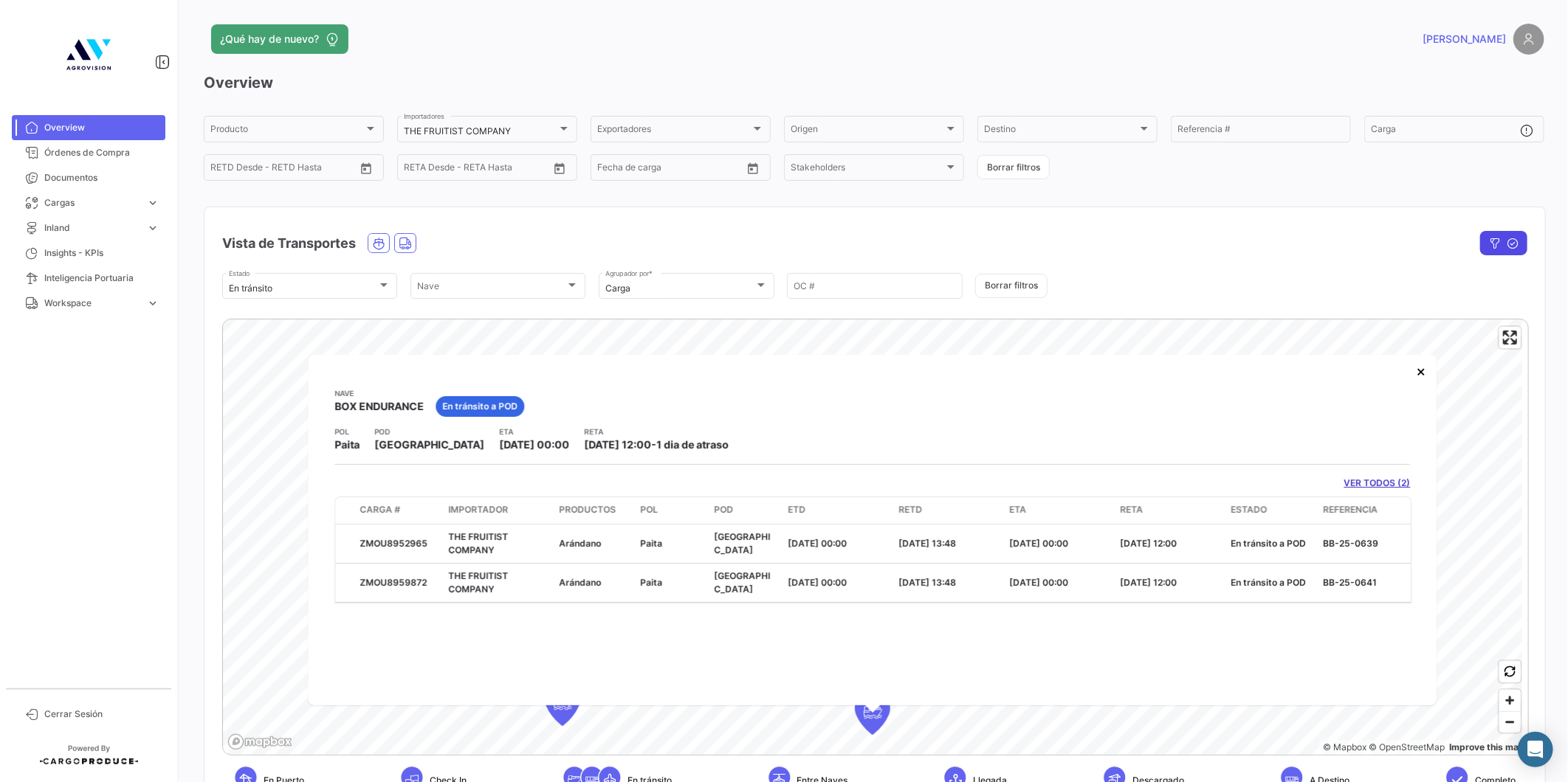
click at [1489, 241] on icon "button" at bounding box center [1494, 243] width 12 height 12
